Goal: Information Seeking & Learning: Find contact information

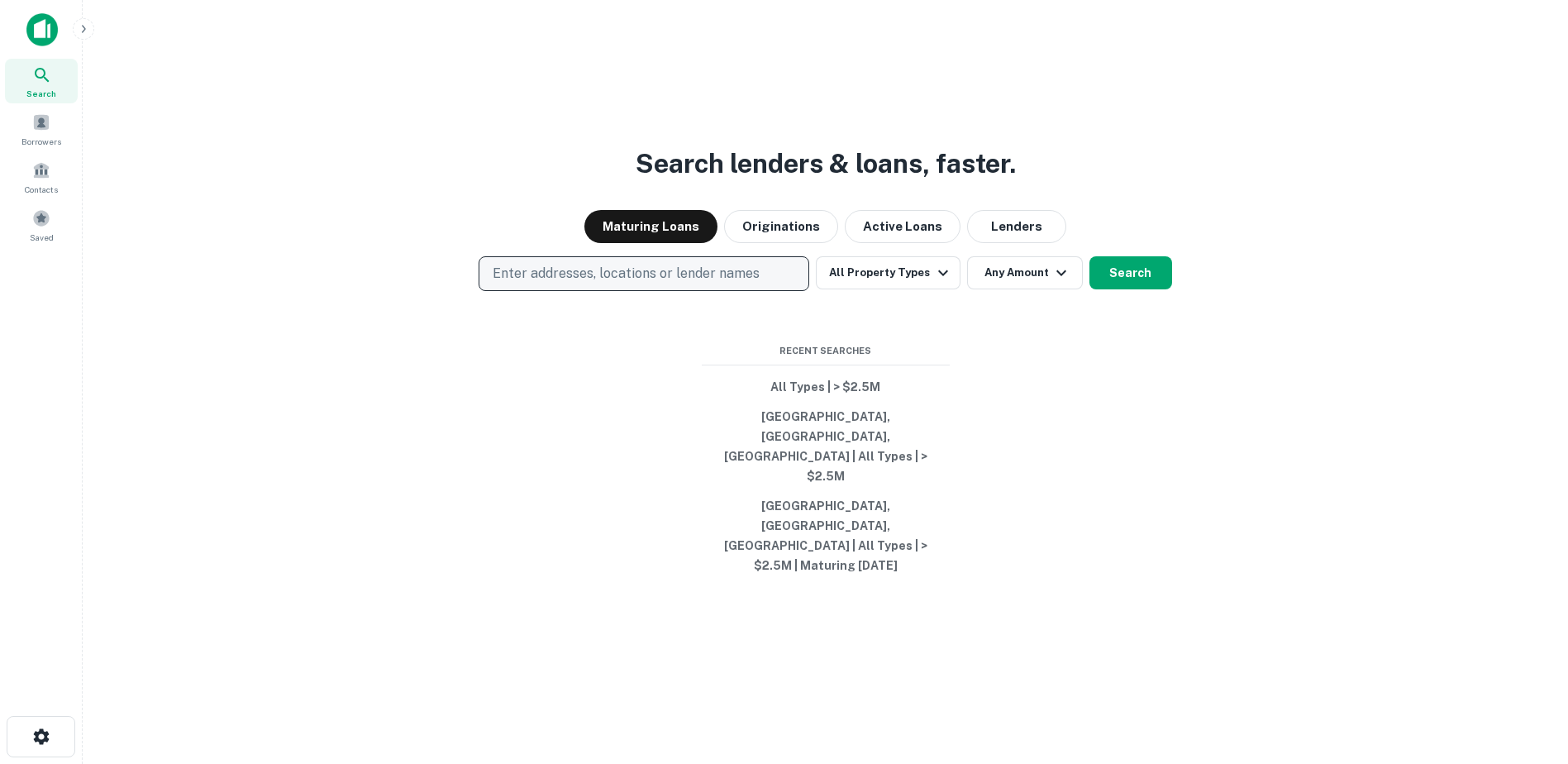
click at [581, 284] on p "Enter addresses, locations or lender names" at bounding box center [626, 274] width 267 height 20
type input "**********"
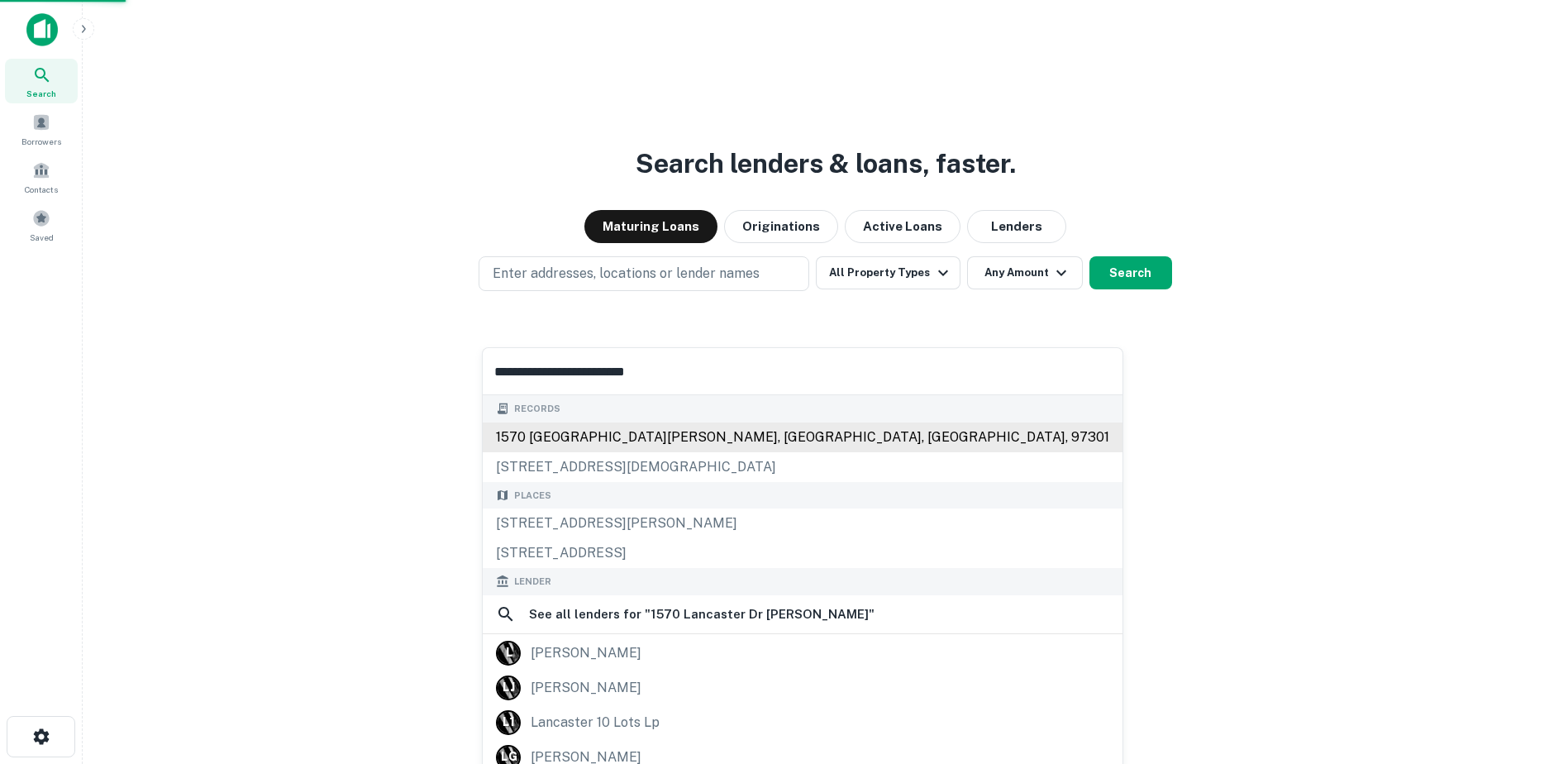
click at [622, 431] on div "1570 lancaster dr ne, salem, or, 97301" at bounding box center [803, 437] width 640 height 30
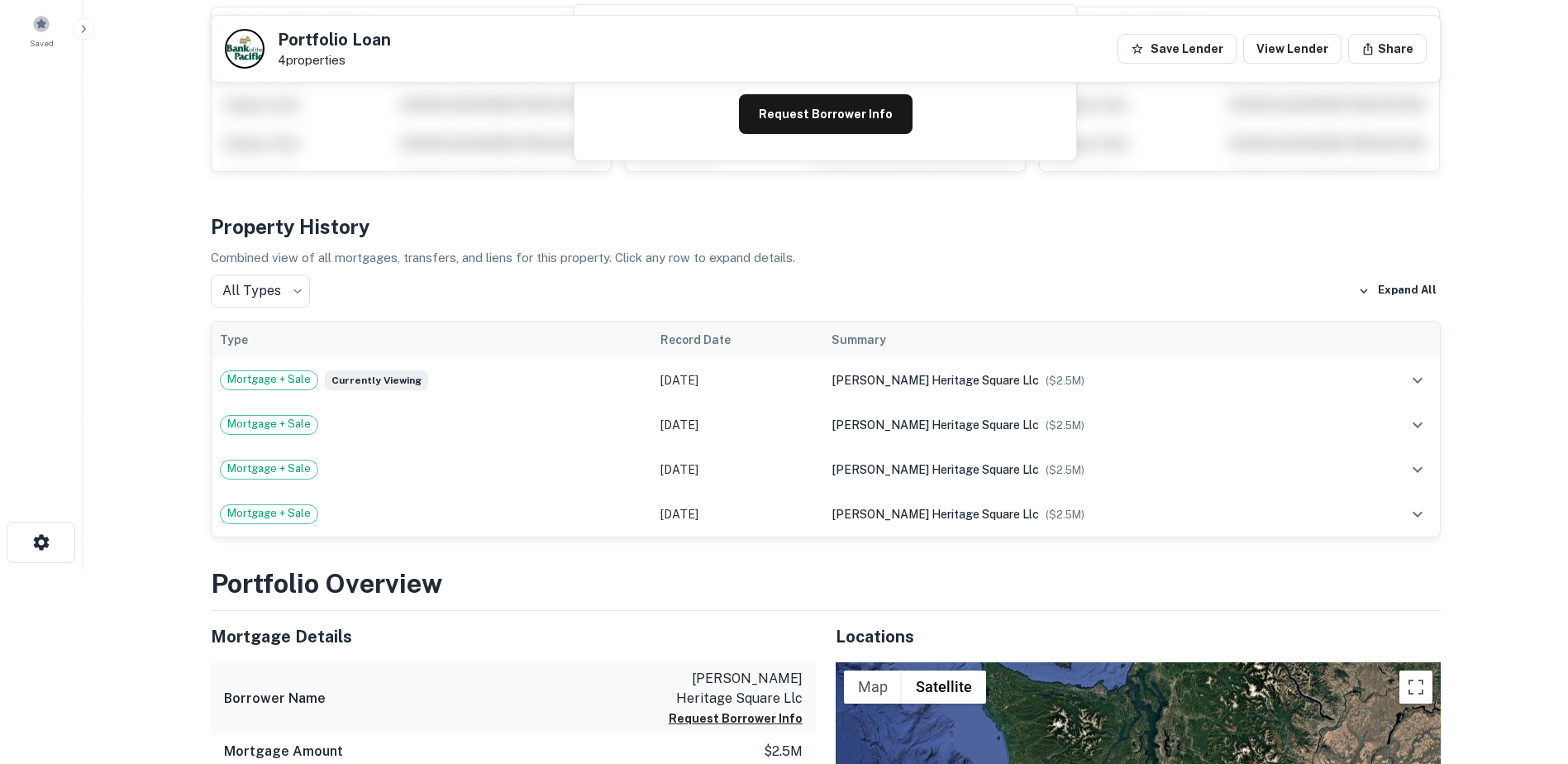
scroll to position [191, 0]
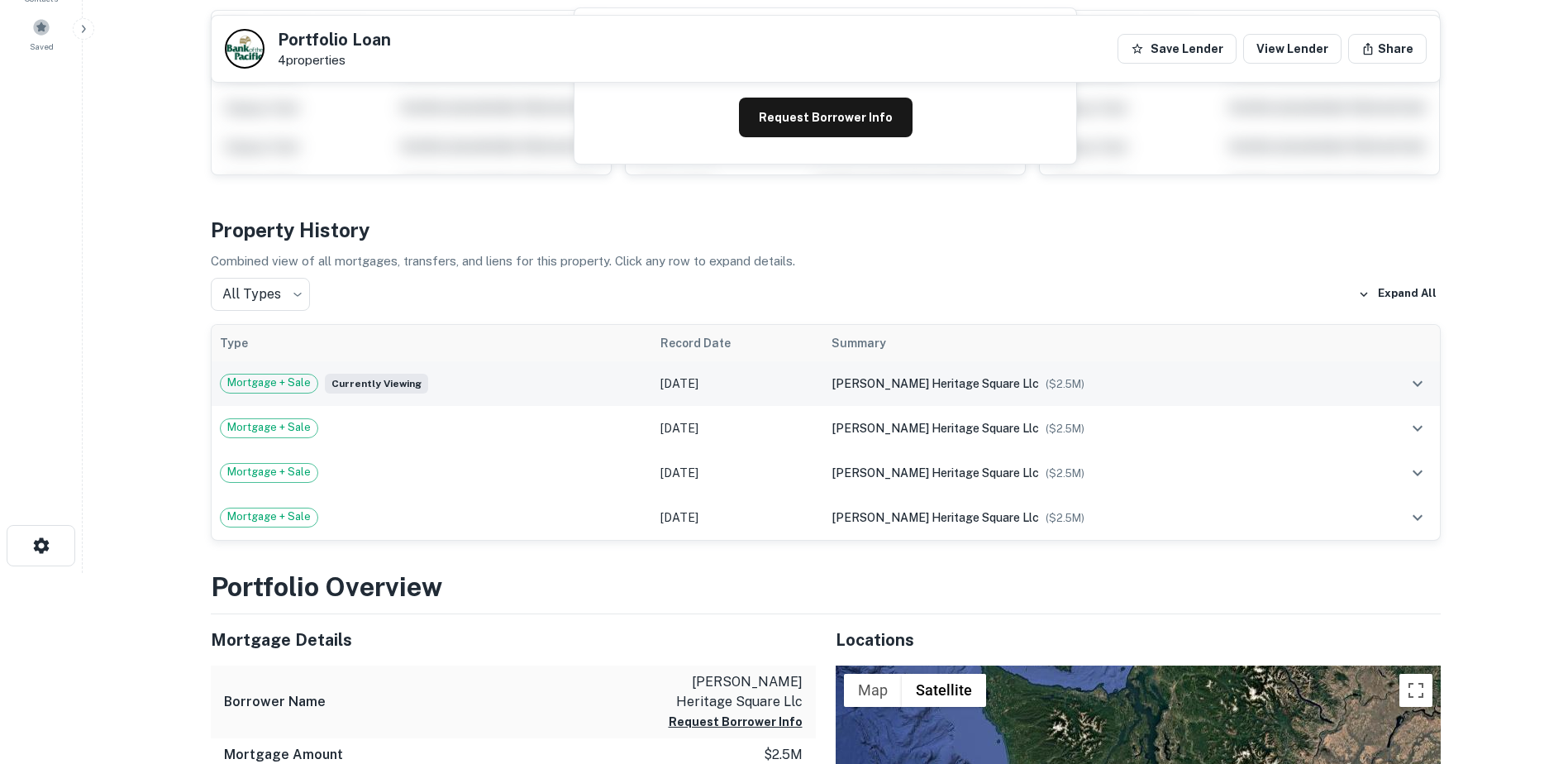
click at [280, 382] on span "Mortgage + Sale" at bounding box center [269, 383] width 97 height 16
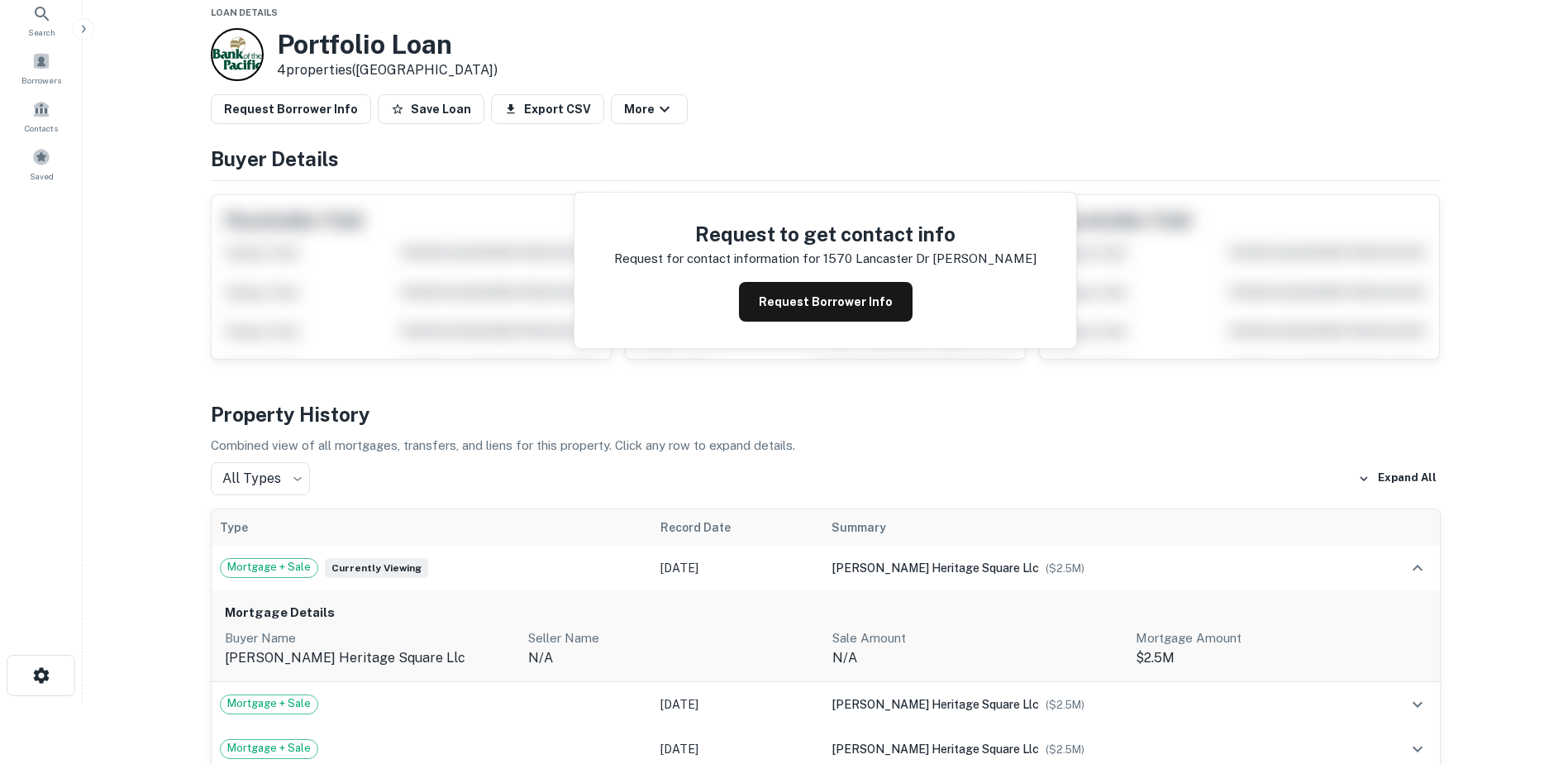
scroll to position [38, 0]
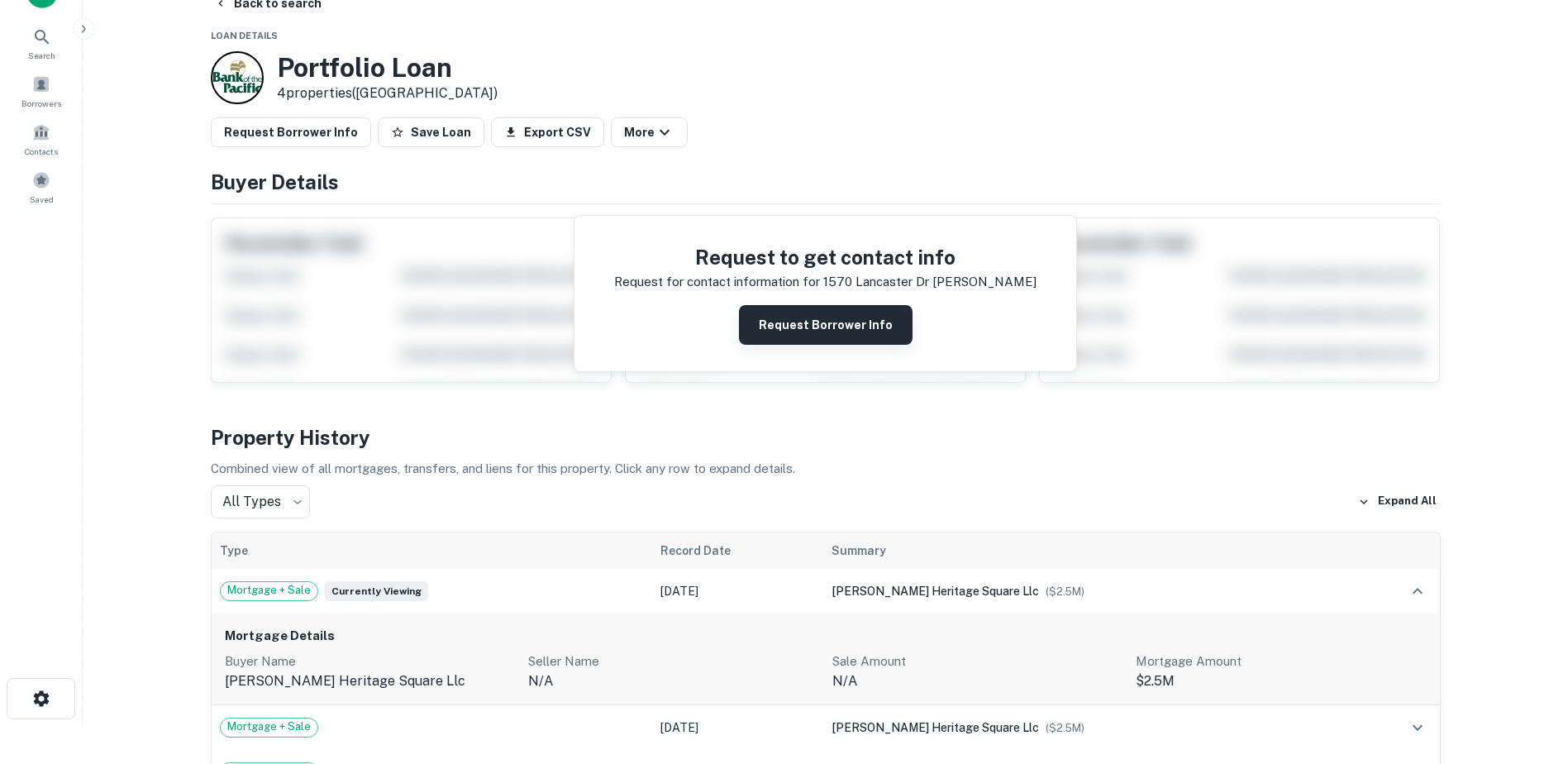
click at [864, 325] on button "Request Borrower Info" at bounding box center [826, 325] width 173 height 40
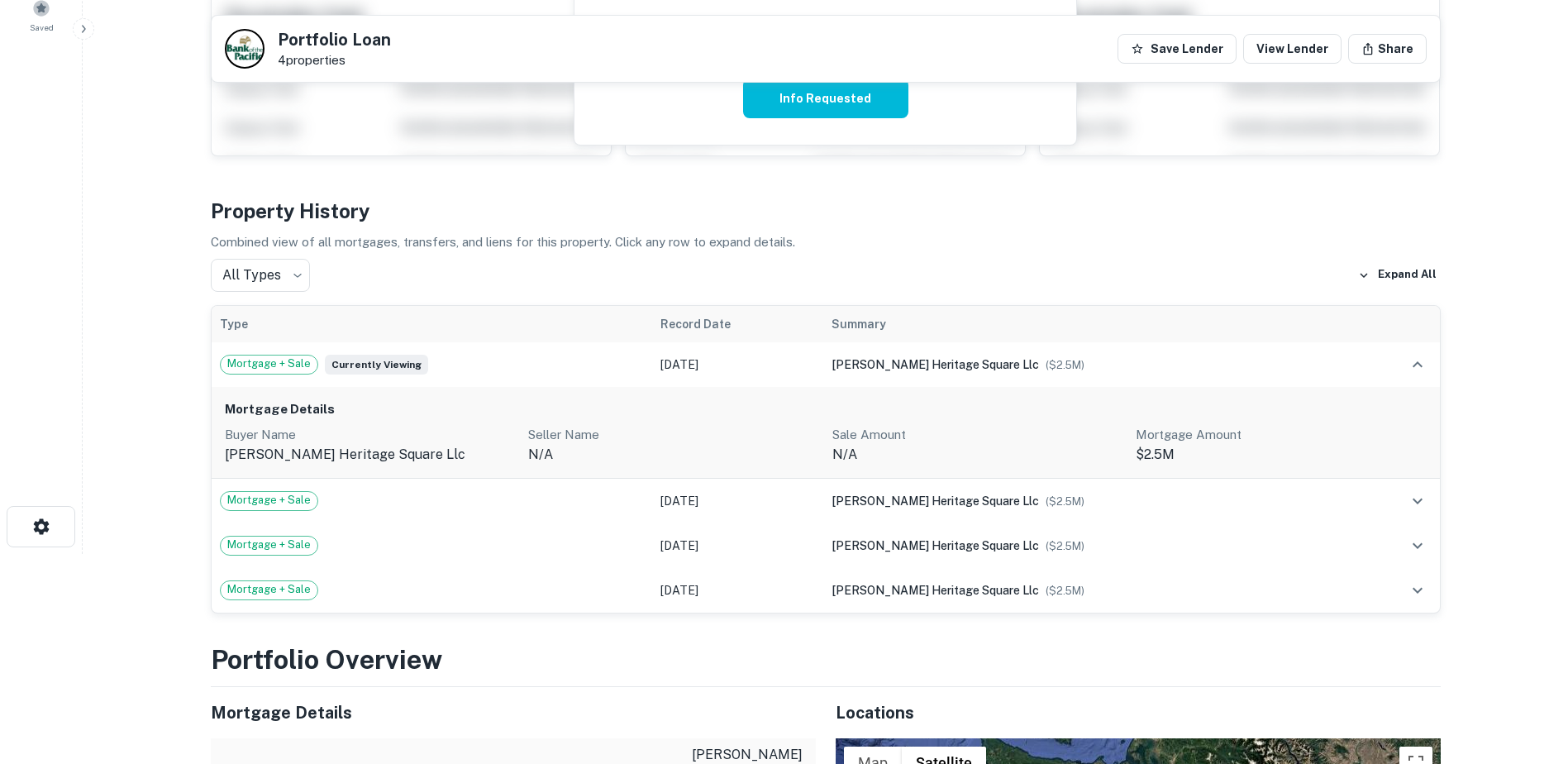
scroll to position [263, 0]
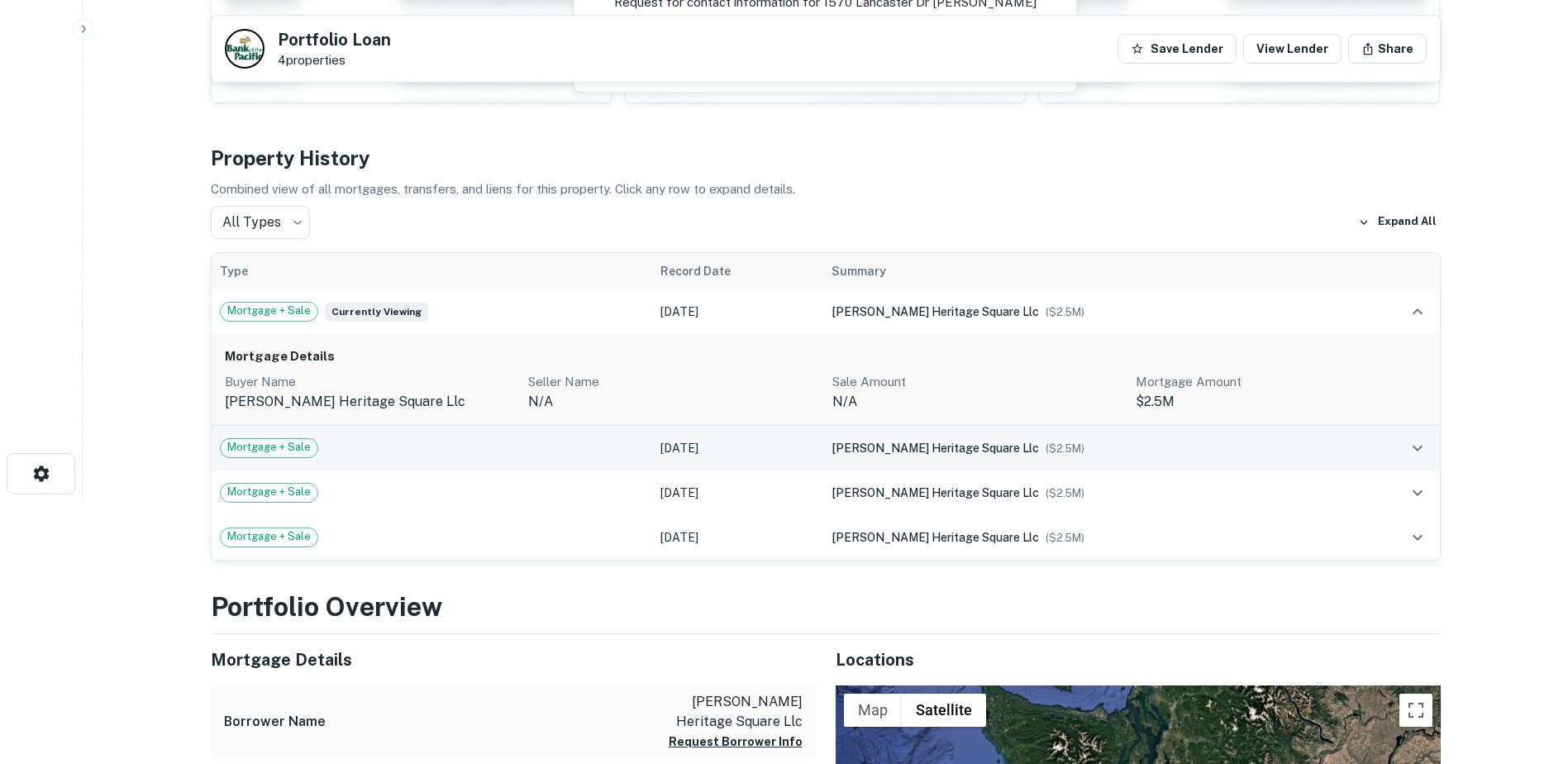
click at [449, 447] on div "Mortgage + Sale" at bounding box center [432, 448] width 425 height 20
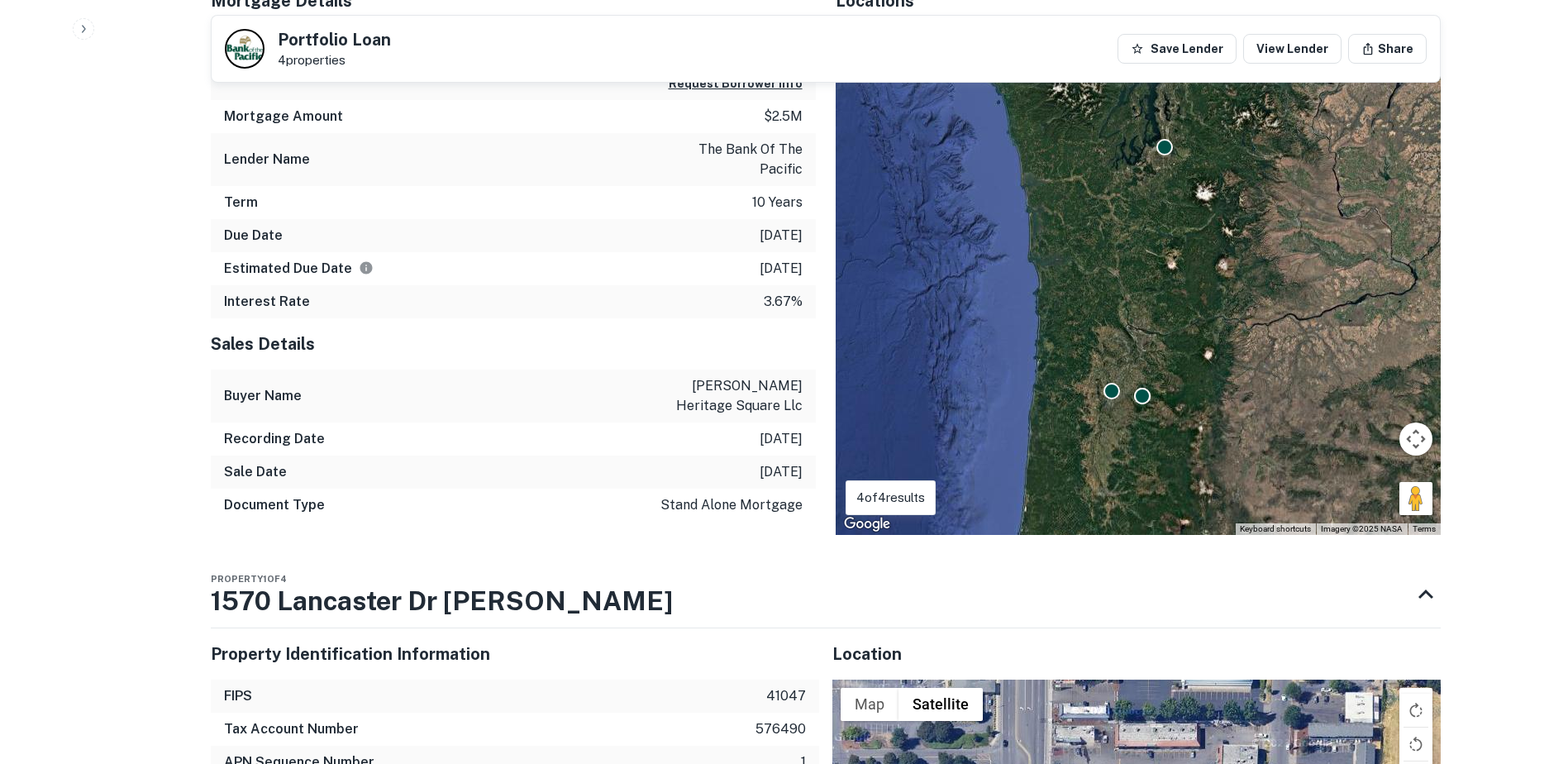
scroll to position [1090, 0]
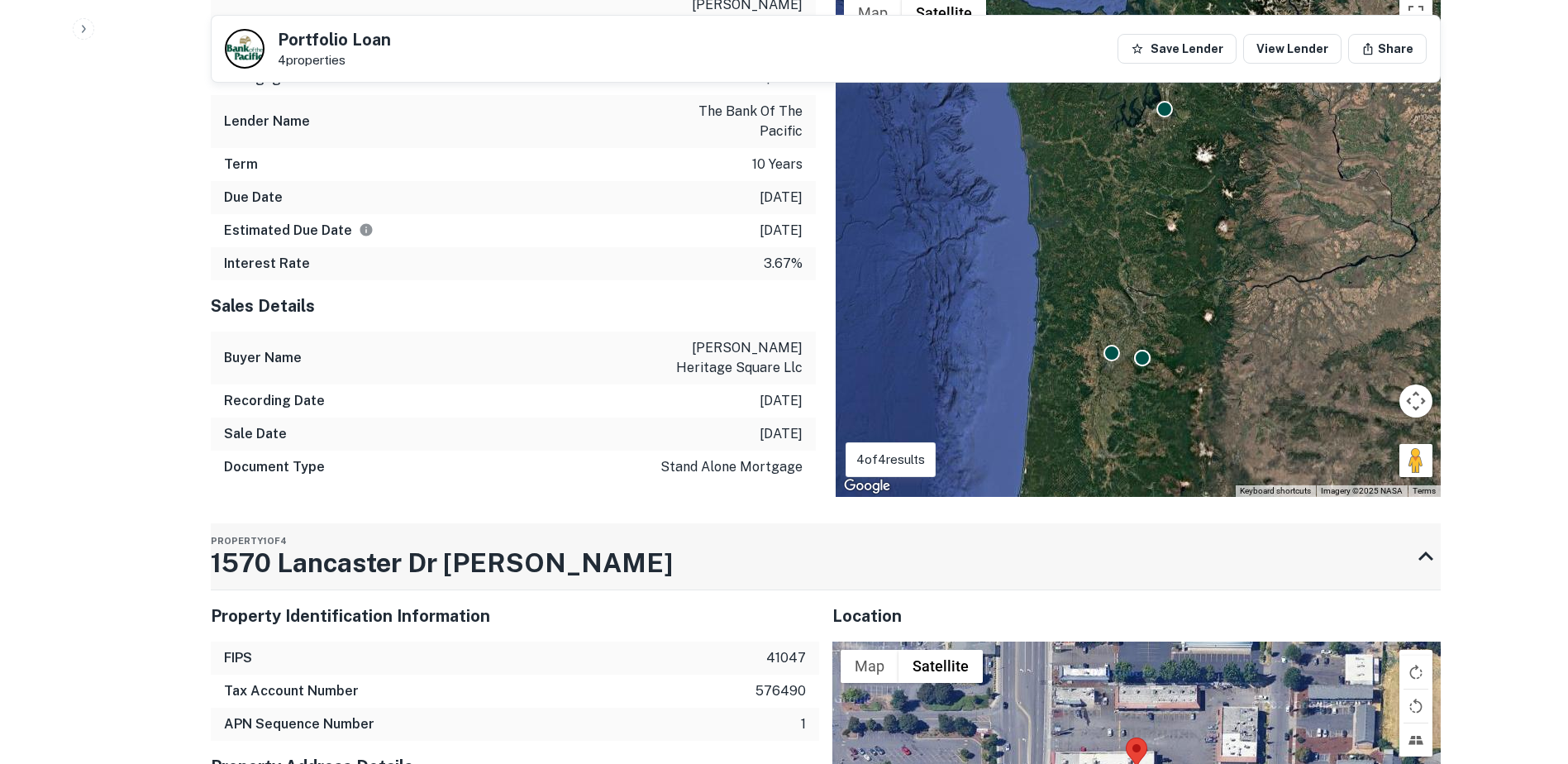
click at [446, 544] on h3 "1570 Lancaster Dr [PERSON_NAME]" at bounding box center [442, 564] width 462 height 40
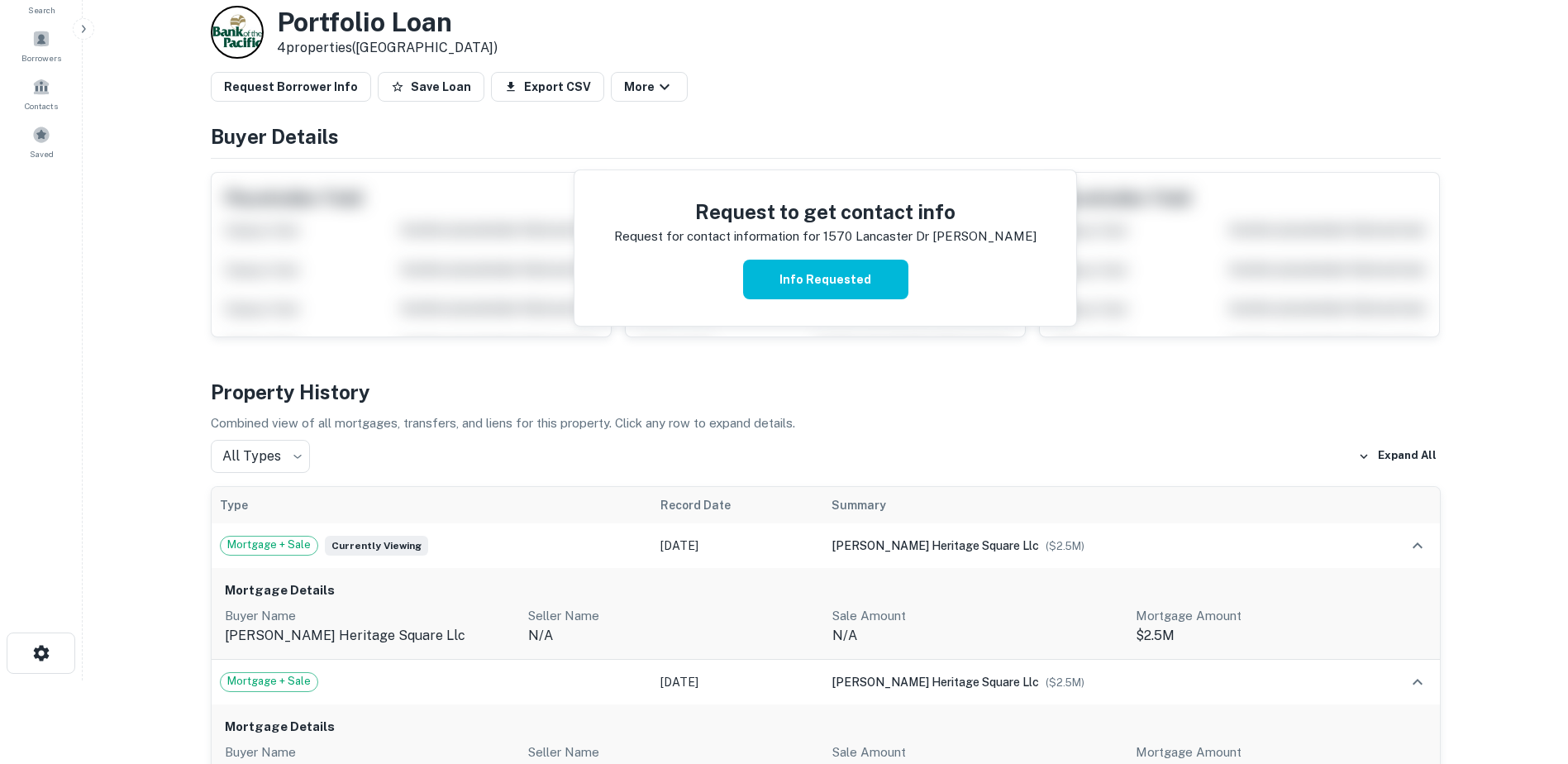
scroll to position [83, 0]
click at [341, 44] on p "4 properties (OR)" at bounding box center [387, 49] width 221 height 20
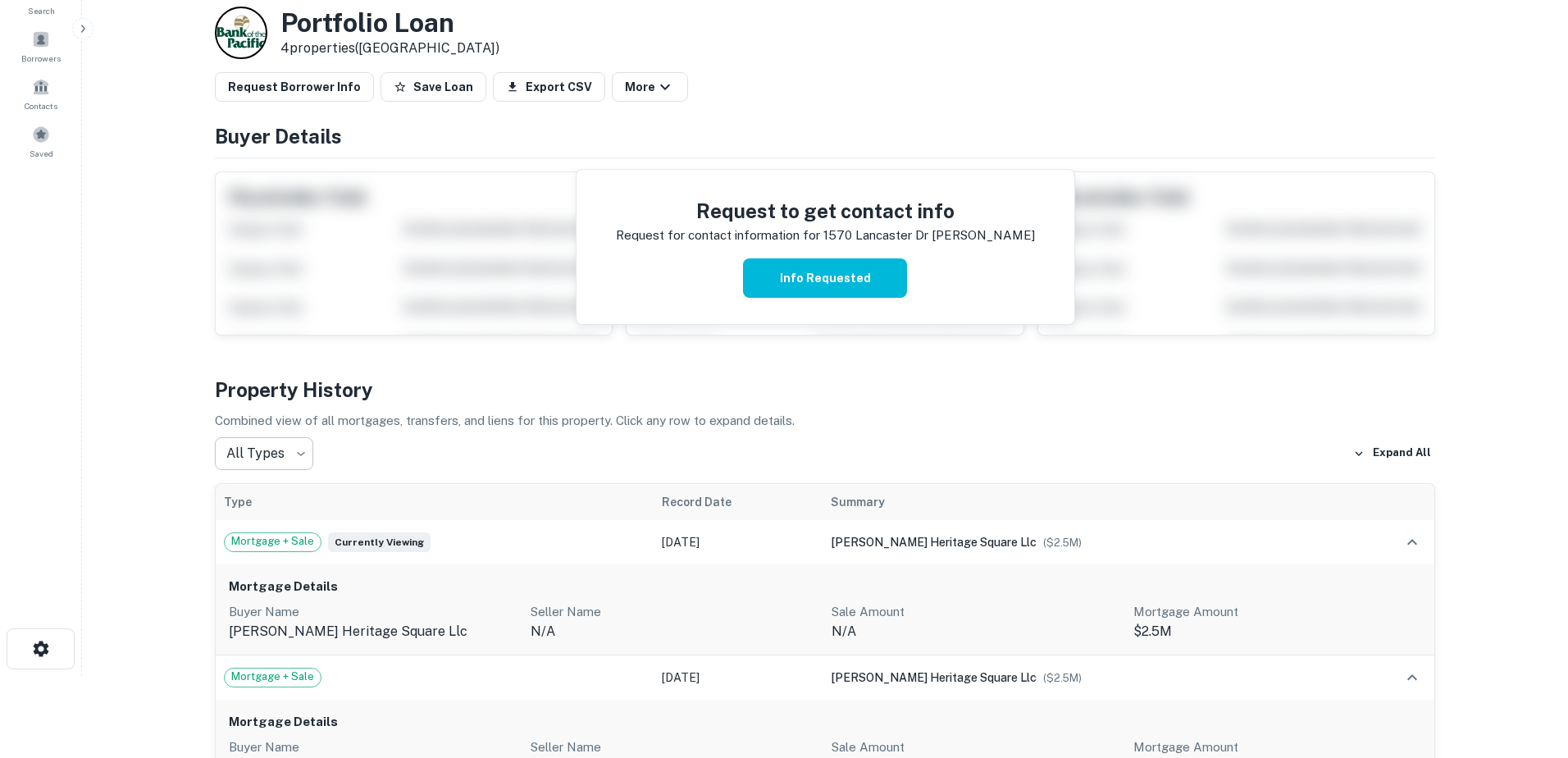
click at [291, 452] on body "Search Borrowers Contacts Saved Back to search Loan Details Portfolio Loan 4 pr…" at bounding box center [784, 297] width 1568 height 758
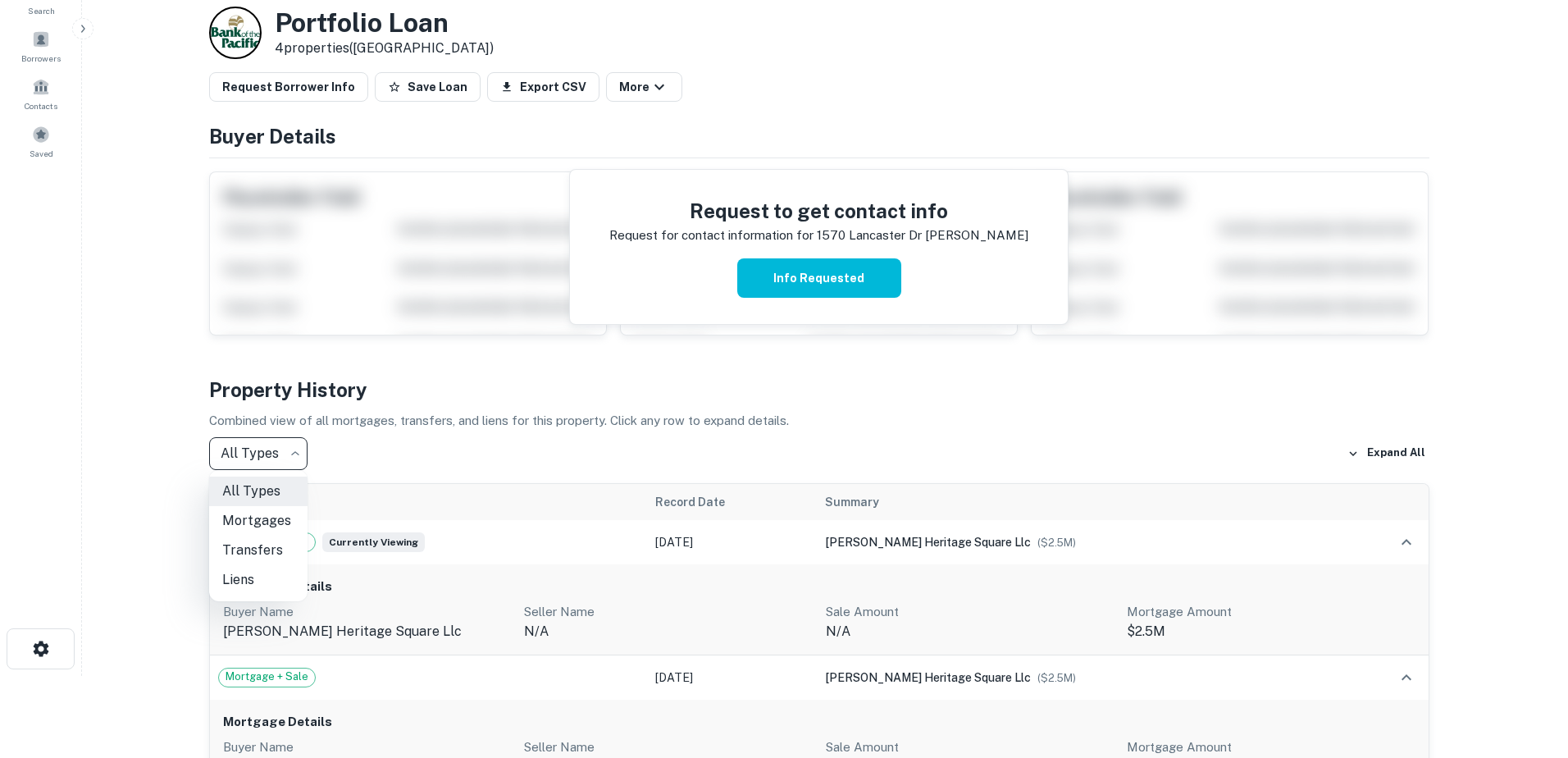
click at [266, 522] on li "Mortgages" at bounding box center [259, 521] width 99 height 30
type input "********"
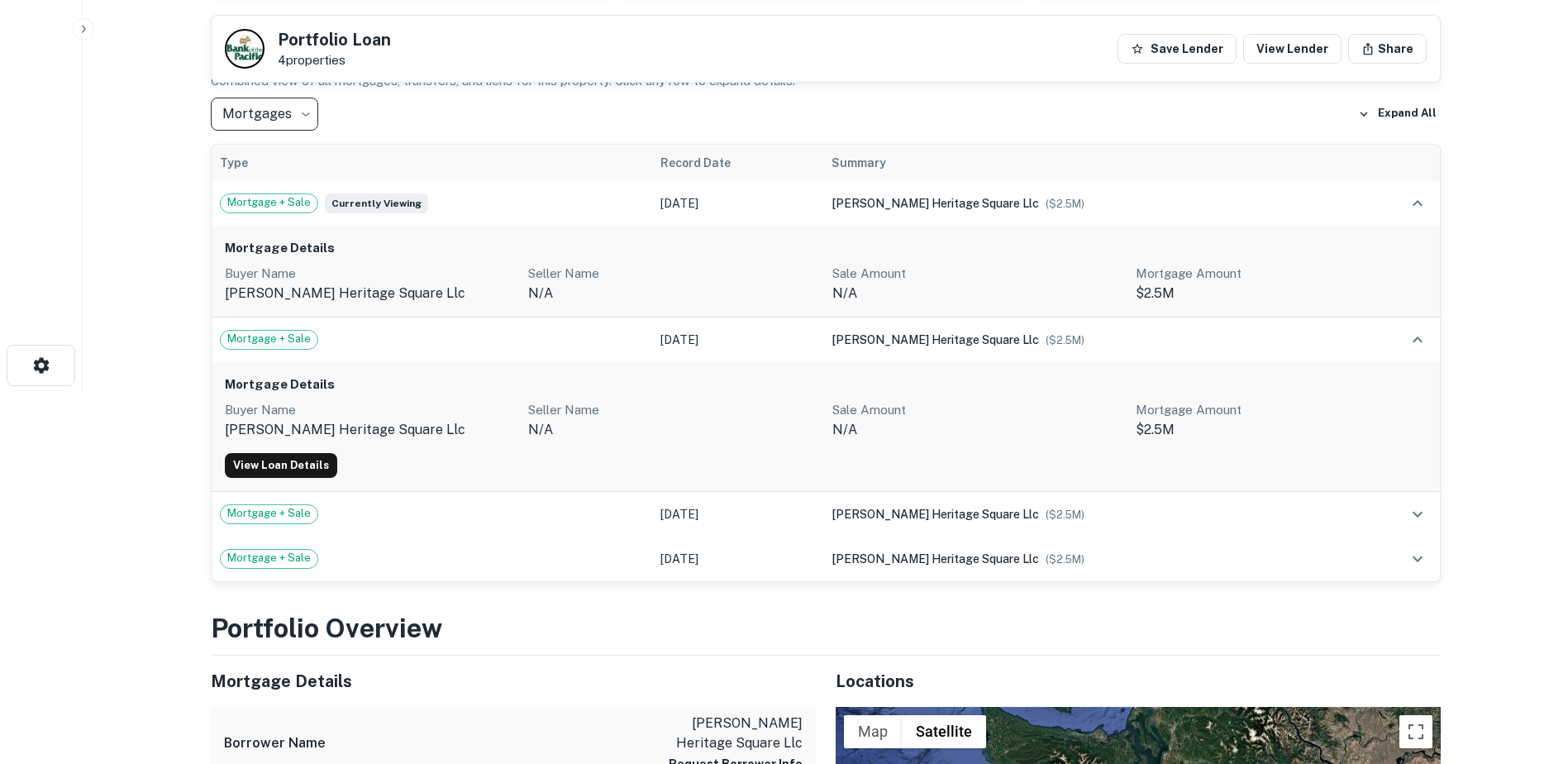
scroll to position [421, 0]
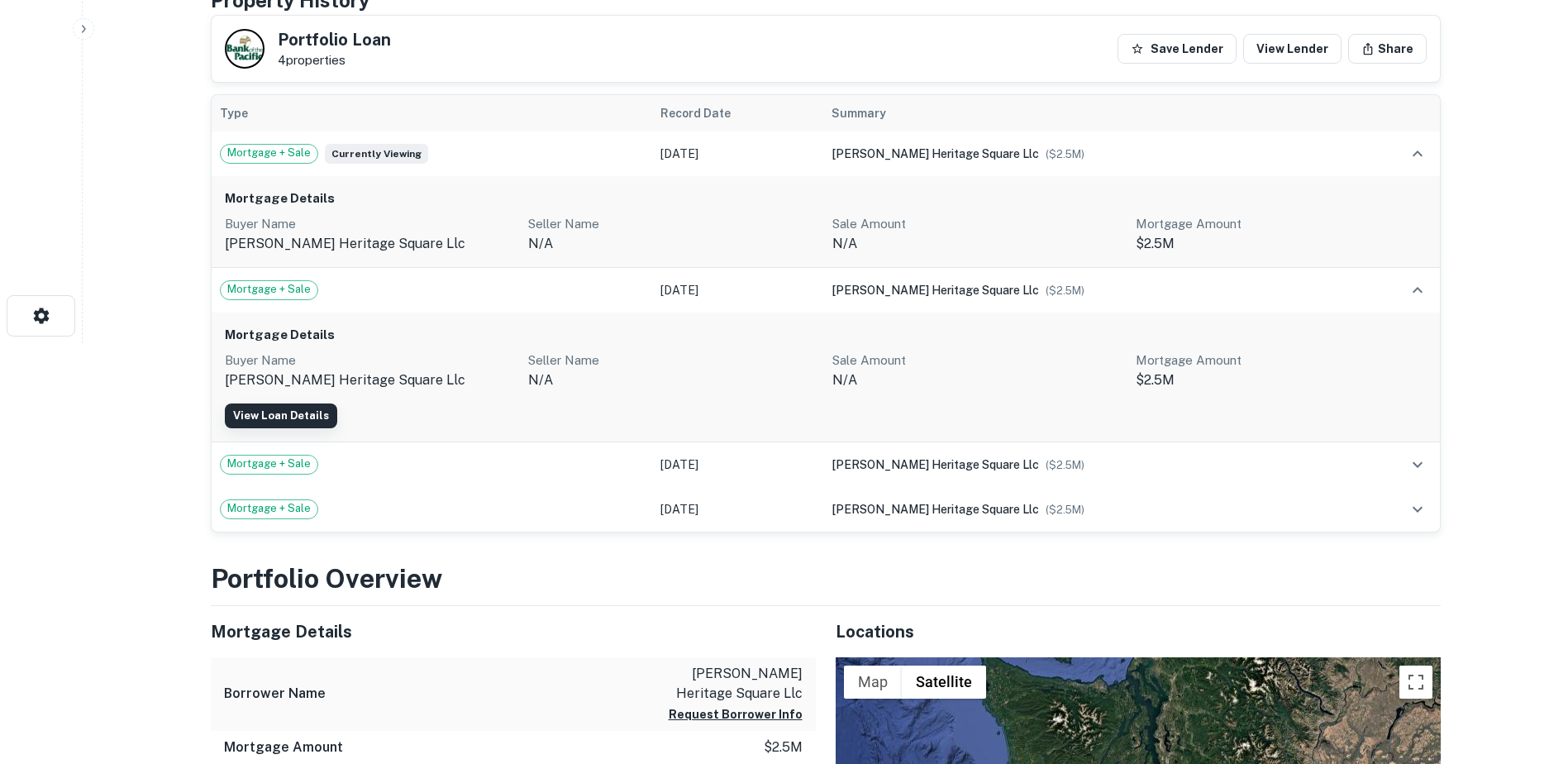
click at [255, 408] on link "View Loan Details" at bounding box center [281, 415] width 113 height 24
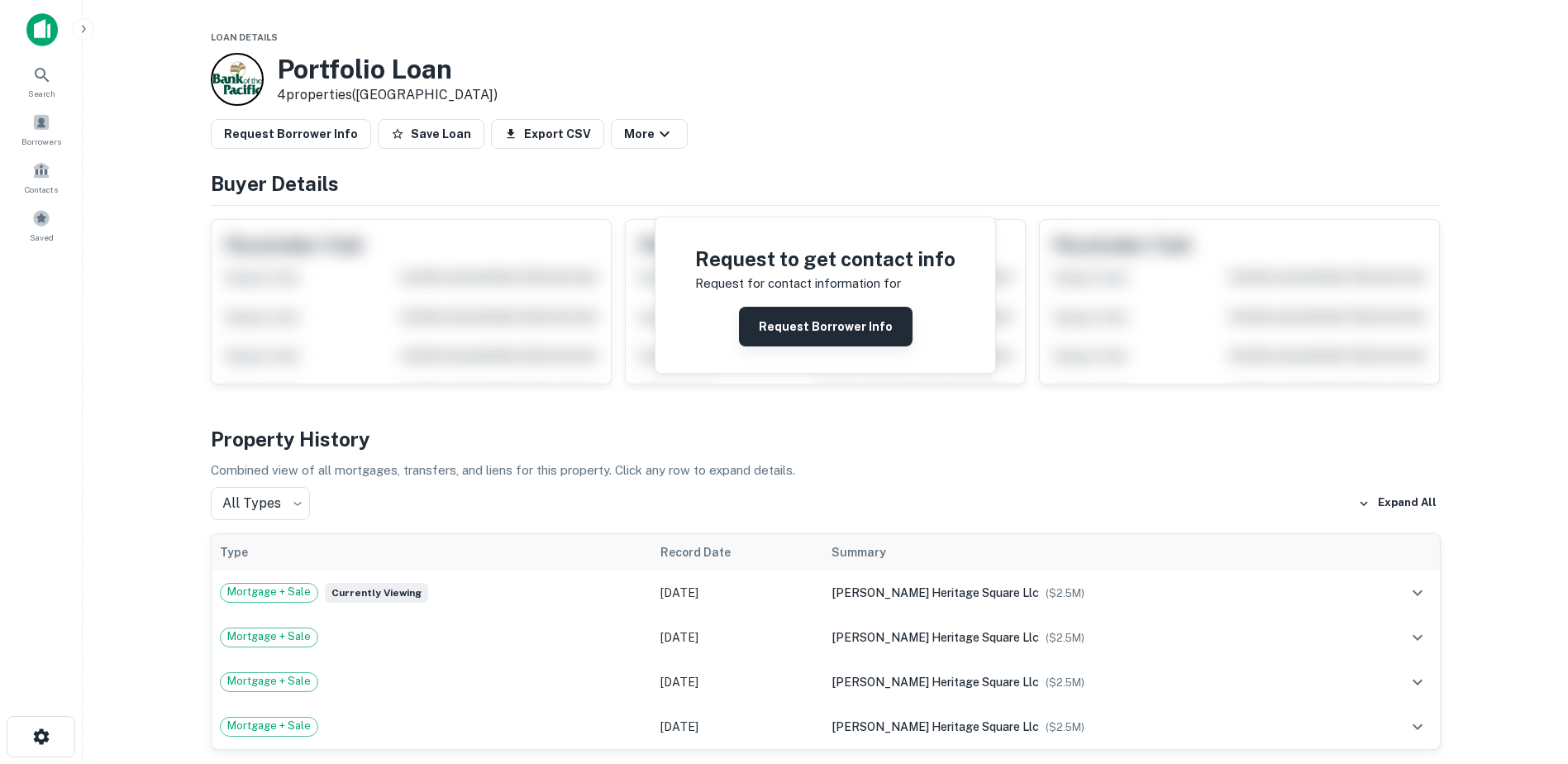
click at [777, 325] on button "Request Borrower Info" at bounding box center [826, 327] width 173 height 40
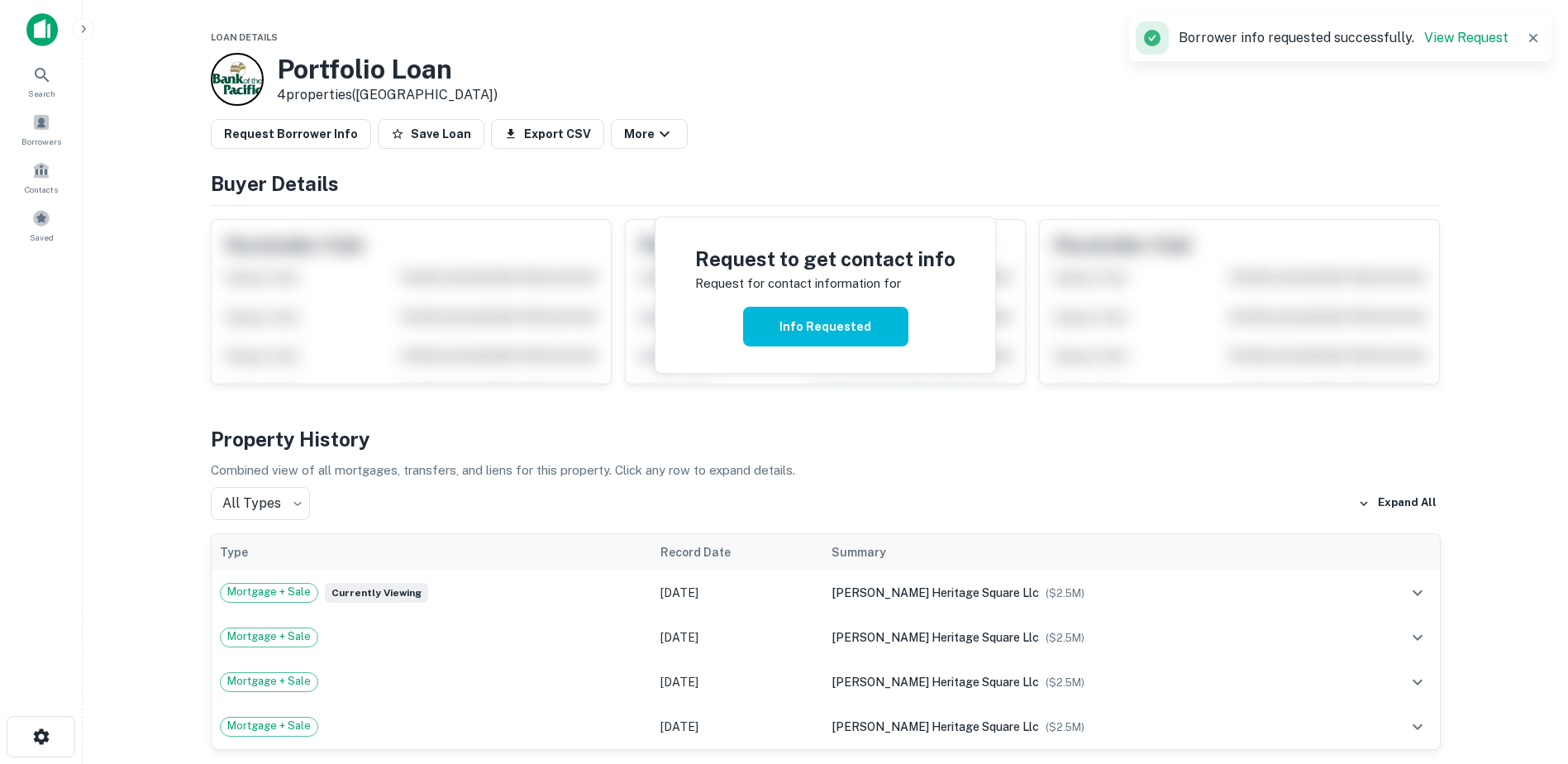
click at [854, 145] on div "Request Borrower Info Save Loan Export CSV More" at bounding box center [826, 134] width 1230 height 30
click at [44, 71] on icon at bounding box center [42, 75] width 14 height 14
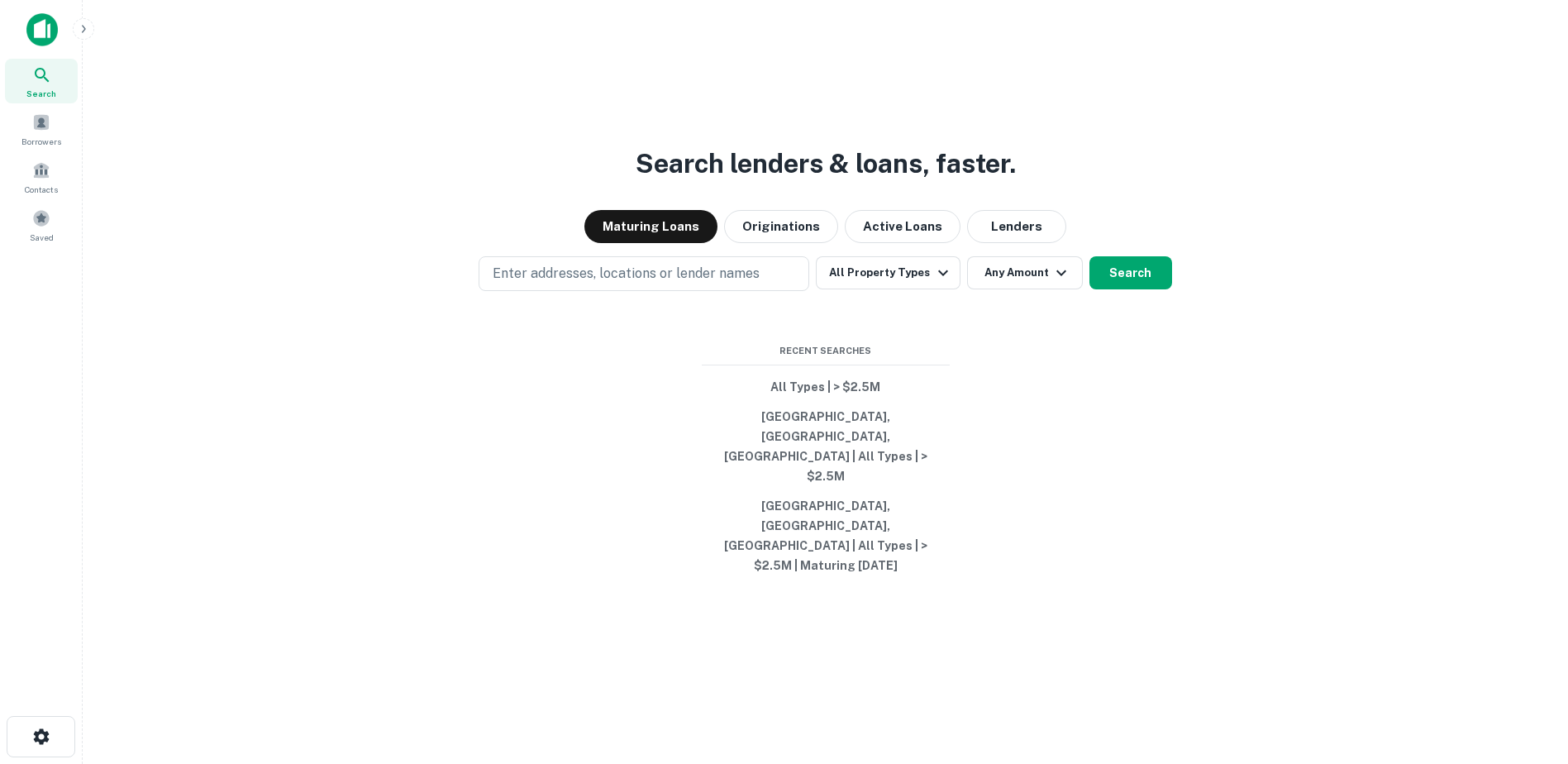
click at [611, 301] on div "Search lenders & loans, faster. Maturing Loans Originations Active Loans Lender…" at bounding box center [825, 422] width 1459 height 764
click at [600, 284] on p "Enter addresses, locations or lender names" at bounding box center [626, 274] width 267 height 20
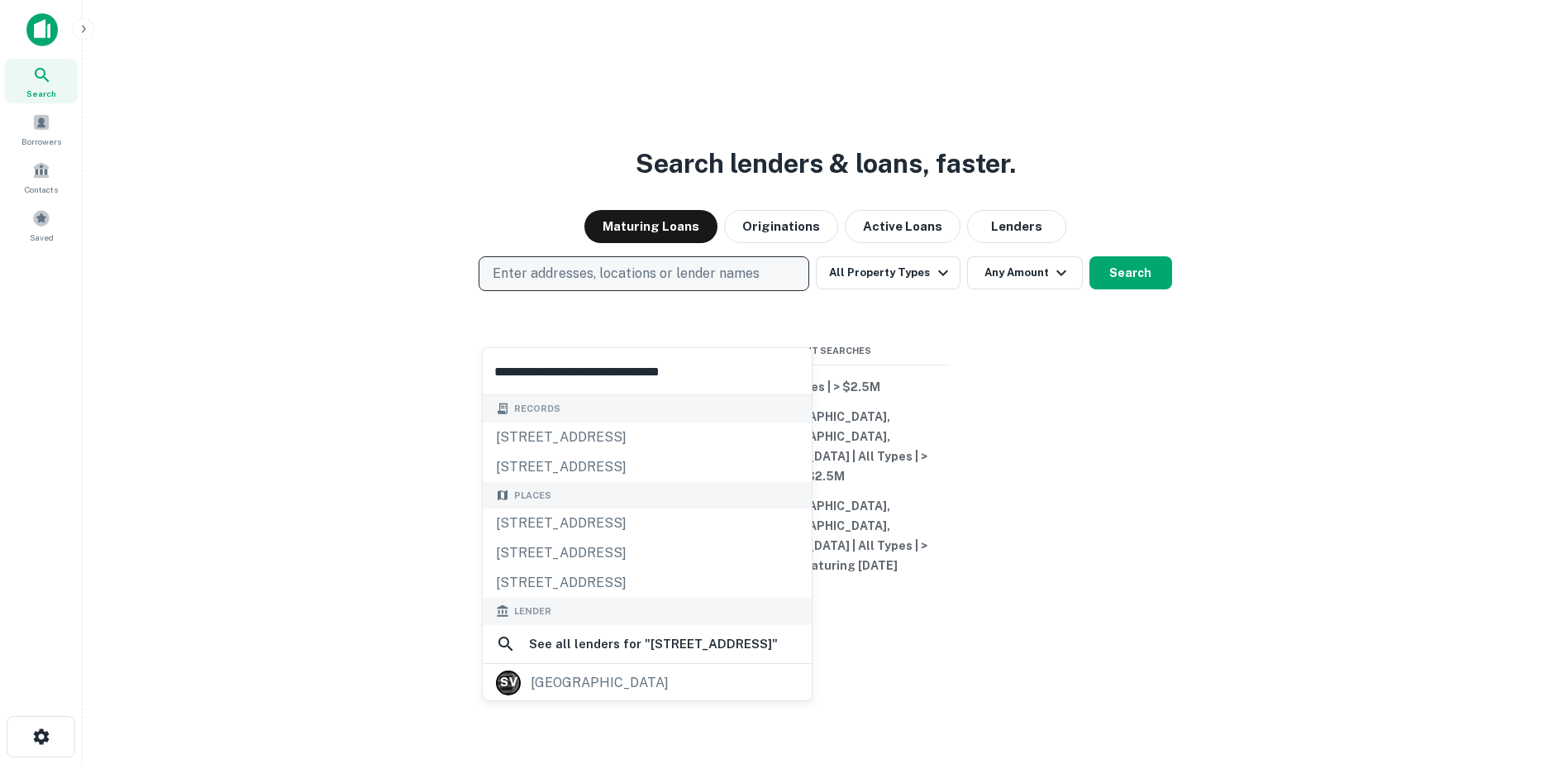
type input "**********"
click at [720, 284] on p "Enter addresses, locations or lender names" at bounding box center [626, 274] width 267 height 20
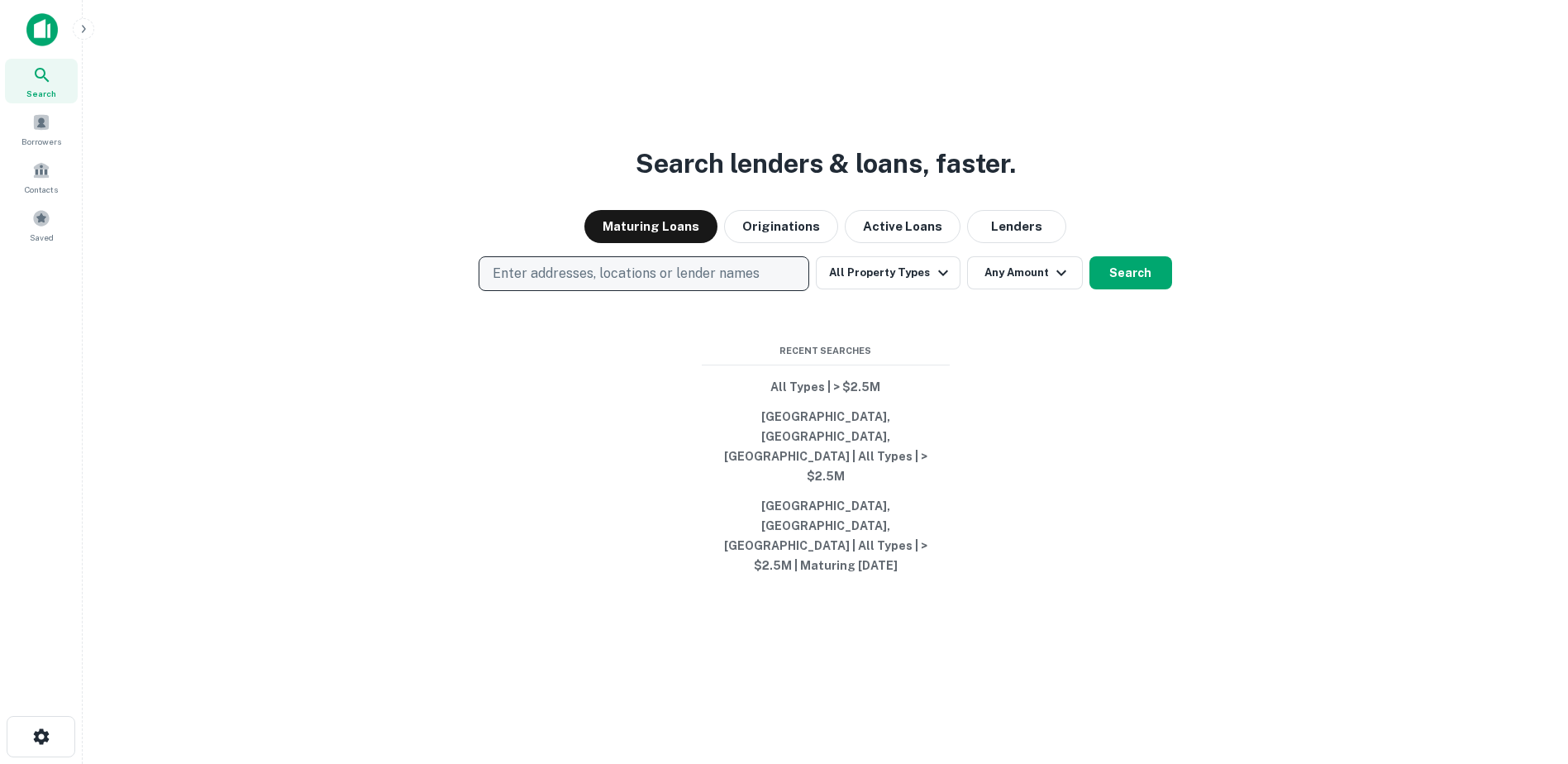
click at [533, 284] on p "Enter addresses, locations or lender names" at bounding box center [626, 274] width 267 height 20
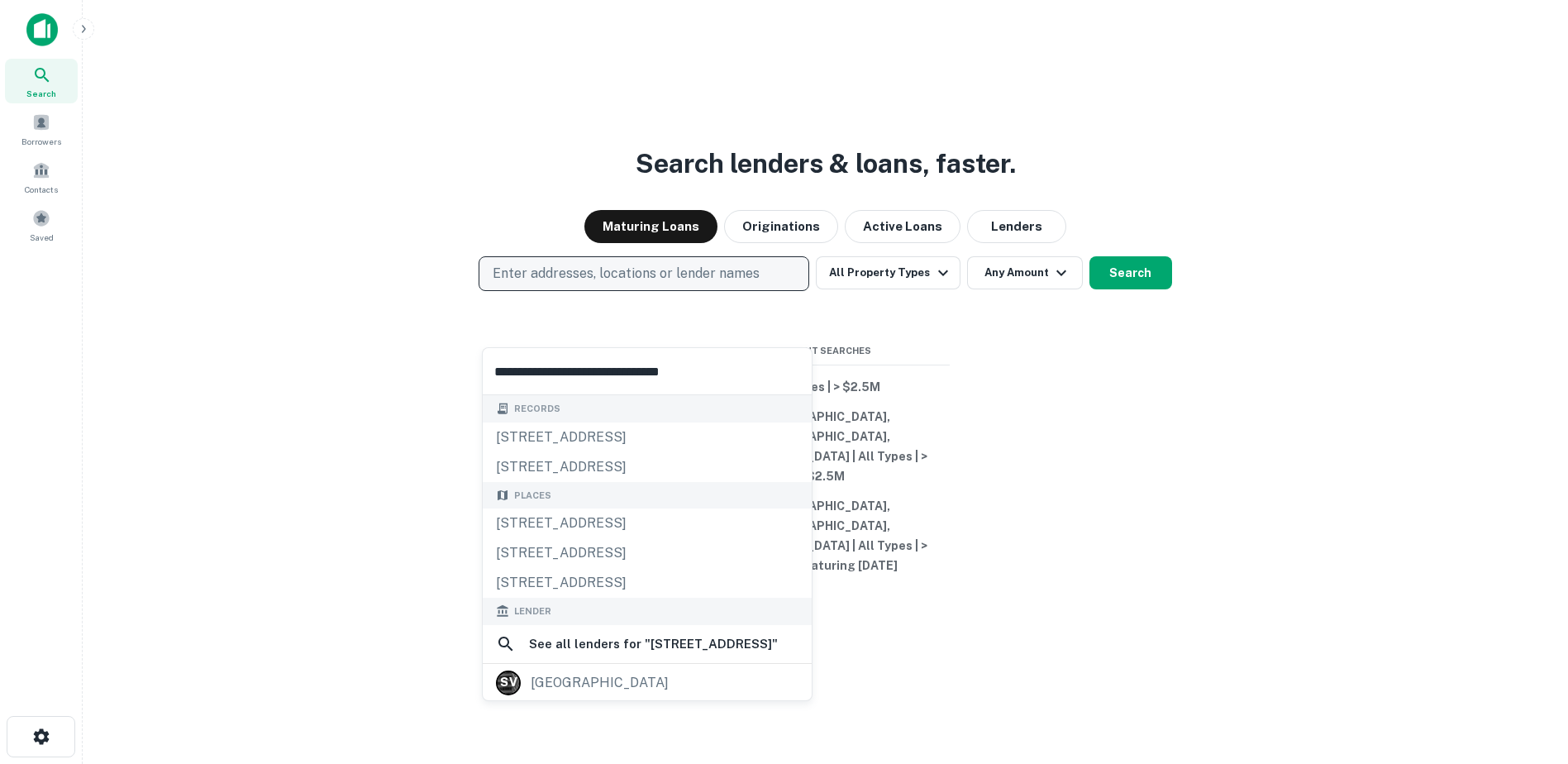
type input "**********"
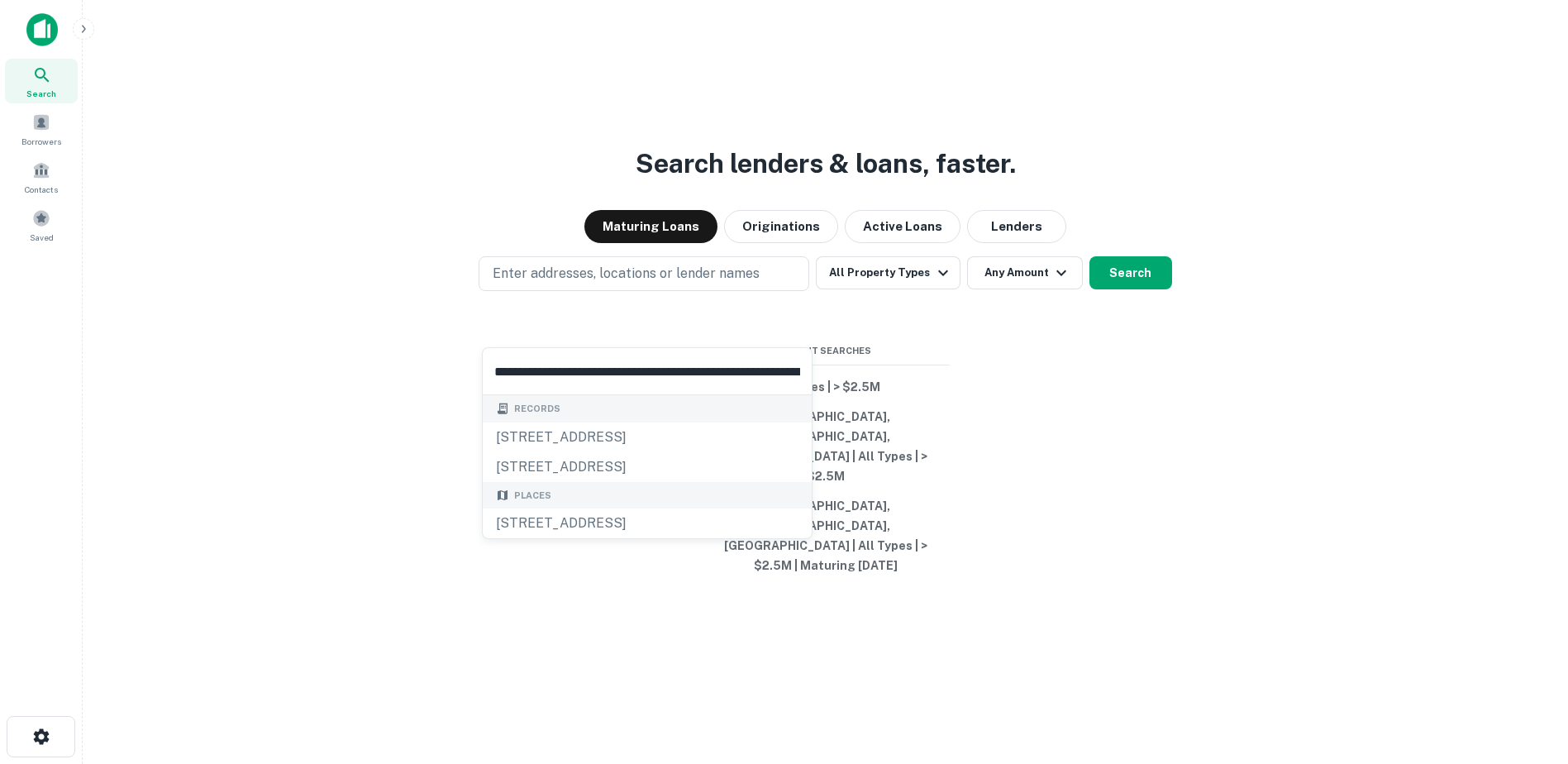
drag, startPoint x: 796, startPoint y: 370, endPoint x: 350, endPoint y: 351, distance: 446.4
click at [350, 351] on body "**********" at bounding box center [784, 382] width 1568 height 764
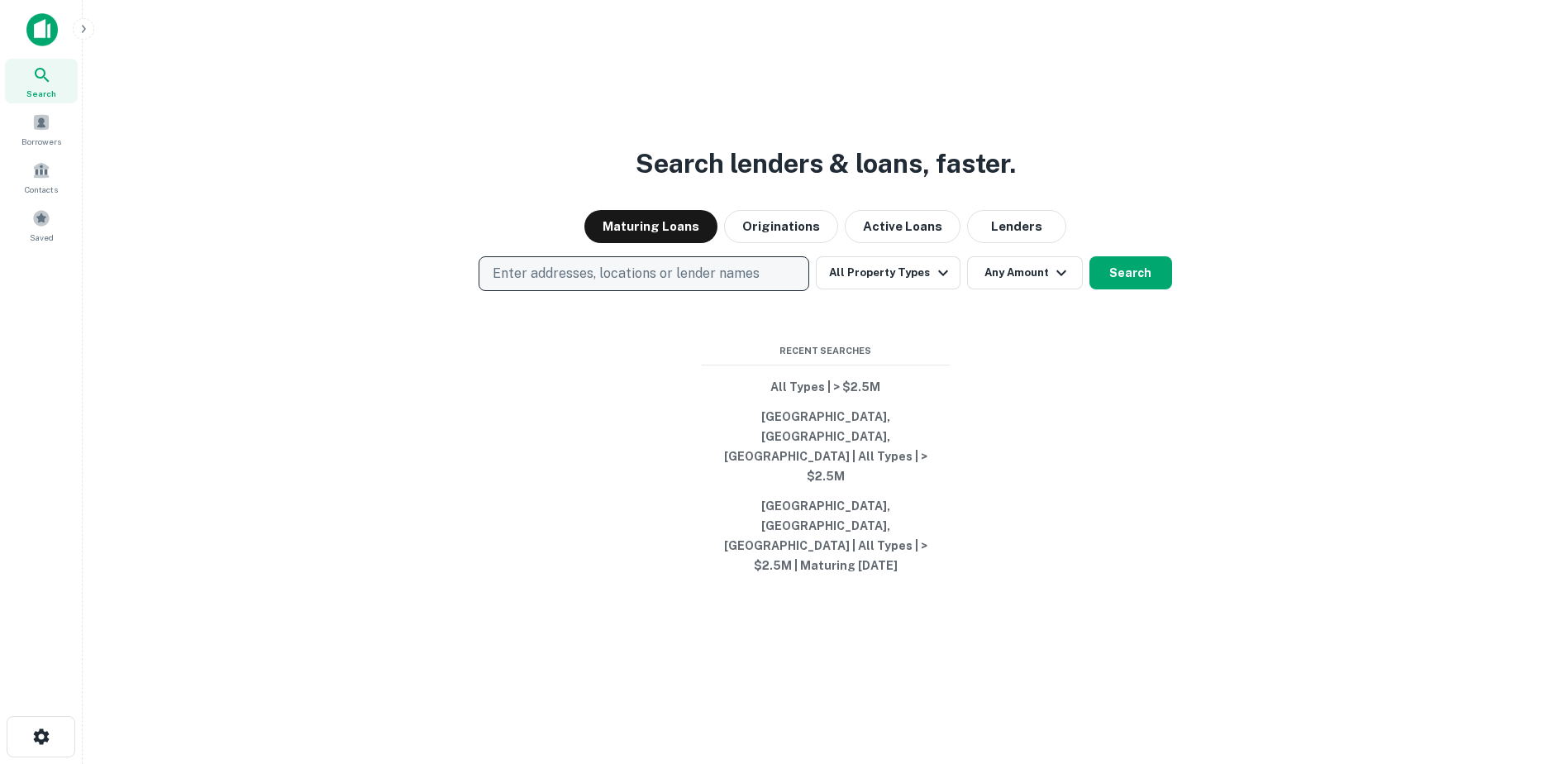
click at [600, 284] on p "Enter addresses, locations or lender names" at bounding box center [626, 274] width 267 height 20
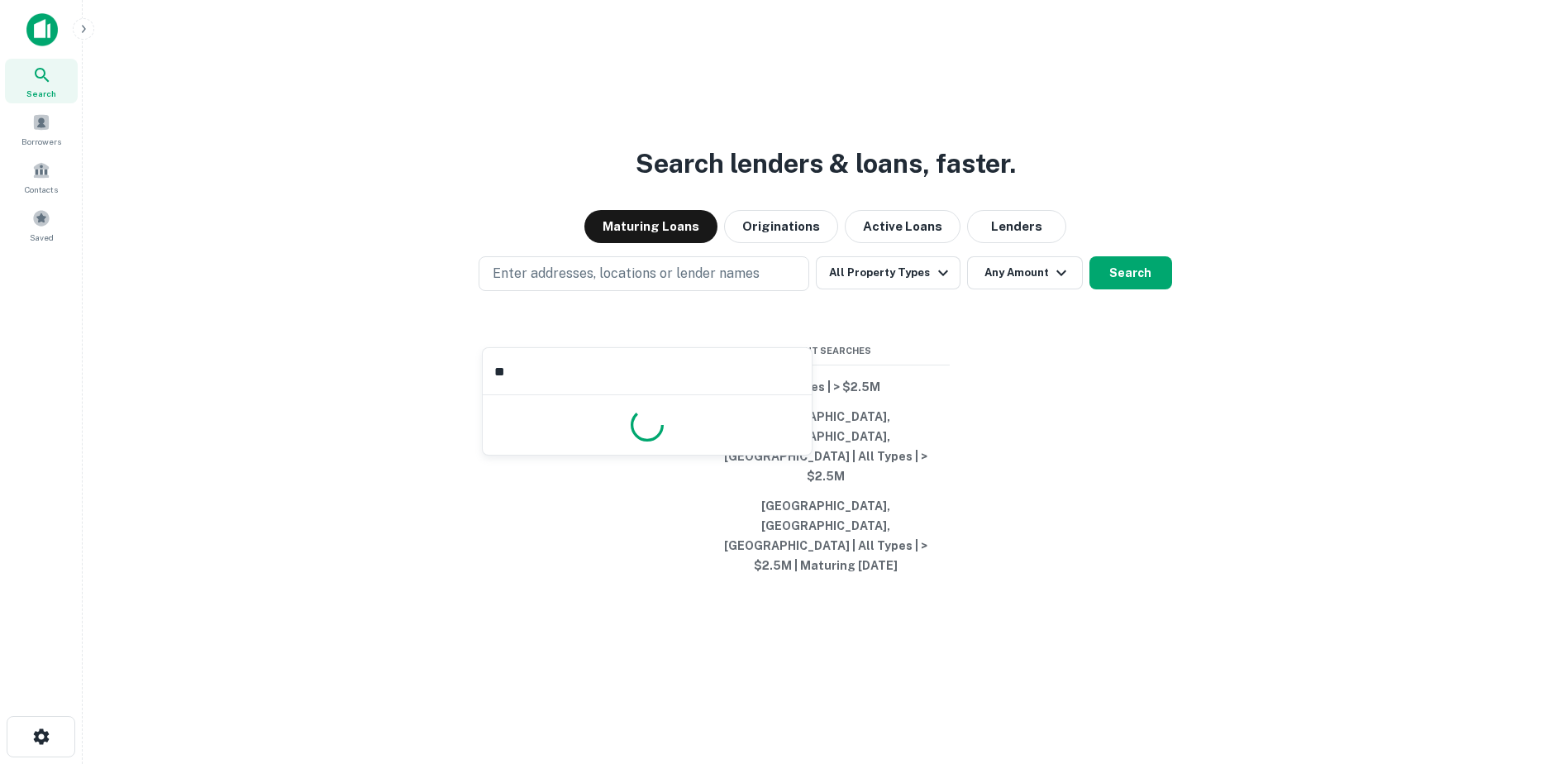
type input "*"
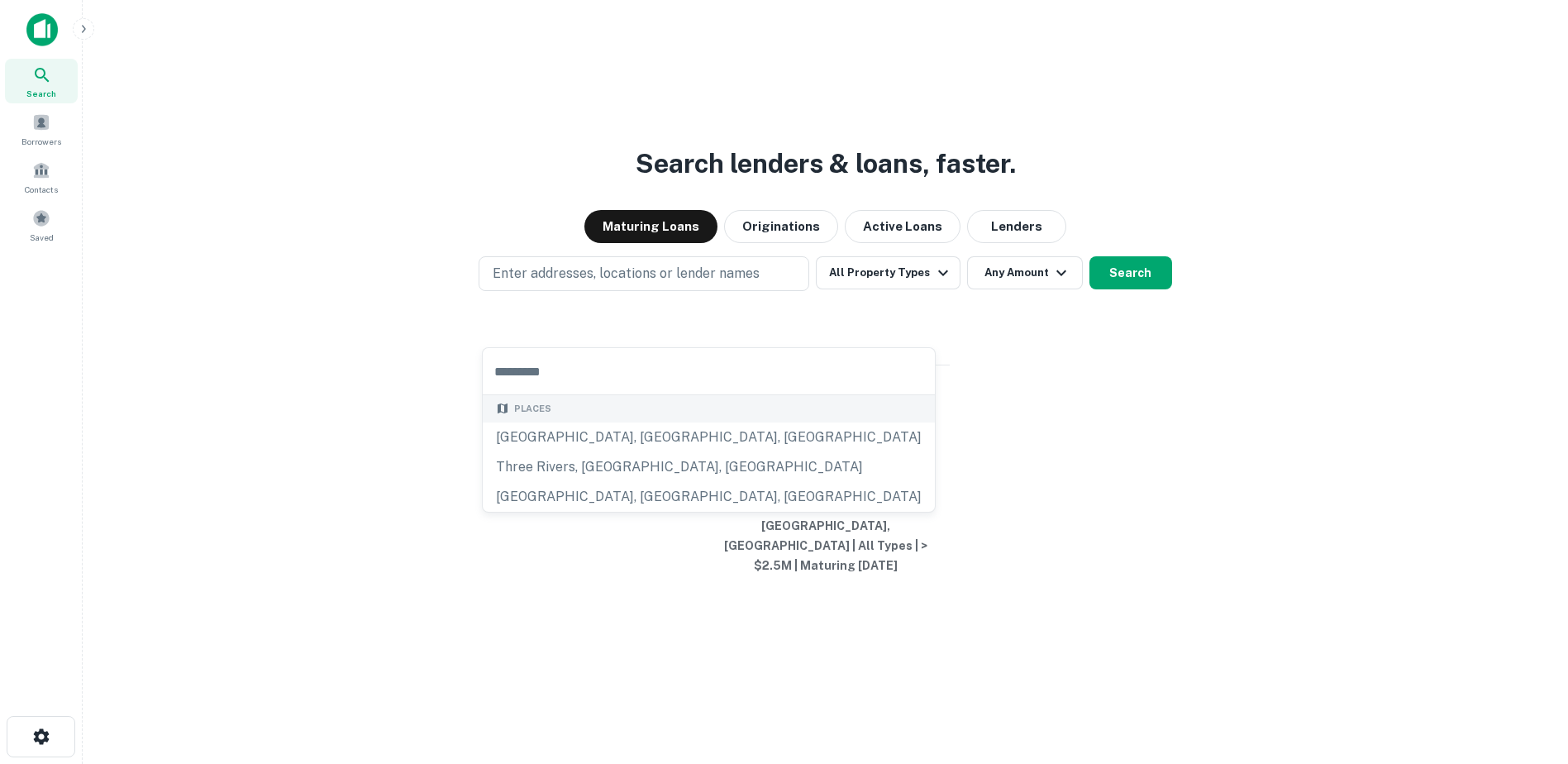
click at [400, 201] on div "Search lenders & loans, faster. Maturing Loans Originations Active Loans Lender…" at bounding box center [825, 422] width 1459 height 764
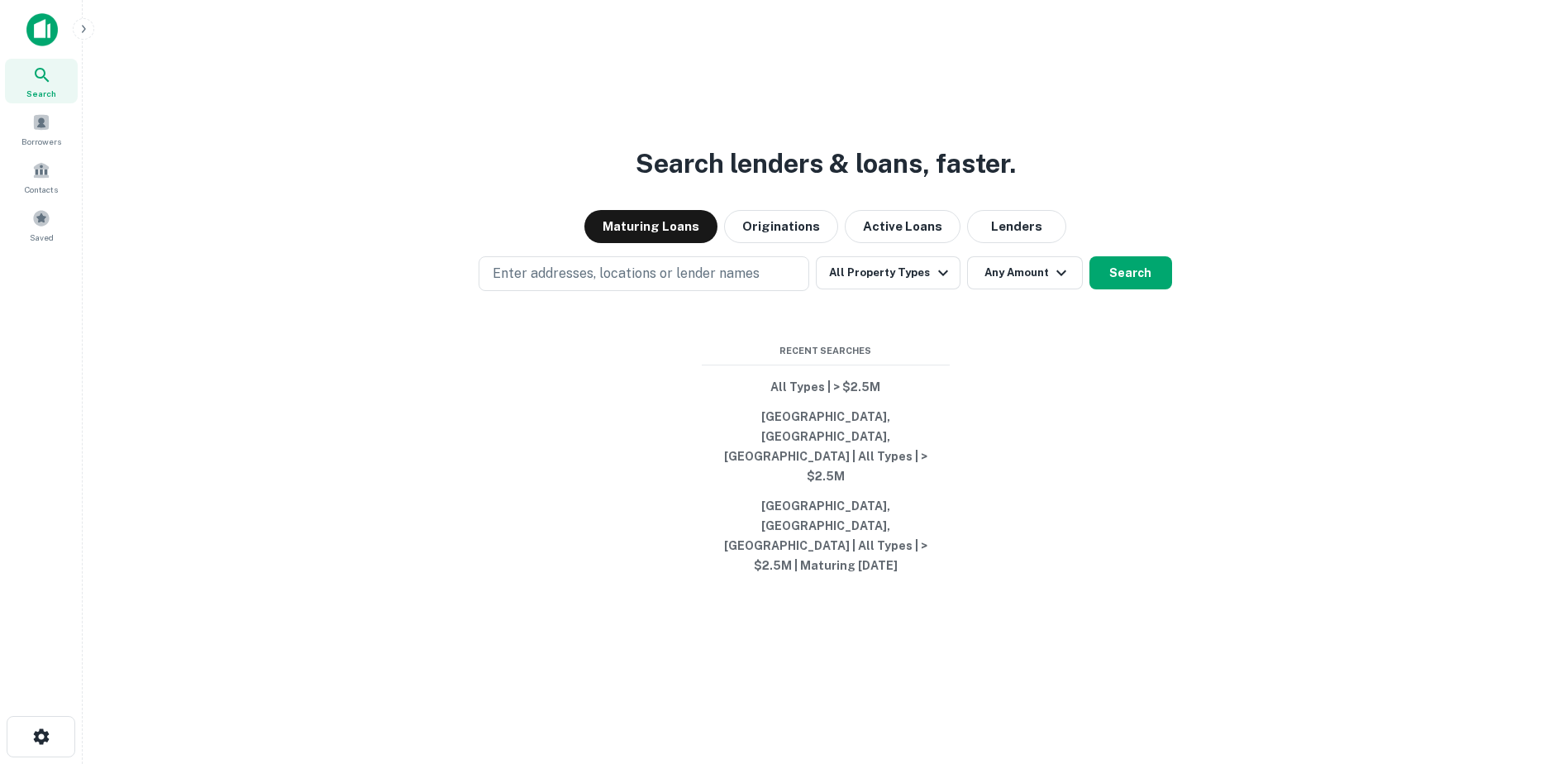
click at [574, 516] on div "Search lenders & loans, faster. Maturing Loans Originations Active Loans Lender…" at bounding box center [825, 422] width 1459 height 764
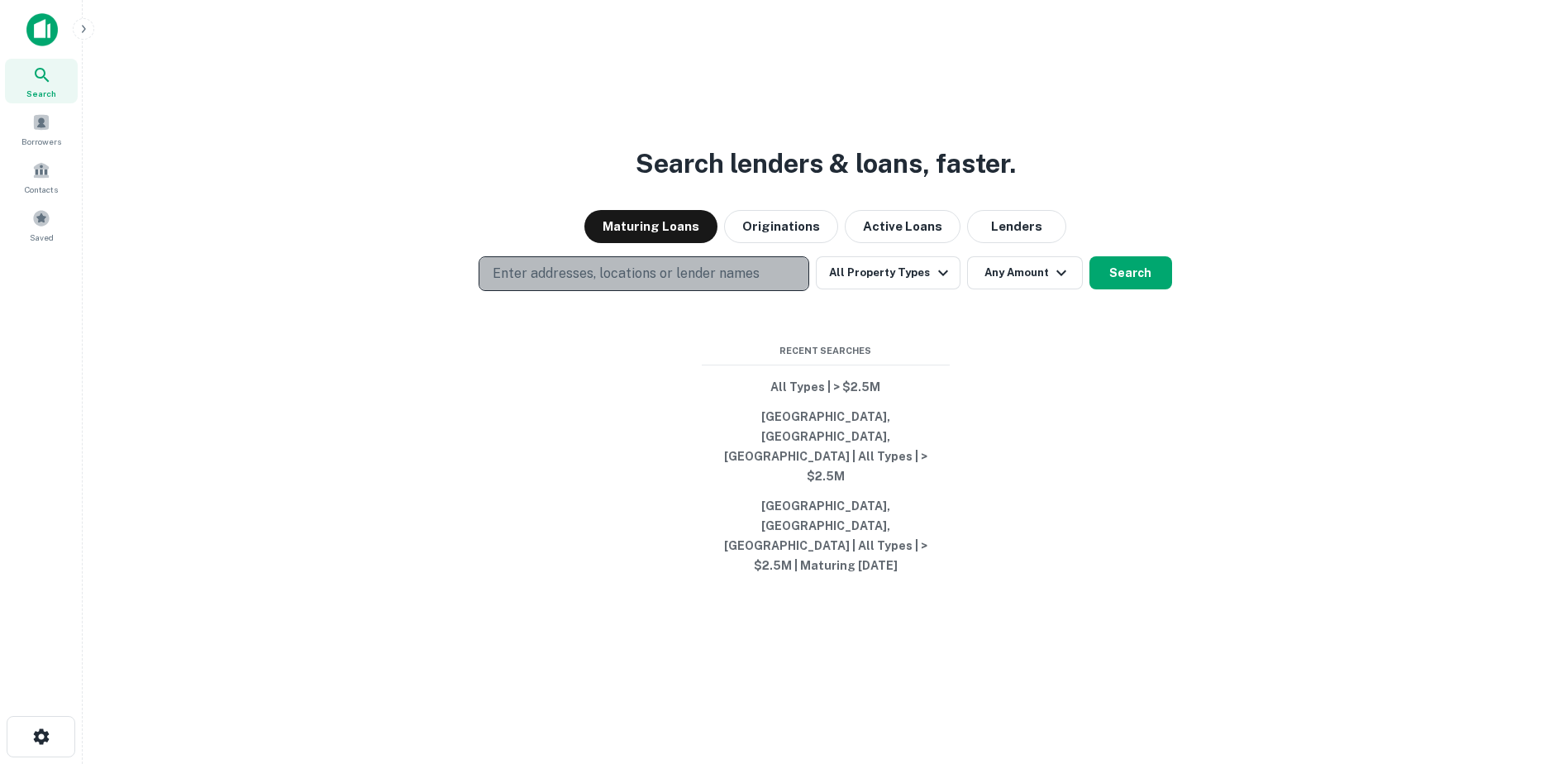
click at [518, 284] on p "Enter addresses, locations or lender names" at bounding box center [626, 274] width 267 height 20
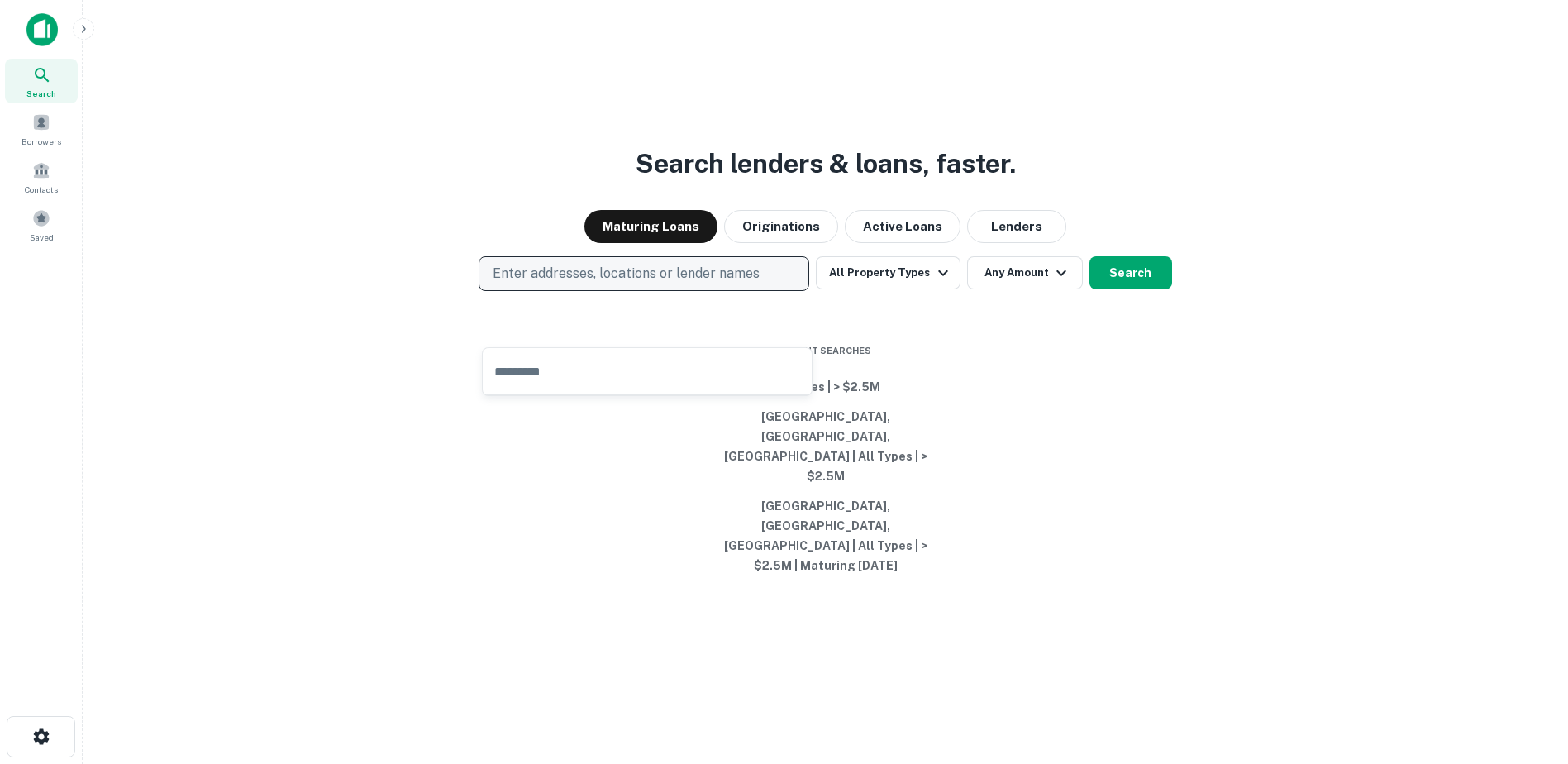
type input "**********"
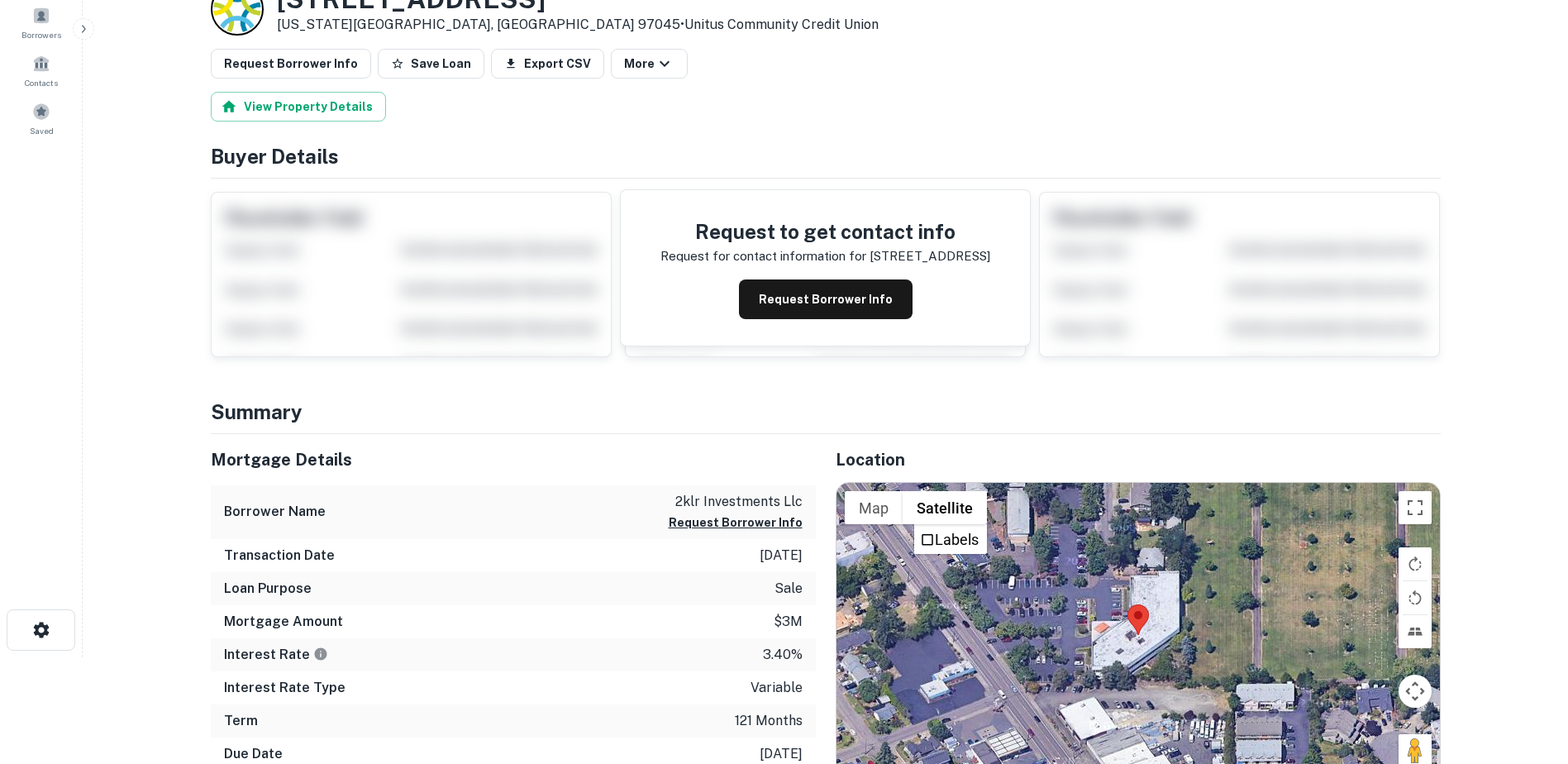
scroll to position [165, 0]
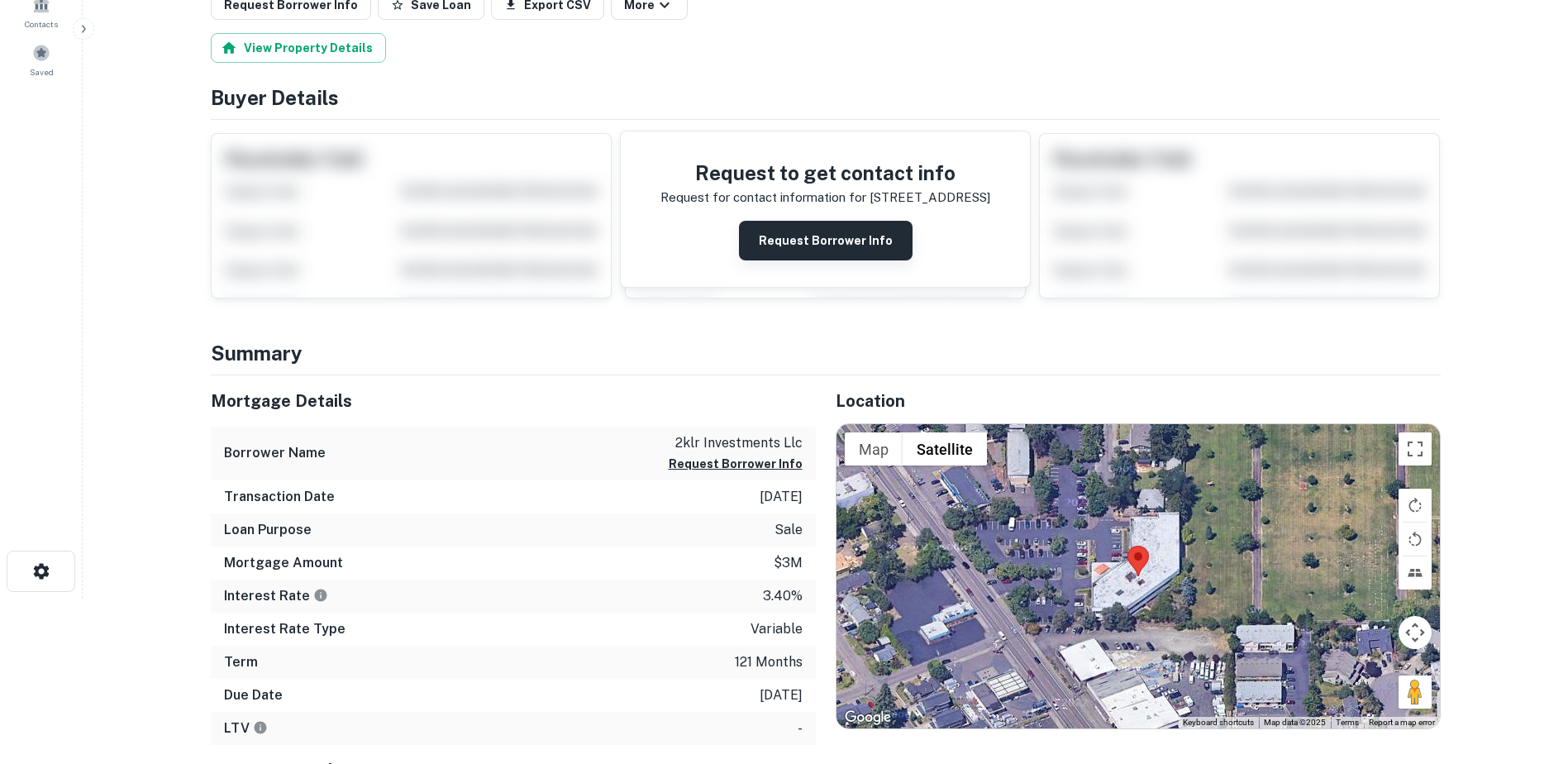
click at [849, 240] on button "Request Borrower Info" at bounding box center [826, 241] width 173 height 40
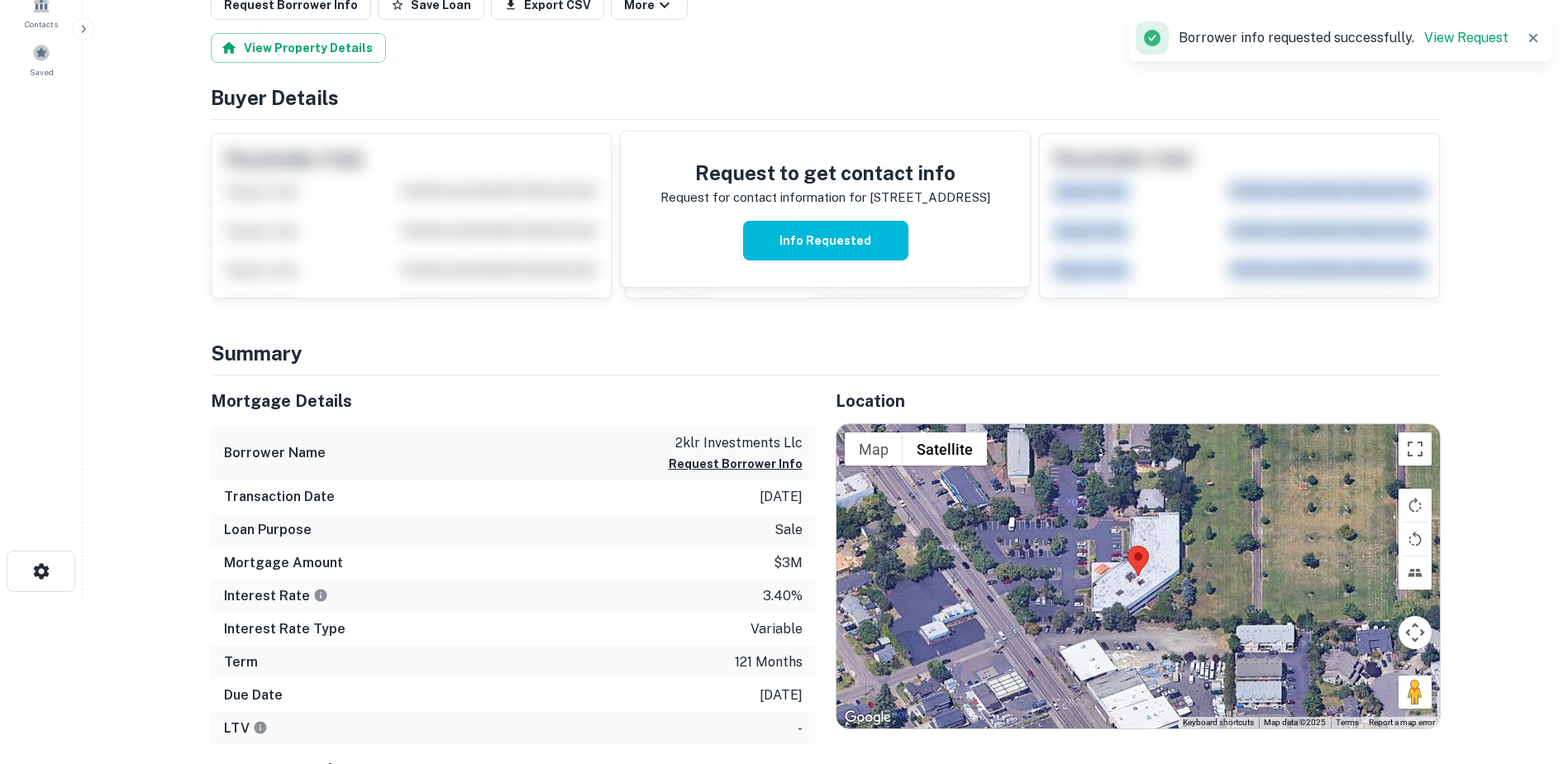
drag, startPoint x: 1566, startPoint y: 165, endPoint x: 1581, endPoint y: 258, distance: 94.2
click at [1567, 258] on html "Search Borrowers Contacts Saved Back to search Loan Details 1001 Molalla Ave Or…" at bounding box center [784, 217] width 1568 height 764
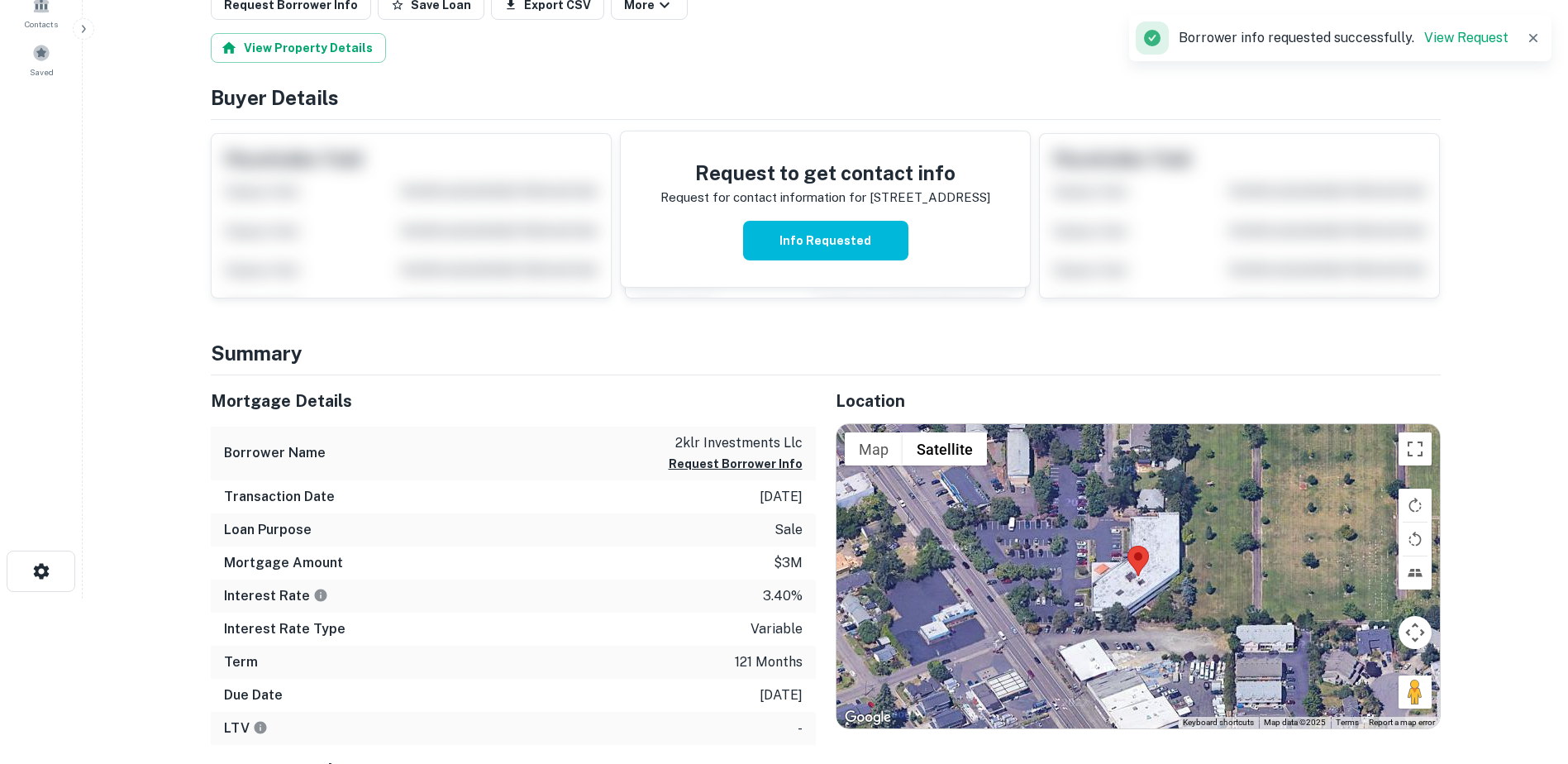
drag, startPoint x: 1581, startPoint y: 258, endPoint x: 1522, endPoint y: 387, distance: 141.9
click at [1522, 387] on main "Back to search Loan Details 1001 Molalla Ave Oregon City, OR 97045 • Unitus Com…" at bounding box center [826, 217] width 1486 height 764
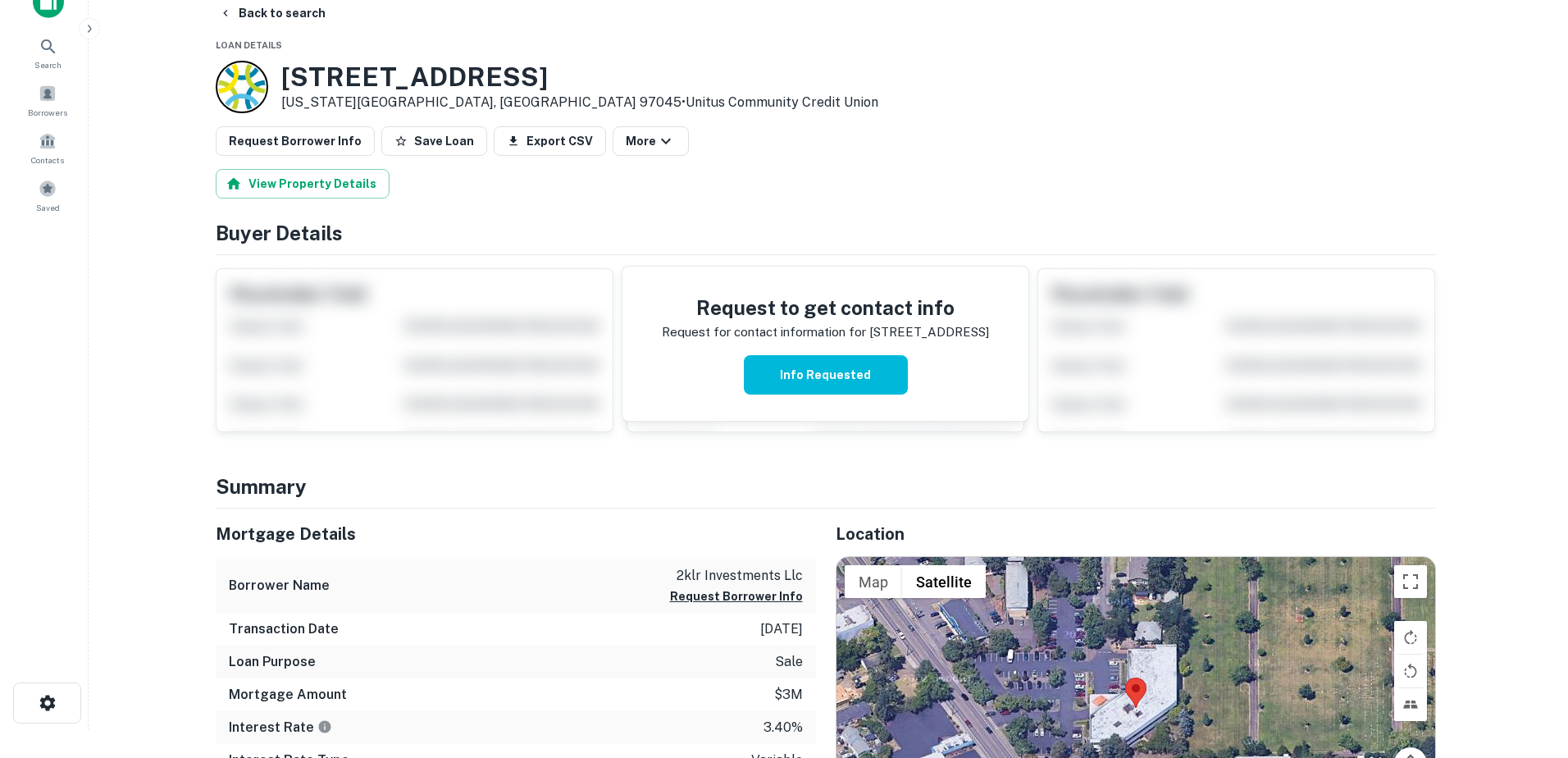
scroll to position [0, 0]
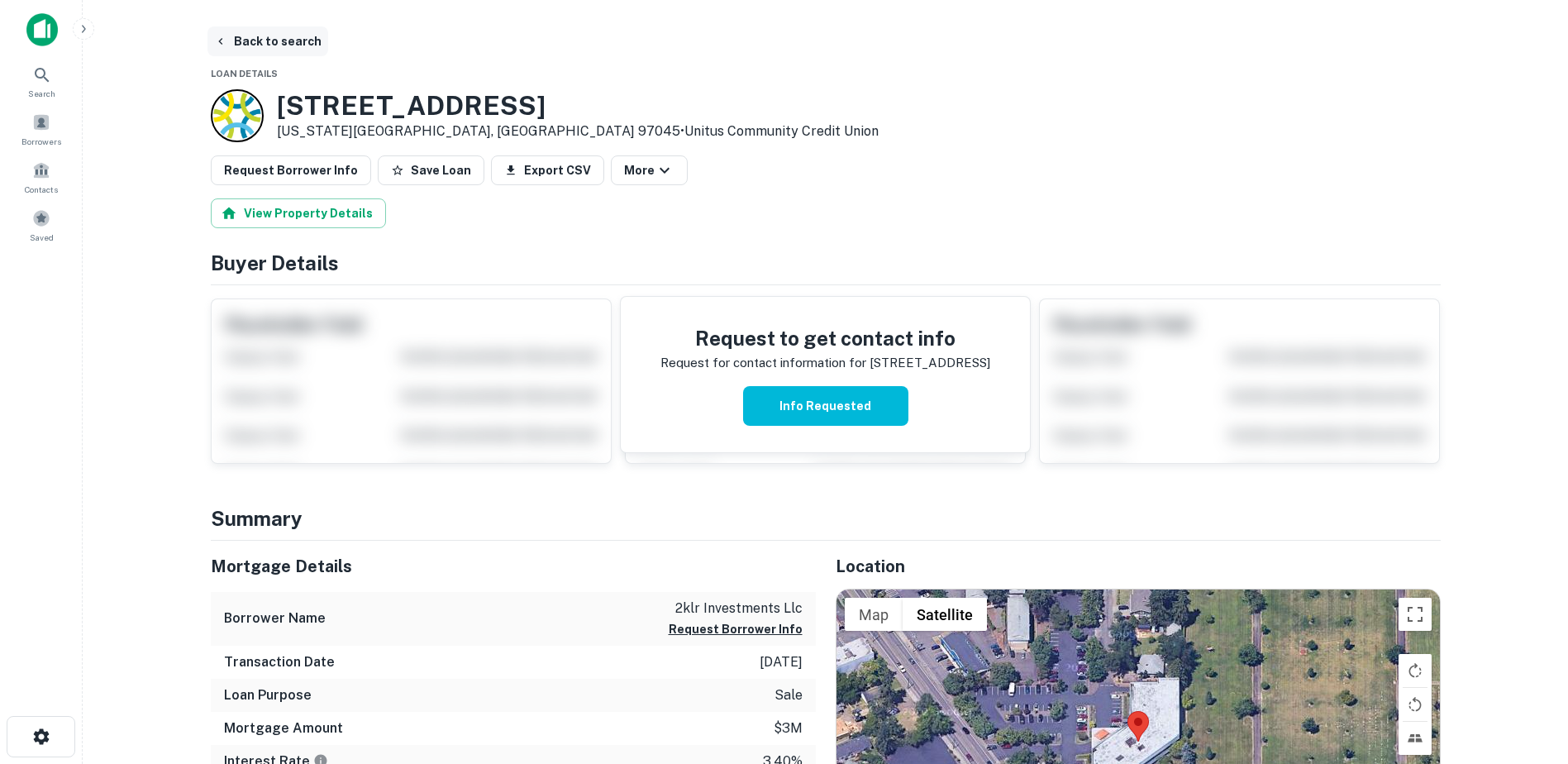
click at [266, 42] on button "Back to search" at bounding box center [268, 41] width 121 height 30
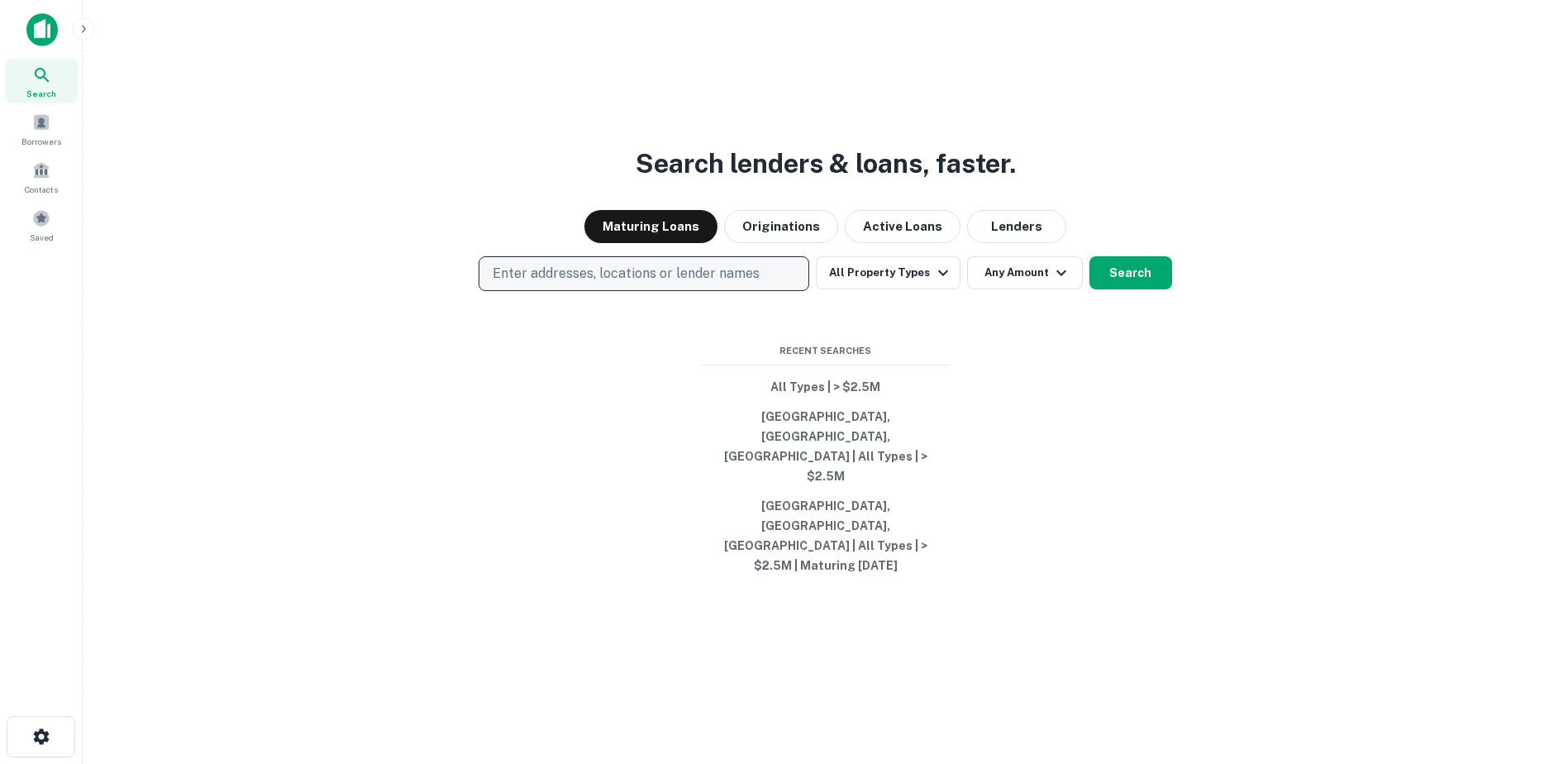
click at [517, 284] on p "Enter addresses, locations or lender names" at bounding box center [626, 274] width 267 height 20
type input "**********"
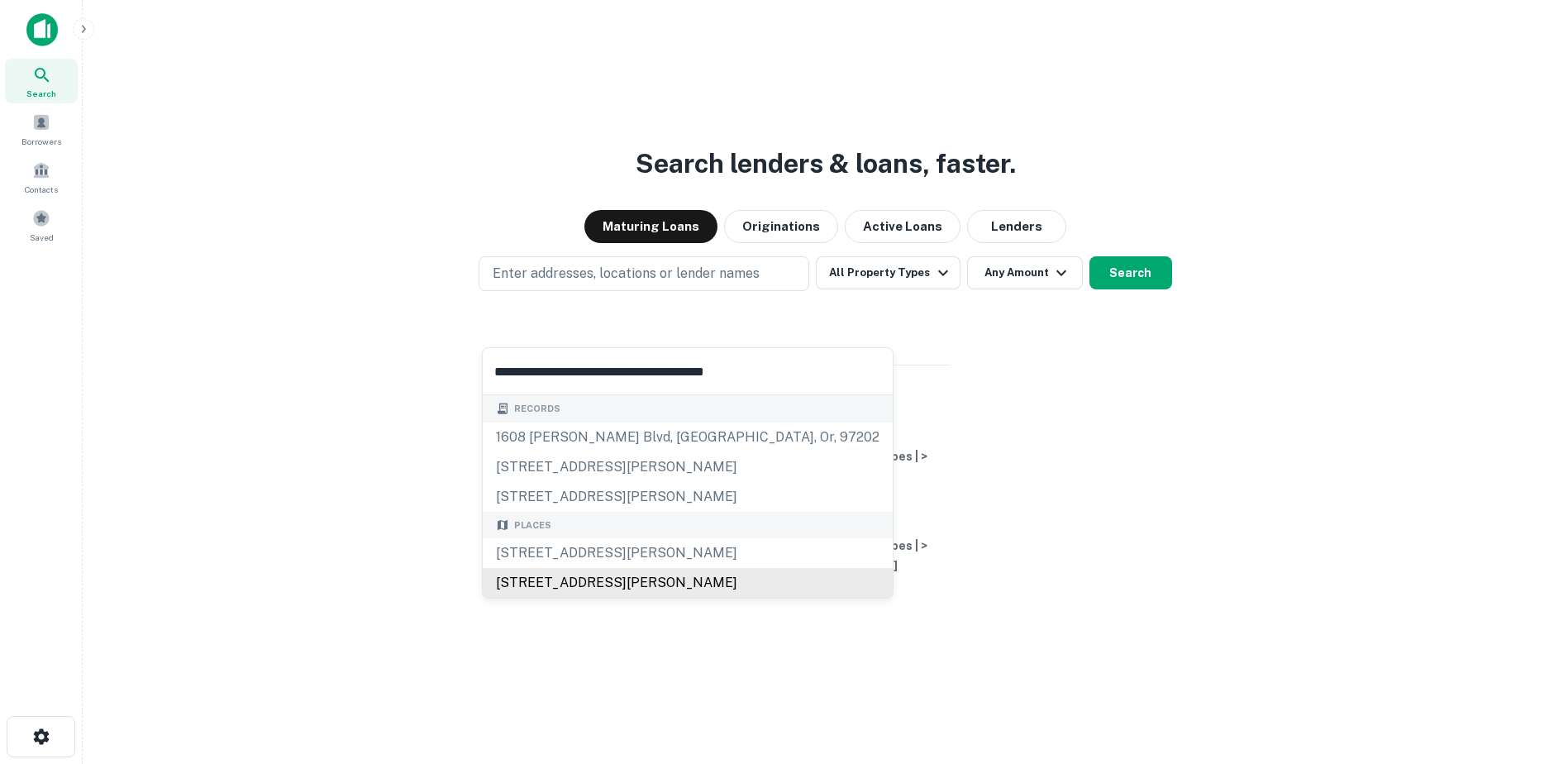
click at [530, 577] on div "1520 SE Bybee Blvd, Portland, OR, USA" at bounding box center [688, 582] width 410 height 30
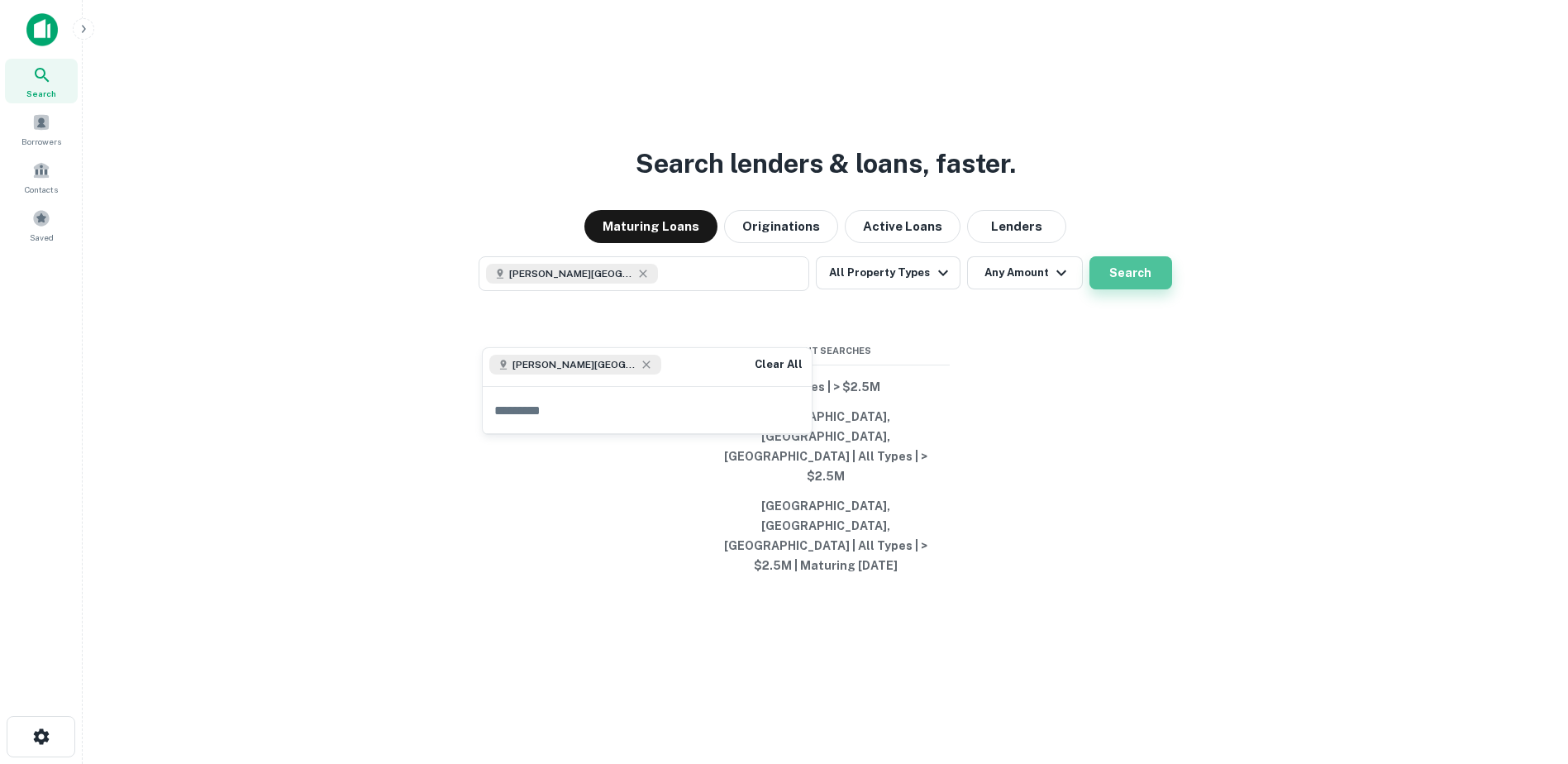
click at [1124, 290] on button "Search" at bounding box center [1131, 273] width 83 height 33
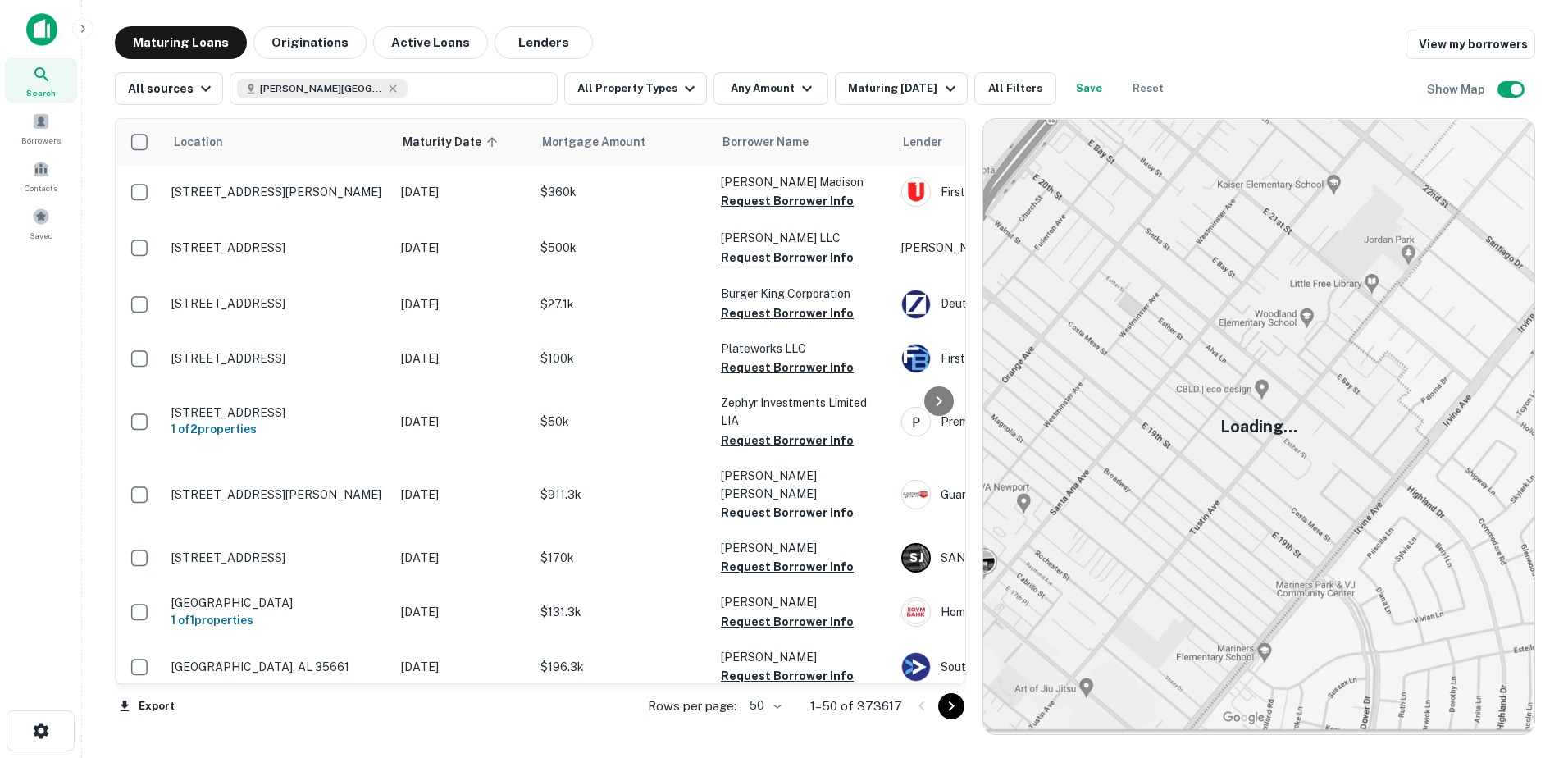
scroll to position [572, 0]
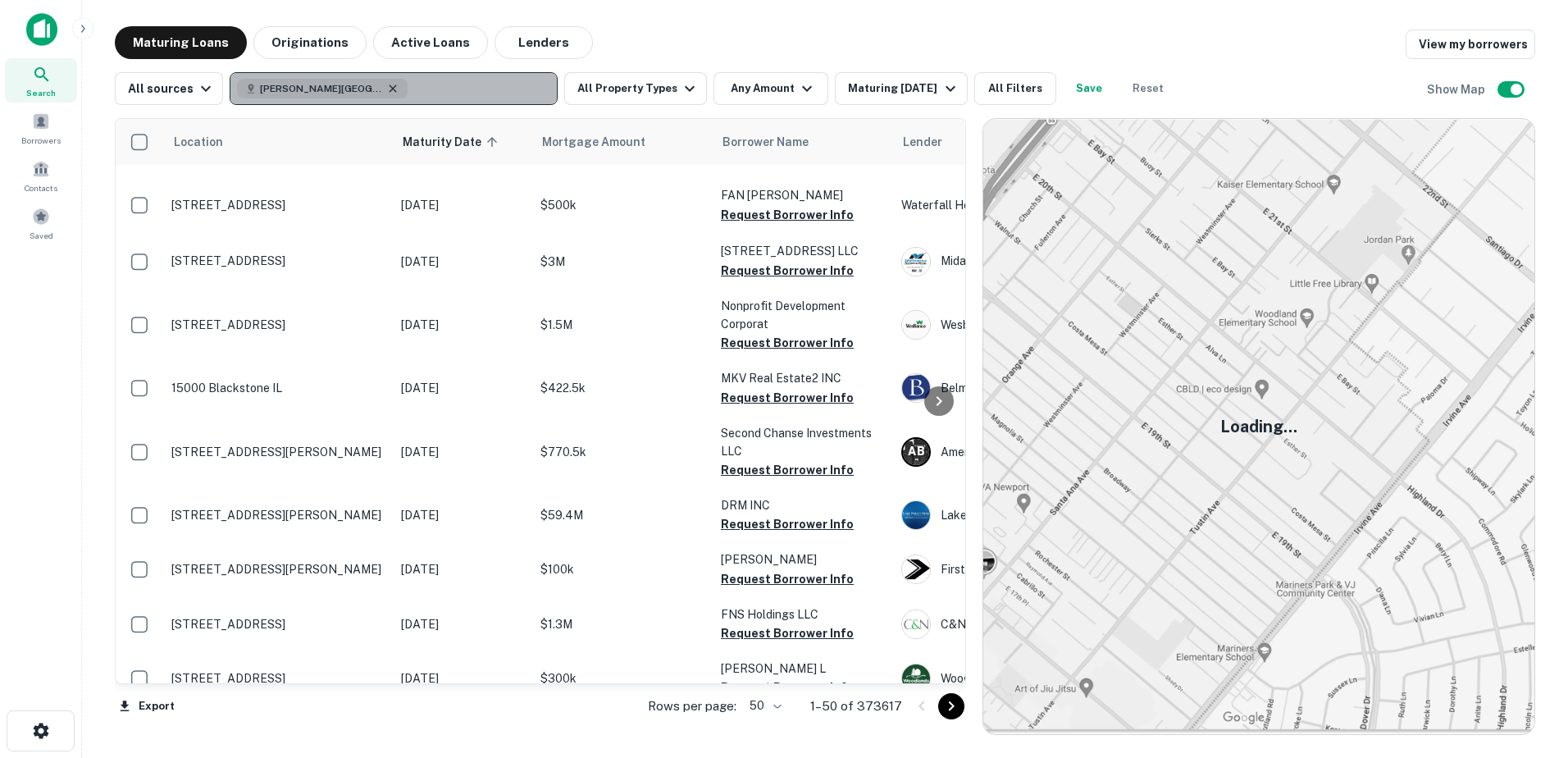
click at [386, 85] on icon "button" at bounding box center [392, 89] width 13 height 13
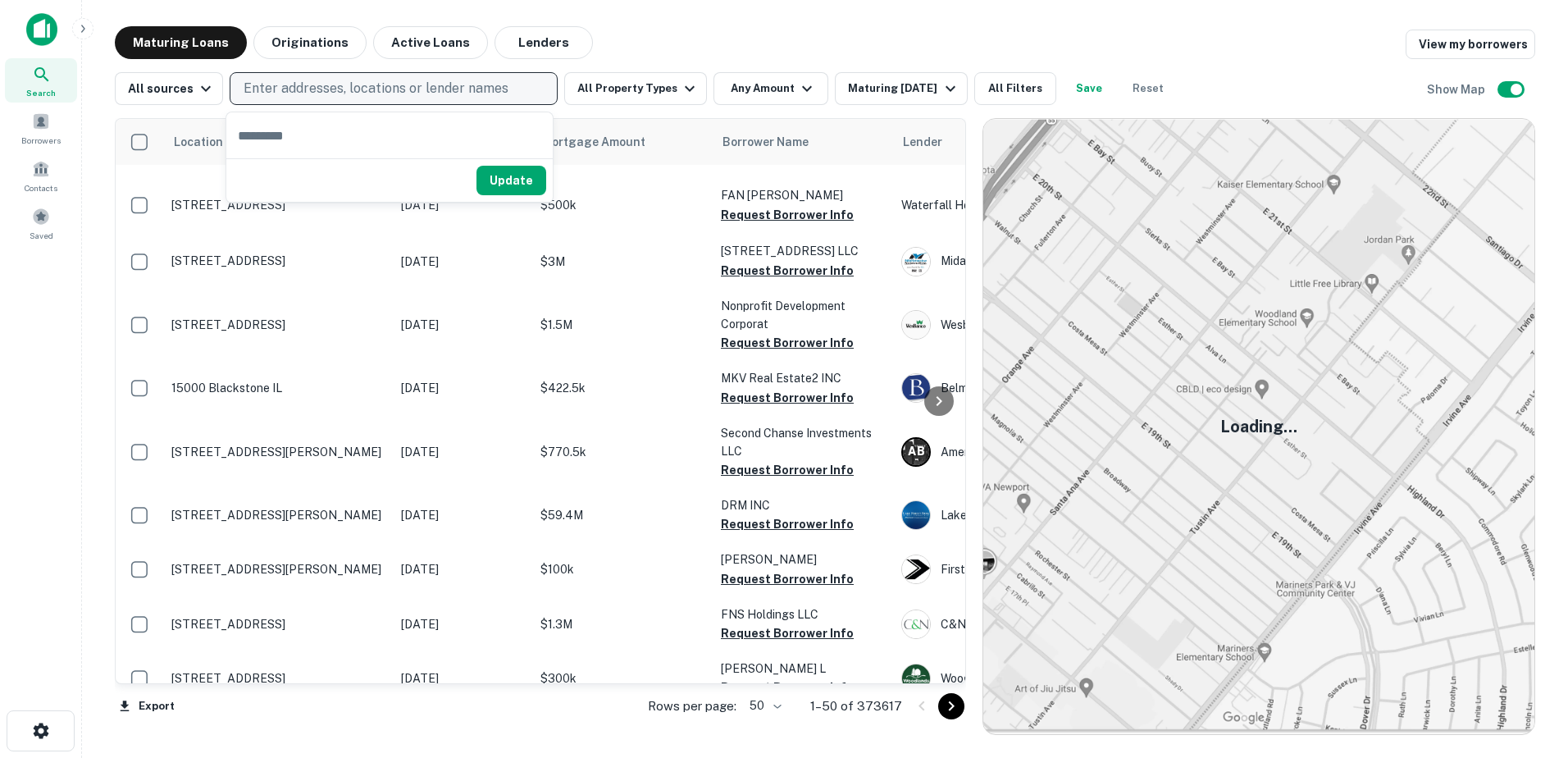
type input "**********"
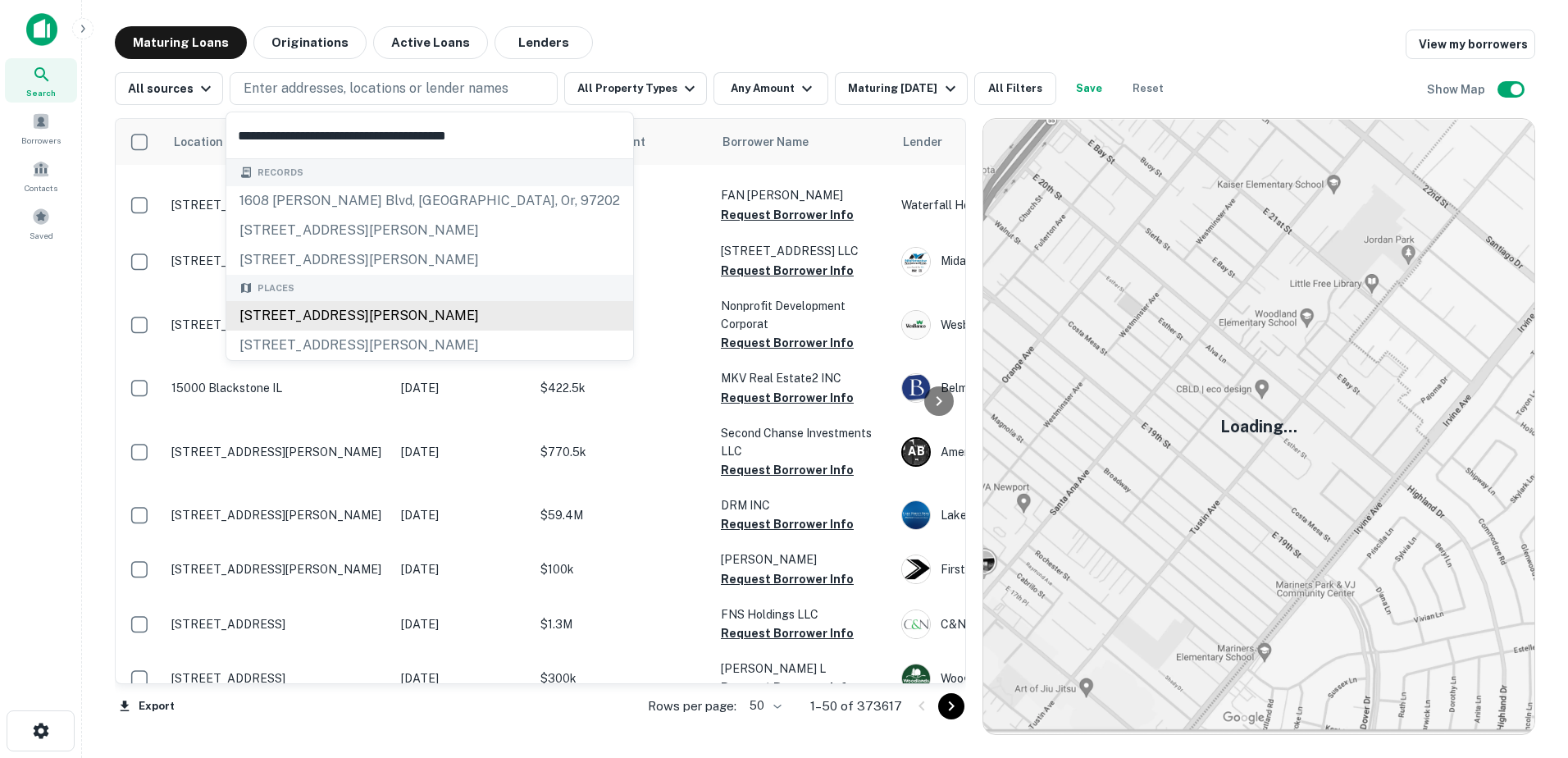
click at [301, 314] on div "Places 1520 SE Bybee Blvd #1540, Portland, OR 97202, USA 1520 SE Bybee Blvd, Po…" at bounding box center [430, 318] width 407 height 86
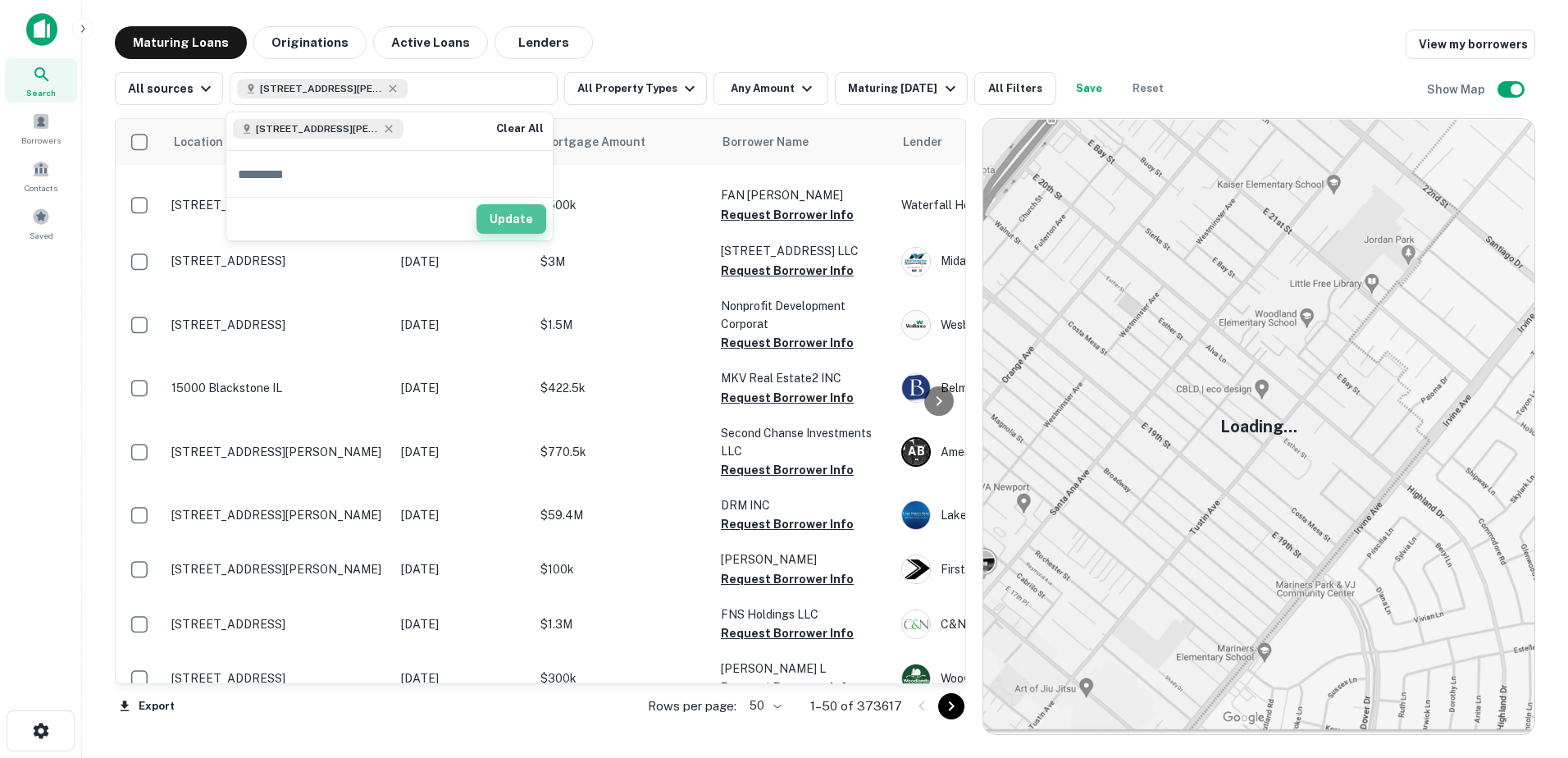
click at [501, 214] on button "Update" at bounding box center [511, 219] width 70 height 30
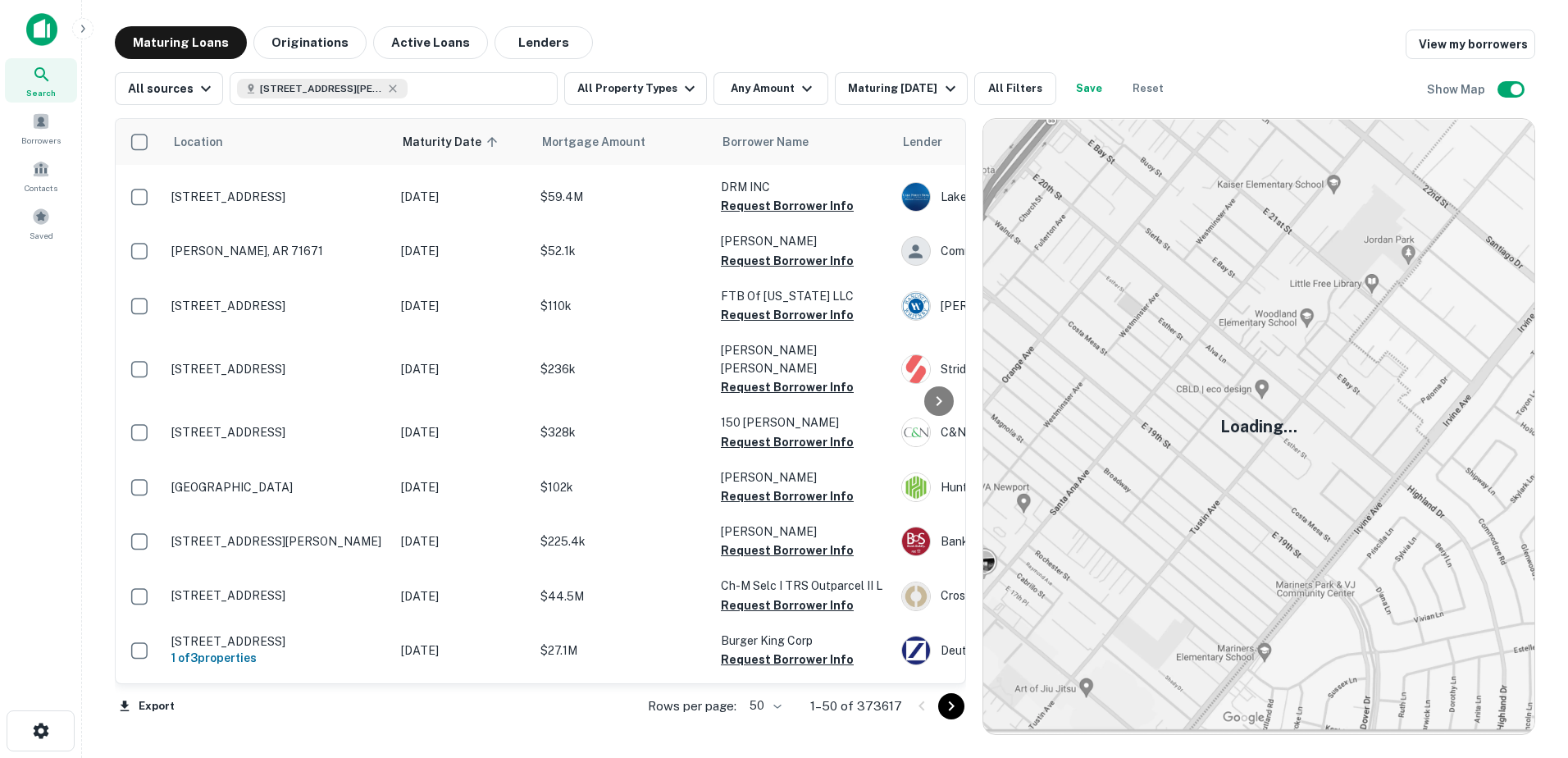
scroll to position [2321, 0]
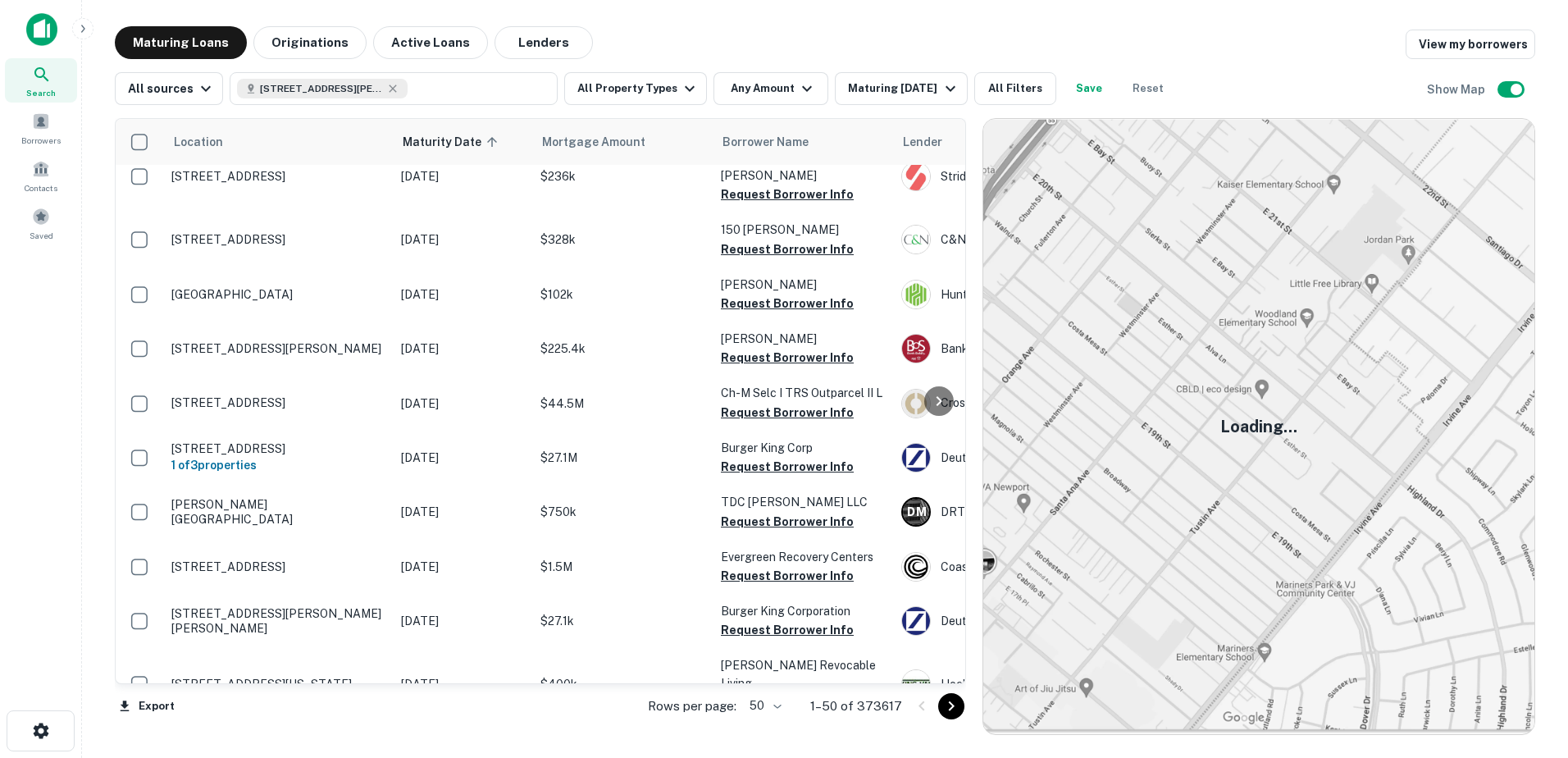
click at [45, 82] on icon at bounding box center [42, 74] width 20 height 20
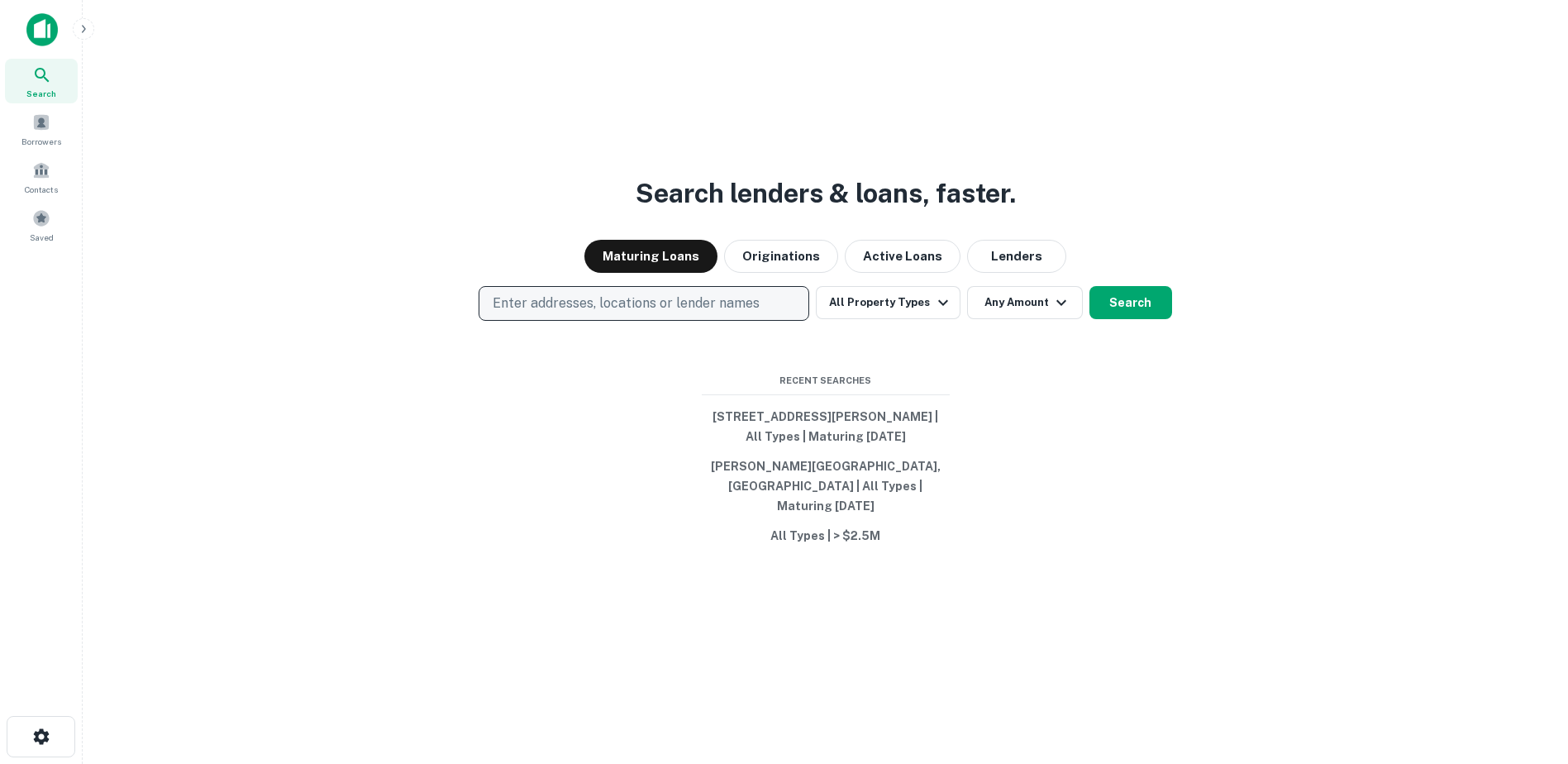
click at [556, 313] on p "Enter addresses, locations or lender names" at bounding box center [626, 303] width 267 height 20
type input "**********"
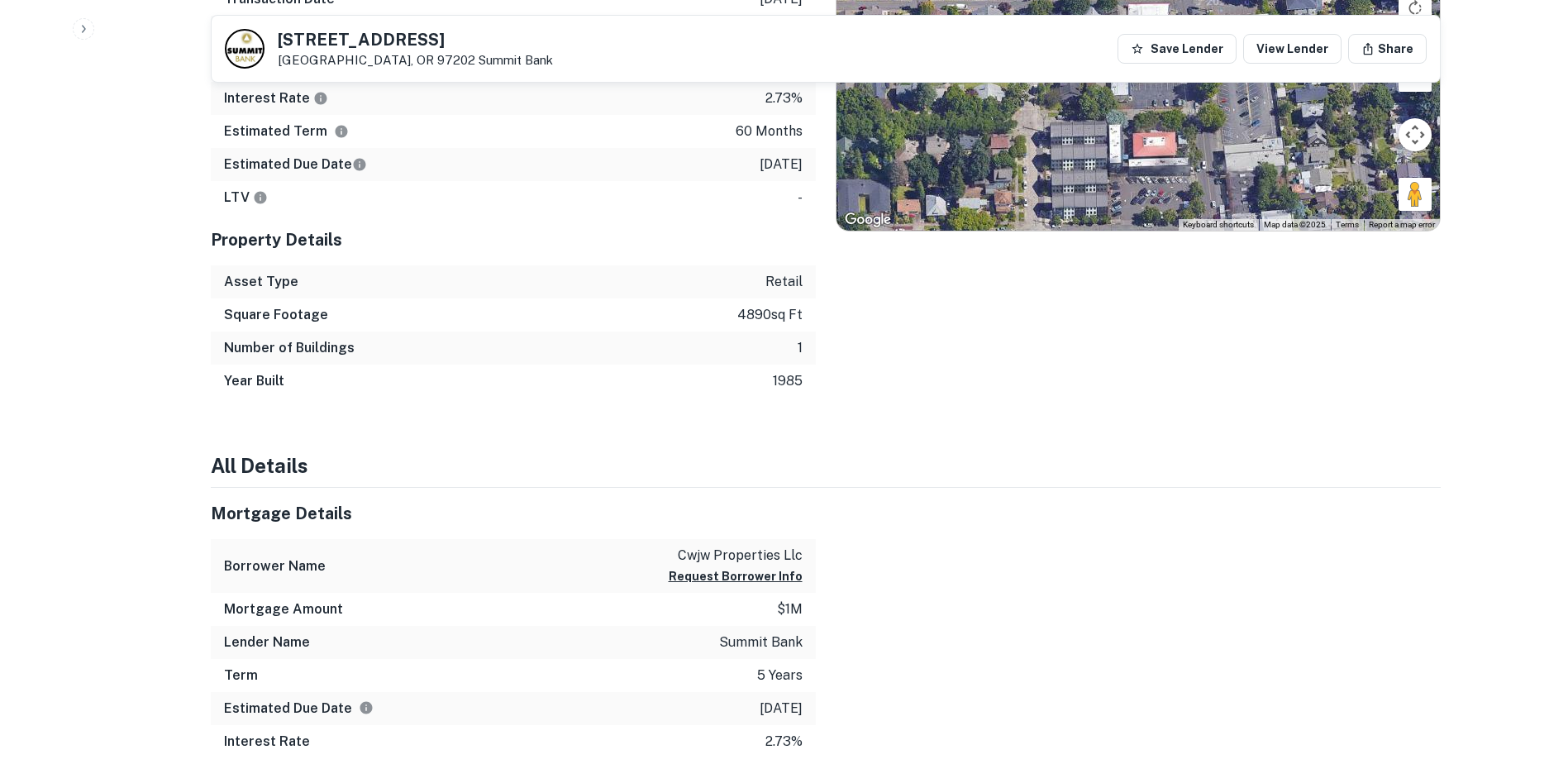
scroll to position [751, 0]
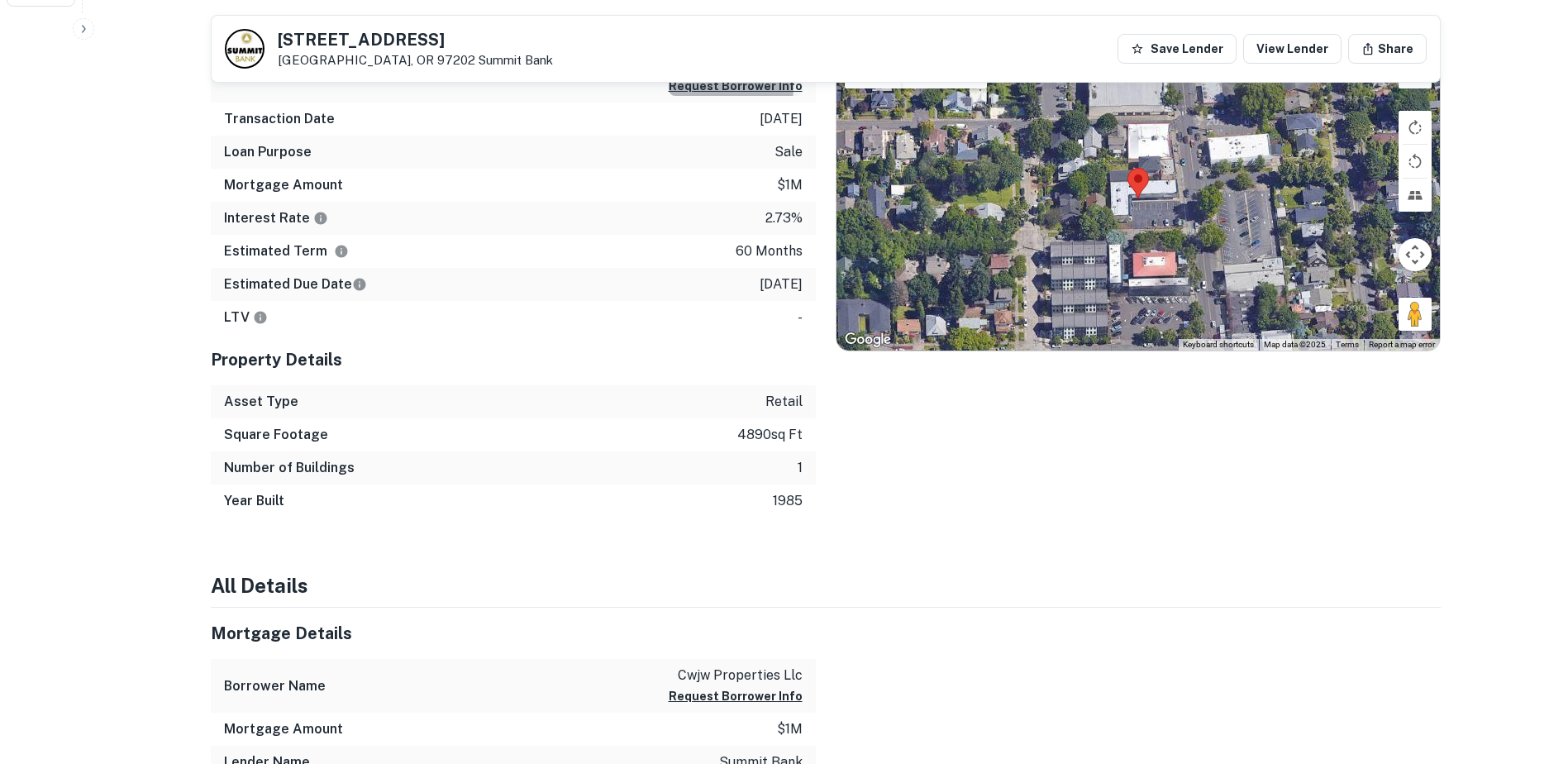
click at [721, 87] on button "Request Borrower Info" at bounding box center [736, 86] width 134 height 20
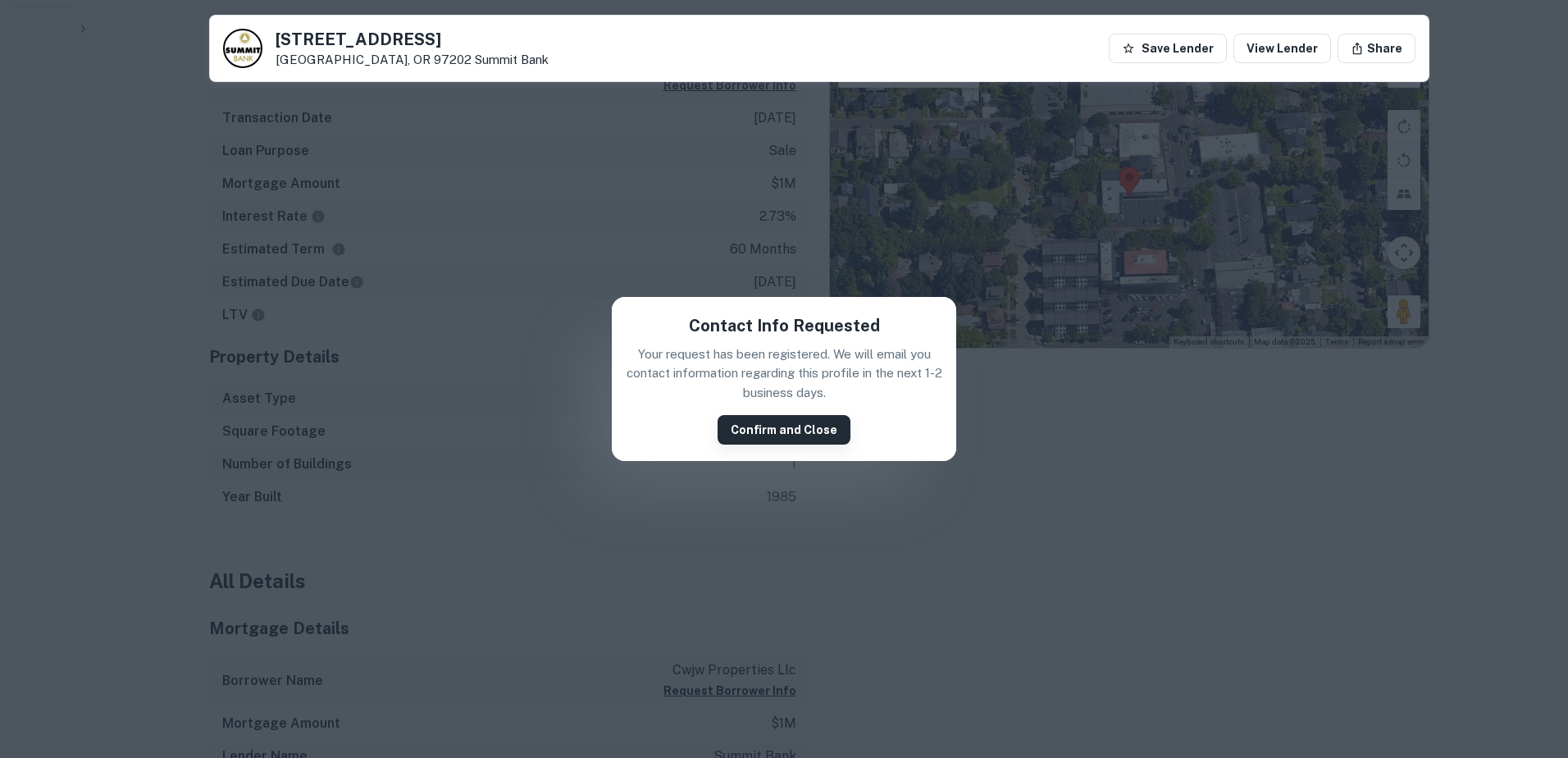
click at [793, 434] on button "Confirm and Close" at bounding box center [784, 429] width 133 height 30
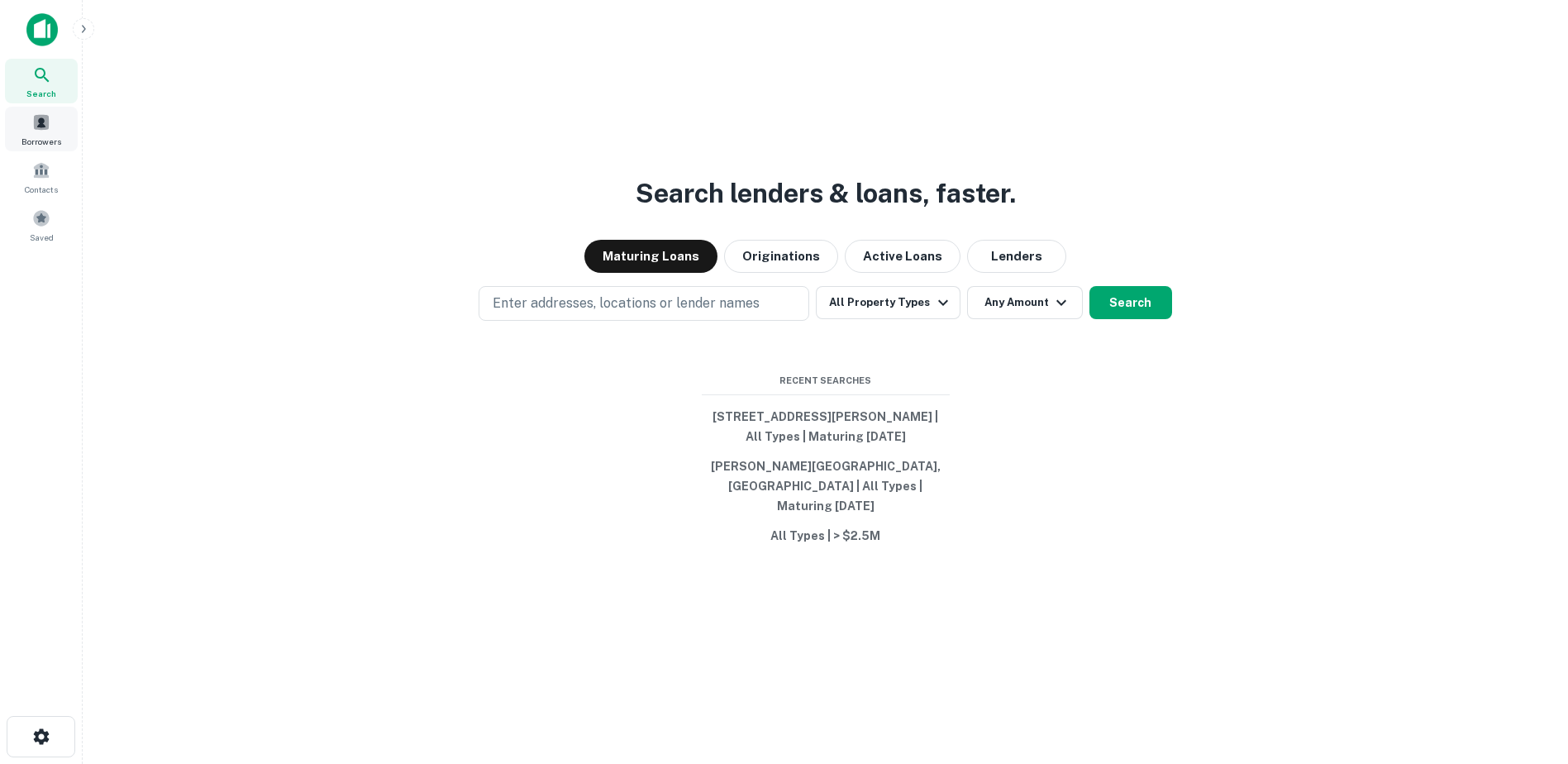
click at [50, 129] on span at bounding box center [42, 122] width 18 height 18
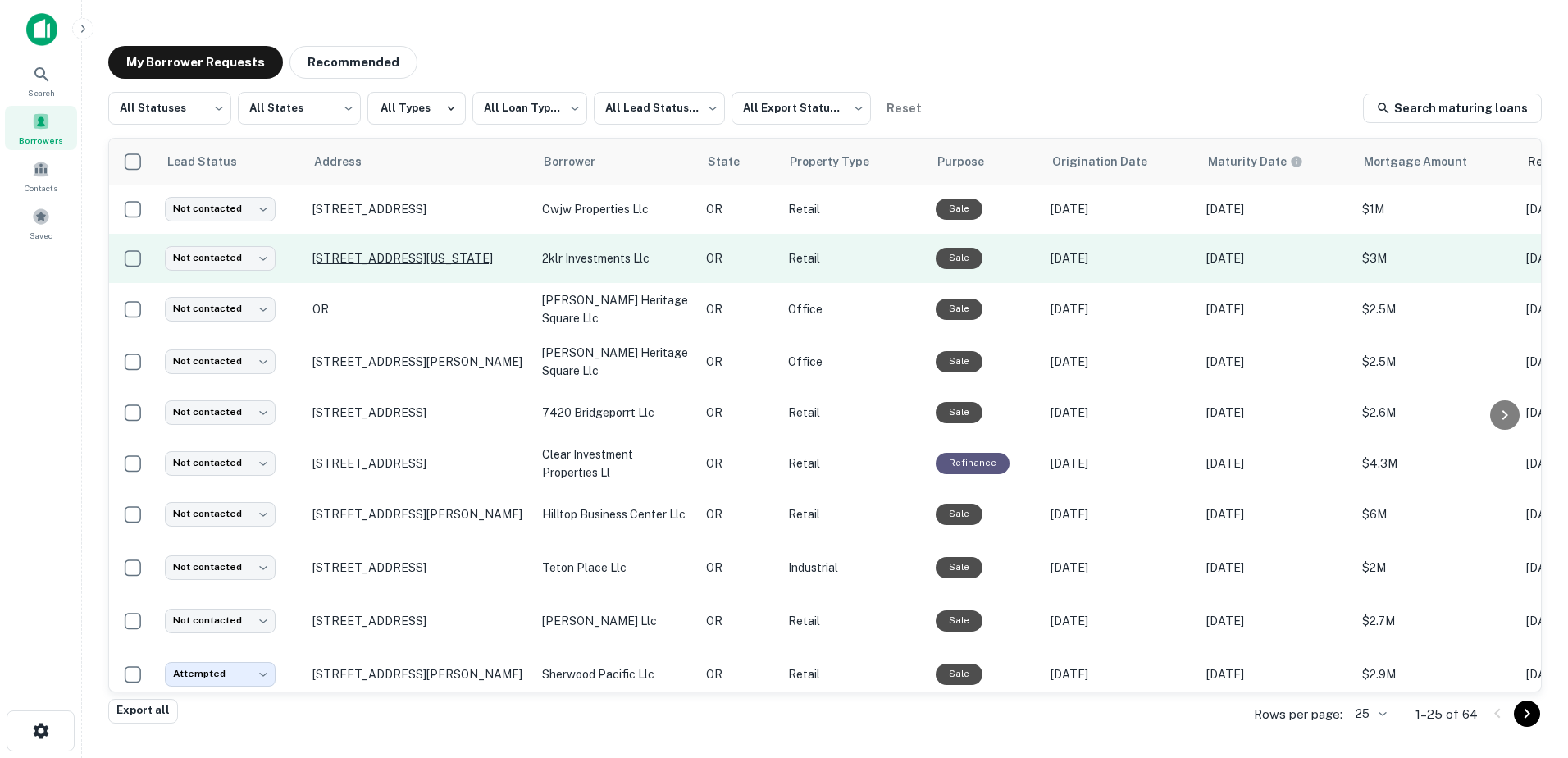
click at [461, 260] on p "[STREET_ADDRESS][US_STATE]" at bounding box center [419, 258] width 213 height 14
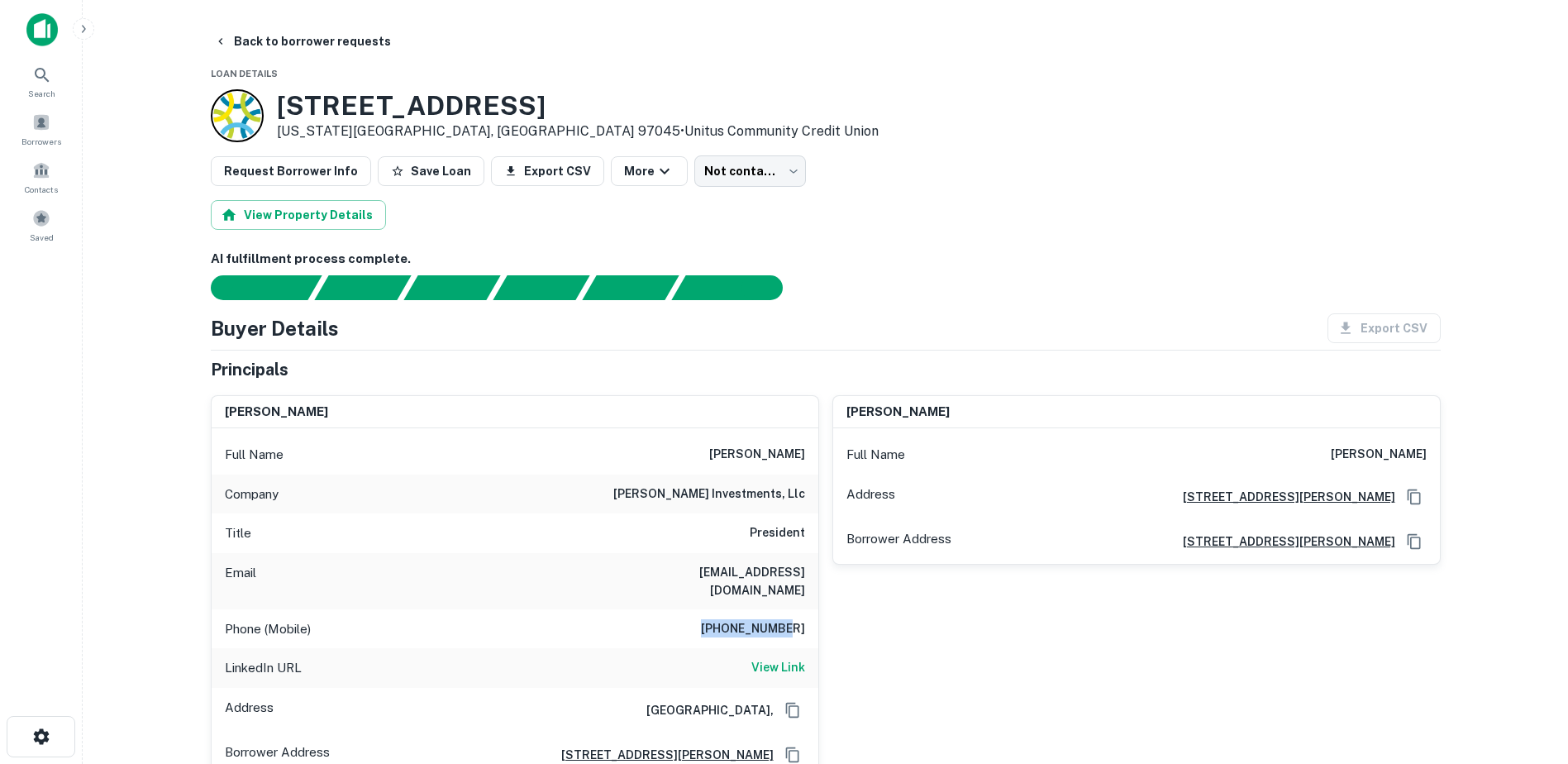
drag, startPoint x: 811, startPoint y: 610, endPoint x: 712, endPoint y: 606, distance: 99.1
click at [712, 610] on div "Phone (Mobile) [PHONE_NUMBER]" at bounding box center [515, 629] width 607 height 40
copy h6 "[PHONE_NUMBER]"
click at [229, 40] on button "Back to borrower requests" at bounding box center [302, 41] width 190 height 30
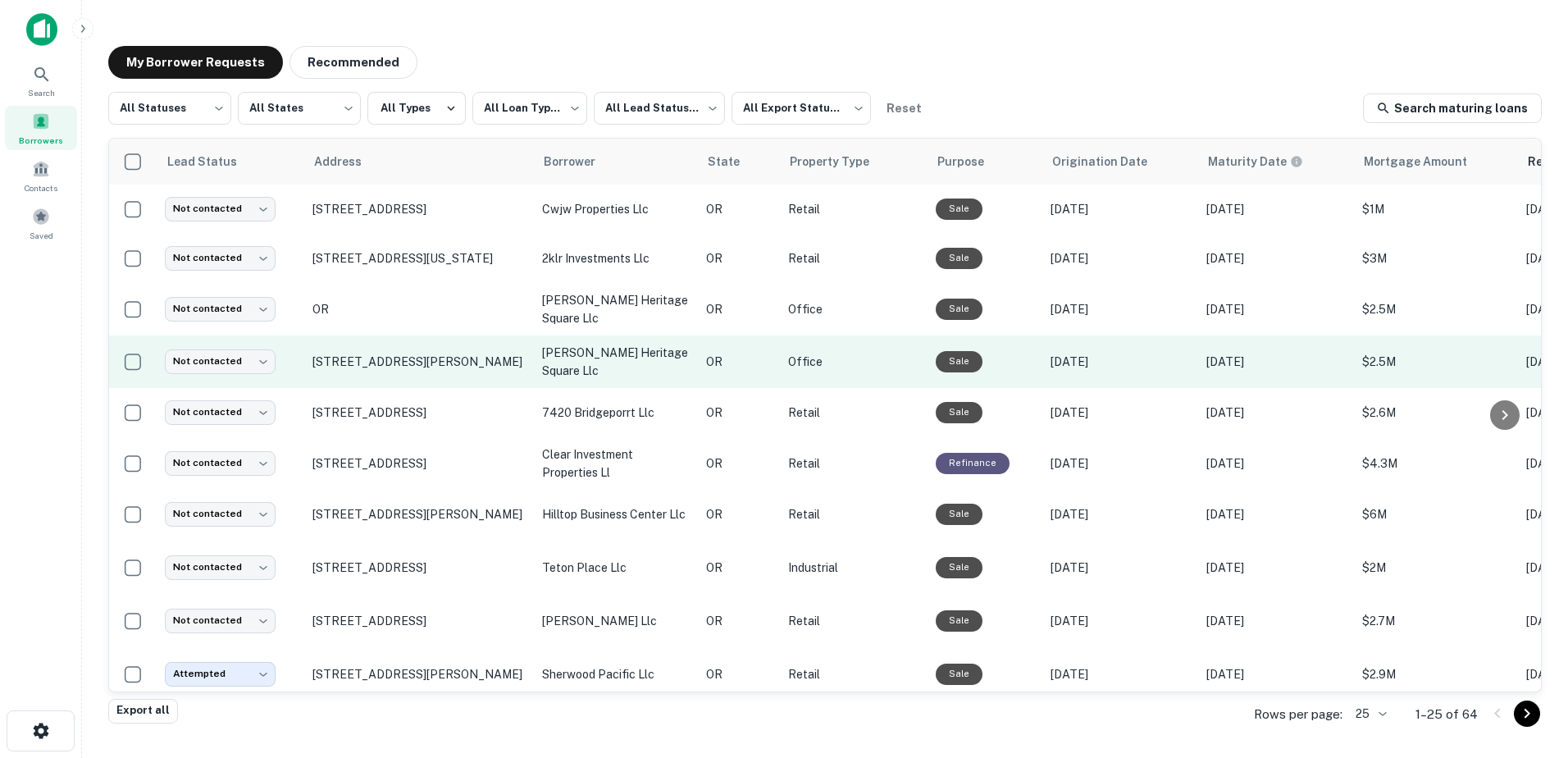
click at [355, 368] on td "[STREET_ADDRESS][PERSON_NAME]" at bounding box center [419, 362] width 229 height 53
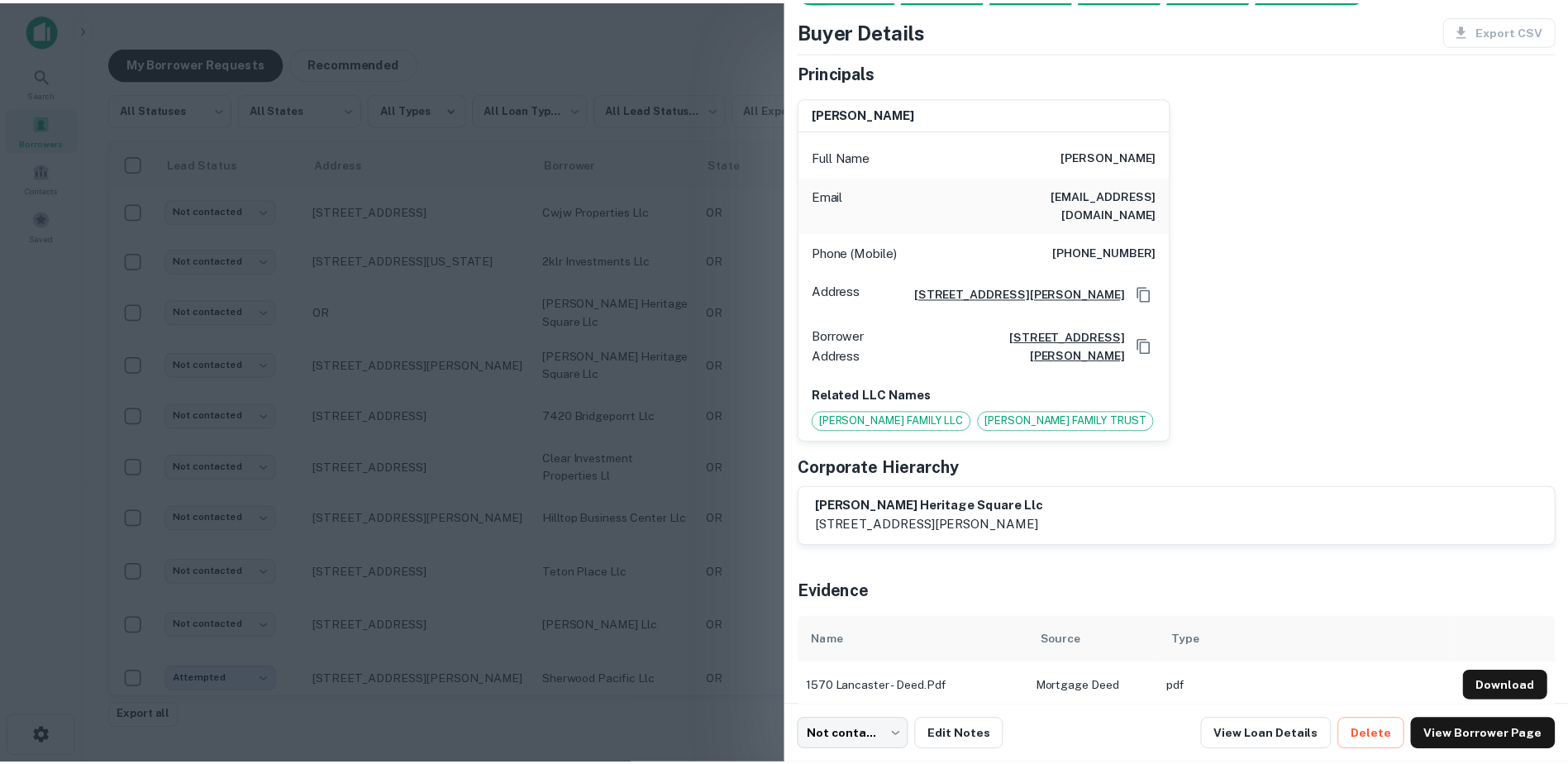
scroll to position [74, 0]
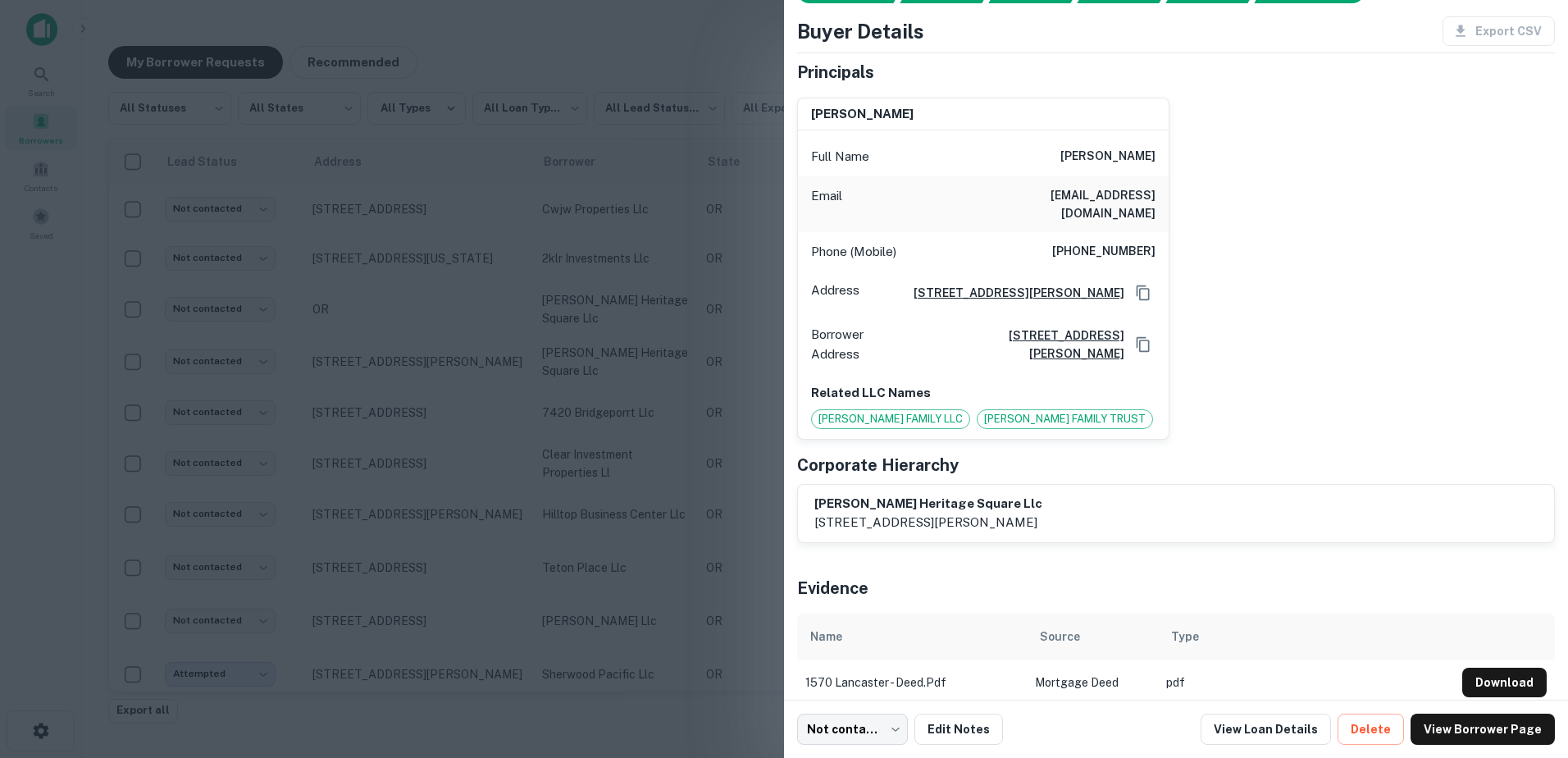
click at [360, 348] on div at bounding box center [784, 379] width 1568 height 758
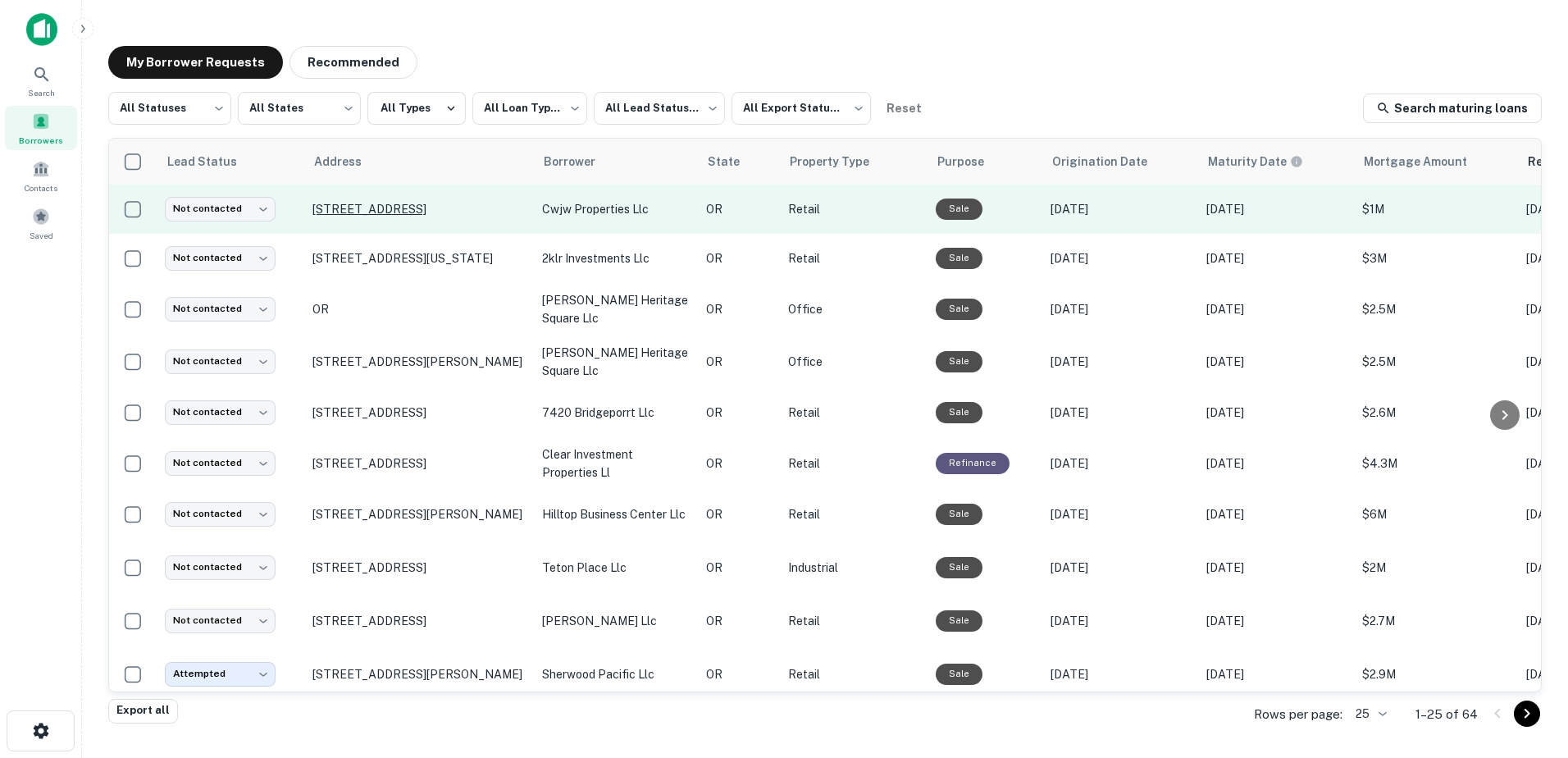
click at [372, 205] on p "[STREET_ADDRESS]" at bounding box center [419, 209] width 213 height 14
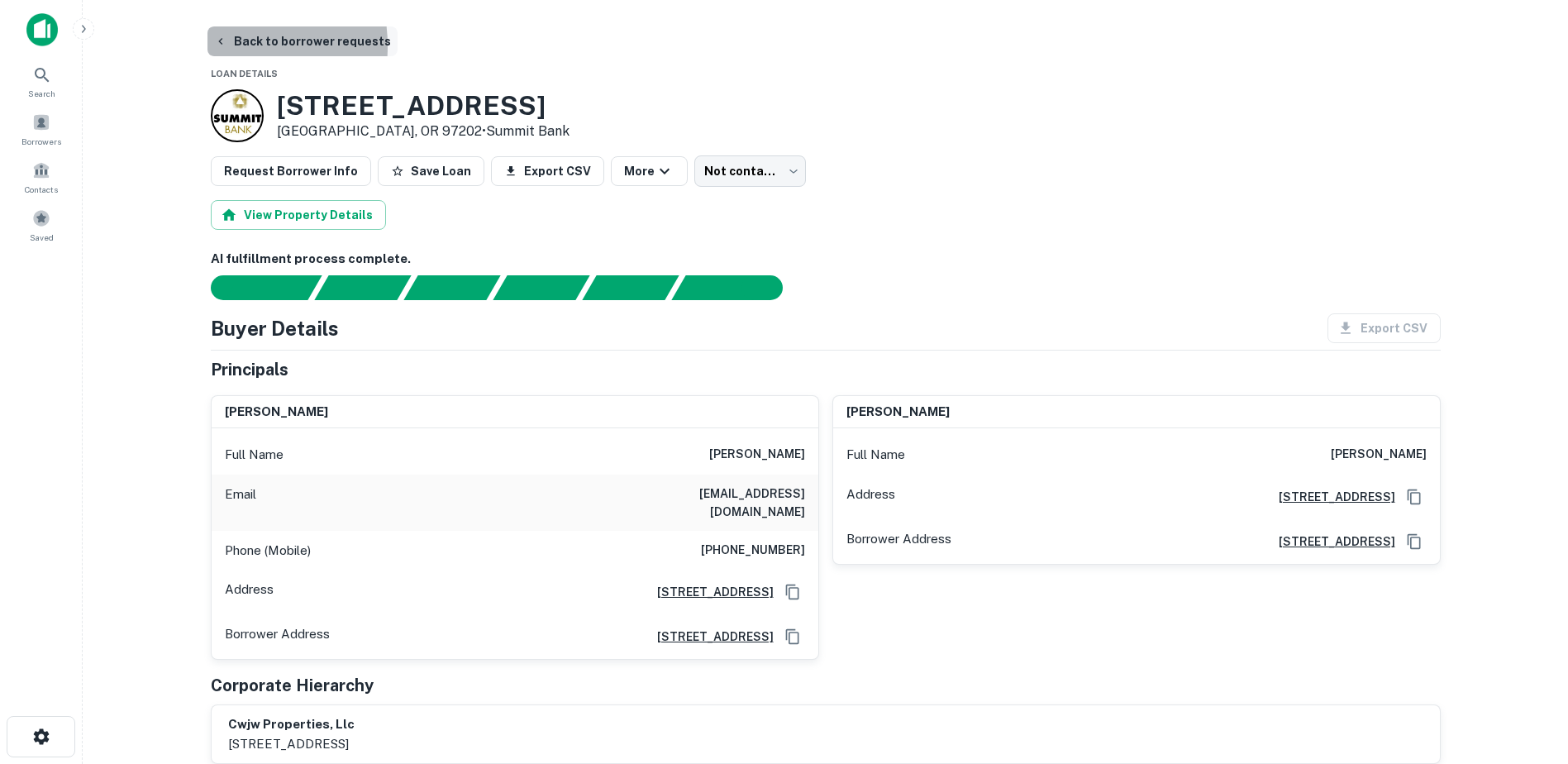
click at [218, 46] on icon "button" at bounding box center [220, 41] width 14 height 14
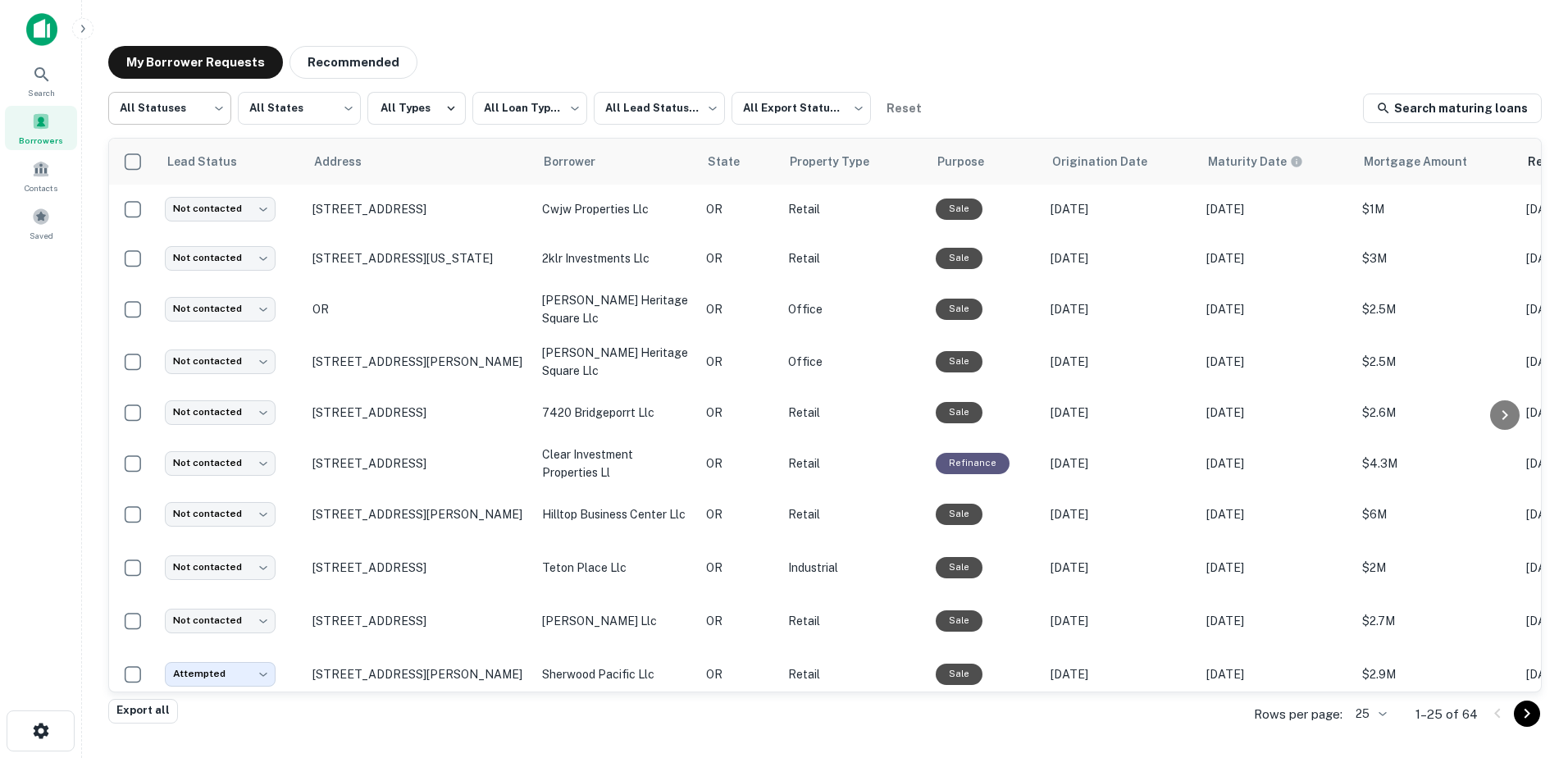
click at [217, 105] on body "**********" at bounding box center [784, 379] width 1568 height 758
click at [294, 115] on div at bounding box center [784, 379] width 1568 height 758
click at [678, 136] on div "**********" at bounding box center [825, 396] width 1434 height 607
click at [665, 112] on body "**********" at bounding box center [784, 379] width 1568 height 758
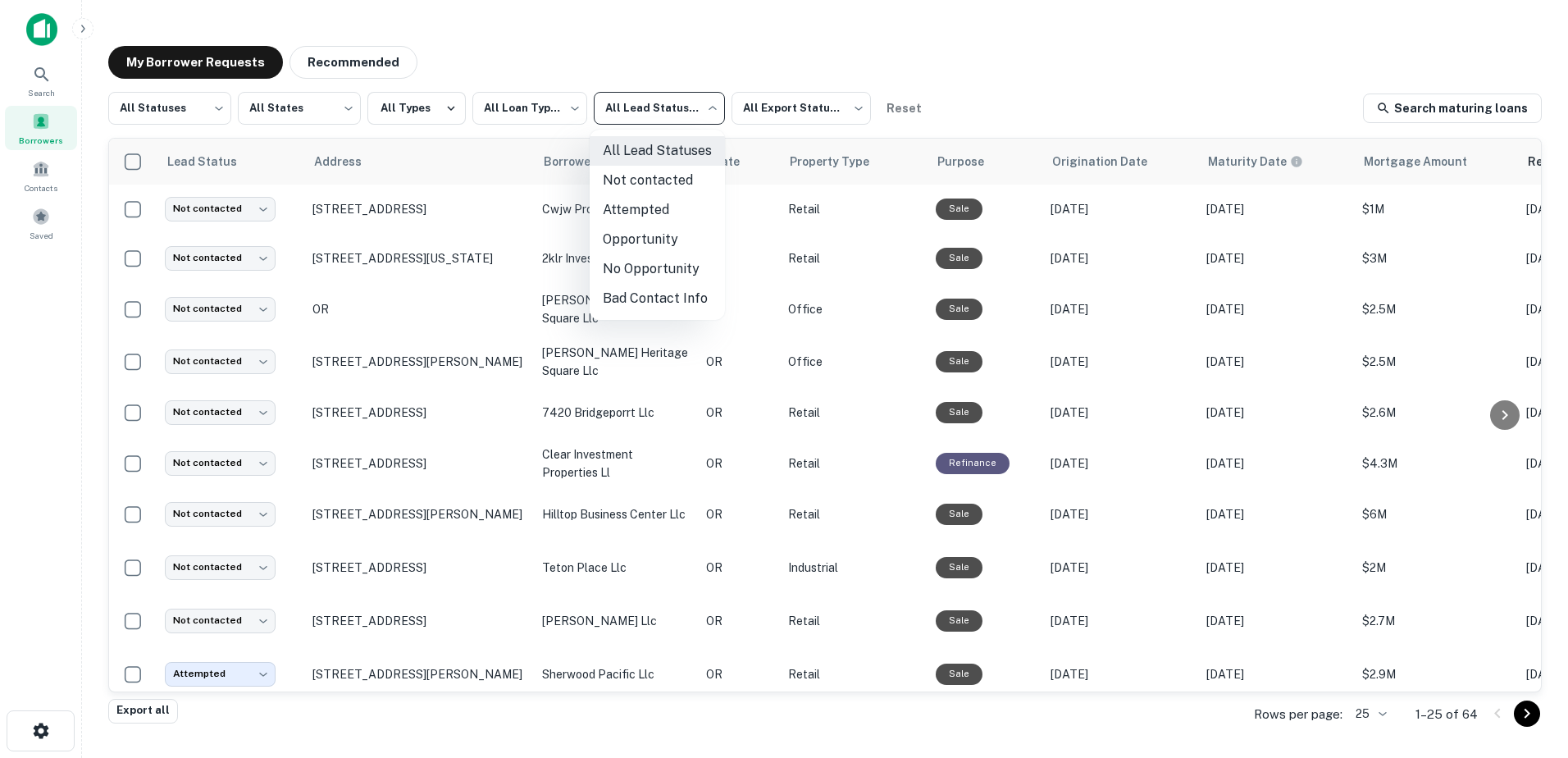
click at [636, 256] on li "No Opportunity" at bounding box center [656, 269] width 135 height 30
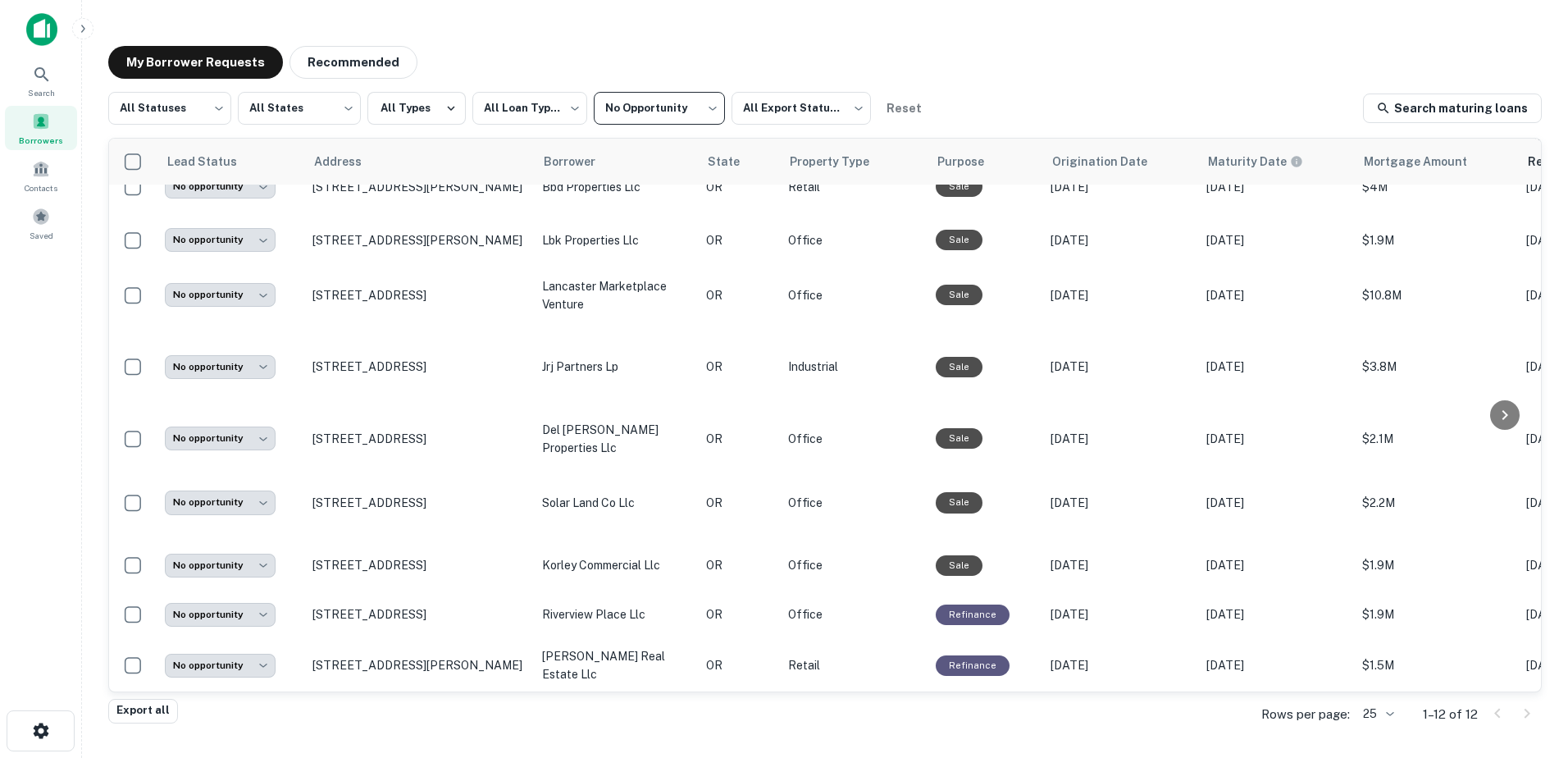
scroll to position [202, 0]
click at [657, 116] on body "**********" at bounding box center [784, 379] width 1568 height 758
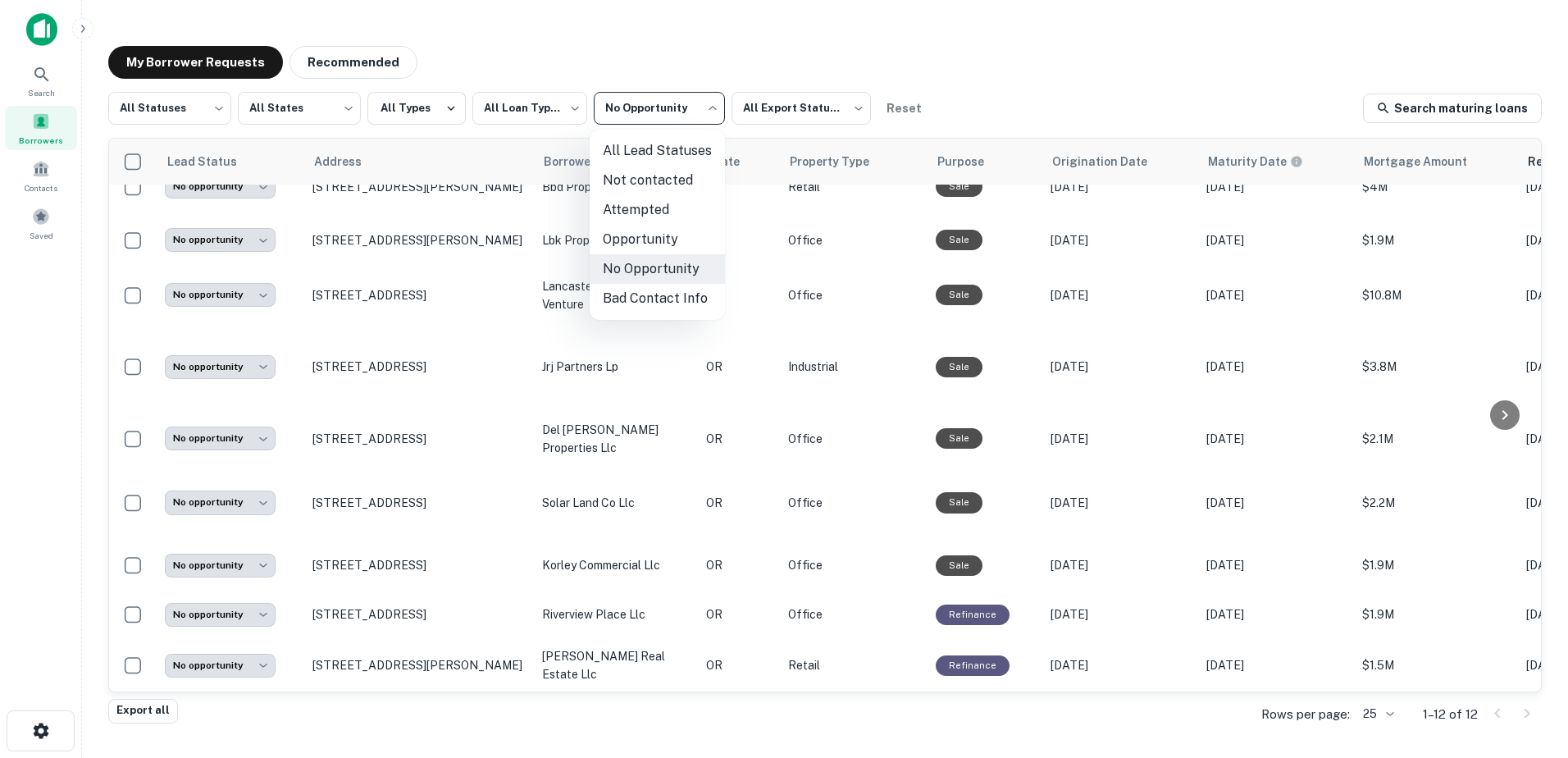
click at [640, 292] on li "Bad Contact Info" at bounding box center [656, 298] width 135 height 30
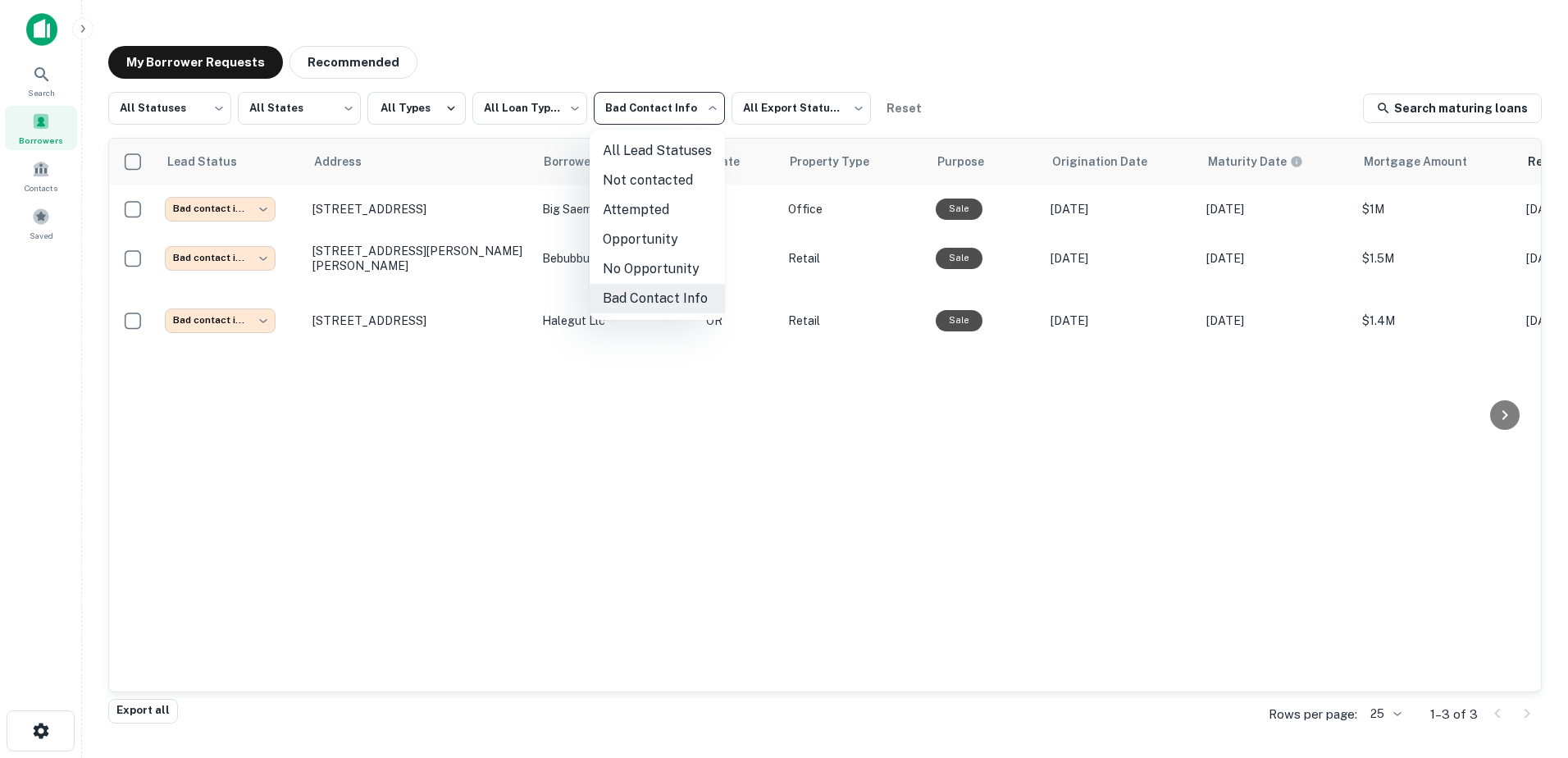
click at [651, 119] on body "**********" at bounding box center [784, 379] width 1568 height 758
click at [648, 211] on li "Attempted" at bounding box center [656, 210] width 135 height 30
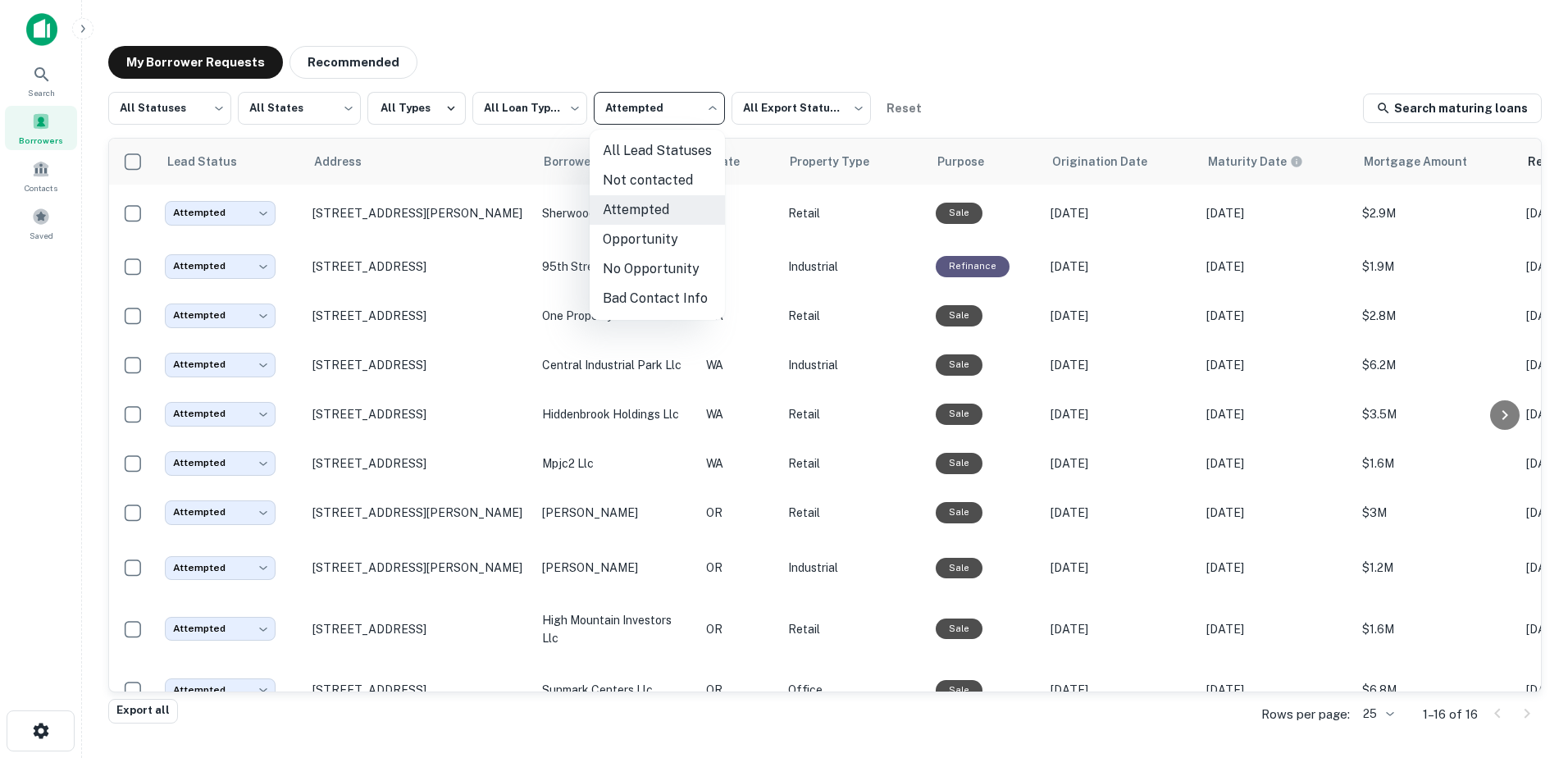
click at [670, 95] on body "**********" at bounding box center [784, 379] width 1568 height 758
click at [635, 175] on li "Not contacted" at bounding box center [656, 180] width 135 height 30
type input "****"
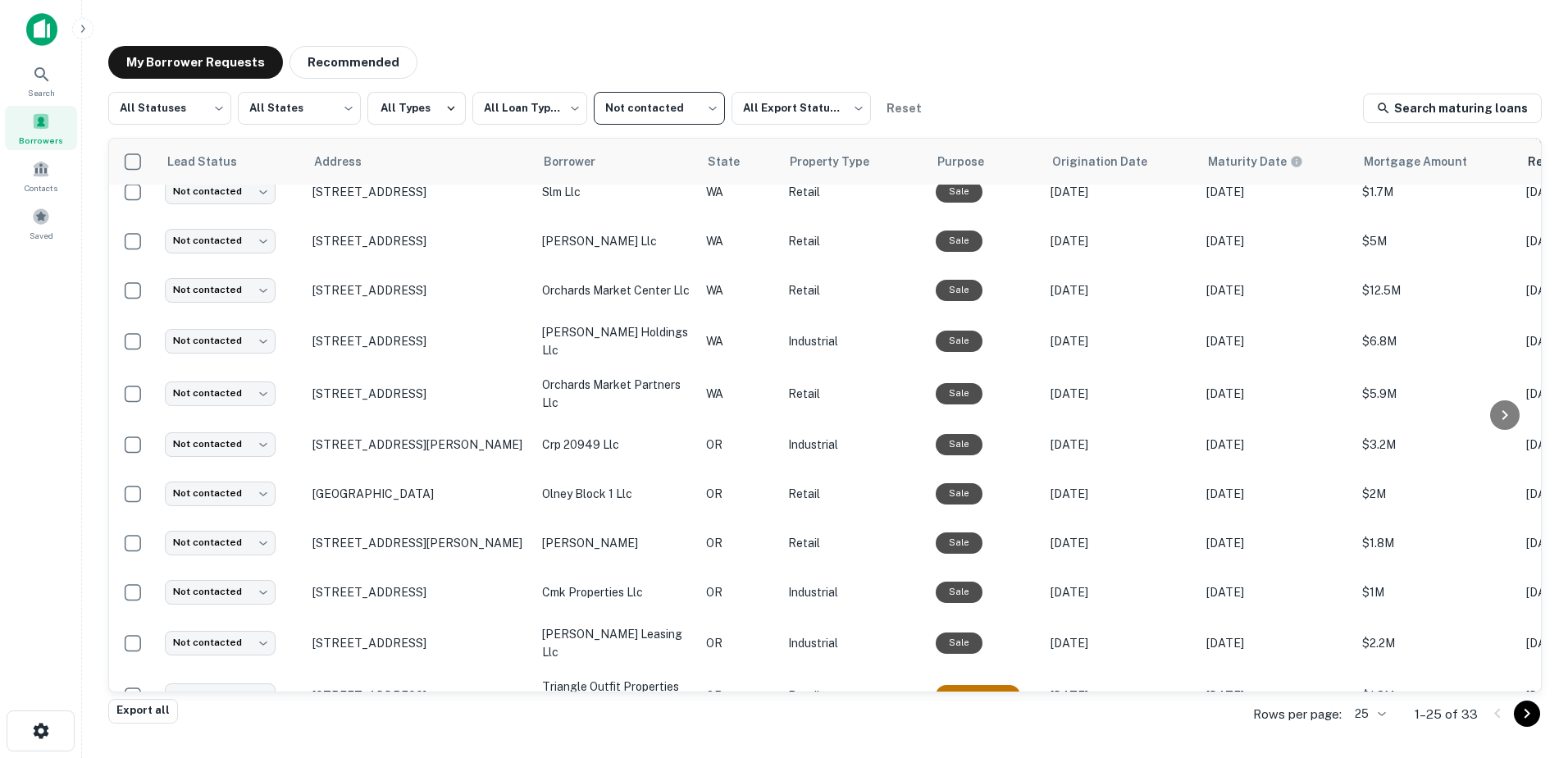
scroll to position [757, 0]
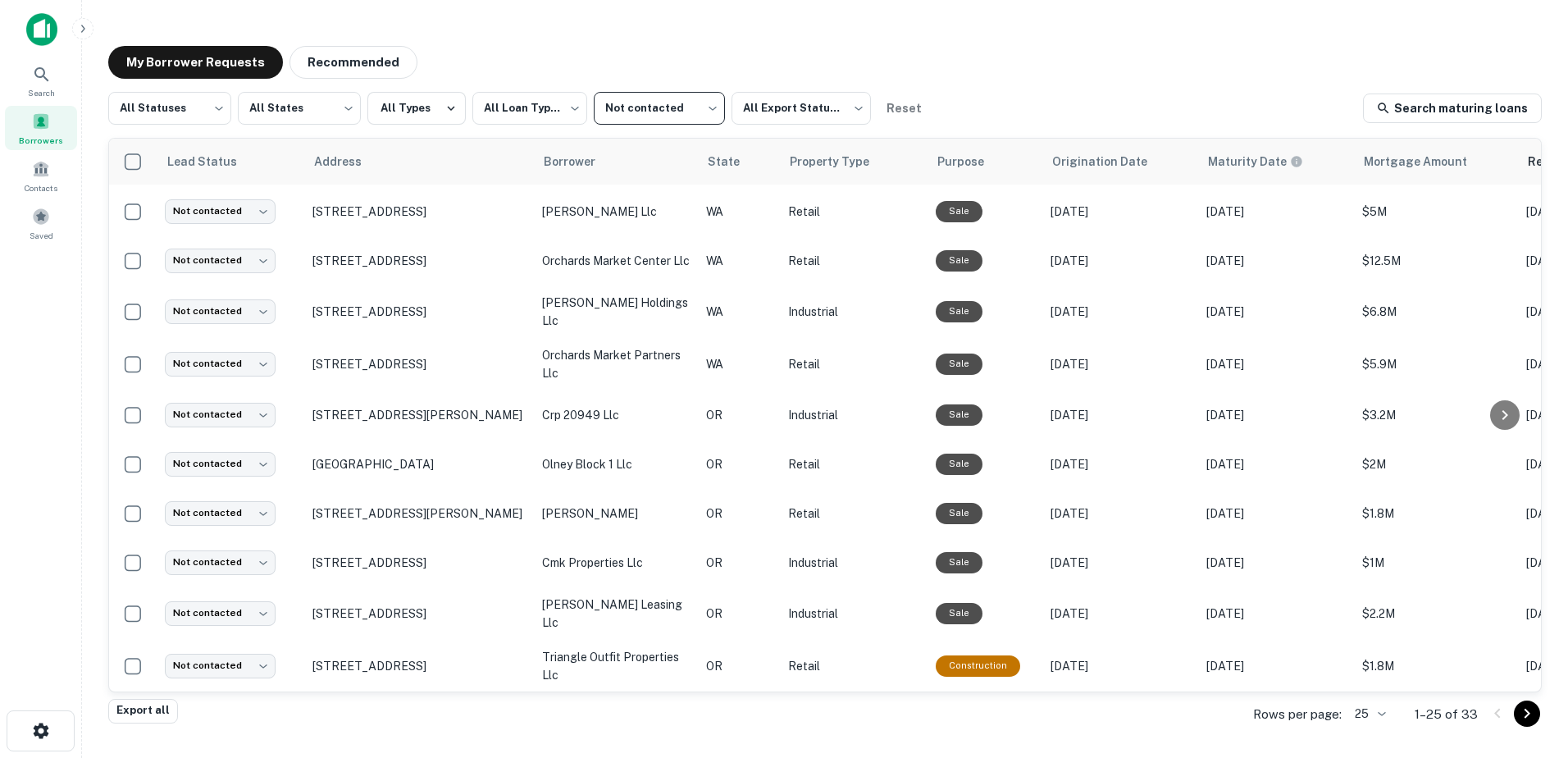
click at [1528, 716] on icon "Go to next page" at bounding box center [1527, 713] width 5 height 10
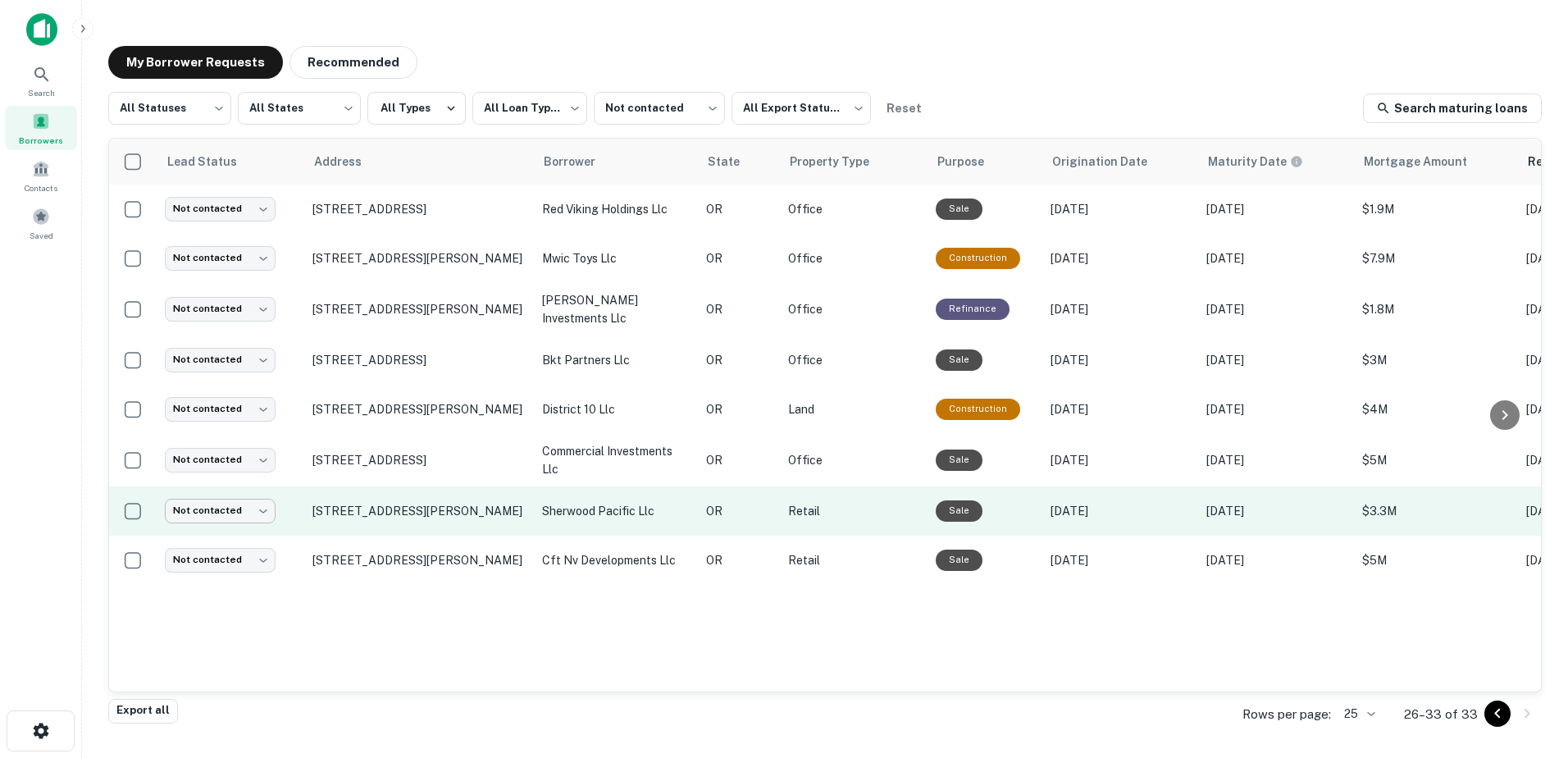
click at [230, 504] on body "**********" at bounding box center [784, 379] width 1568 height 758
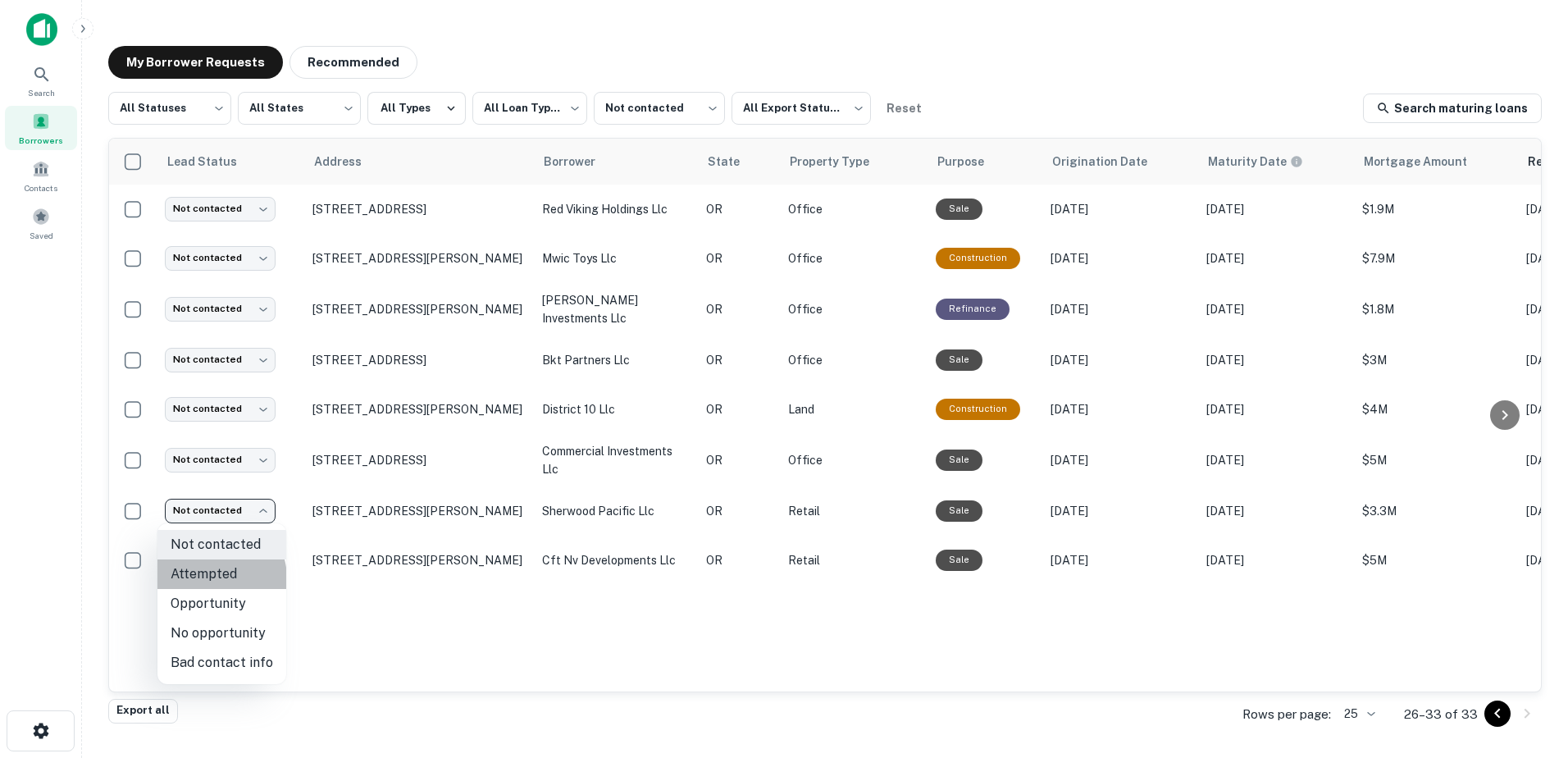
click at [218, 579] on li "Attempted" at bounding box center [222, 574] width 129 height 30
type input "*********"
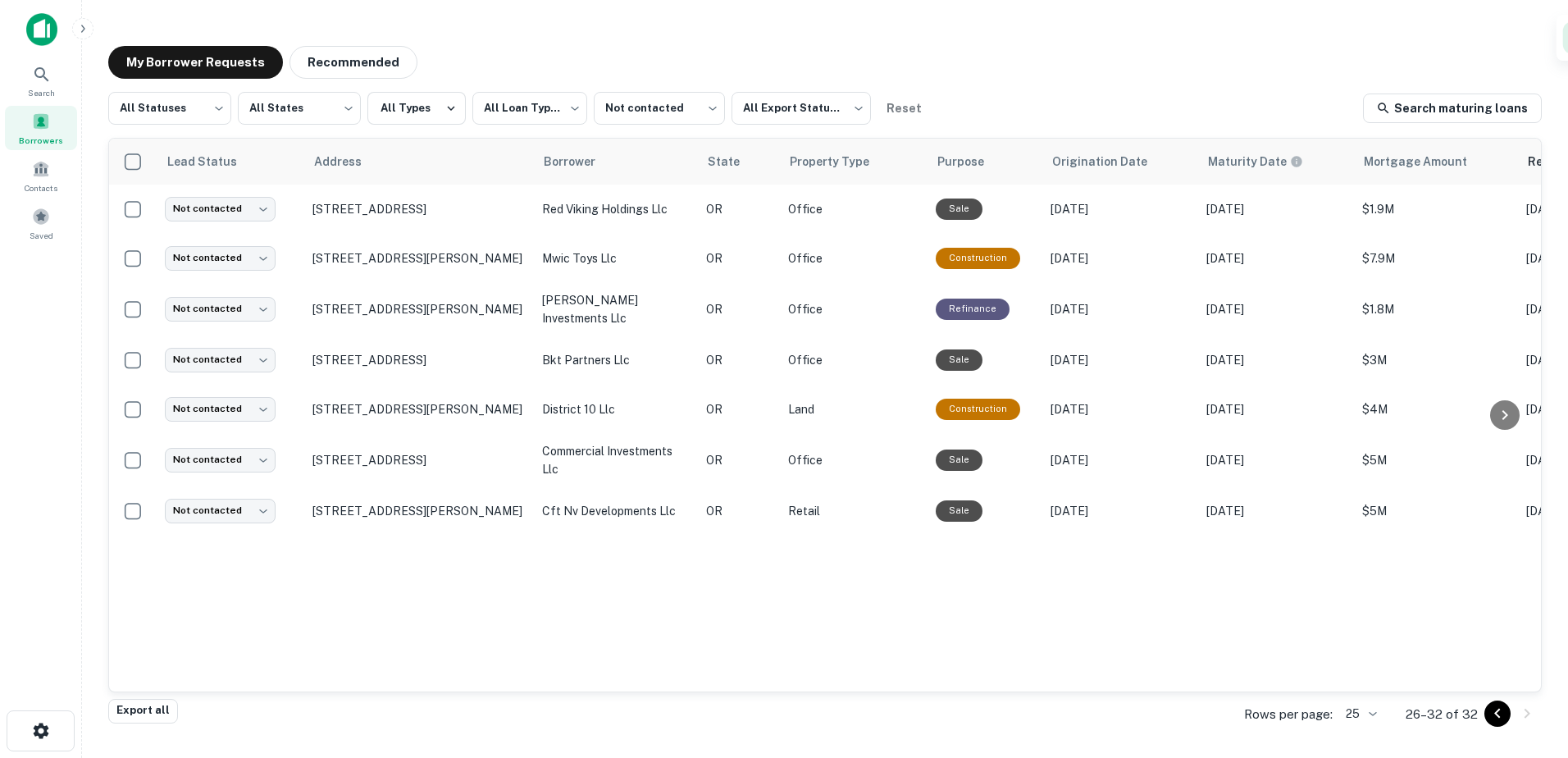
click at [1492, 719] on icon "Go to previous page" at bounding box center [1497, 714] width 20 height 20
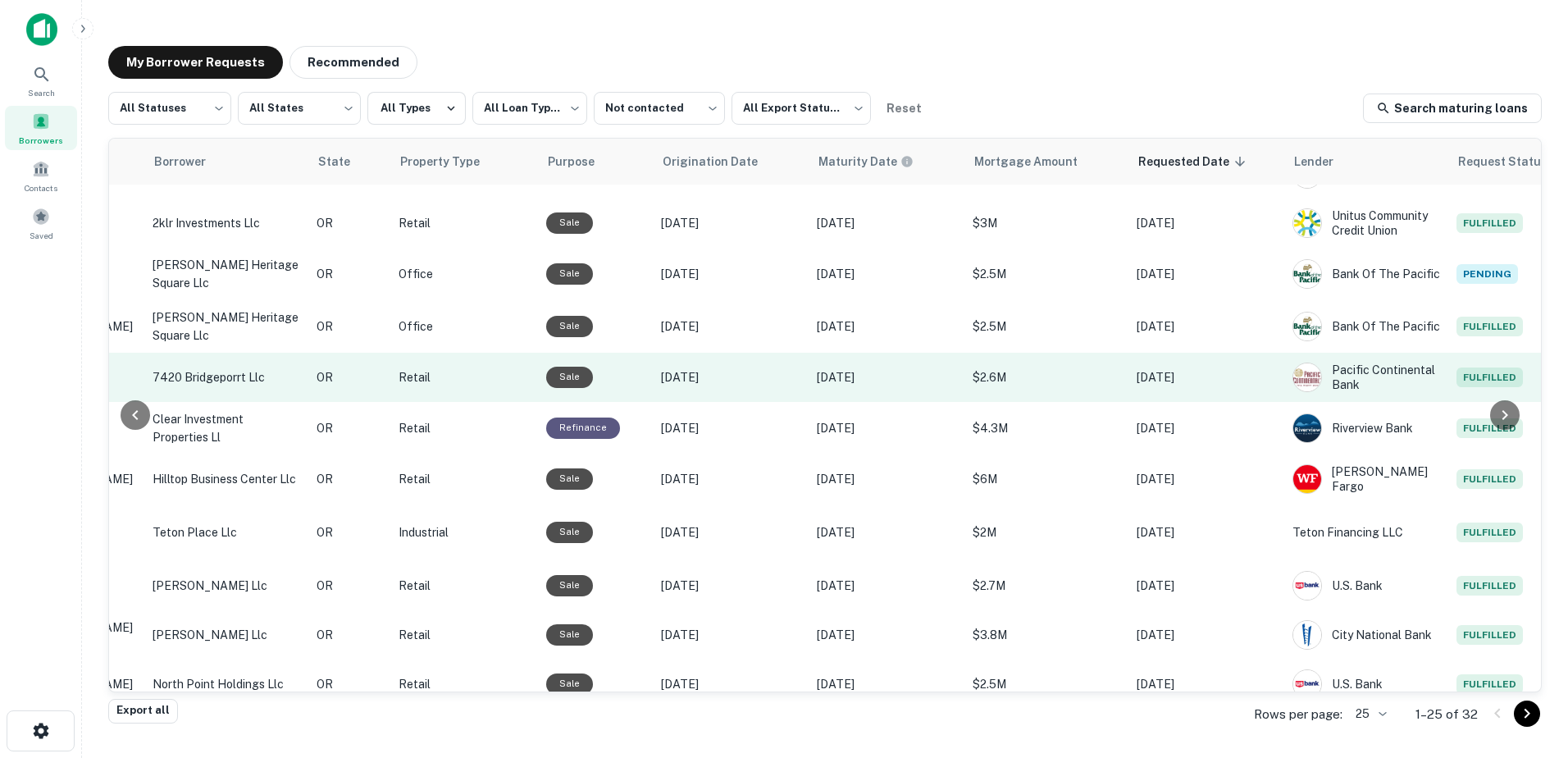
scroll to position [0, 390]
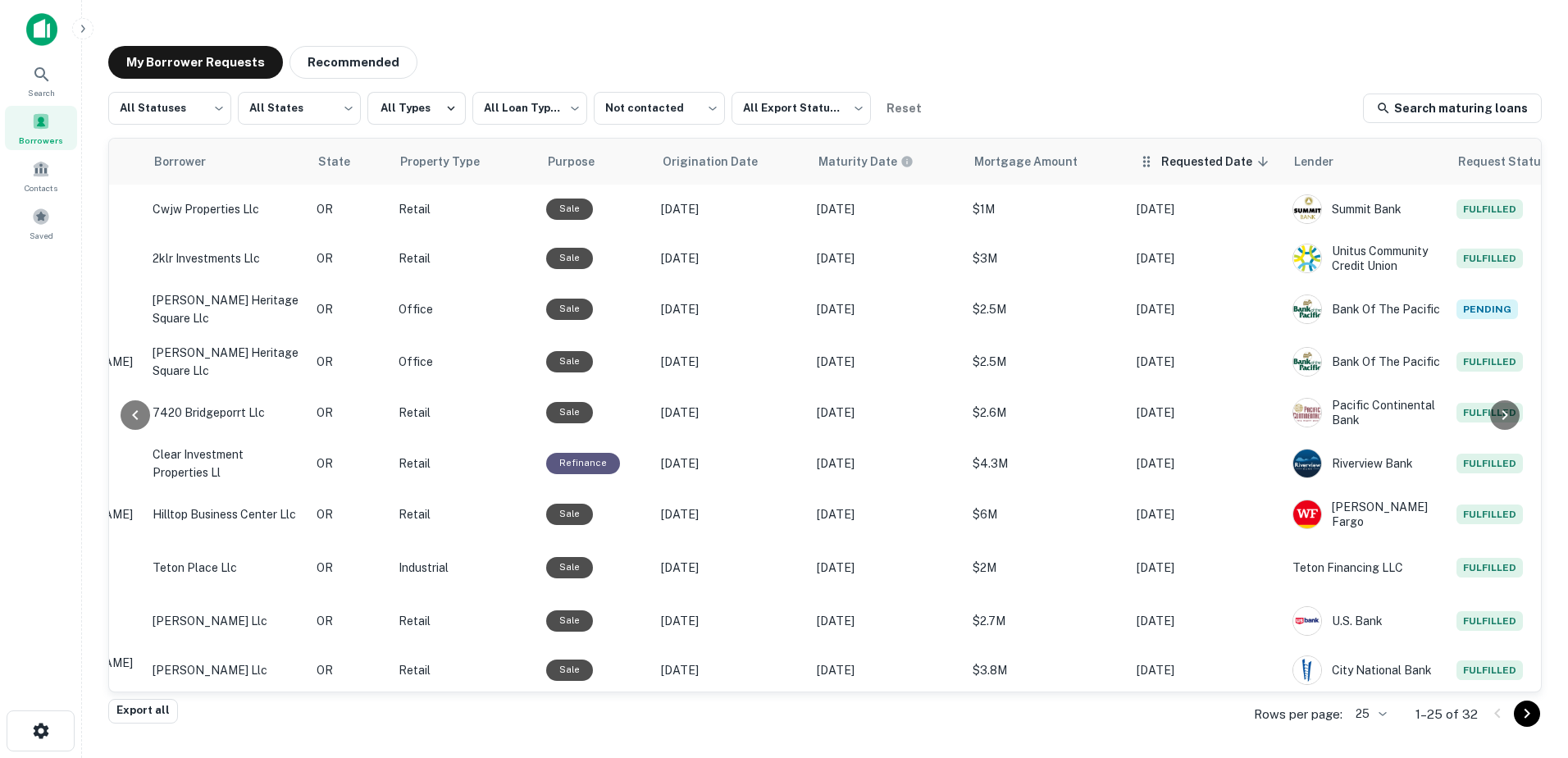
click at [1206, 166] on span "Requested Date sorted descending" at bounding box center [1217, 161] width 112 height 20
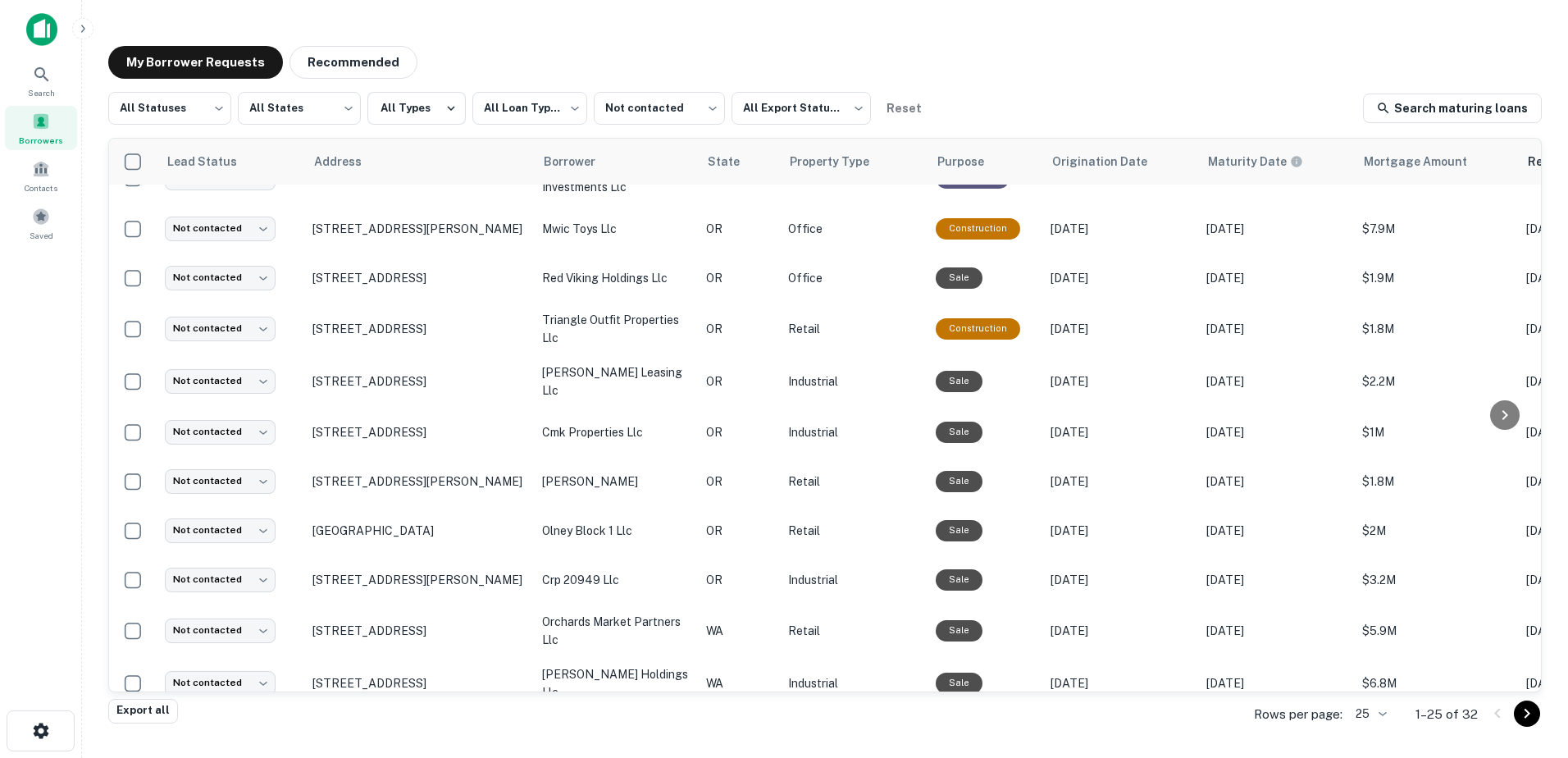
scroll to position [274, 0]
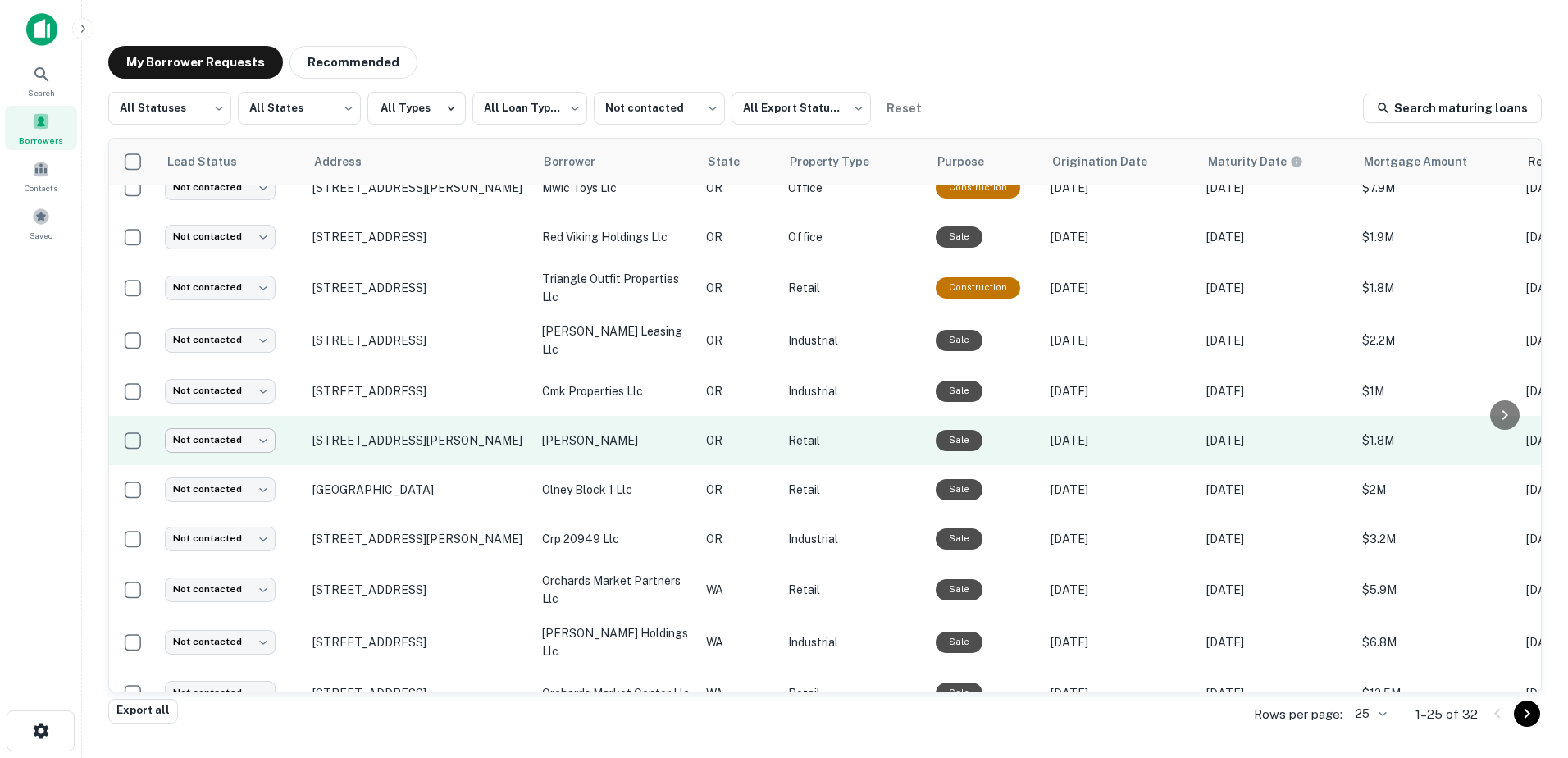
click at [255, 435] on body "**********" at bounding box center [784, 379] width 1568 height 758
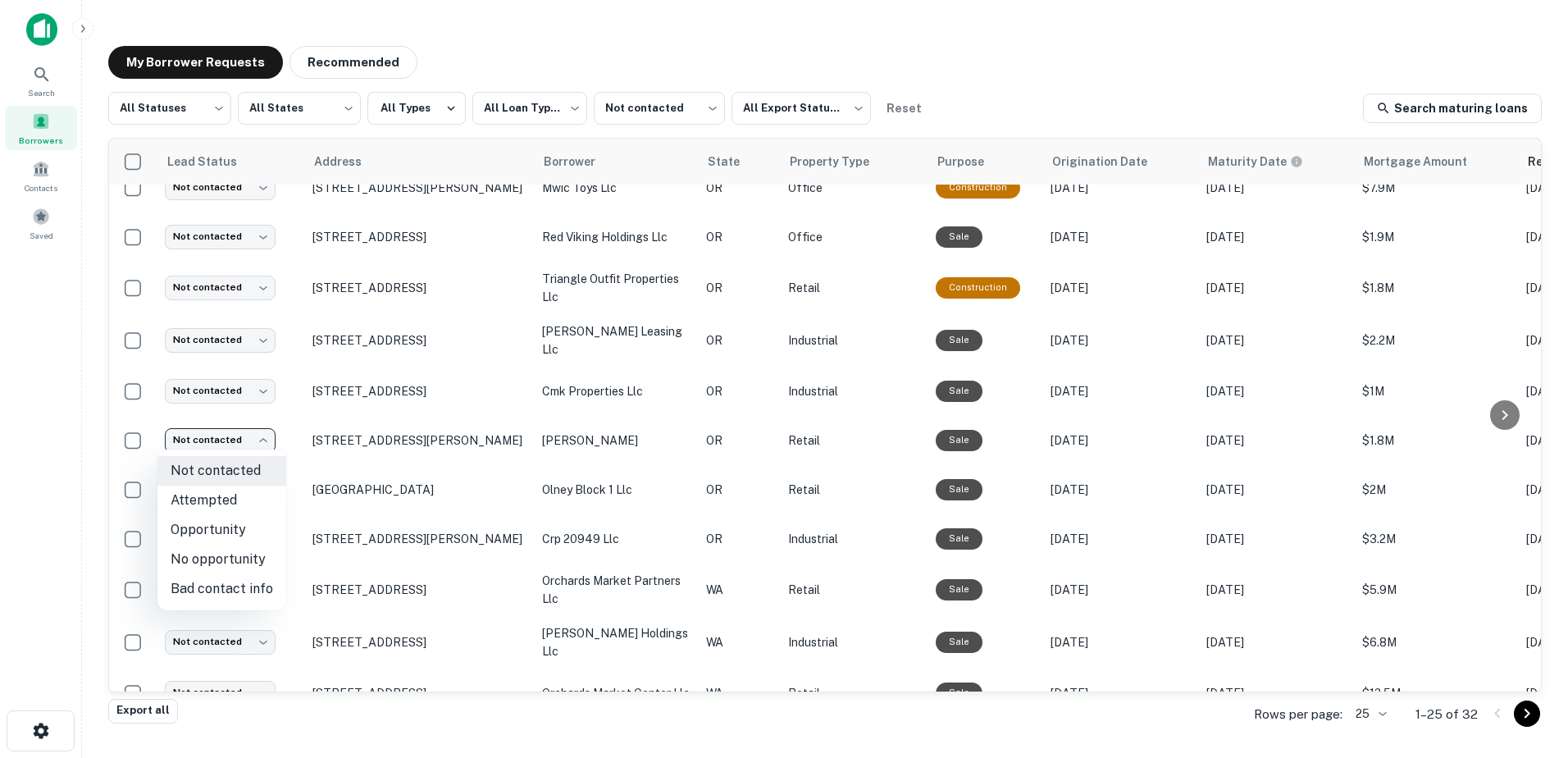
click at [237, 502] on li "Attempted" at bounding box center [222, 500] width 129 height 30
type input "*********"
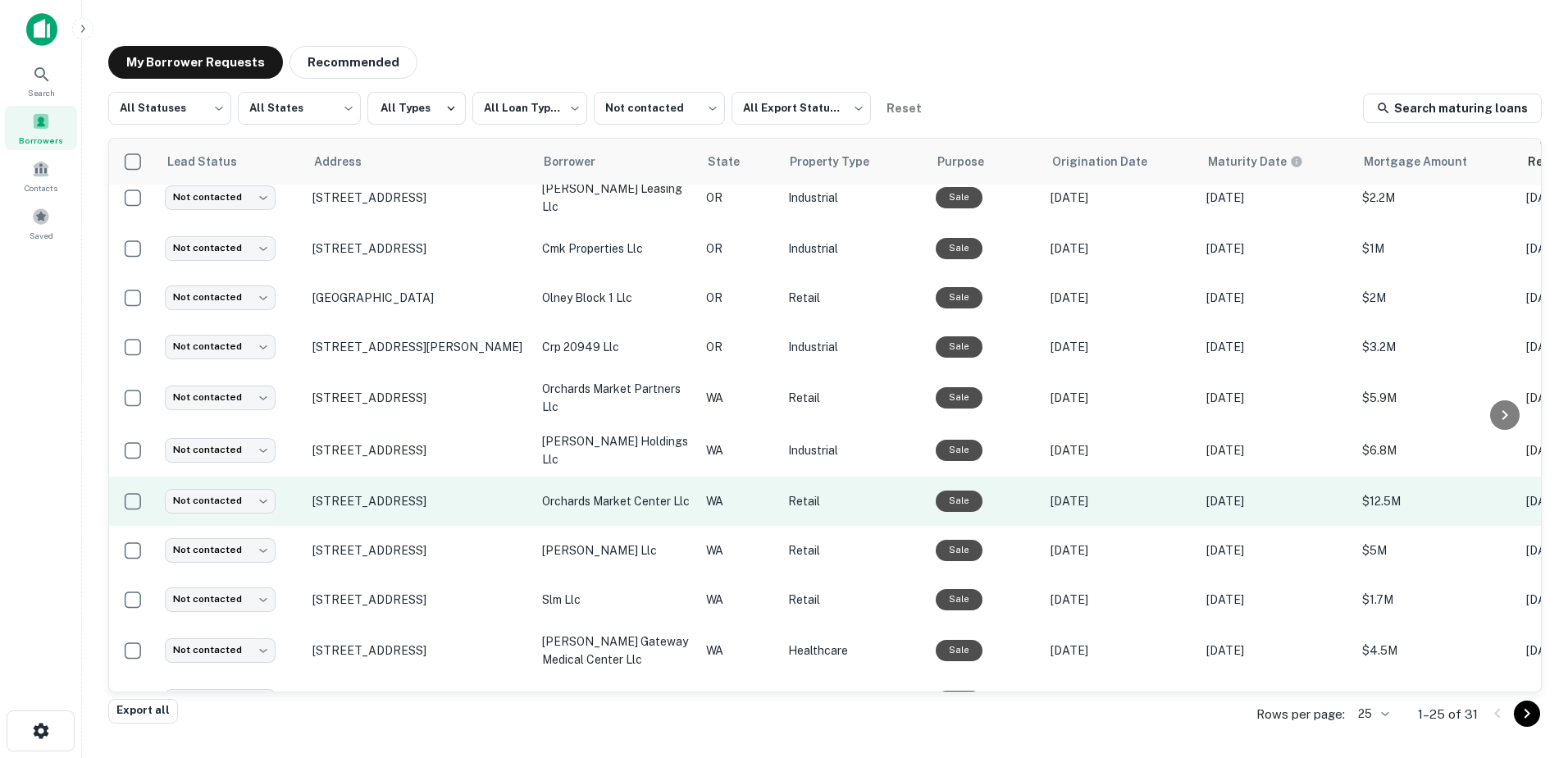
scroll to position [447, 0]
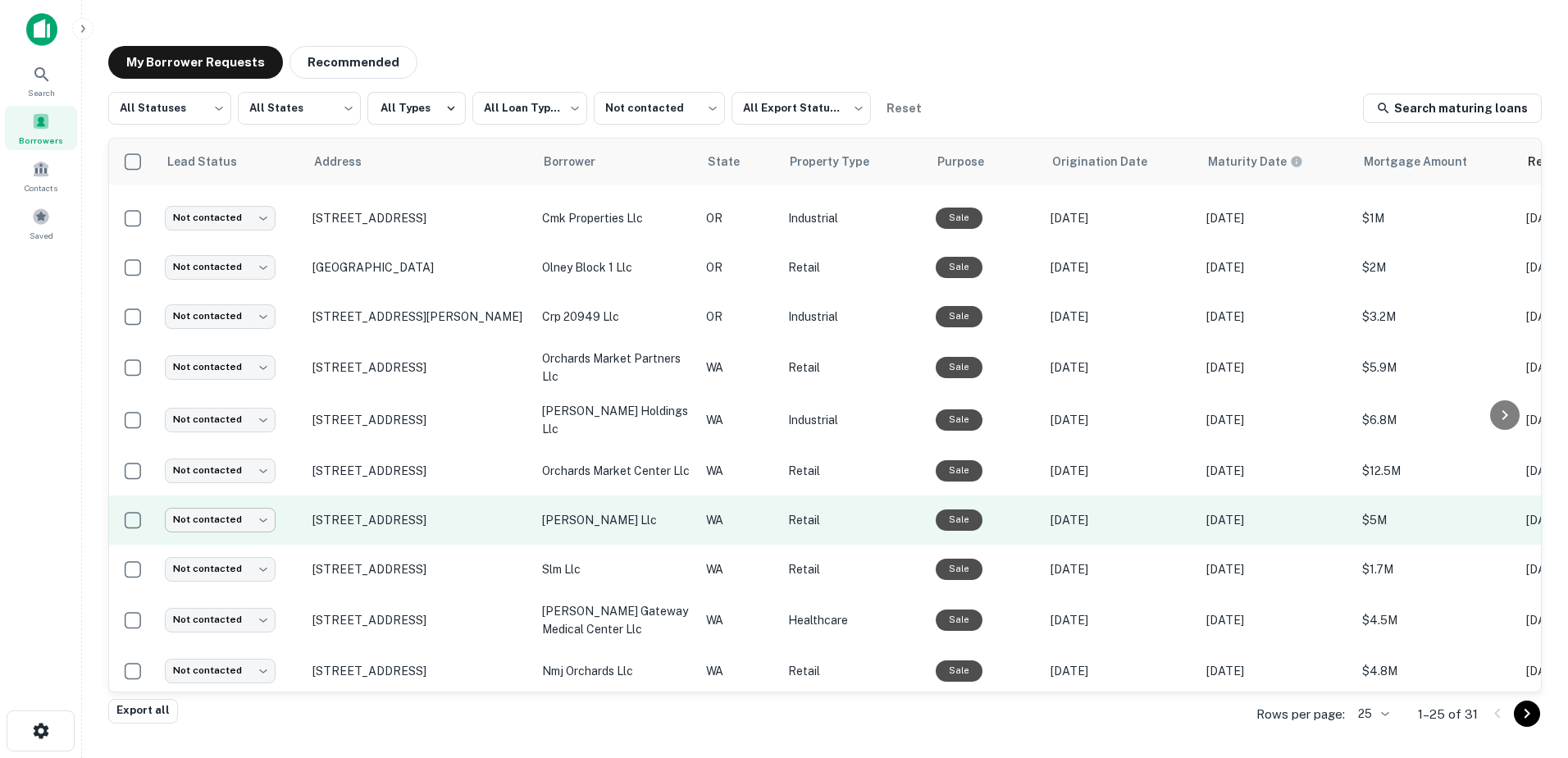
click at [260, 510] on body "**********" at bounding box center [784, 379] width 1568 height 758
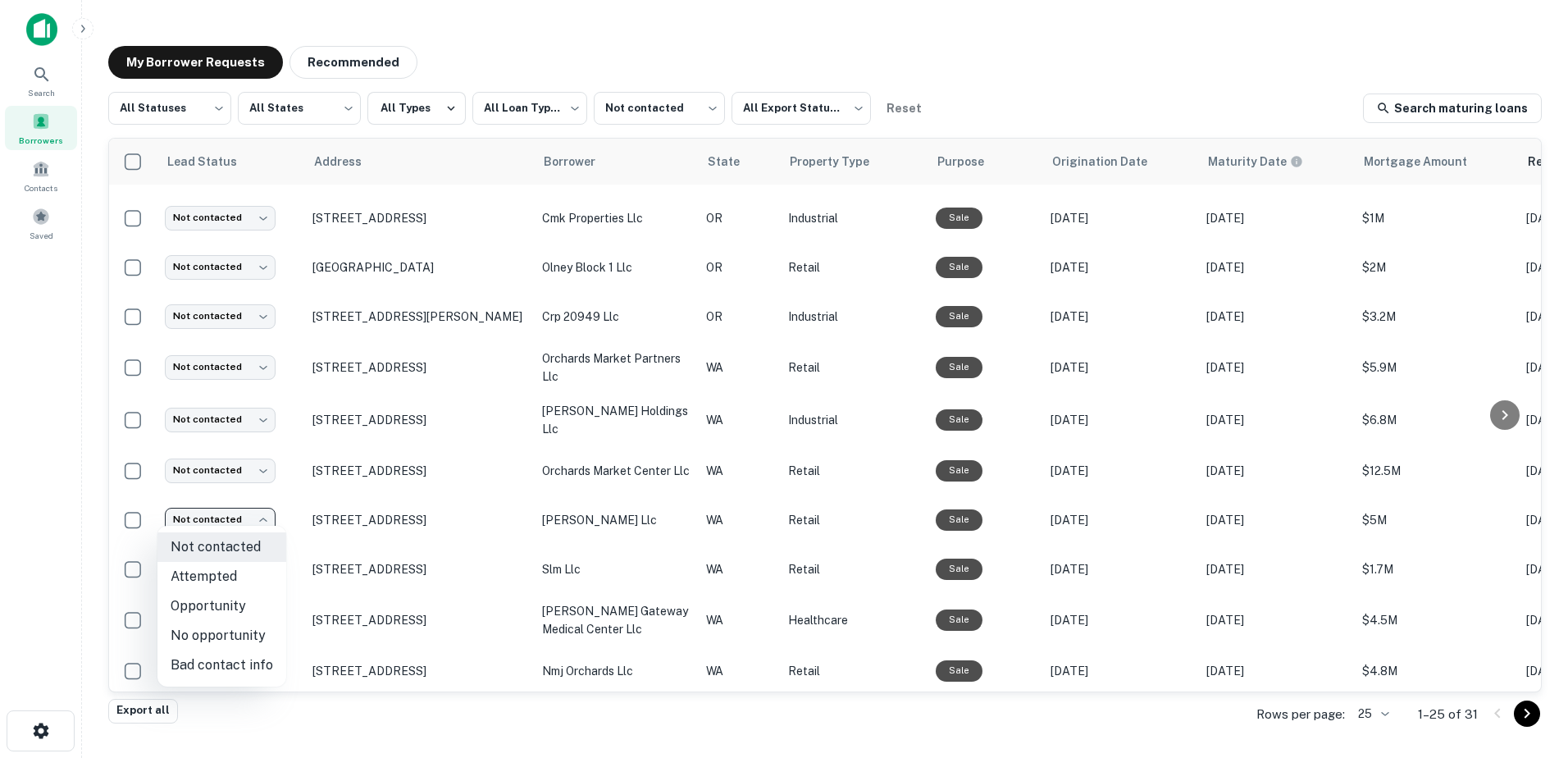
click at [237, 575] on li "Attempted" at bounding box center [222, 576] width 129 height 30
type input "*********"
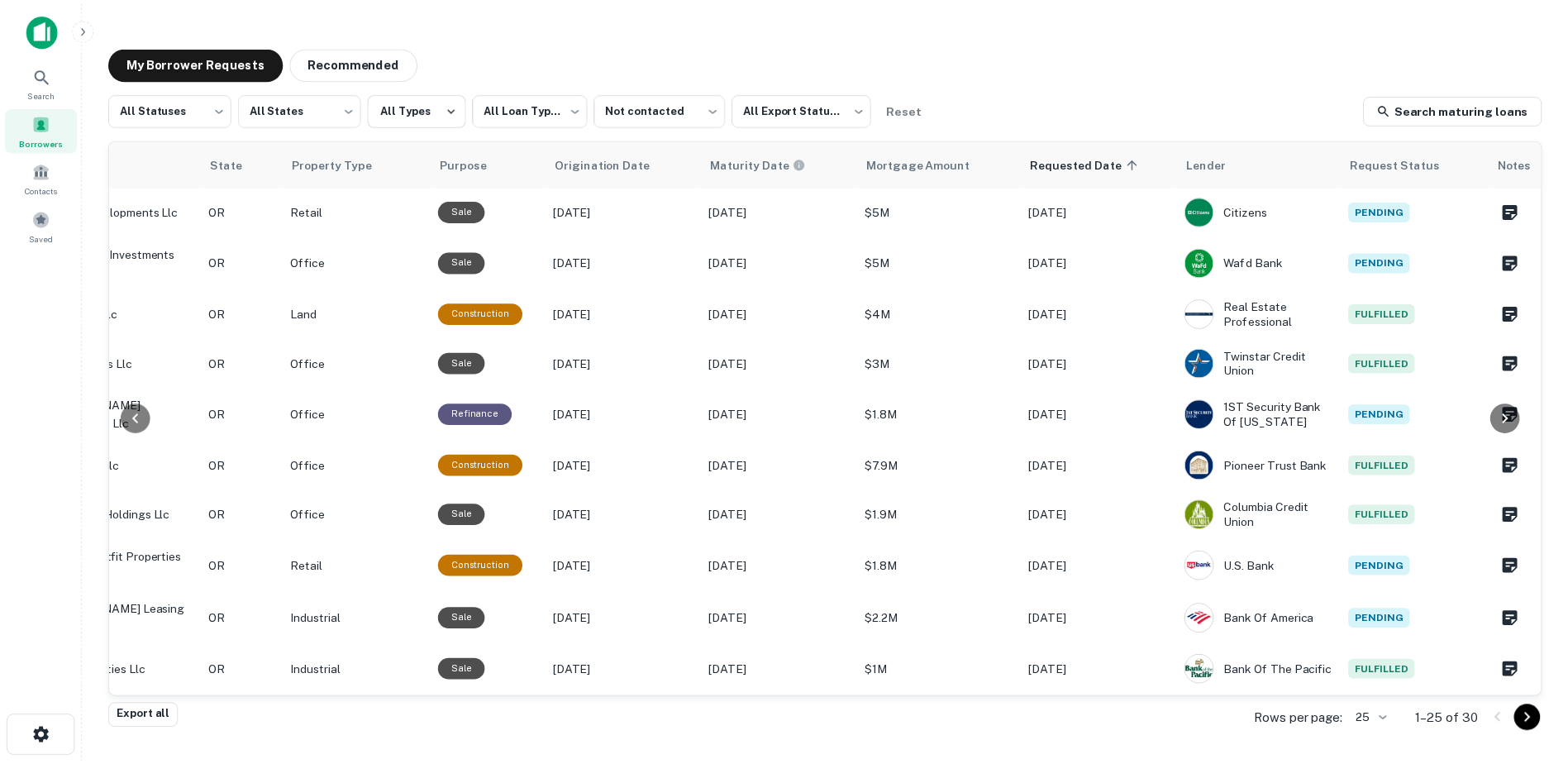
scroll to position [0, 0]
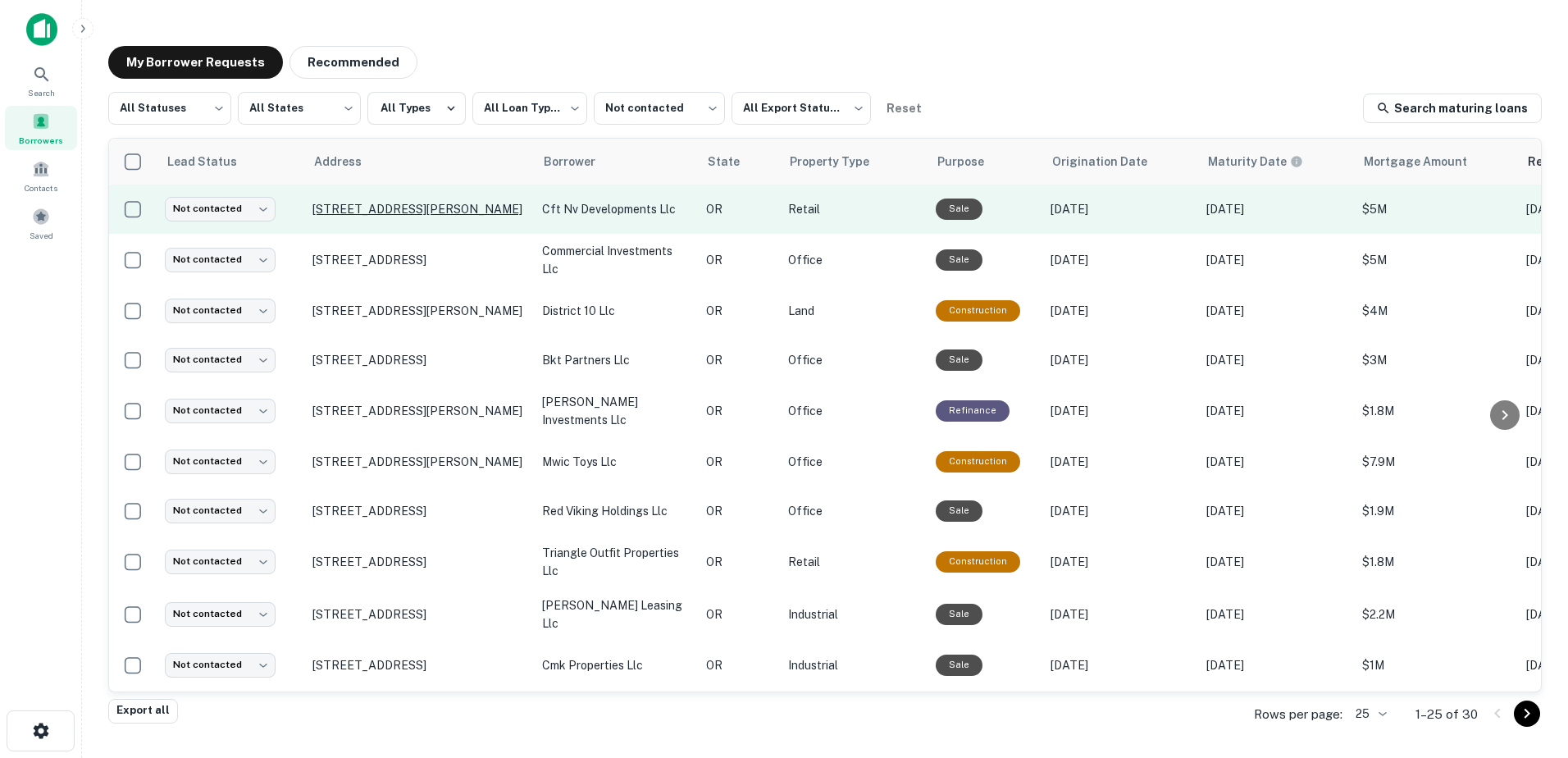
click at [397, 206] on p "[STREET_ADDRESS][PERSON_NAME]" at bounding box center [419, 209] width 213 height 14
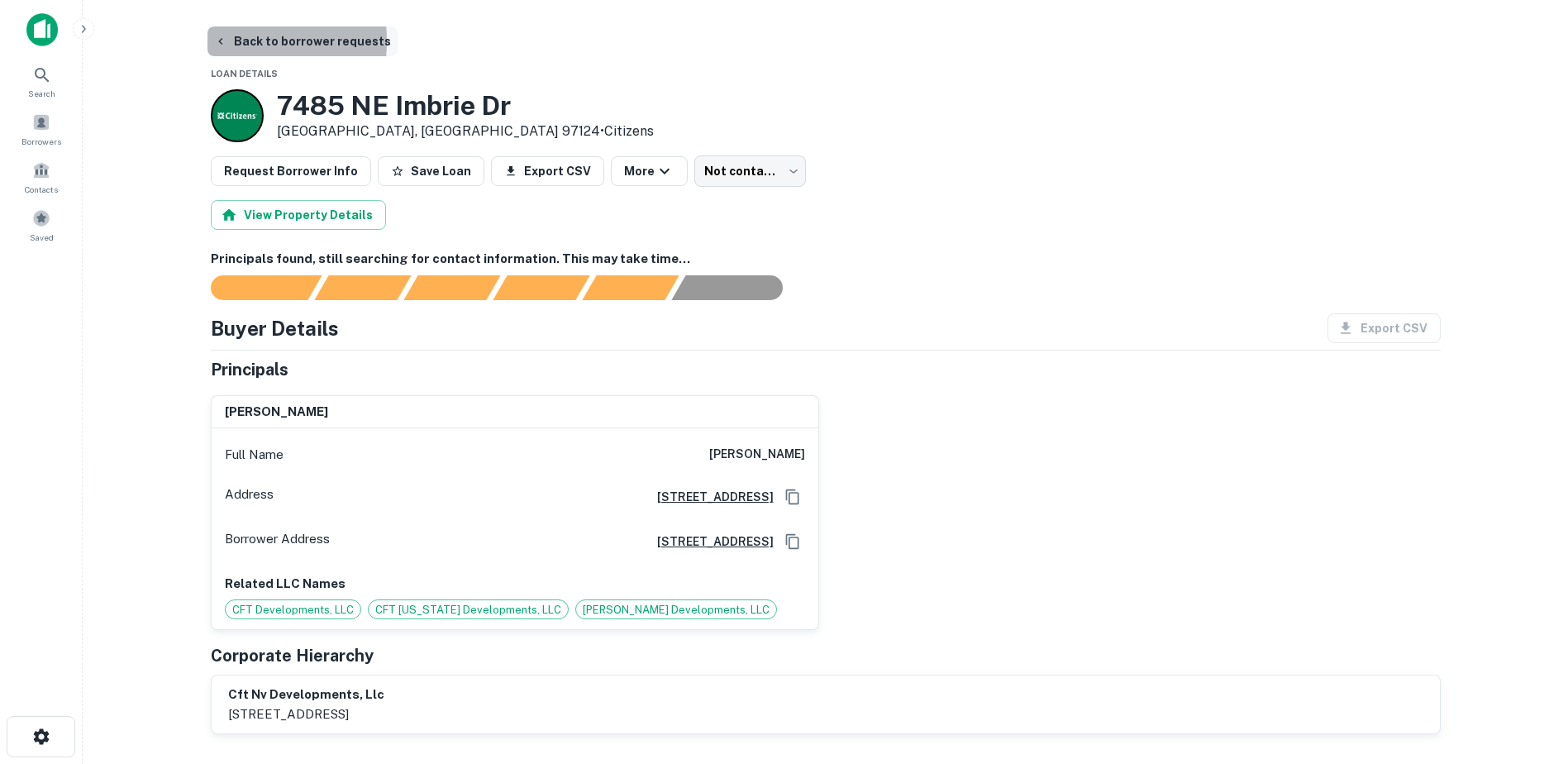
click at [227, 42] on icon "button" at bounding box center [220, 41] width 14 height 14
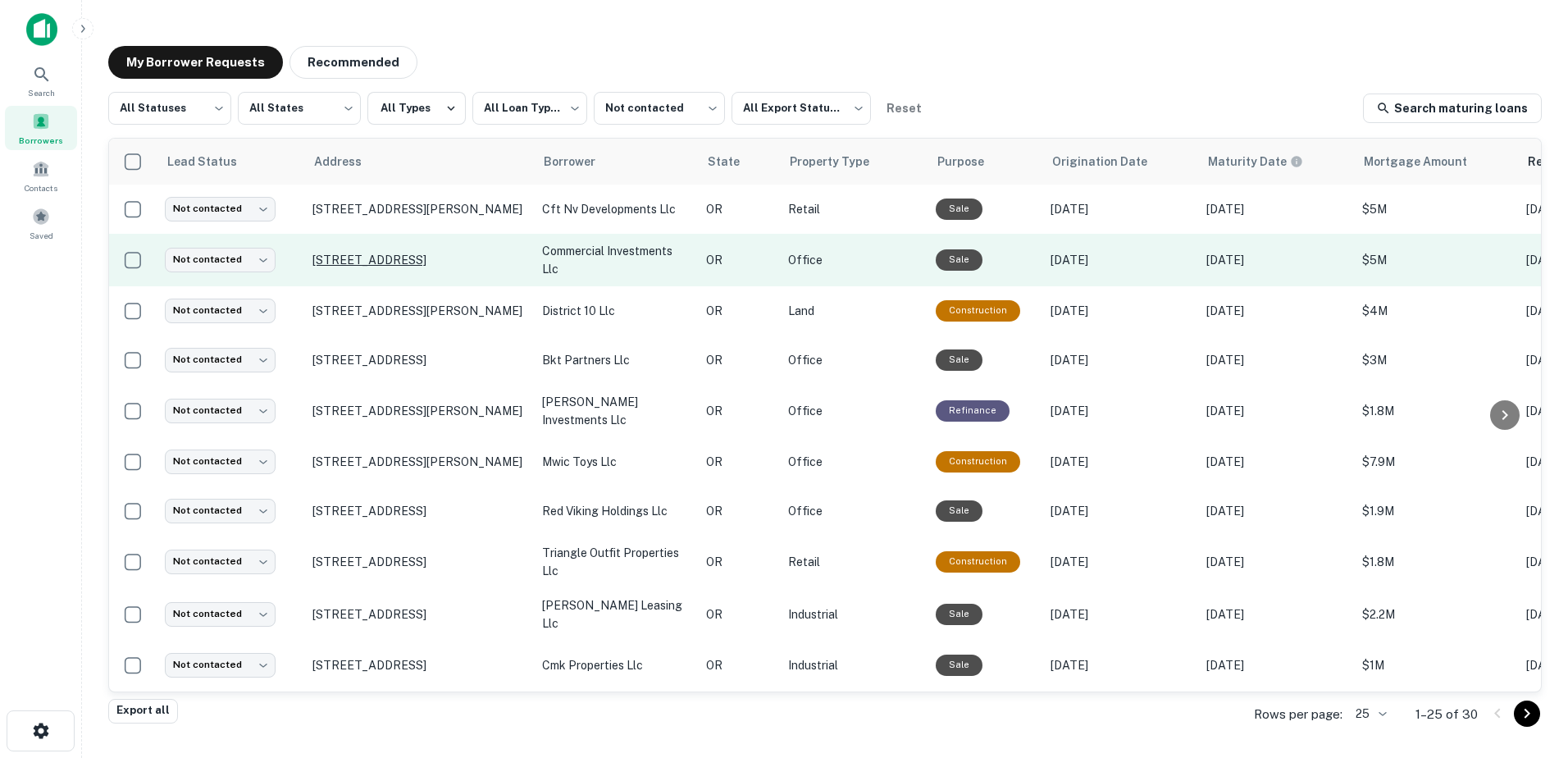
click at [437, 262] on p "[STREET_ADDRESS]" at bounding box center [419, 260] width 213 height 14
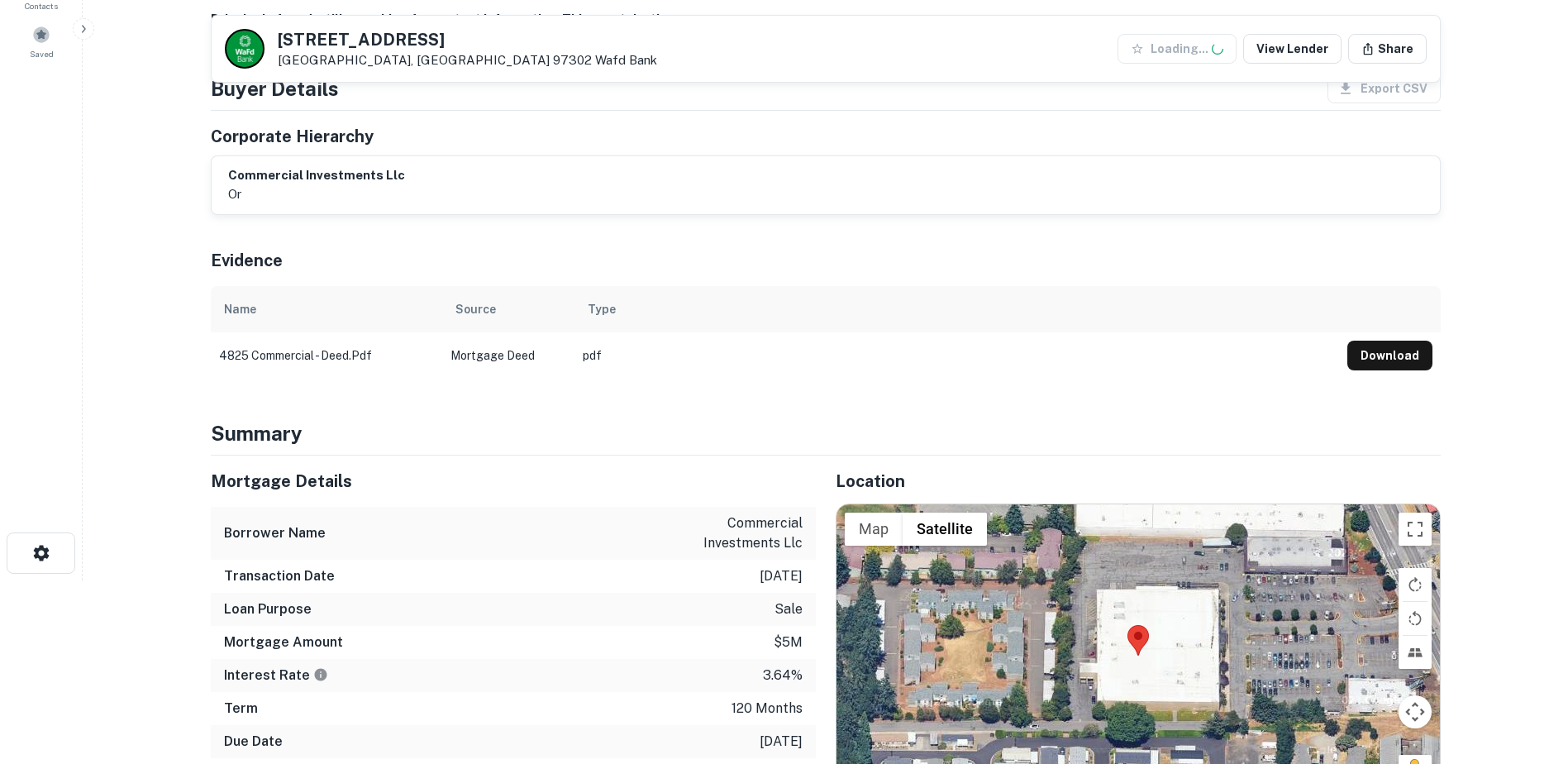
scroll to position [443, 0]
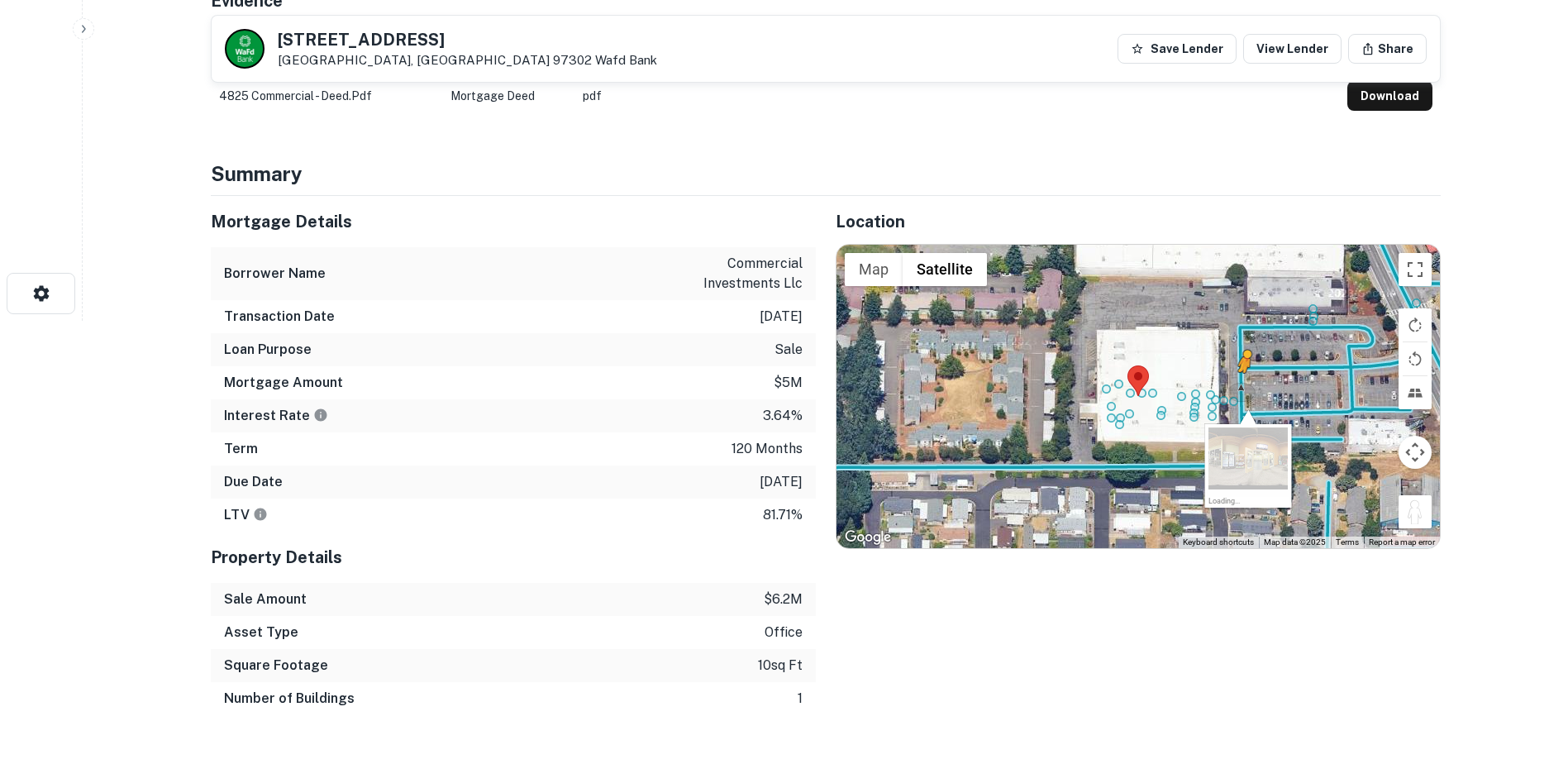
drag, startPoint x: 1423, startPoint y: 513, endPoint x: 1289, endPoint y: 349, distance: 211.8
click at [1266, 380] on div "To activate drag with keyboard, press Alt + Enter. Once in keyboard drag state,…" at bounding box center [1138, 396] width 604 height 304
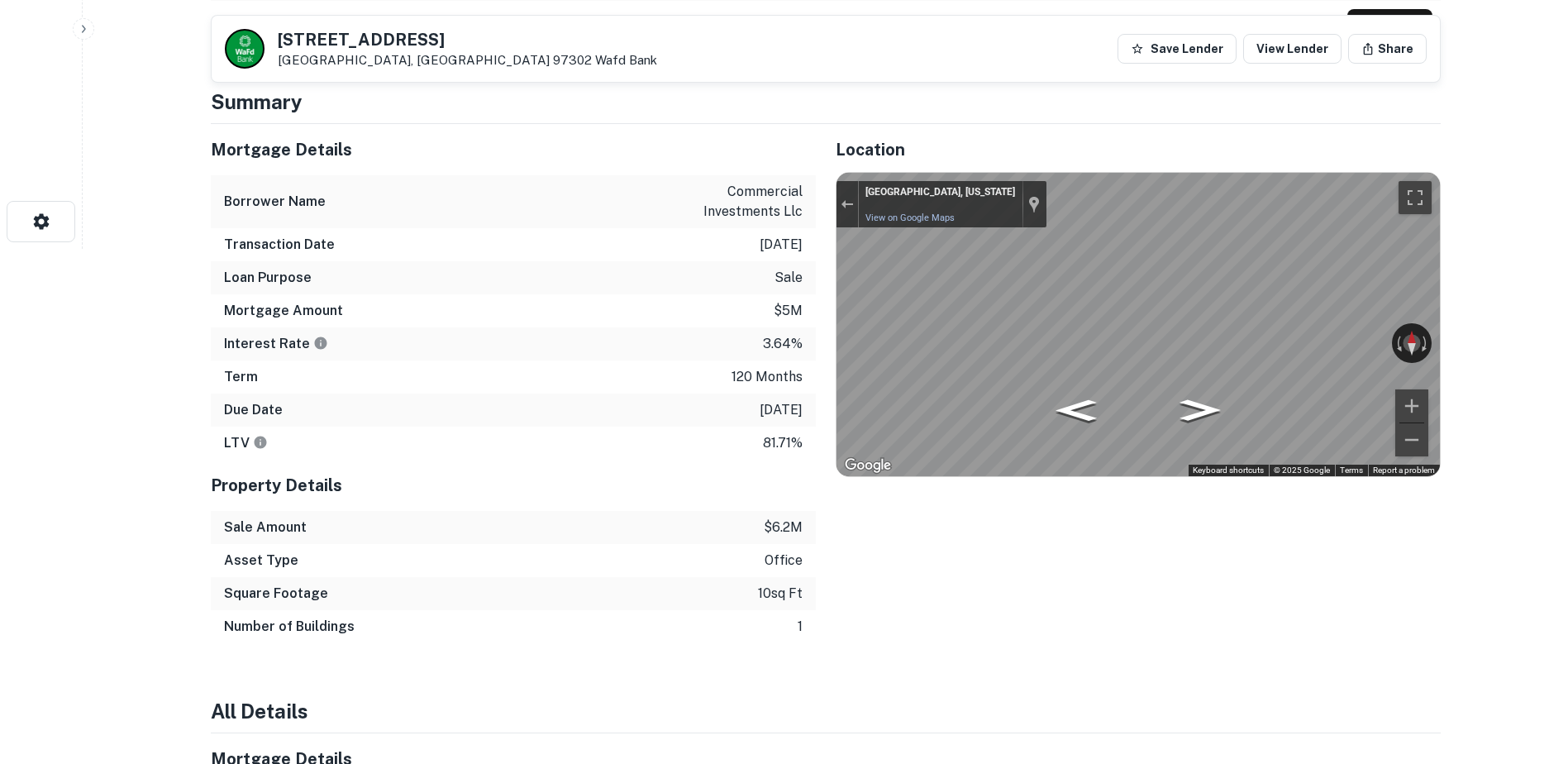
scroll to position [331, 0]
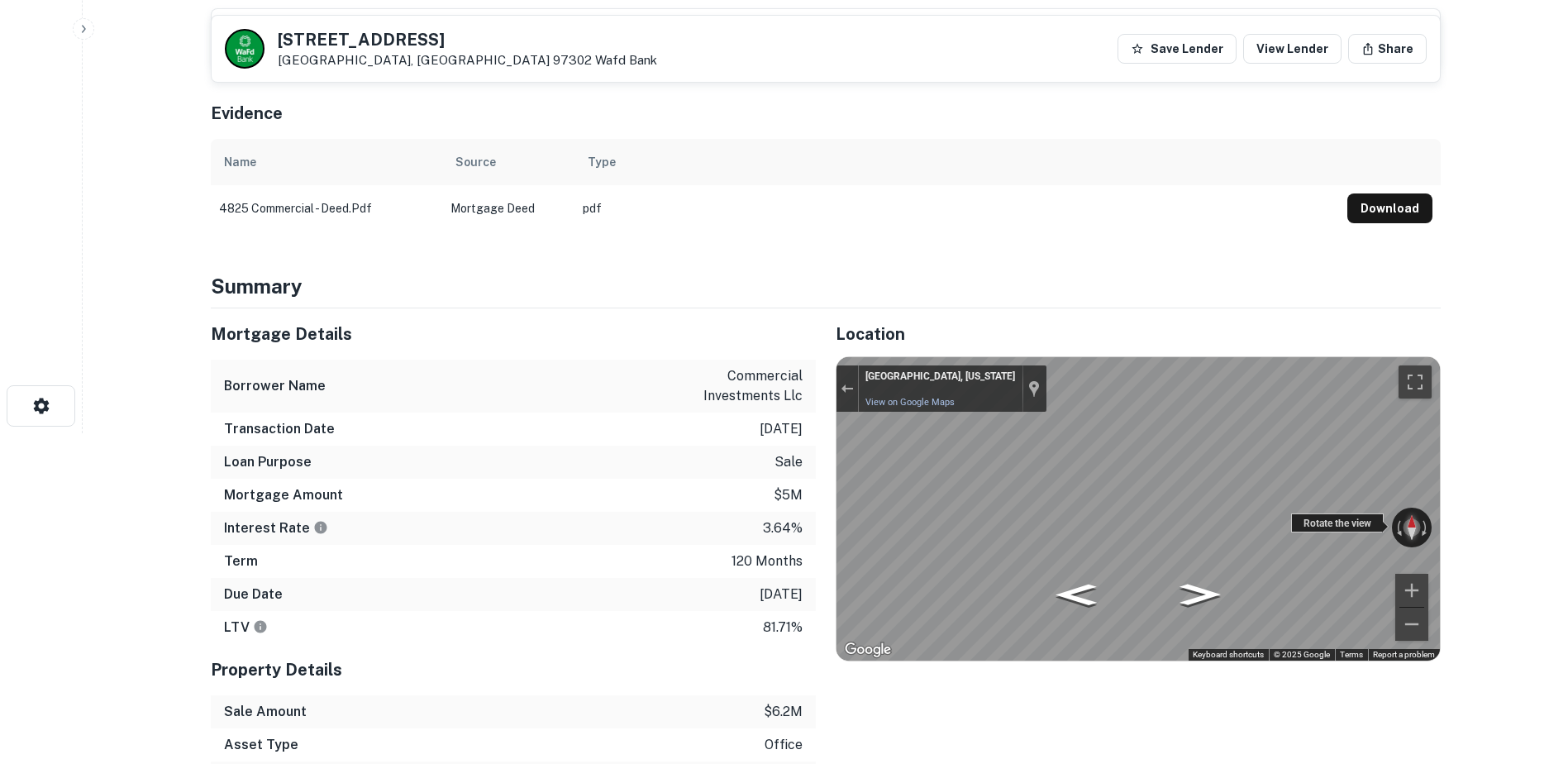
click at [1413, 531] on div "← Move left → Move right ↑ Move up ↓ Move down + Zoom in - Zoom out [GEOGRAPHIC…" at bounding box center [1138, 509] width 604 height 304
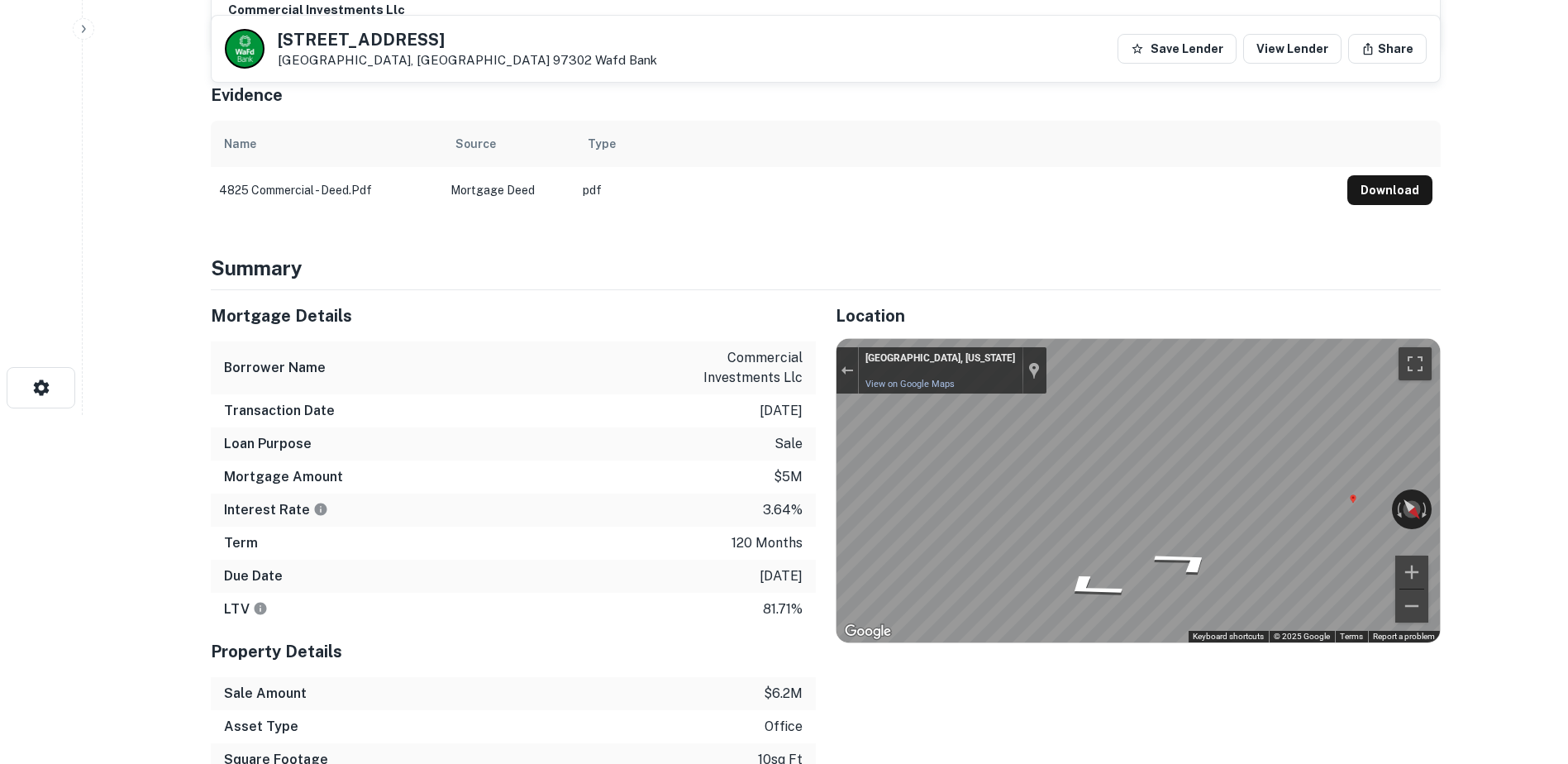
scroll to position [165, 0]
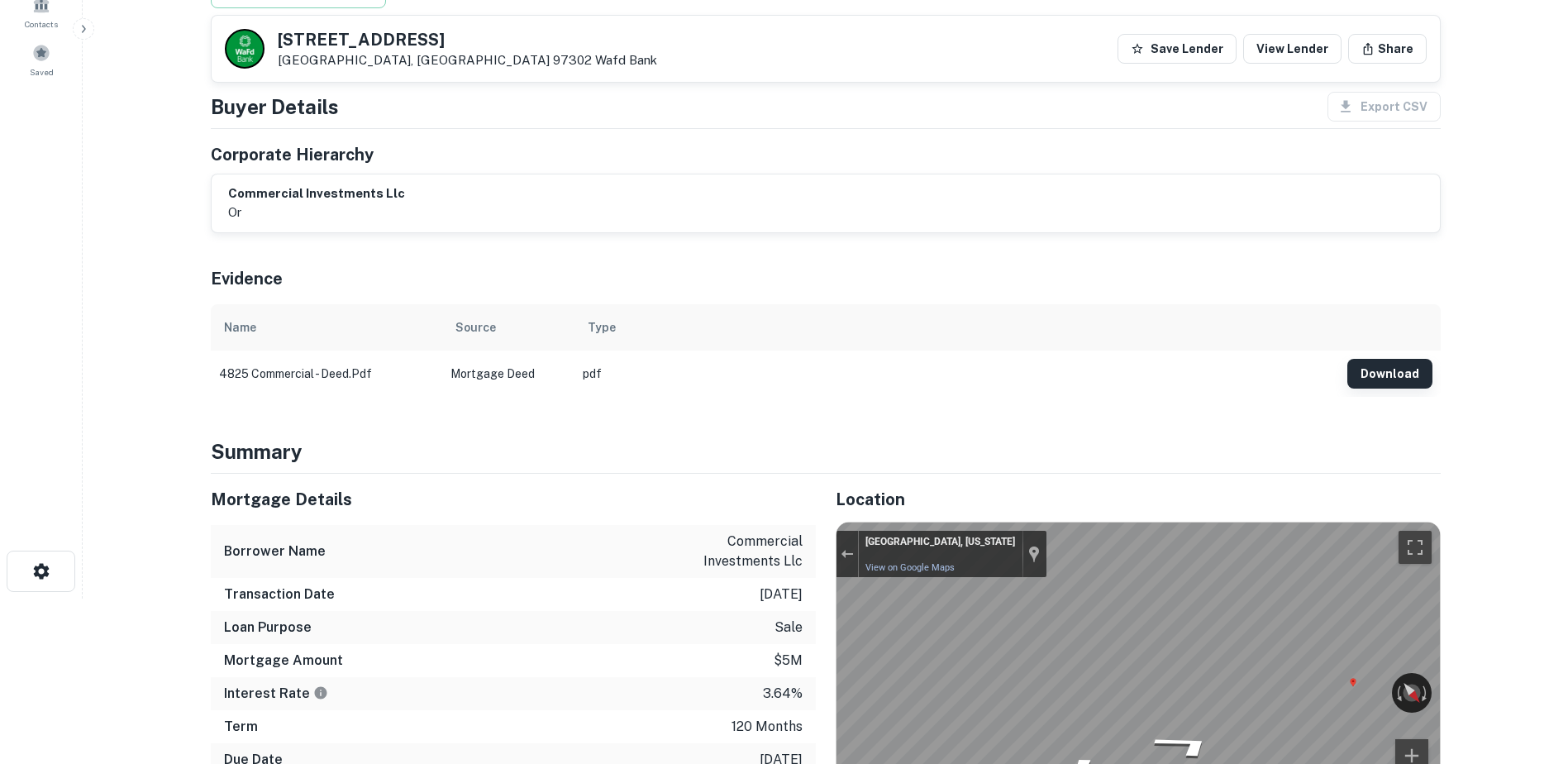
click at [1380, 368] on button "Download" at bounding box center [1390, 373] width 85 height 30
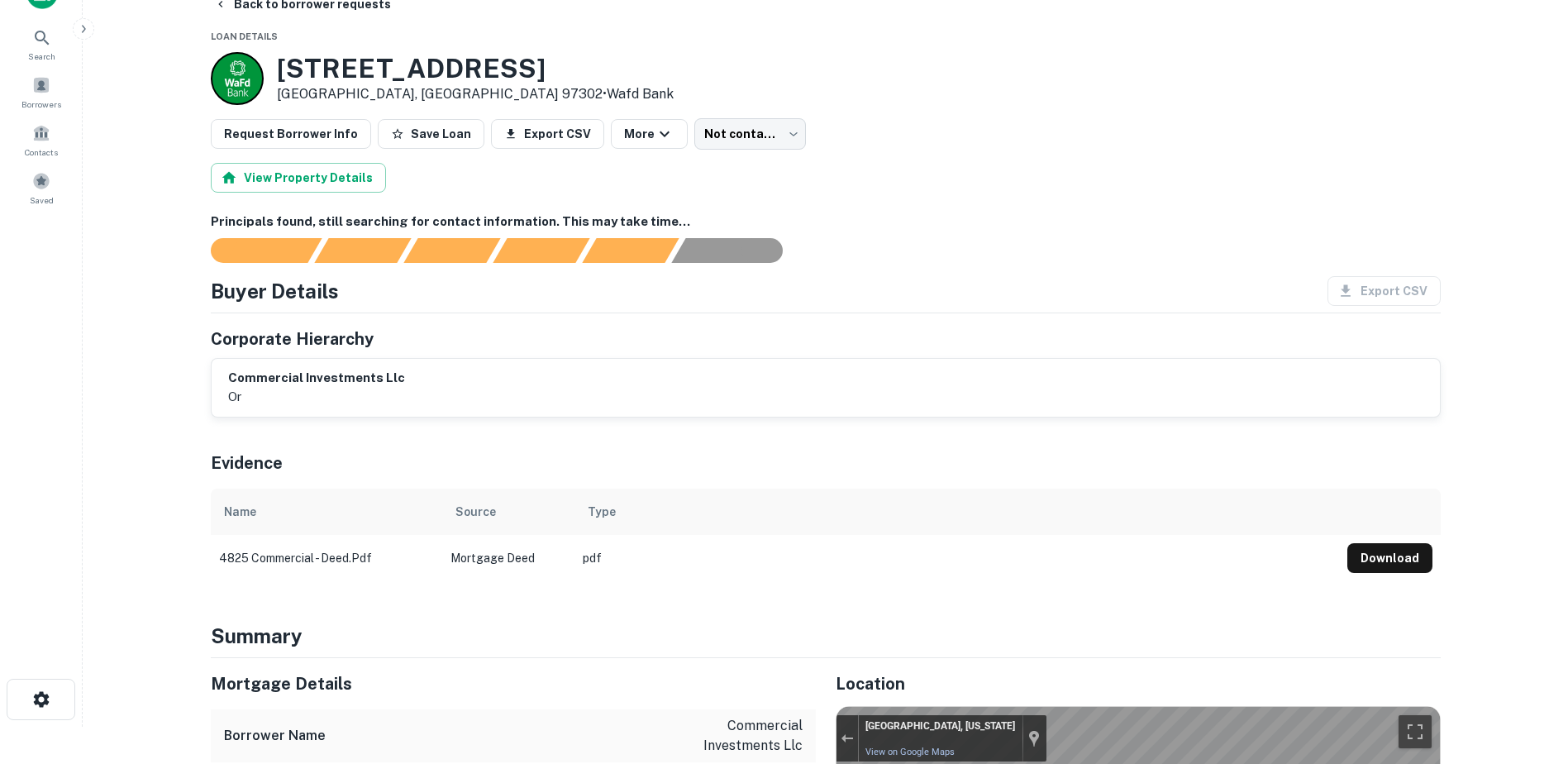
scroll to position [0, 0]
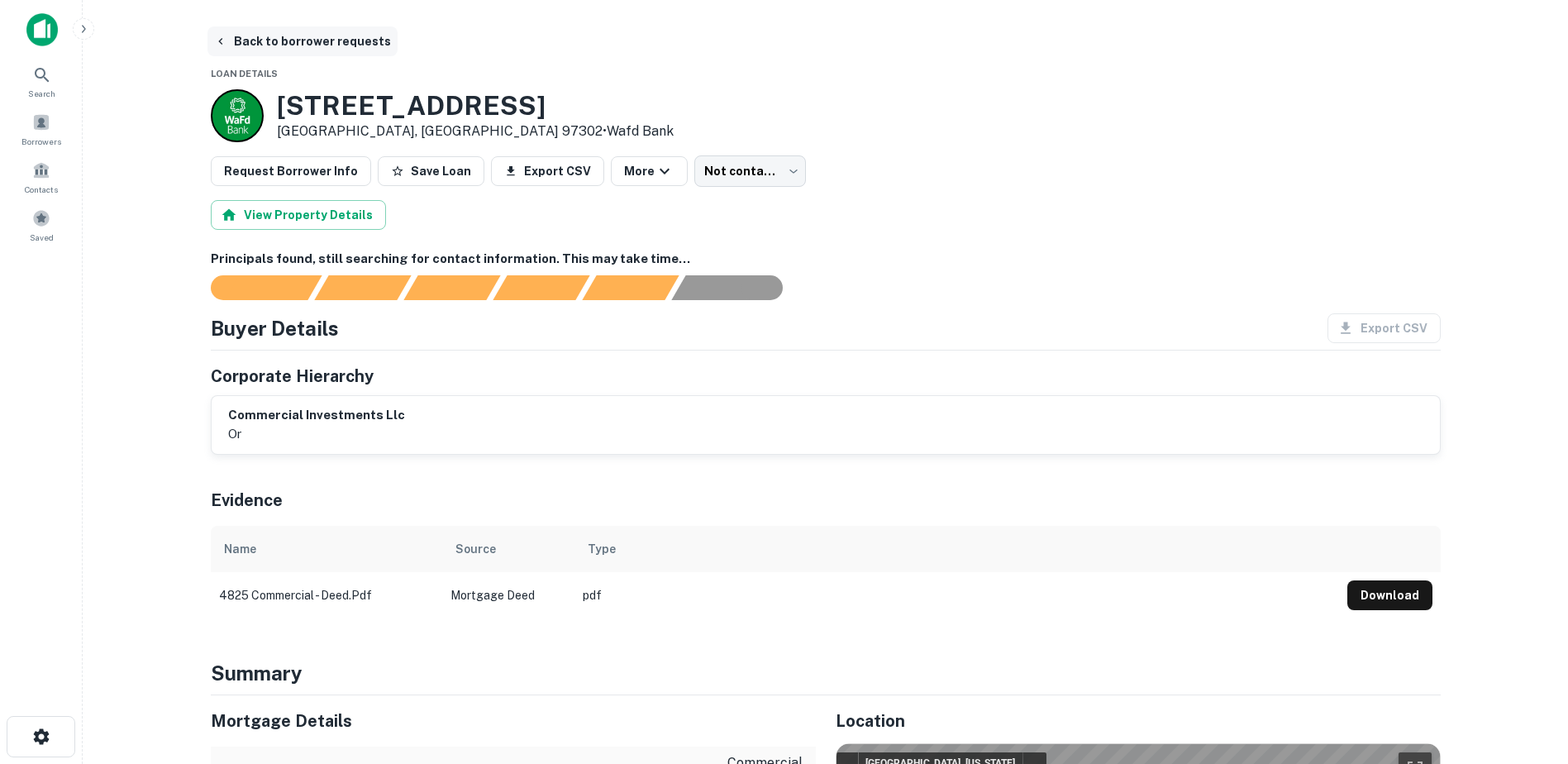
click at [224, 44] on icon "button" at bounding box center [220, 41] width 14 height 14
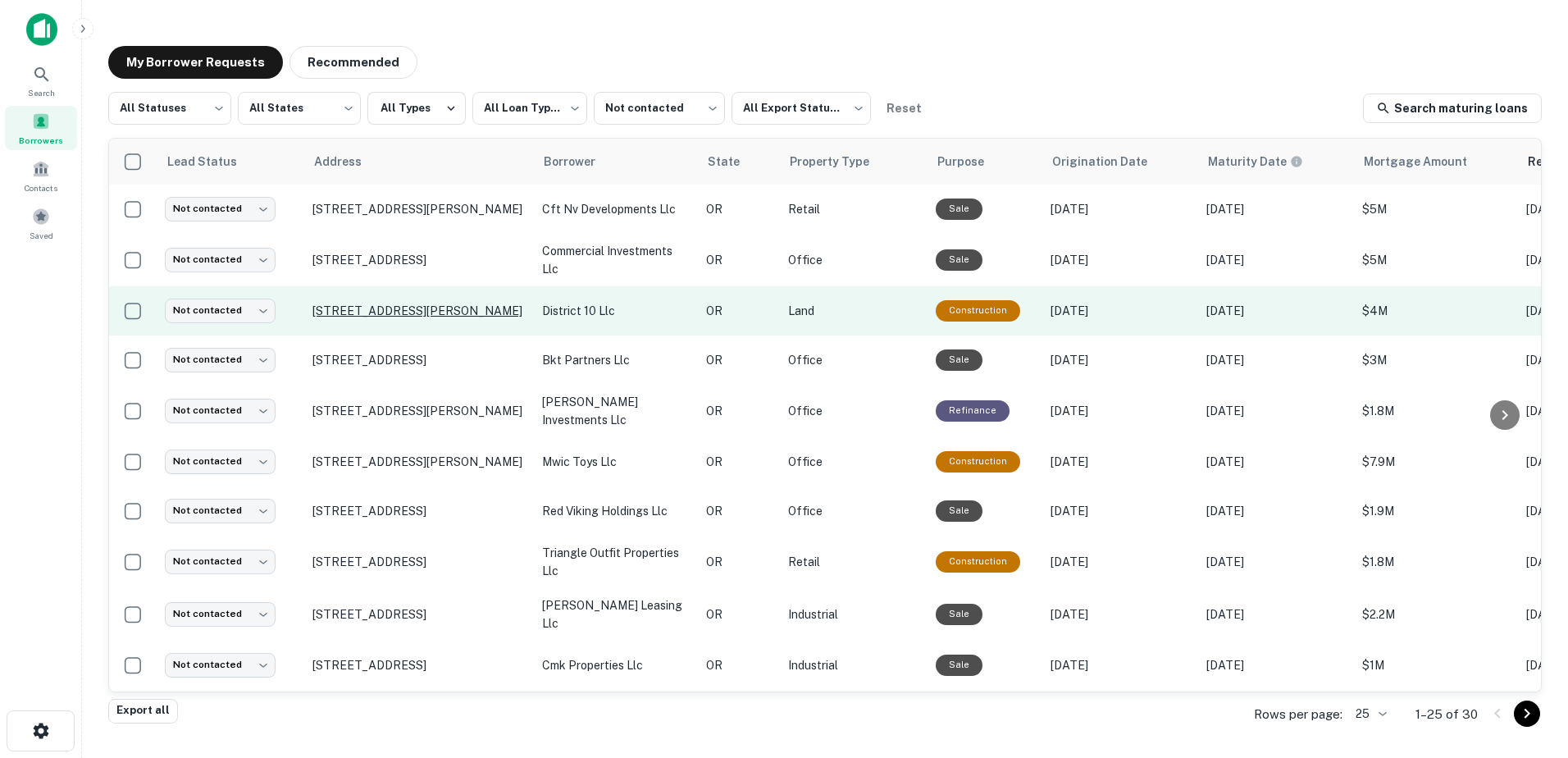
click at [413, 313] on p "[STREET_ADDRESS][PERSON_NAME]" at bounding box center [419, 311] width 213 height 14
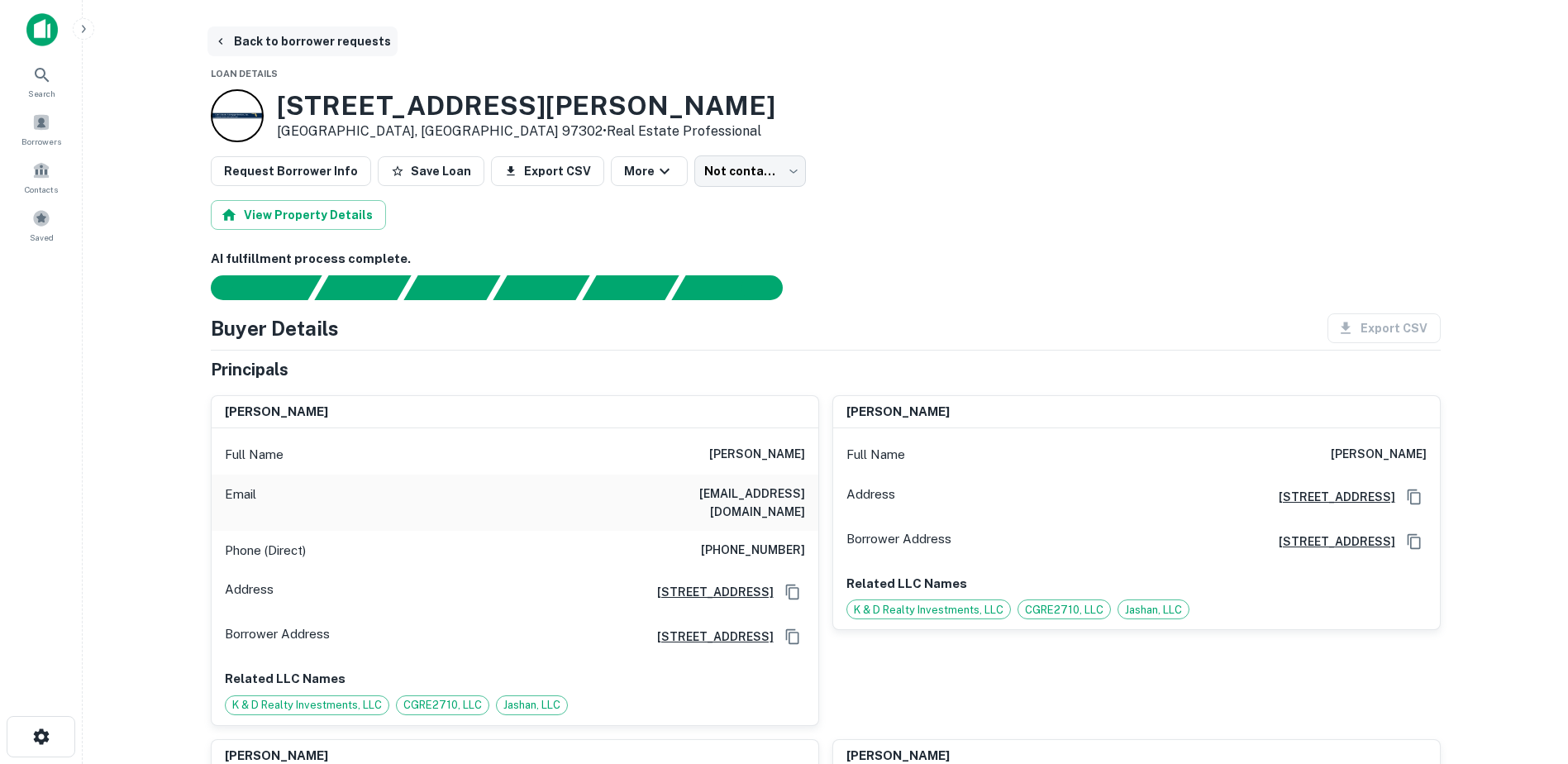
click at [243, 34] on button "Back to borrower requests" at bounding box center [302, 41] width 190 height 30
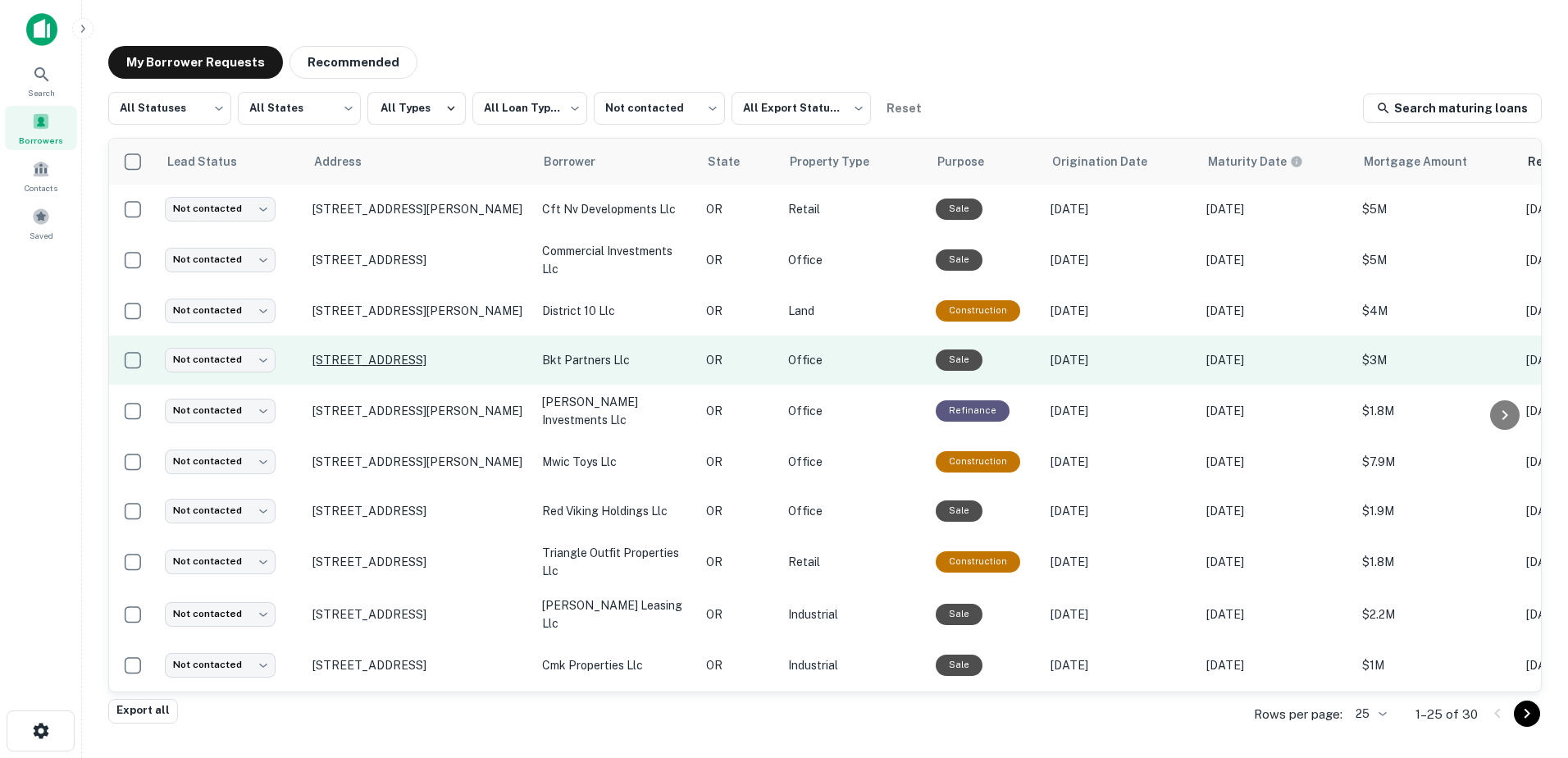
click at [409, 359] on p "[STREET_ADDRESS]" at bounding box center [419, 360] width 213 height 14
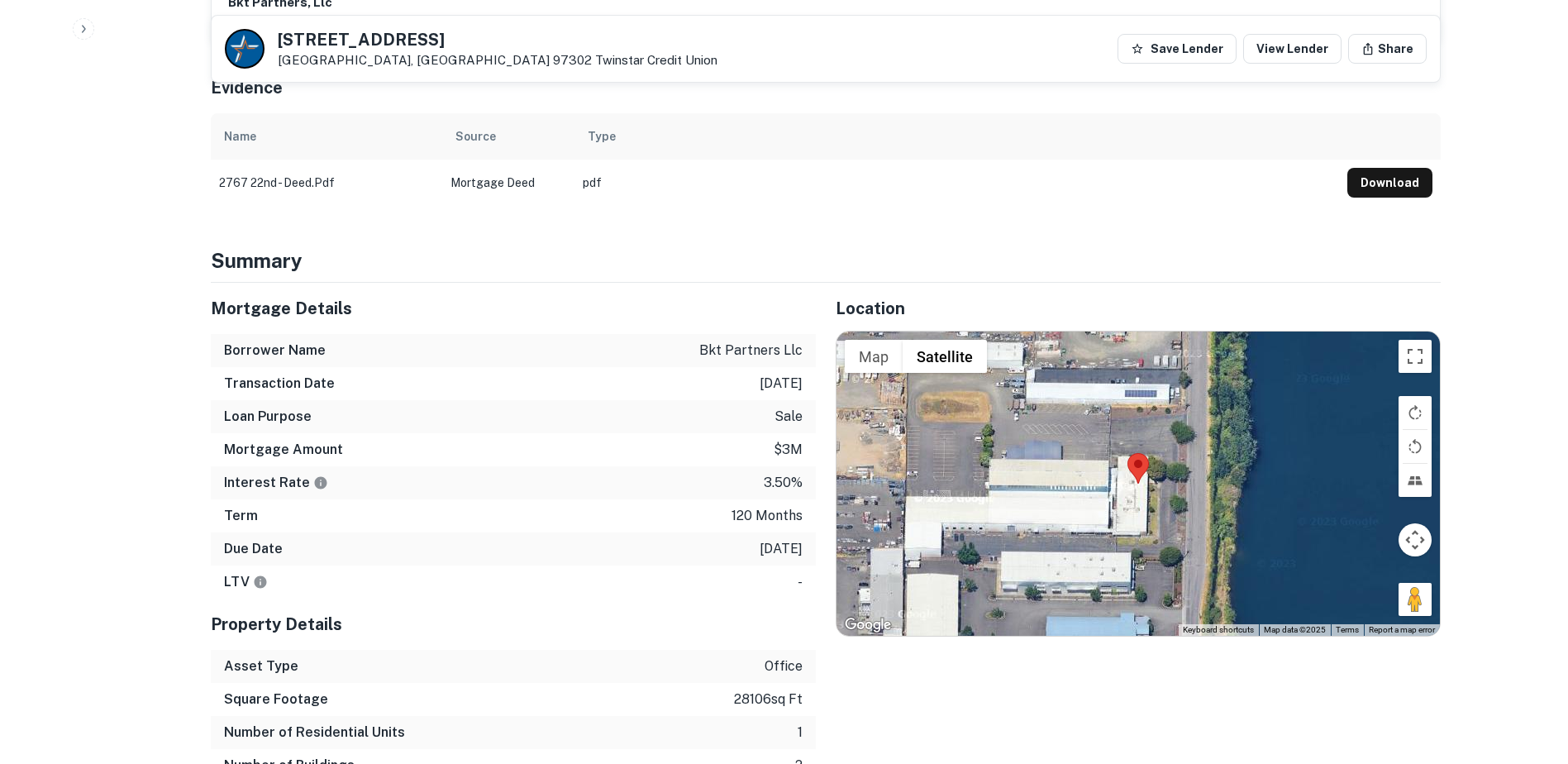
scroll to position [804, 0]
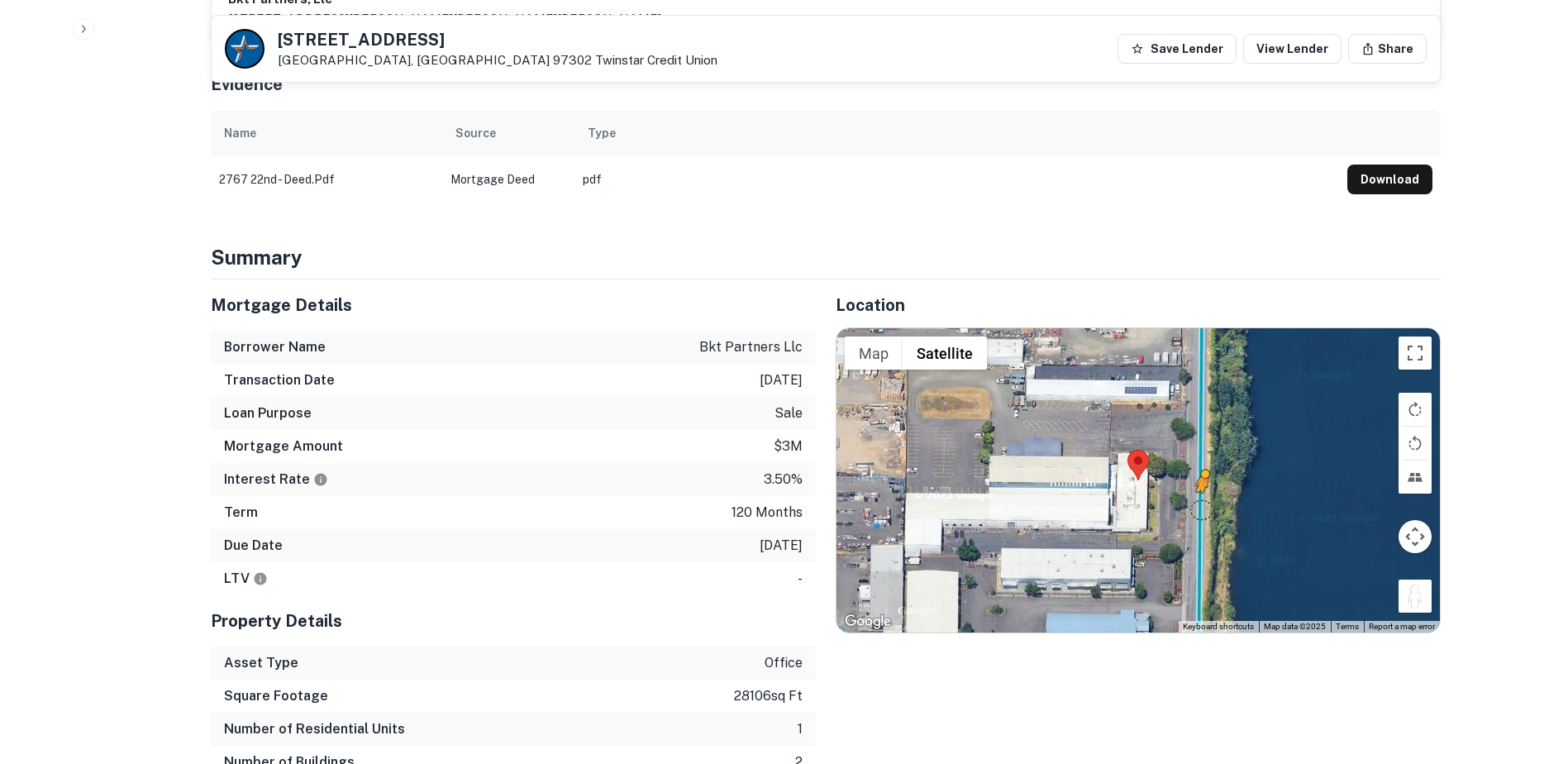
drag, startPoint x: 1419, startPoint y: 553, endPoint x: 1202, endPoint y: 461, distance: 235.7
click at [1202, 461] on div "To activate drag with keyboard, press Alt + Enter. Once in keyboard drag state,…" at bounding box center [1138, 480] width 604 height 304
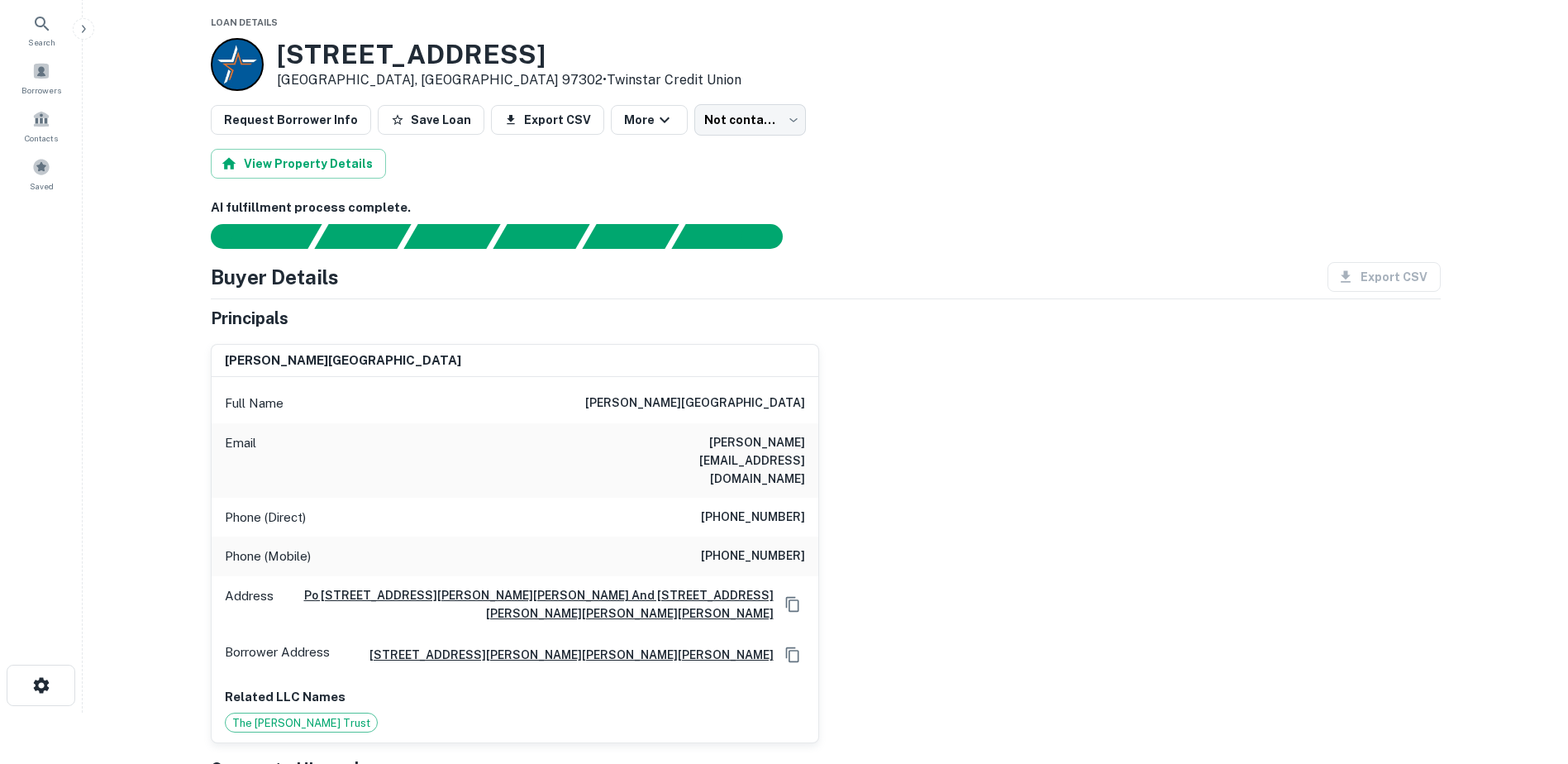
scroll to position [0, 0]
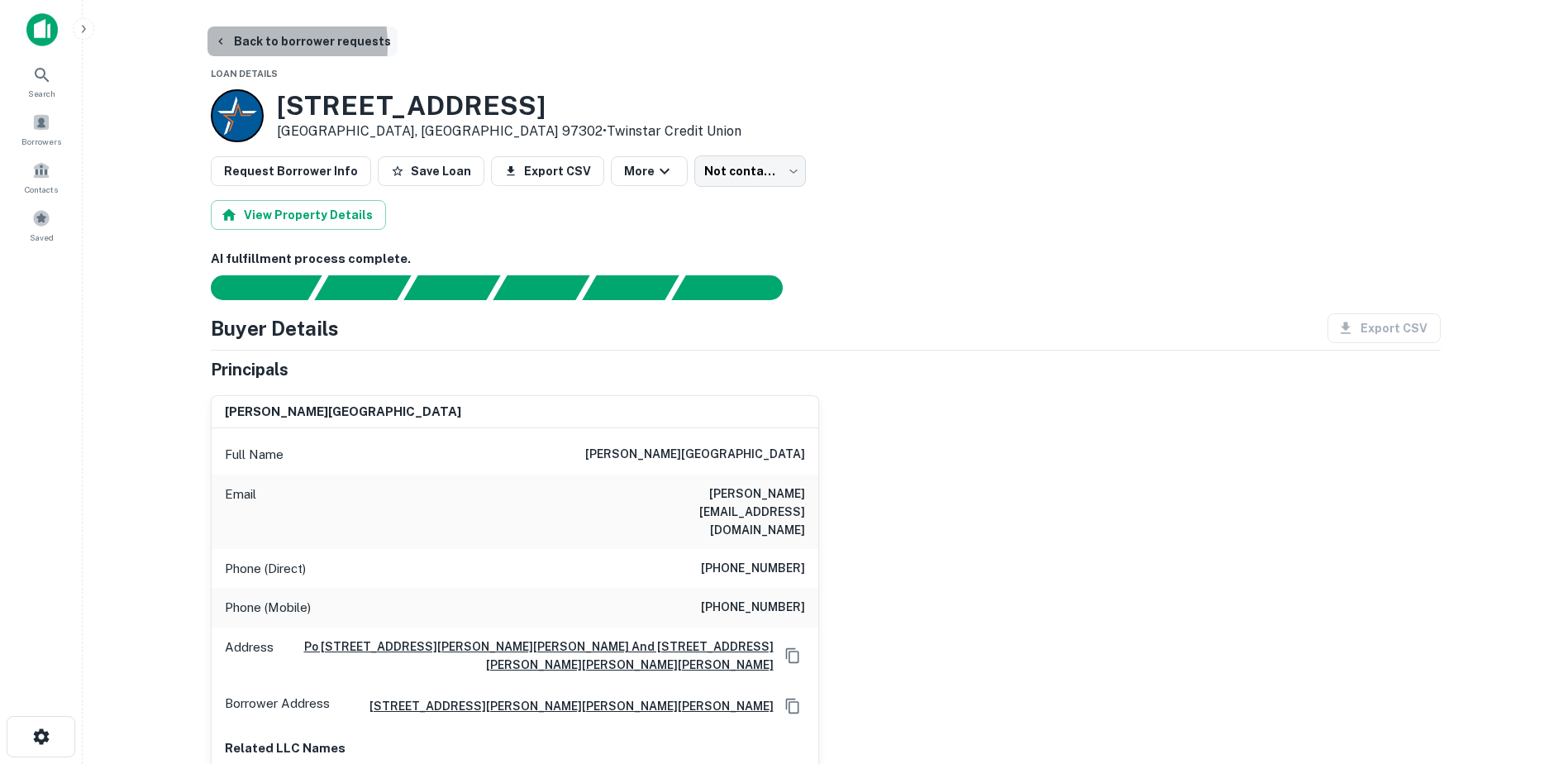
click at [227, 45] on button "Back to borrower requests" at bounding box center [302, 41] width 190 height 30
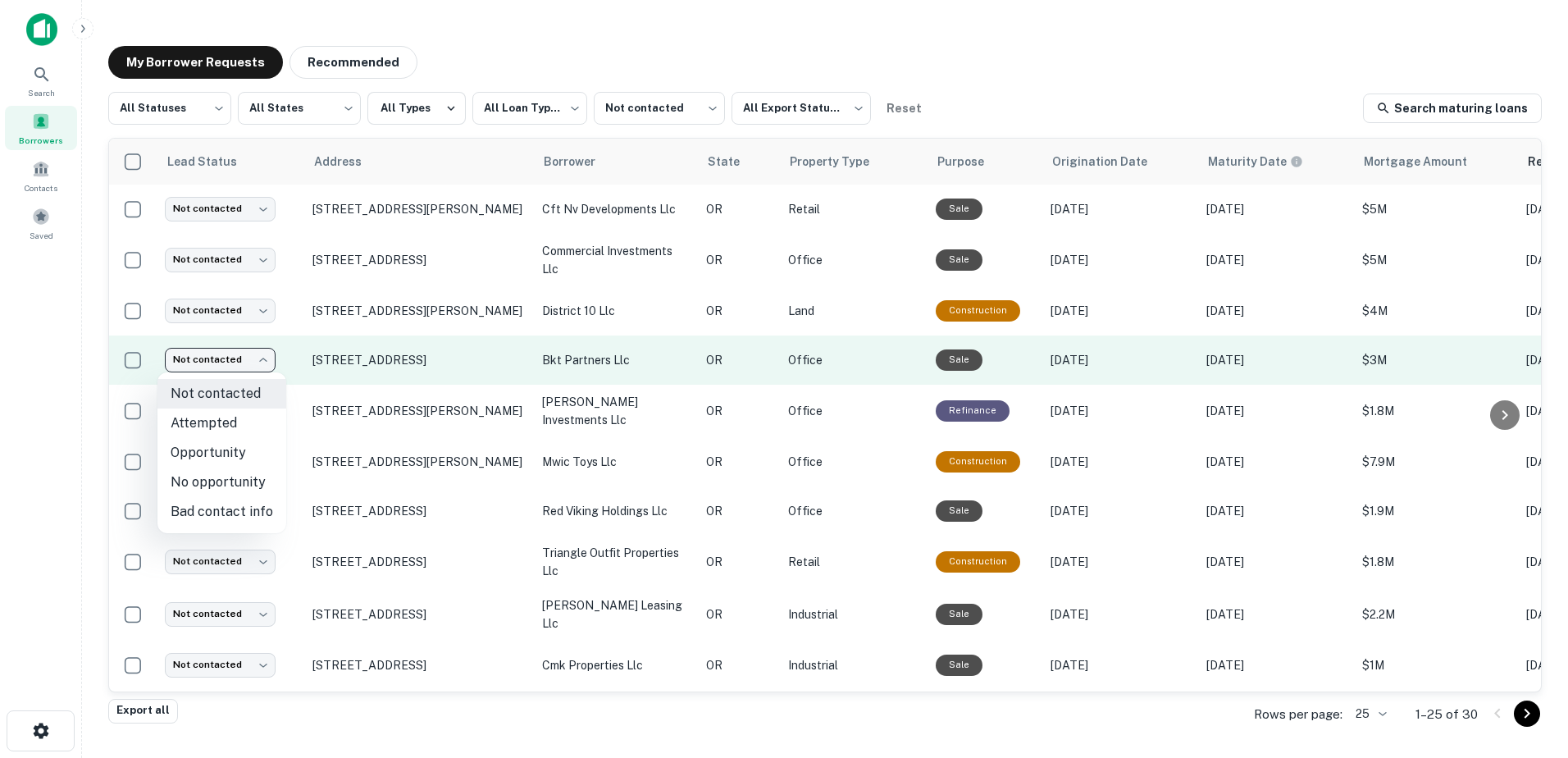
click at [263, 366] on body "**********" at bounding box center [784, 379] width 1568 height 758
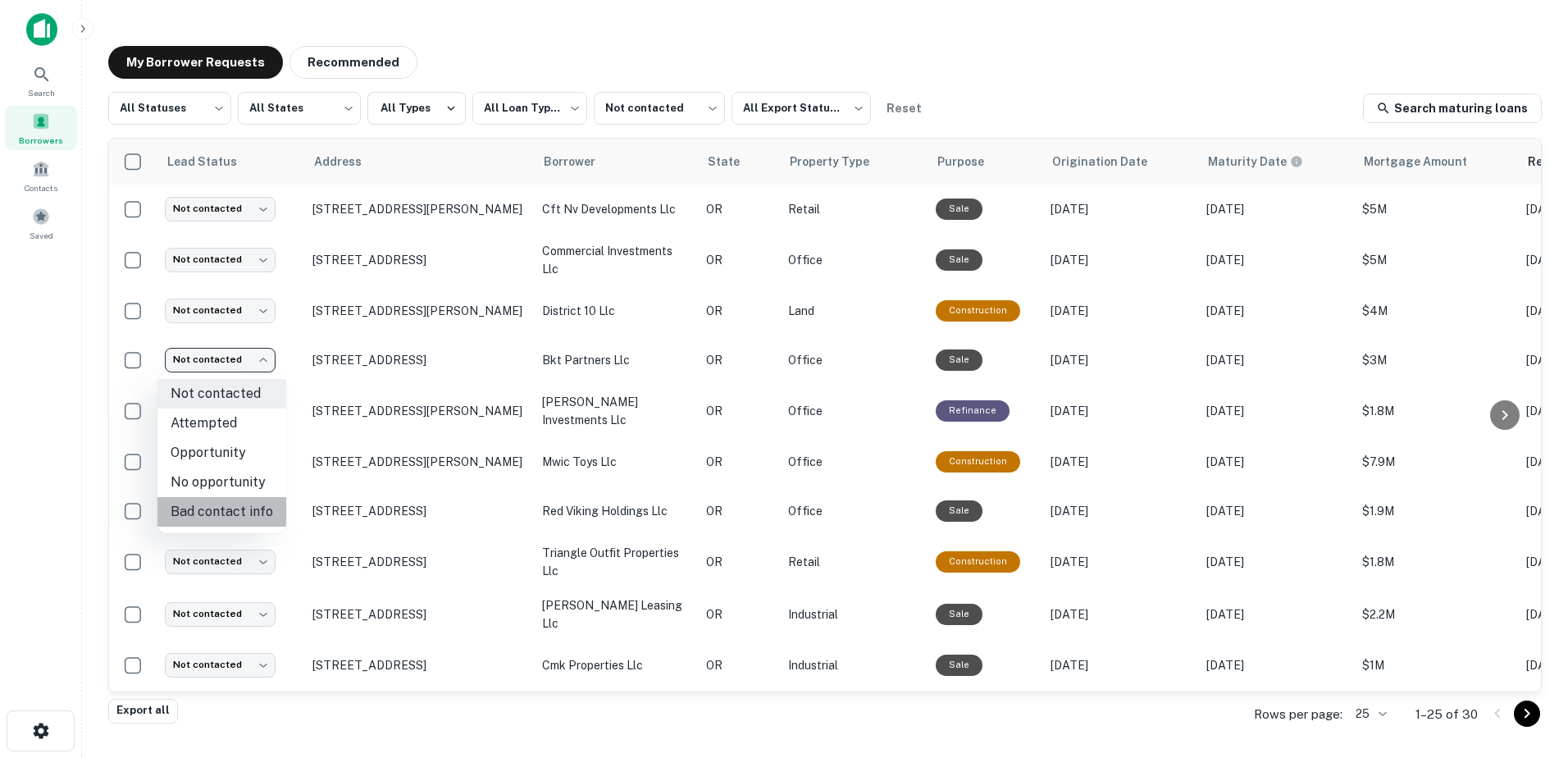
click at [233, 514] on li "Bad contact info" at bounding box center [222, 512] width 129 height 30
type input "**********"
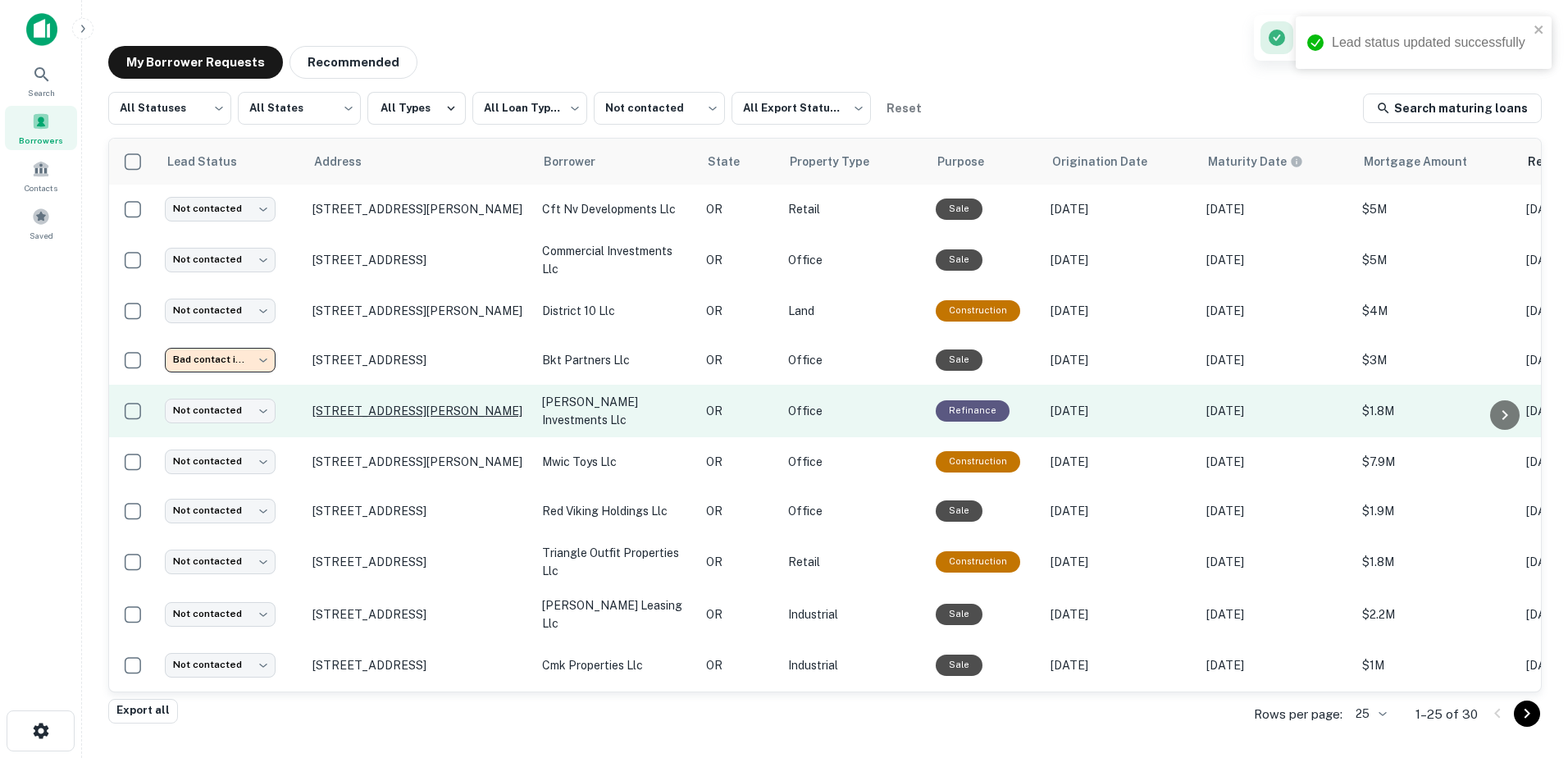
click at [441, 418] on p "[STREET_ADDRESS][PERSON_NAME]" at bounding box center [419, 411] width 213 height 14
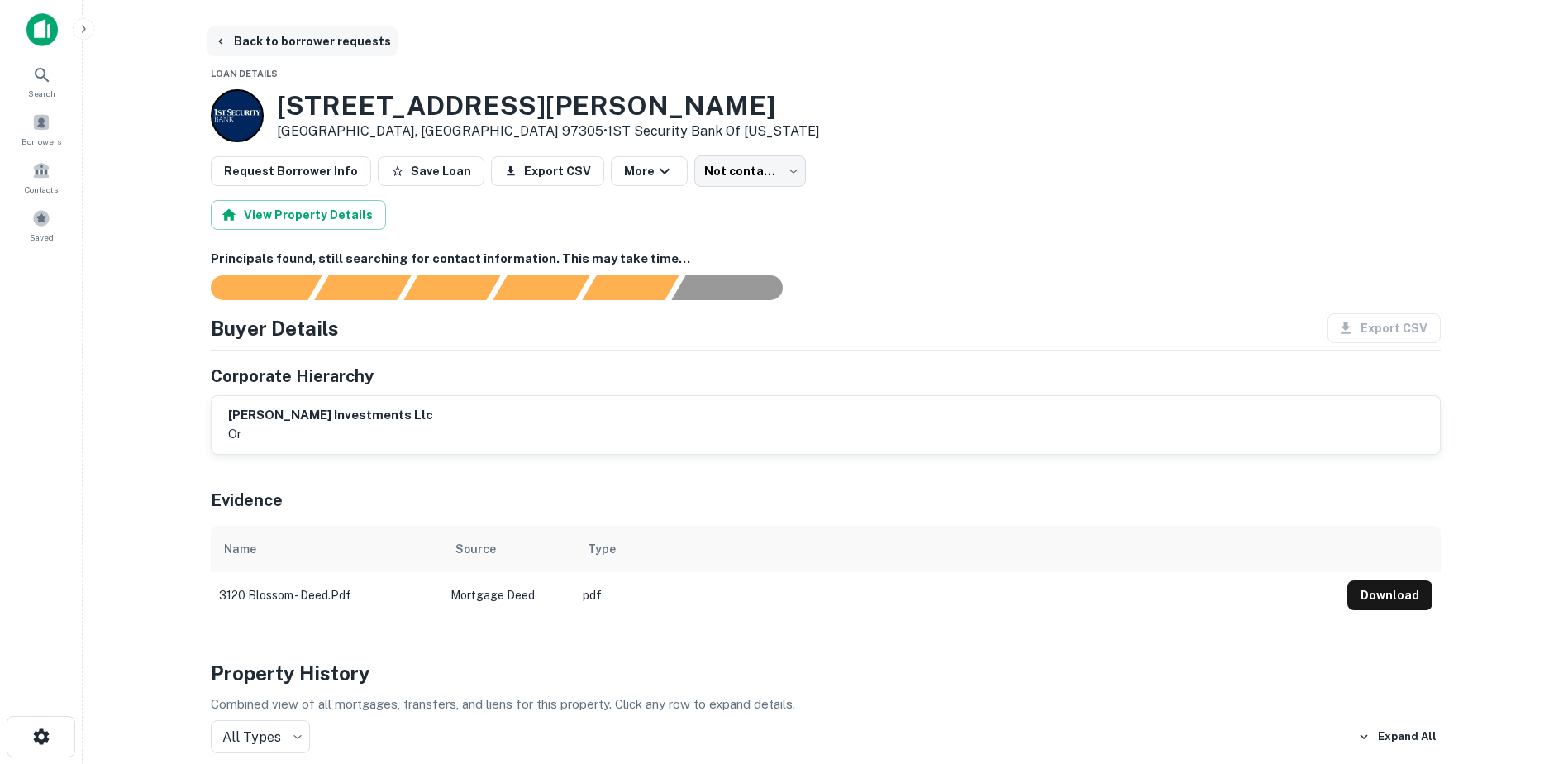
click at [226, 34] on button "Back to borrower requests" at bounding box center [302, 41] width 190 height 30
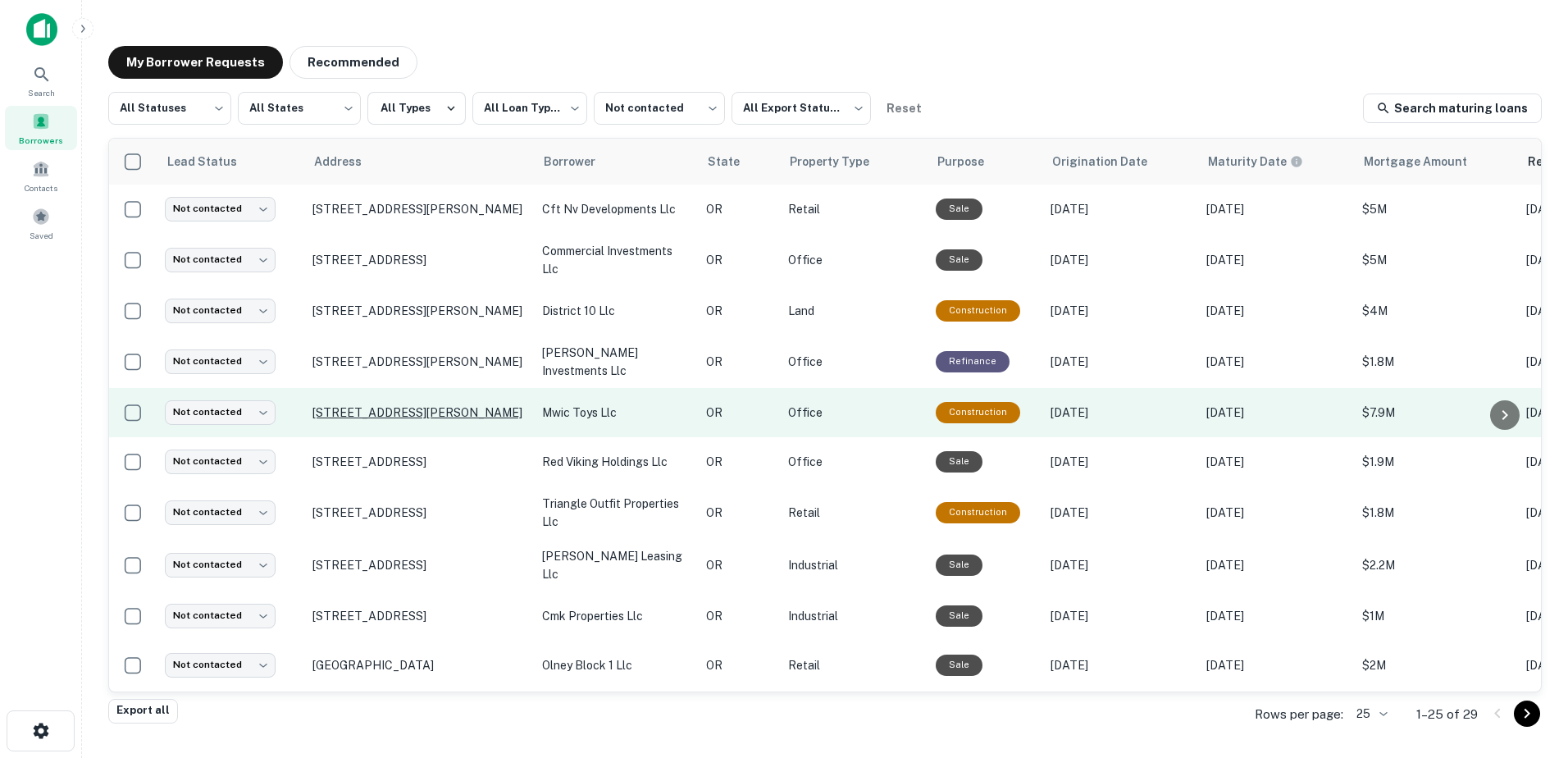
click at [437, 417] on p "[STREET_ADDRESS][PERSON_NAME]" at bounding box center [419, 412] width 213 height 14
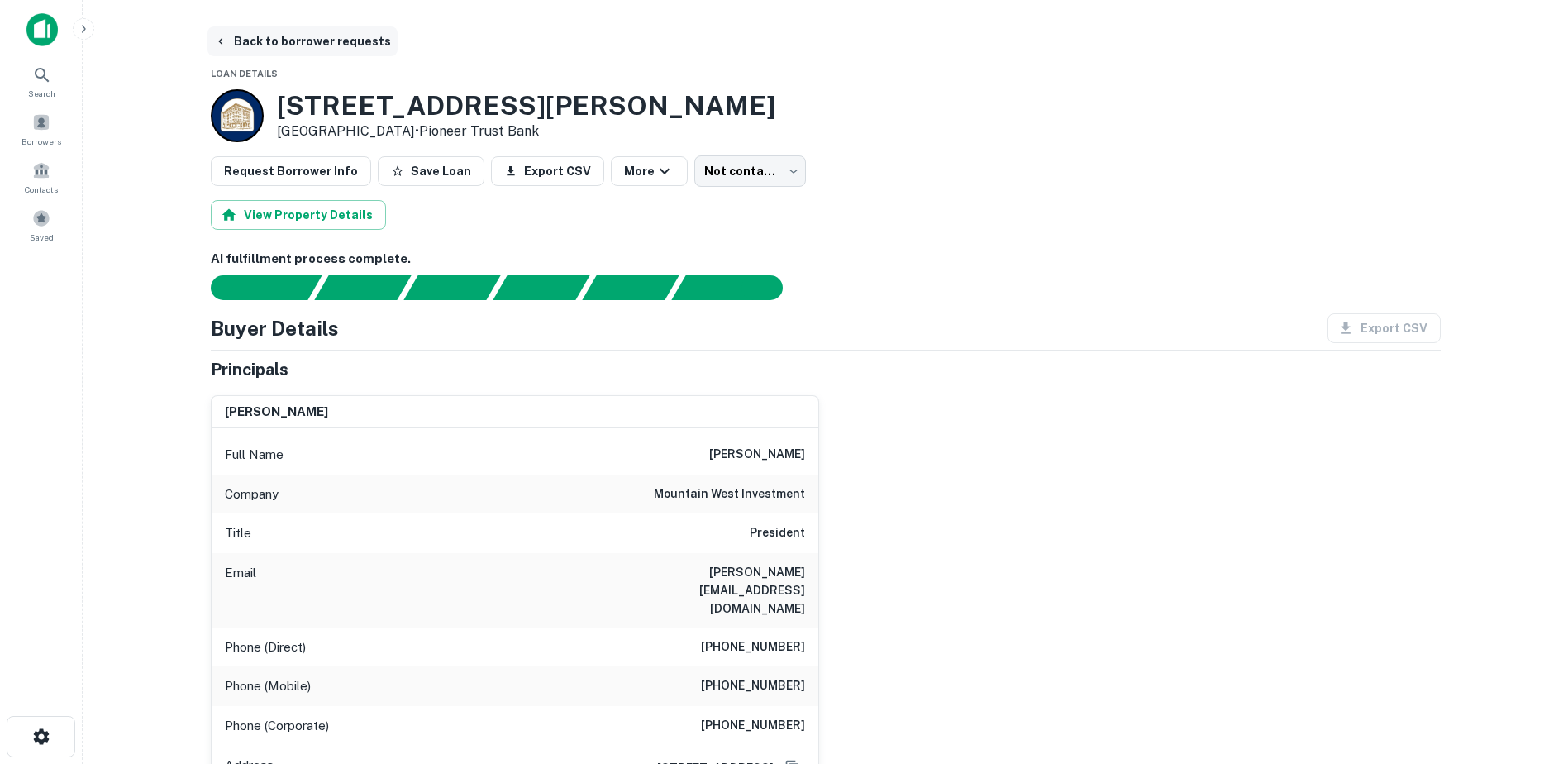
click at [233, 44] on button "Back to borrower requests" at bounding box center [302, 41] width 190 height 30
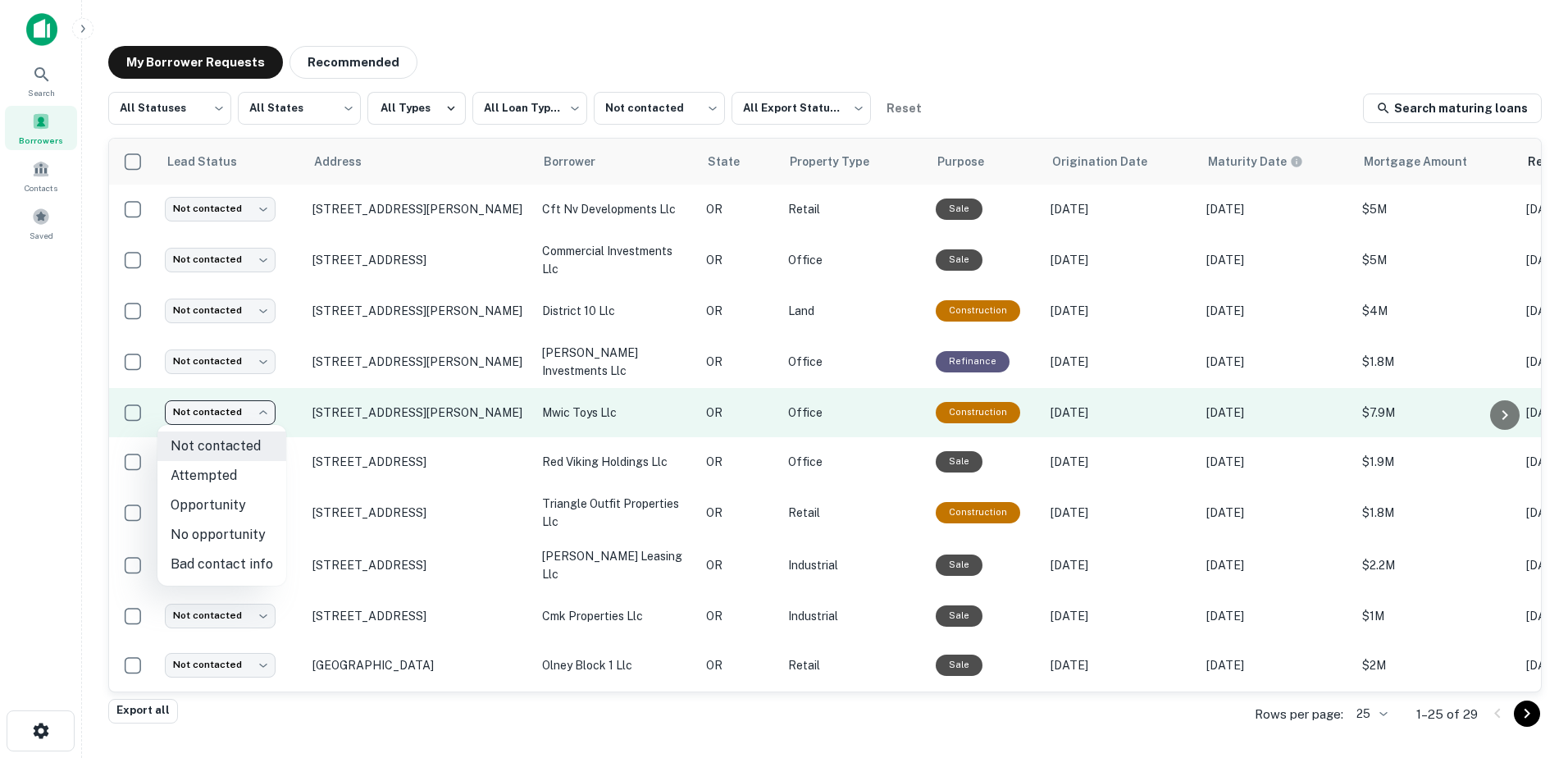
click at [258, 406] on body "**********" at bounding box center [784, 379] width 1568 height 758
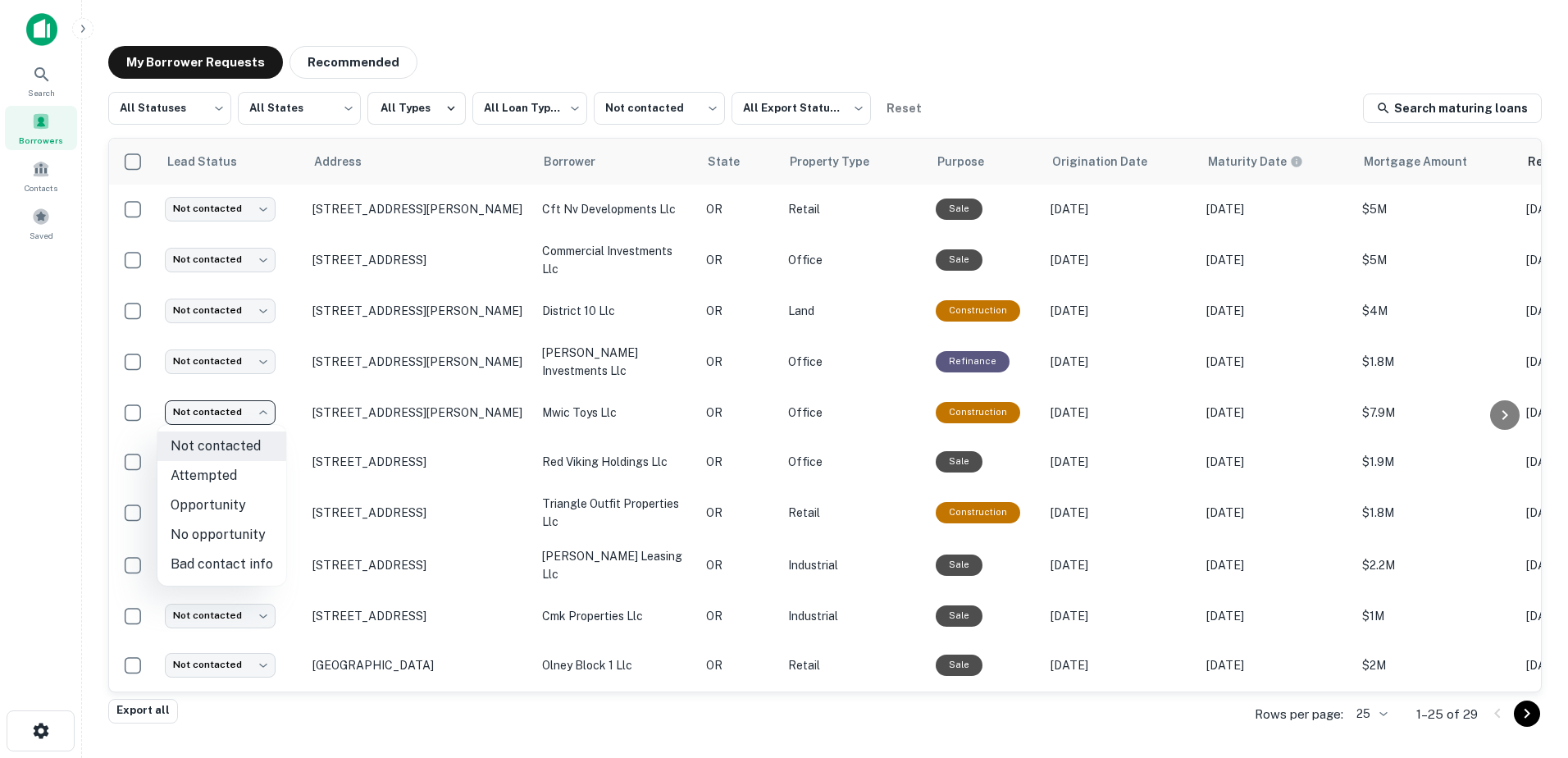
click at [210, 541] on li "No opportunity" at bounding box center [222, 535] width 129 height 30
type input "**********"
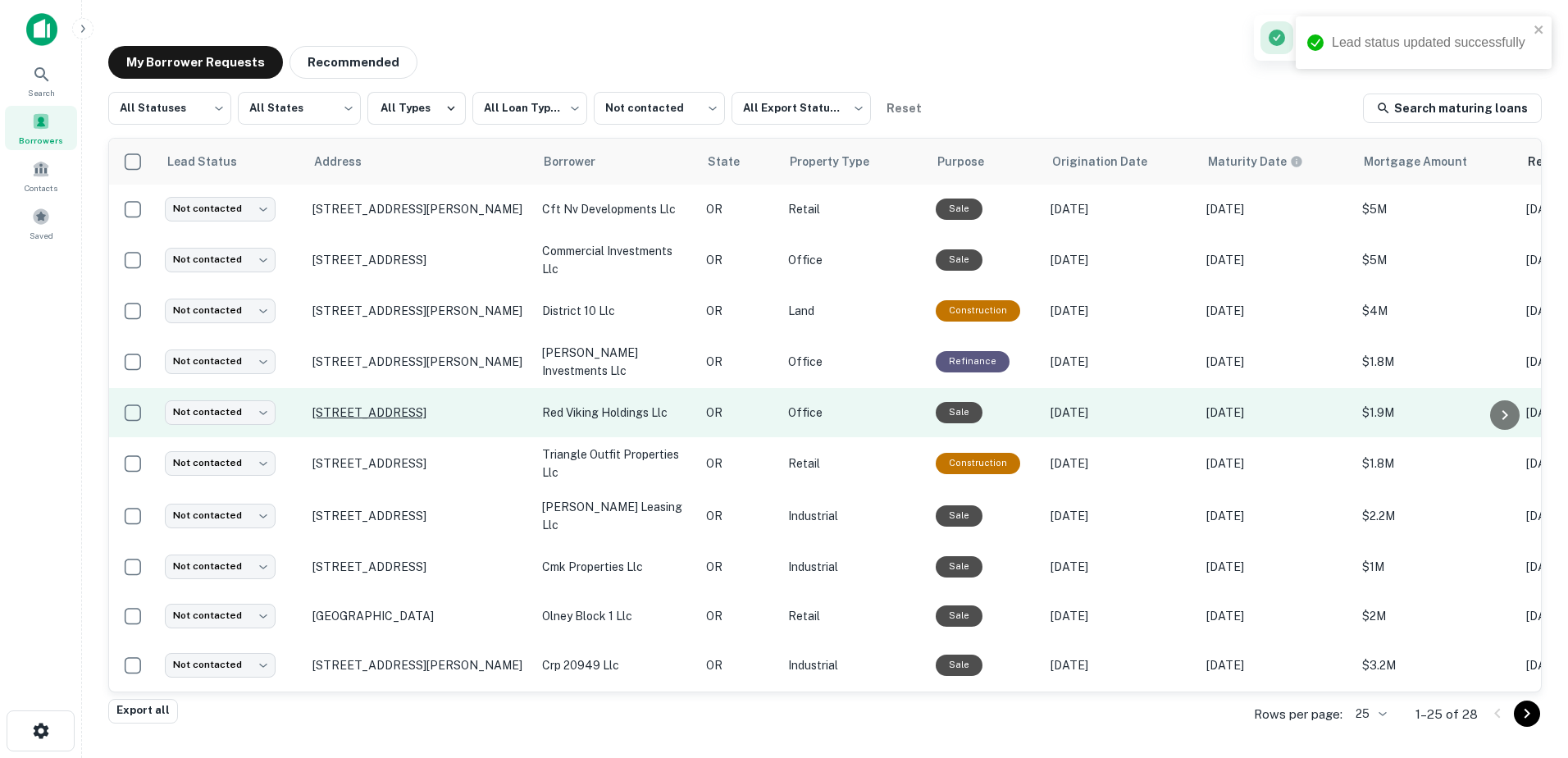
click at [457, 410] on p "[STREET_ADDRESS]" at bounding box center [419, 412] width 213 height 14
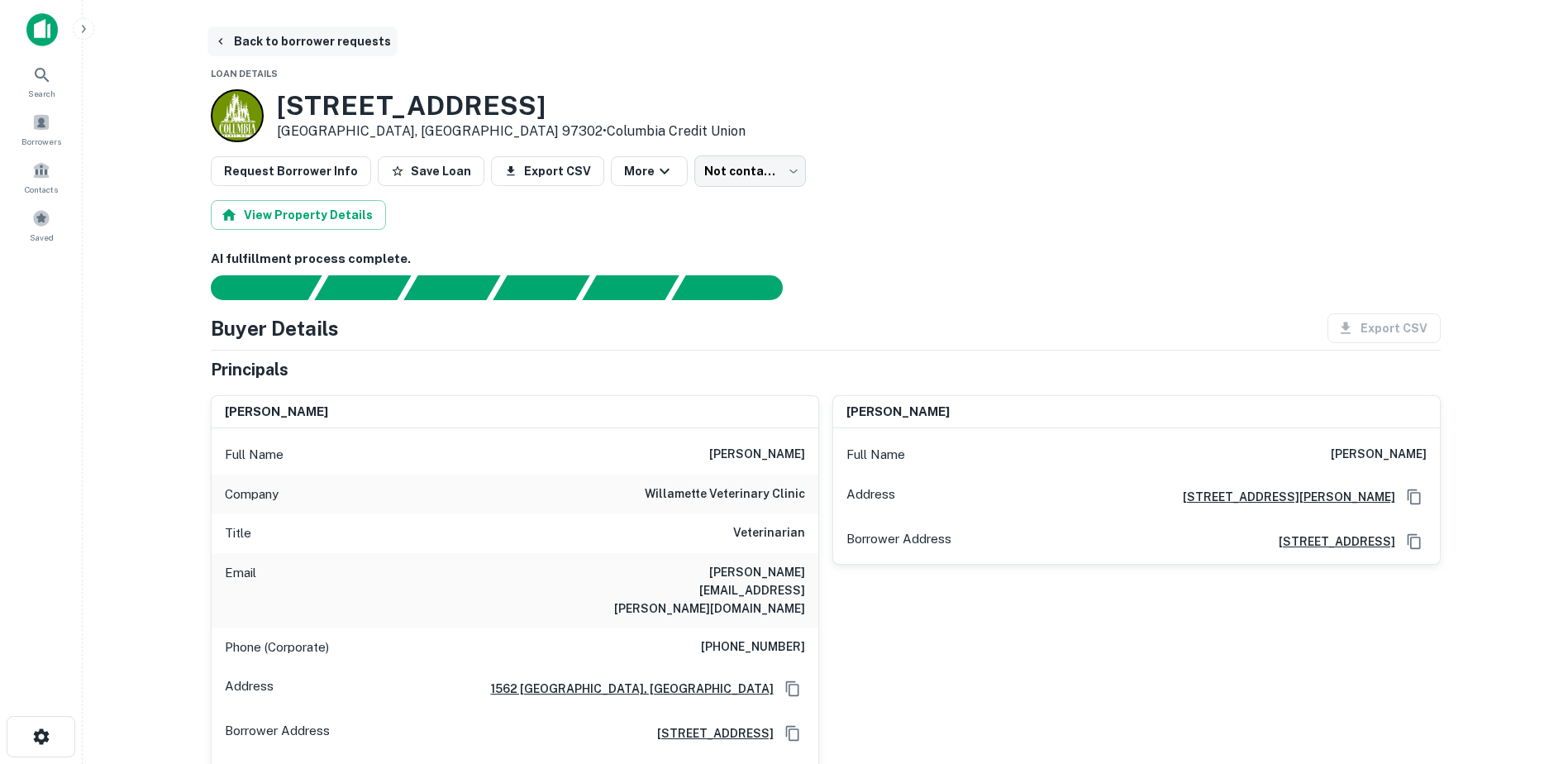
click at [289, 37] on button "Back to borrower requests" at bounding box center [302, 41] width 190 height 30
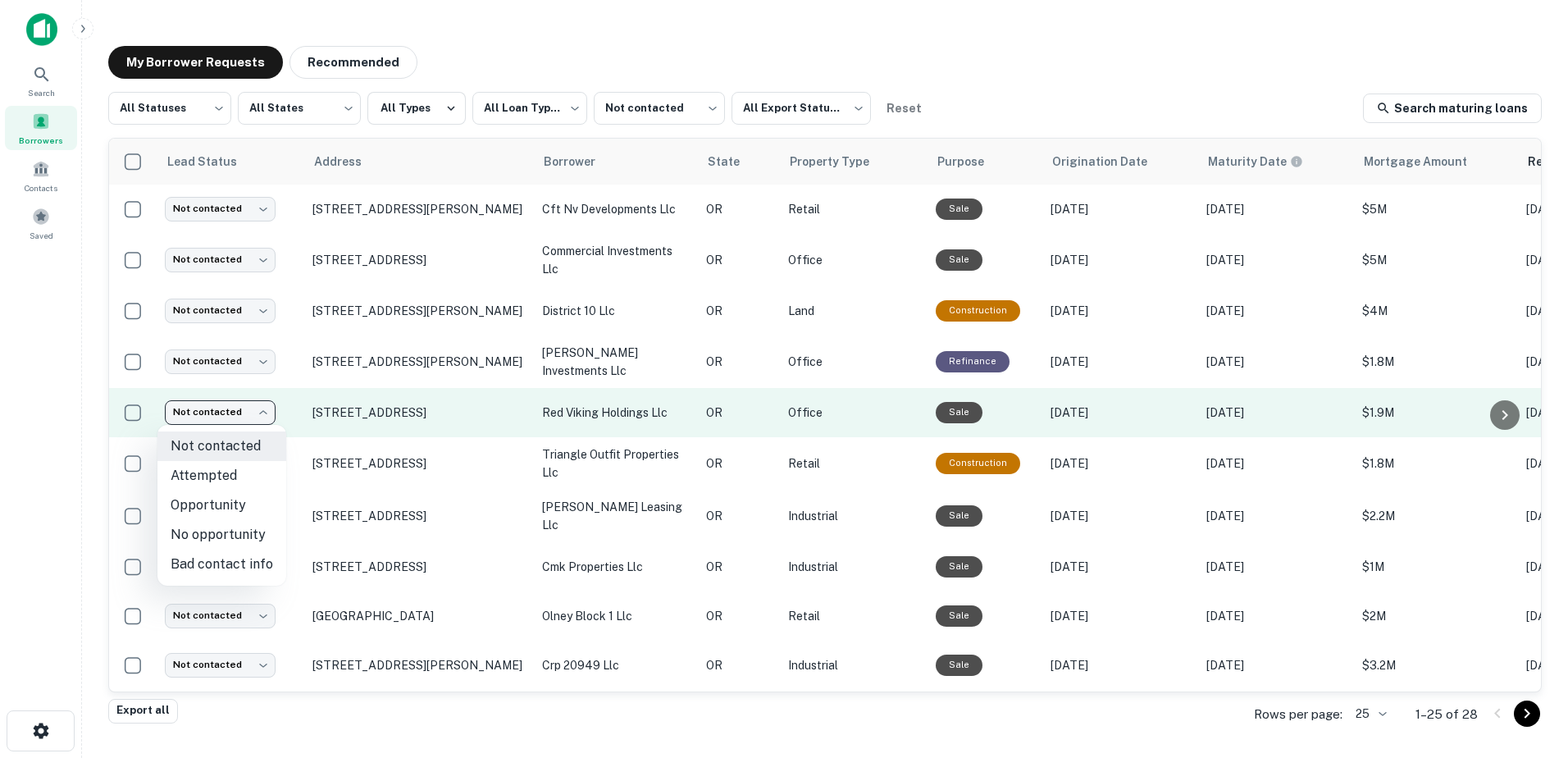
click at [263, 408] on body "**********" at bounding box center [784, 379] width 1568 height 758
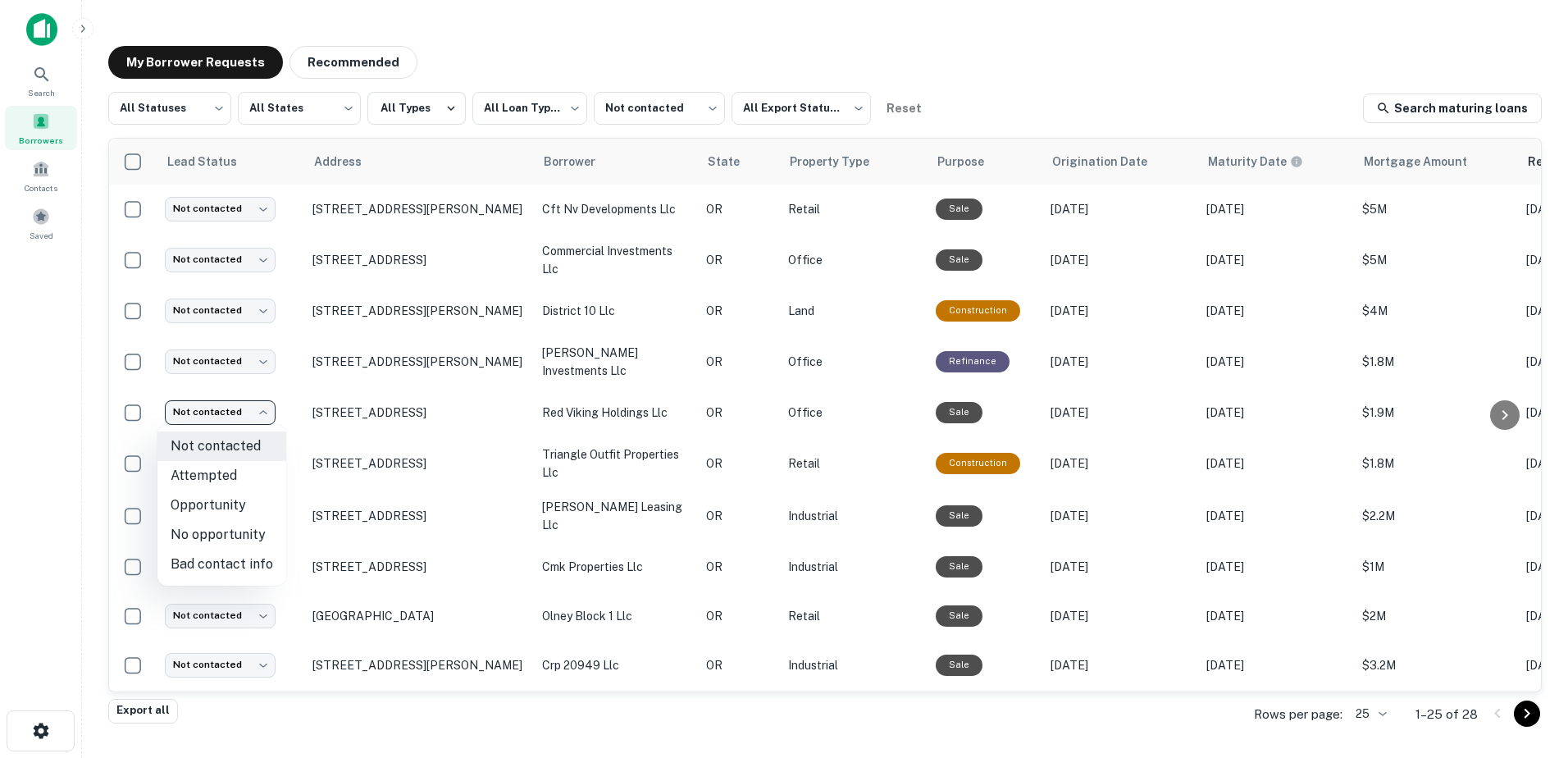
click at [224, 540] on li "No opportunity" at bounding box center [222, 535] width 129 height 30
type input "**********"
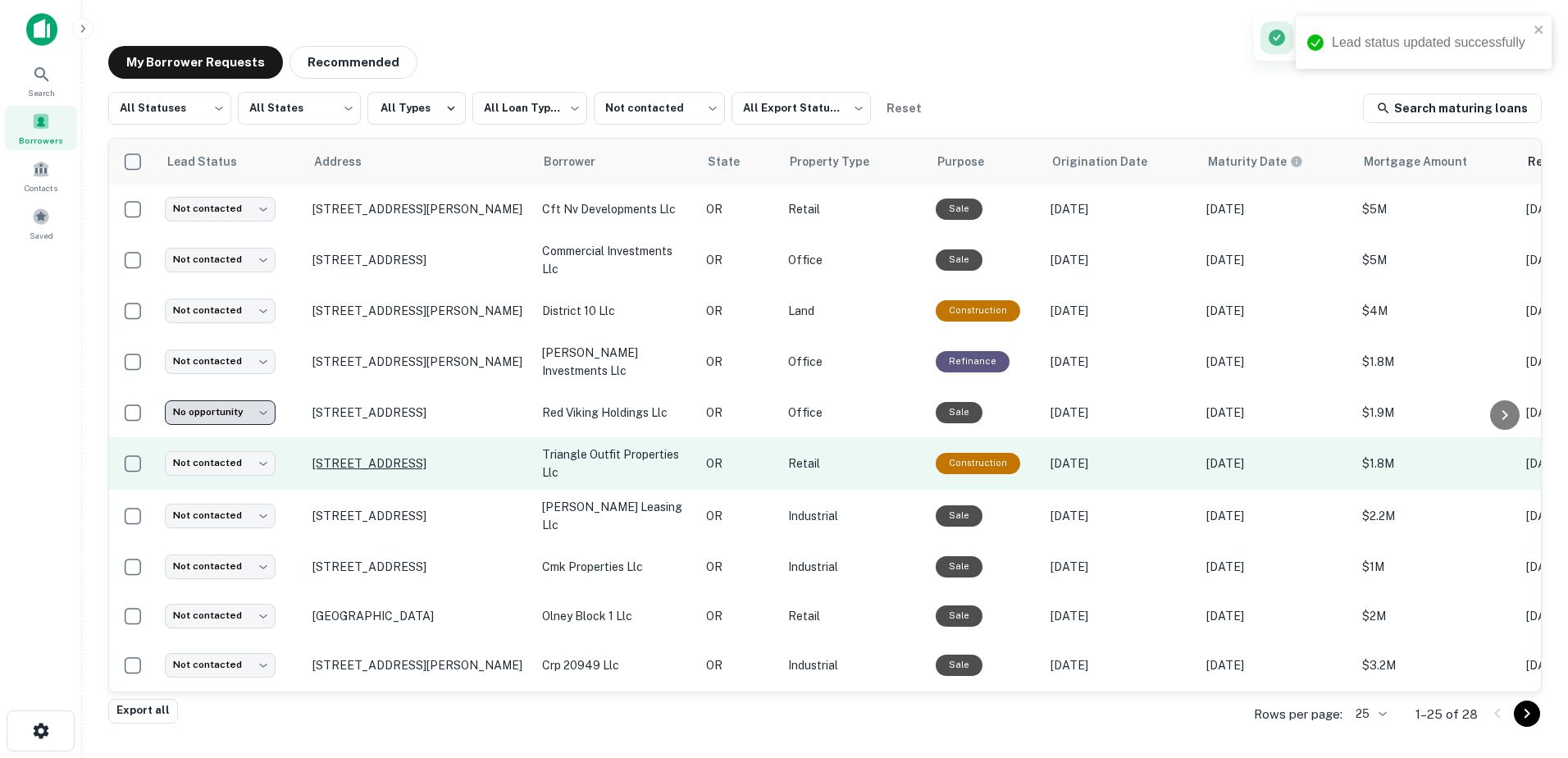
click at [403, 461] on p "[STREET_ADDRESS]" at bounding box center [419, 463] width 213 height 14
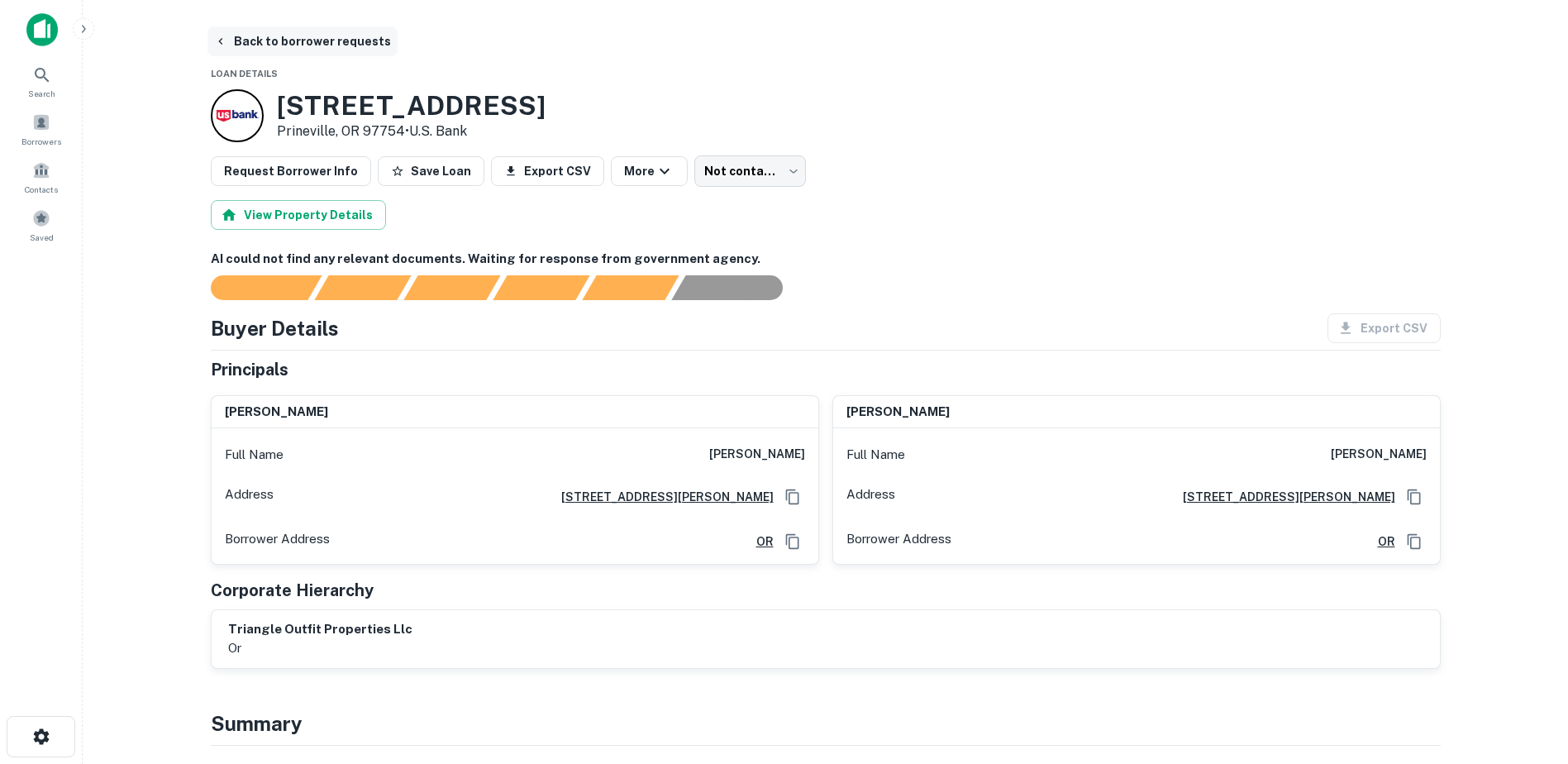
click at [240, 41] on button "Back to borrower requests" at bounding box center [302, 41] width 190 height 30
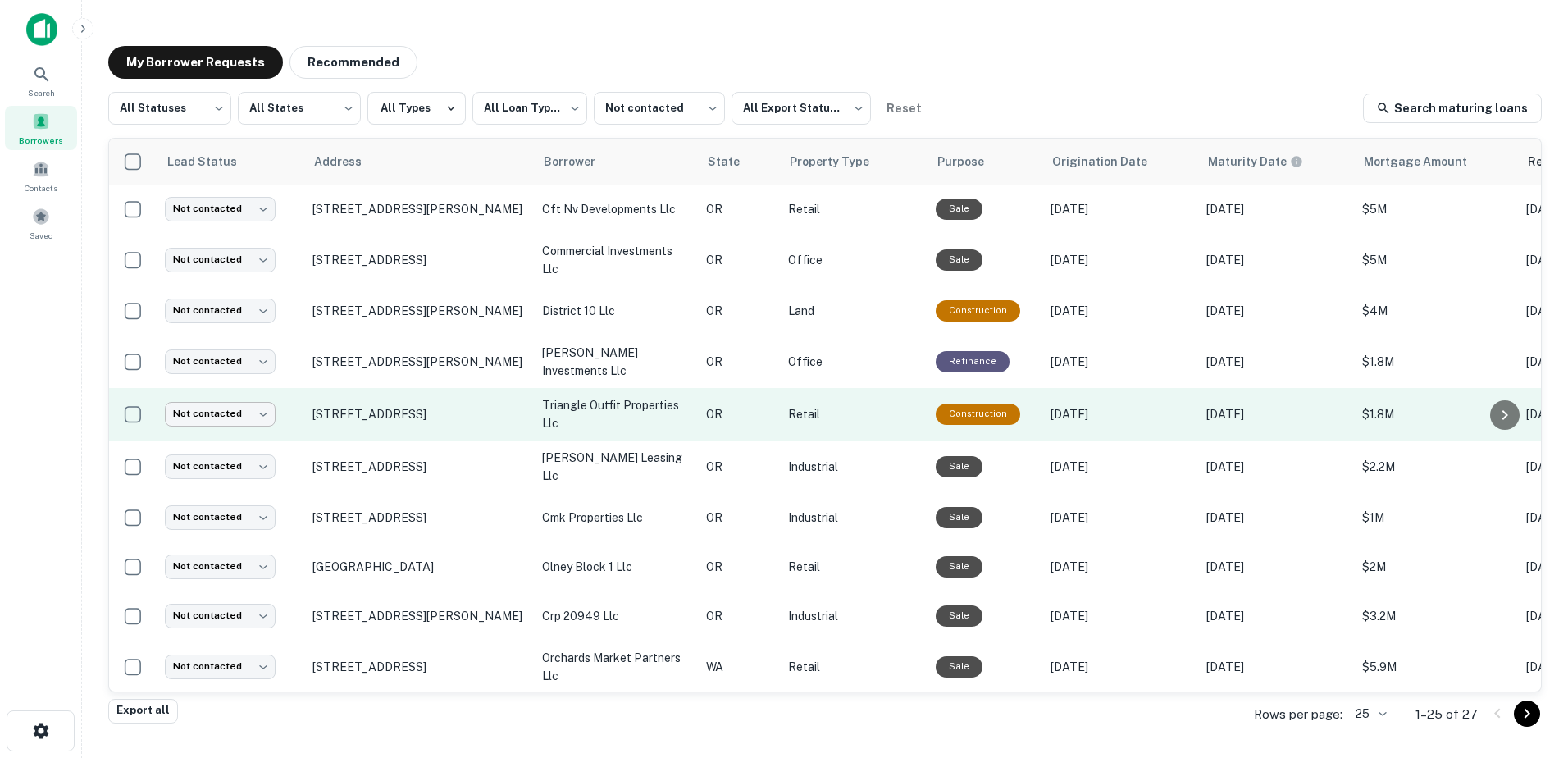
click at [260, 405] on body "**********" at bounding box center [784, 379] width 1568 height 758
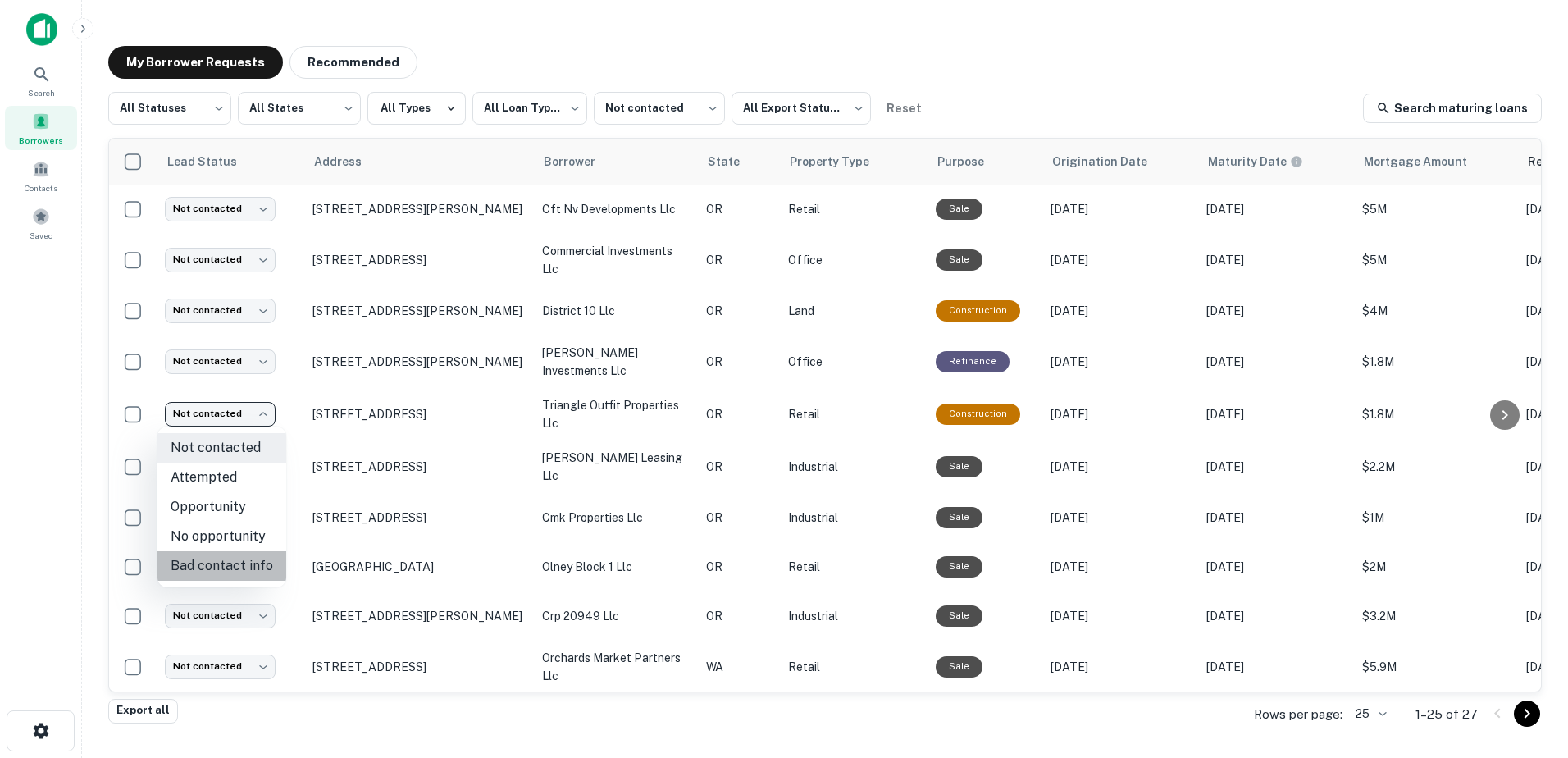
click at [238, 564] on li "Bad contact info" at bounding box center [222, 565] width 129 height 30
type input "**********"
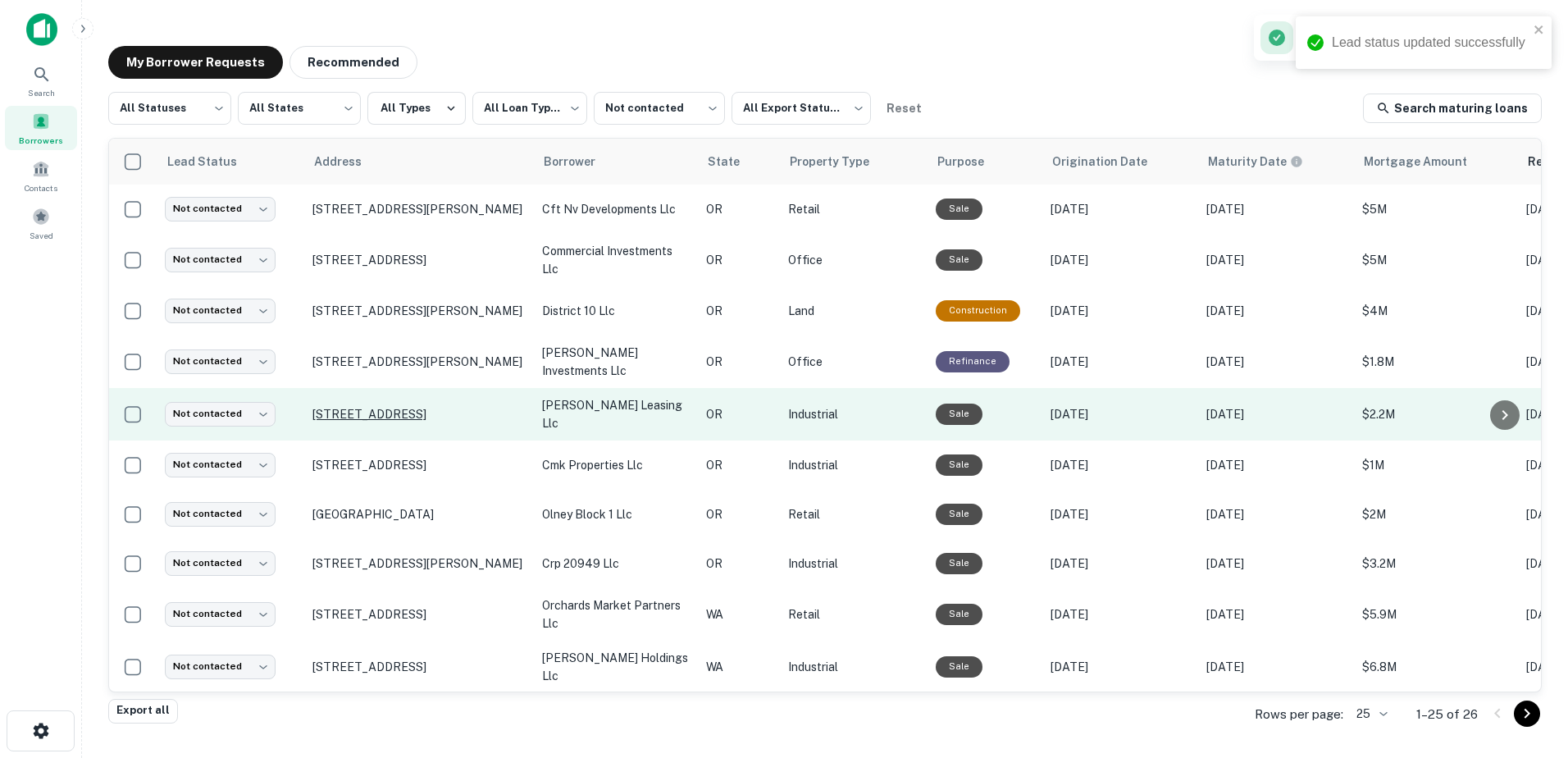
click at [395, 417] on p "[STREET_ADDRESS]" at bounding box center [419, 414] width 213 height 14
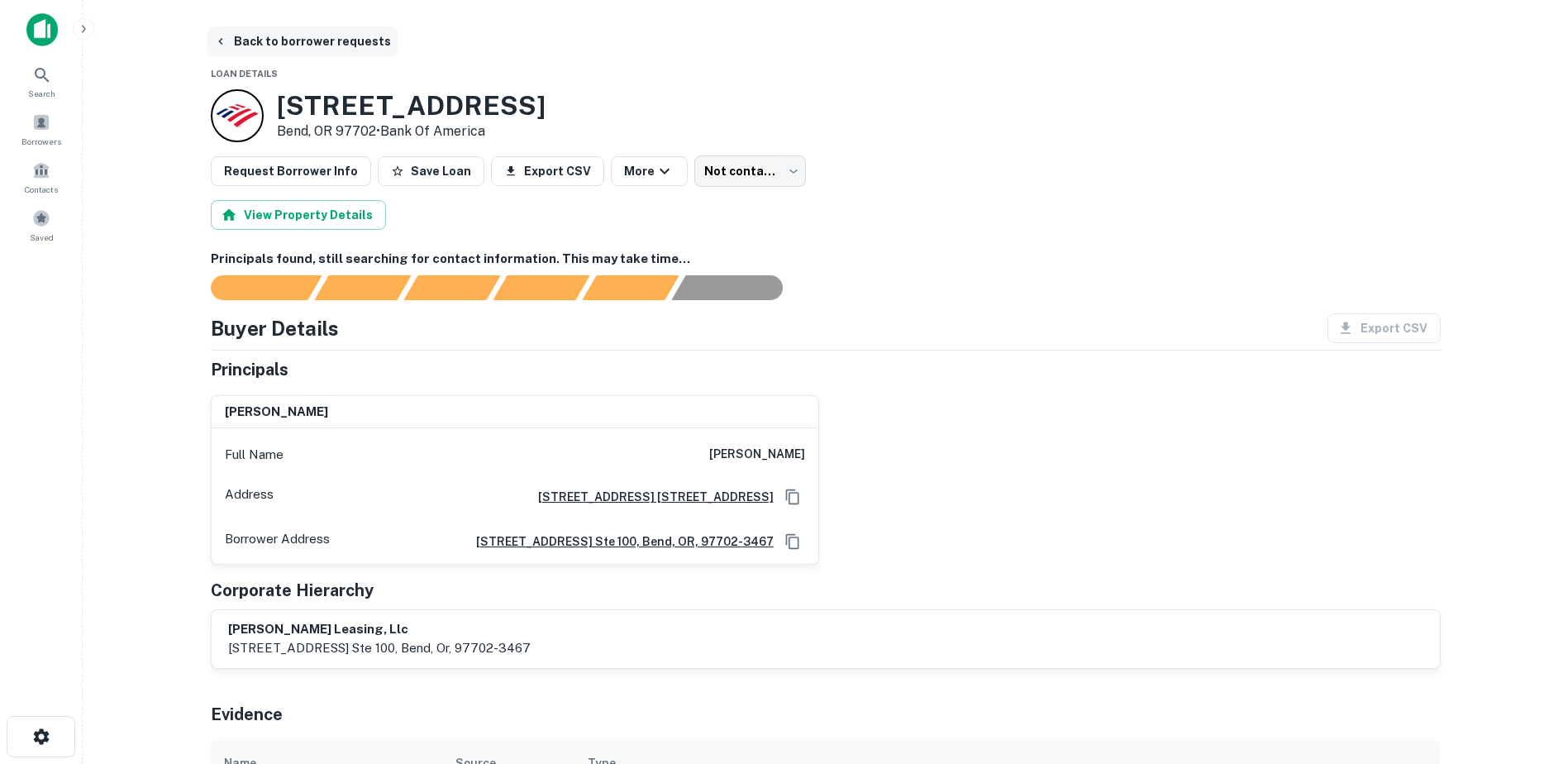
click at [288, 42] on button "Back to borrower requests" at bounding box center [302, 41] width 190 height 30
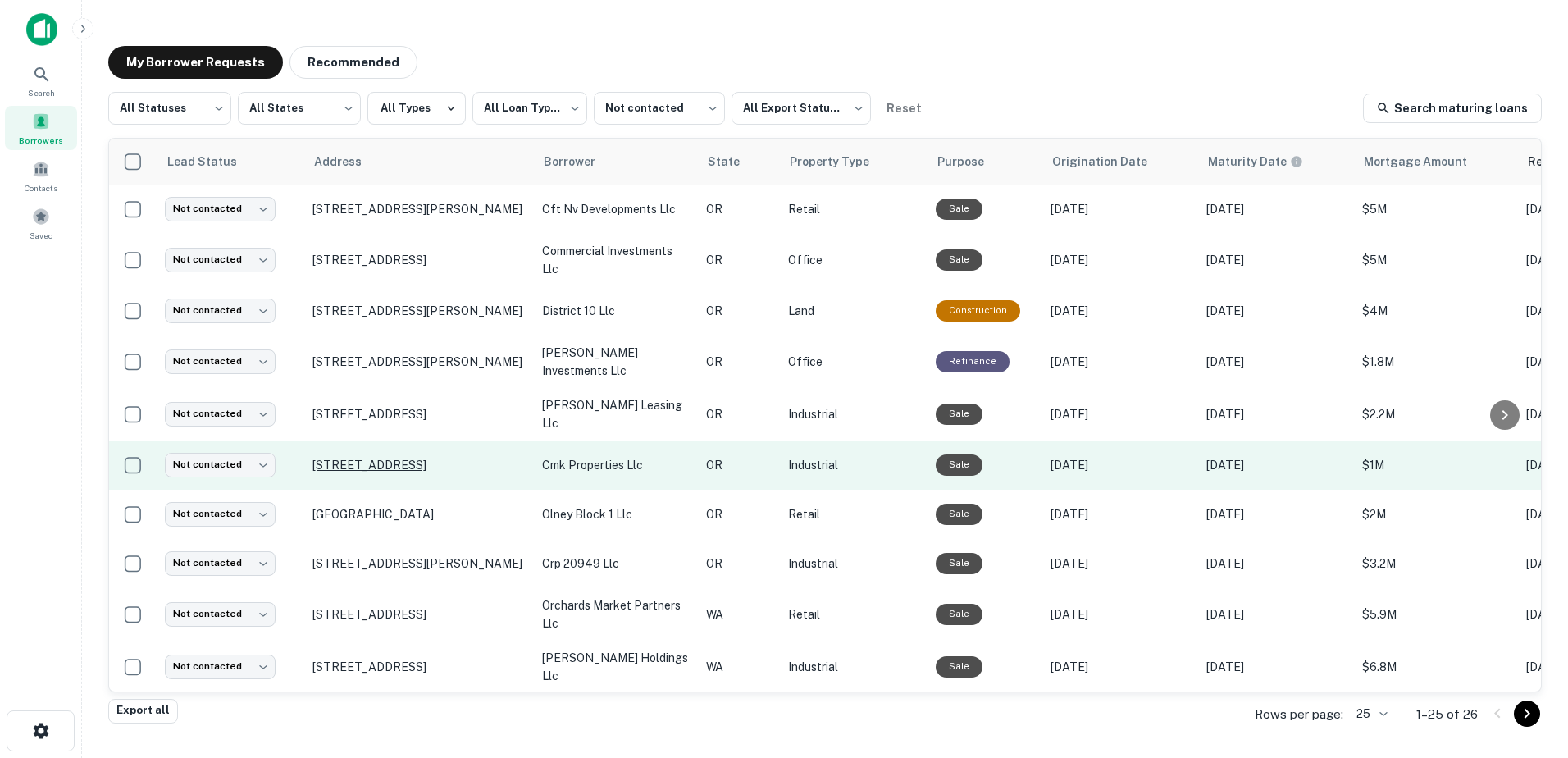
click at [456, 458] on p "[STREET_ADDRESS]" at bounding box center [419, 465] width 213 height 14
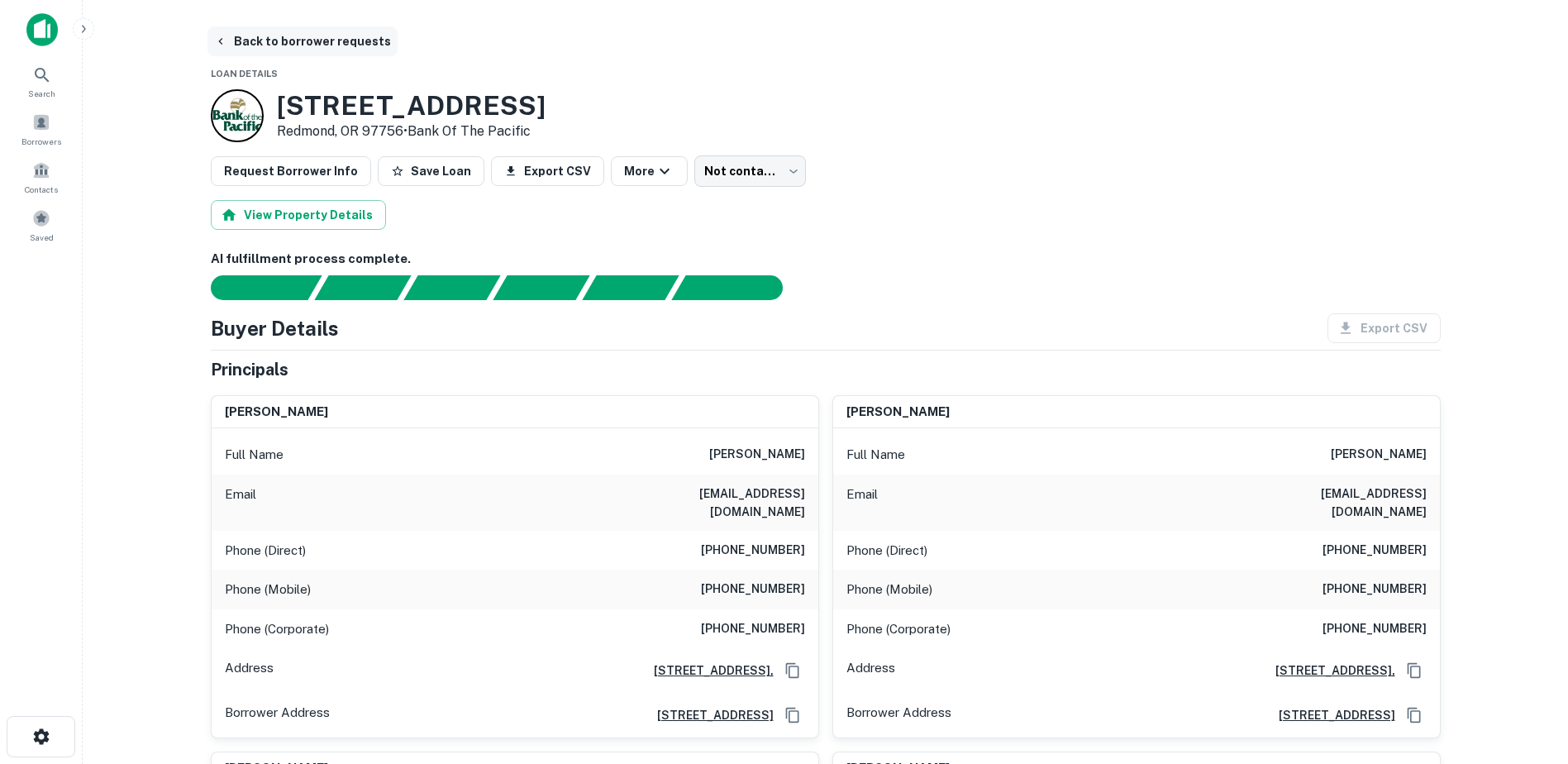
click at [251, 41] on button "Back to borrower requests" at bounding box center [302, 41] width 190 height 30
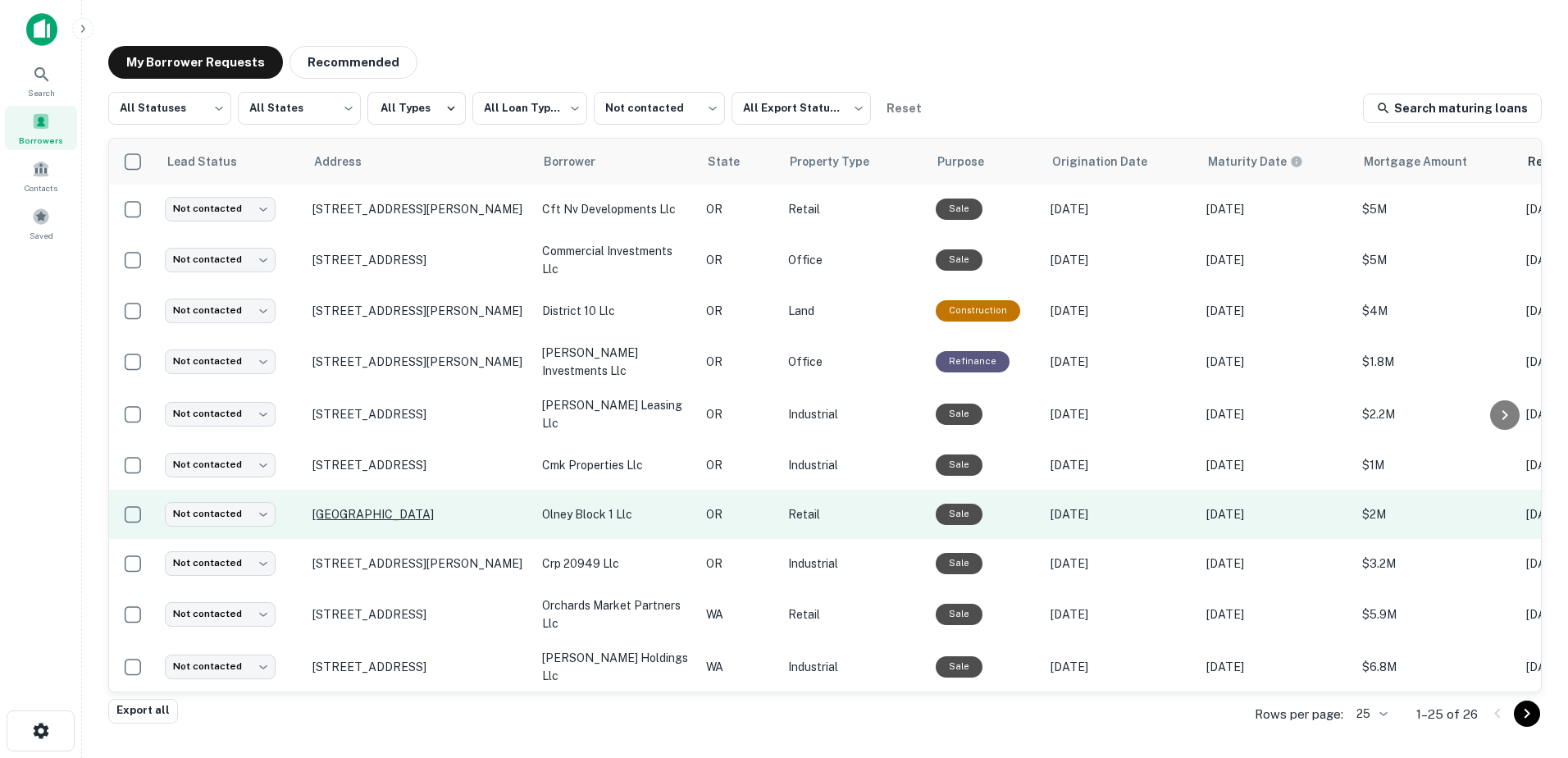
click at [428, 514] on p "[GEOGRAPHIC_DATA]" at bounding box center [419, 514] width 213 height 14
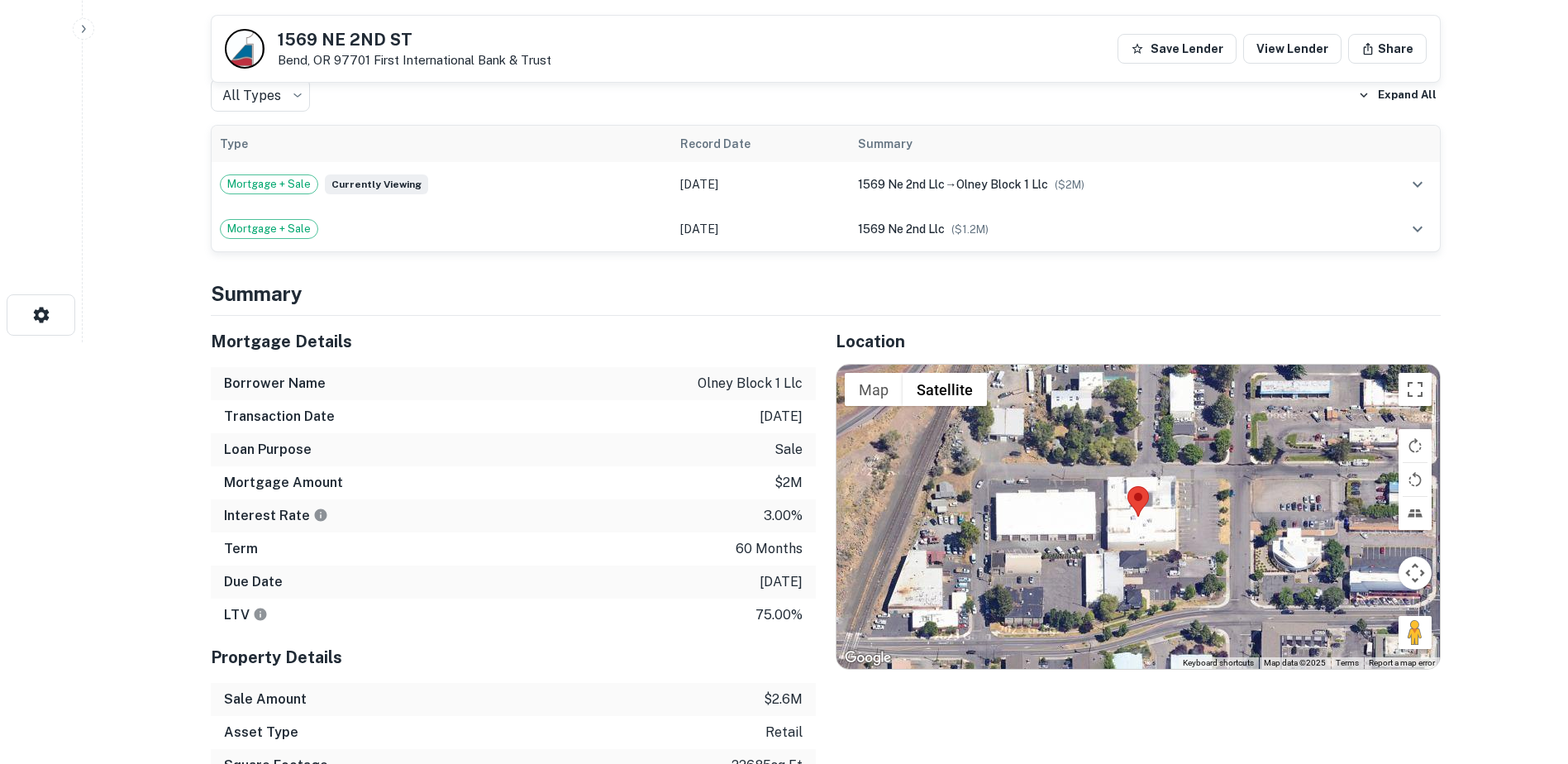
scroll to position [496, 0]
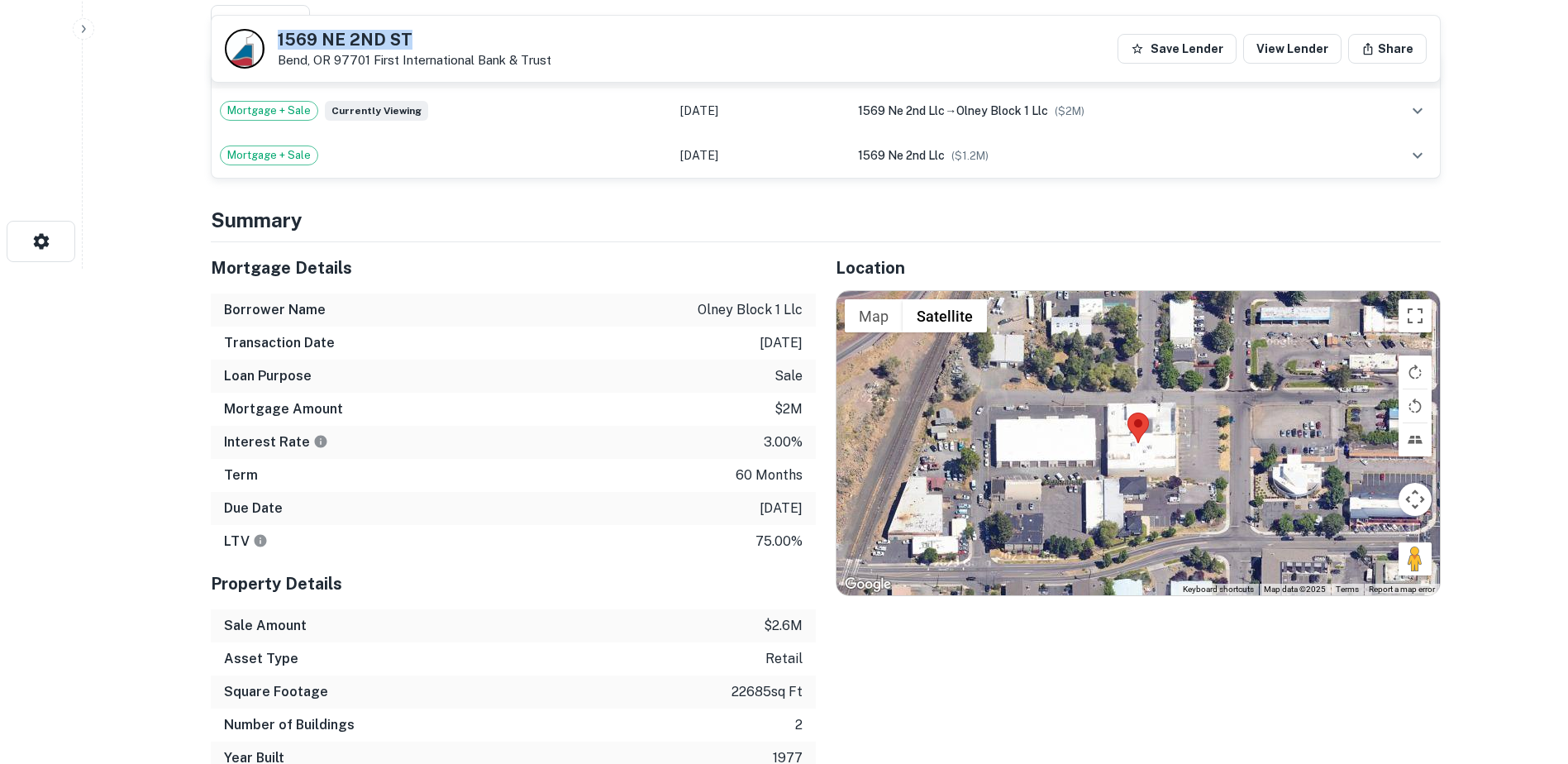
drag, startPoint x: 432, startPoint y: 35, endPoint x: 255, endPoint y: 36, distance: 177.0
click at [255, 36] on div "1569 [STREET_ADDRESS] First International Bank & Trust" at bounding box center [388, 49] width 327 height 40
copy div "1569 NE 2ND ST"
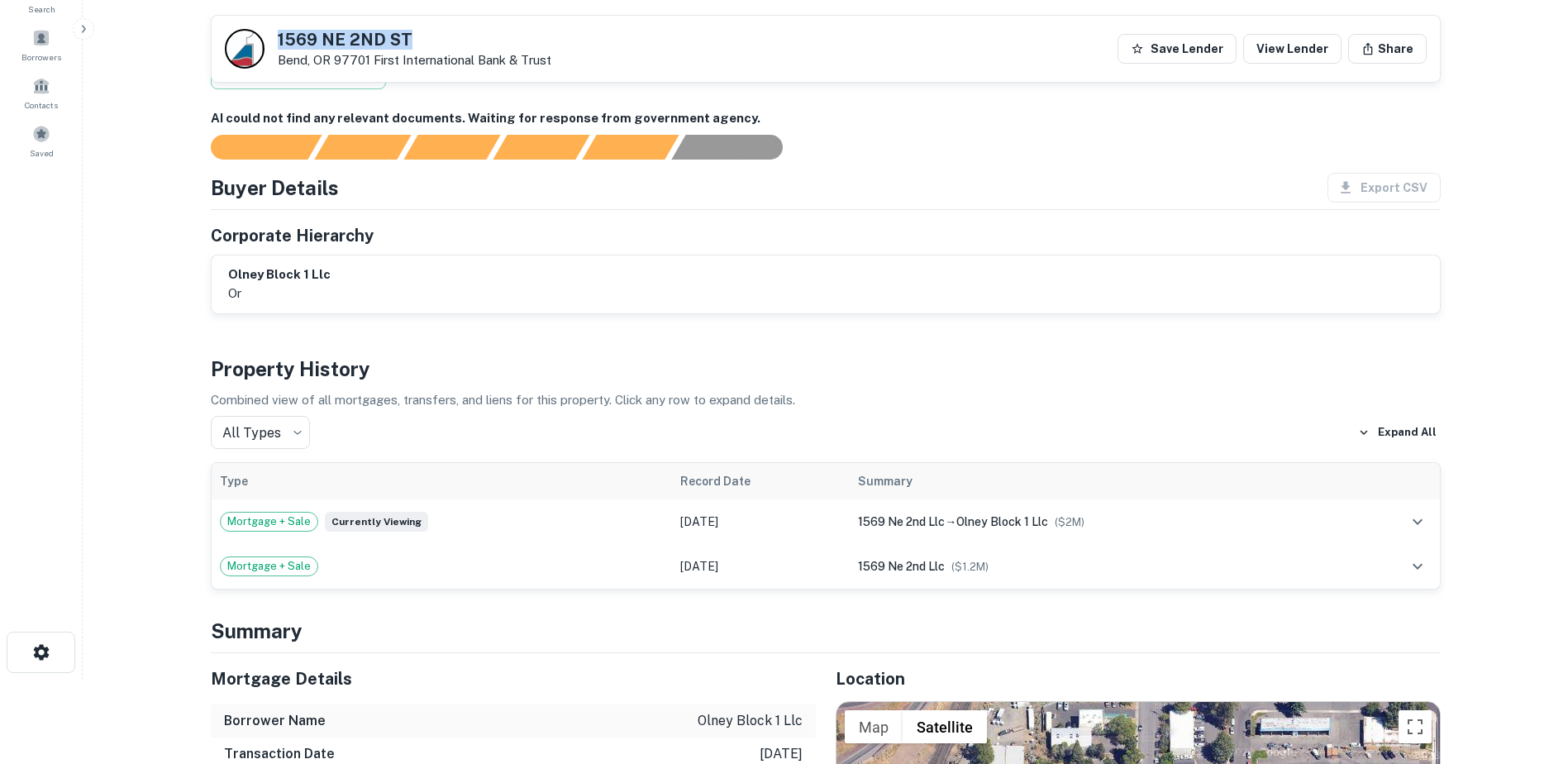
scroll to position [82, 0]
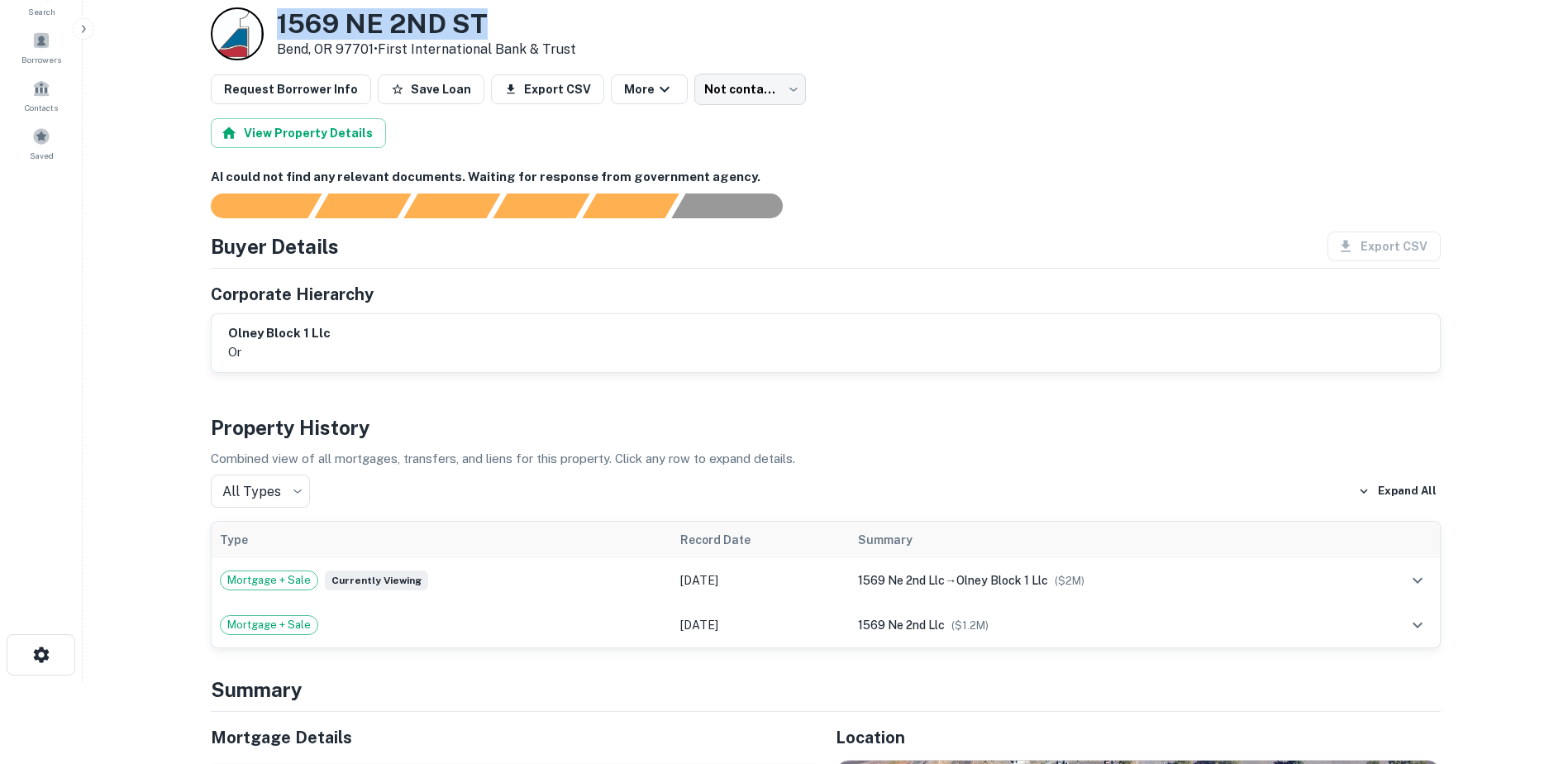
drag, startPoint x: 487, startPoint y: 17, endPoint x: 280, endPoint y: 26, distance: 207.2
click at [280, 26] on h3 "1569 NE 2ND ST" at bounding box center [427, 23] width 300 height 32
copy h3 "1569 NE 2ND ST"
click at [507, 34] on h3 "1569 NE 2ND ST" at bounding box center [427, 23] width 300 height 32
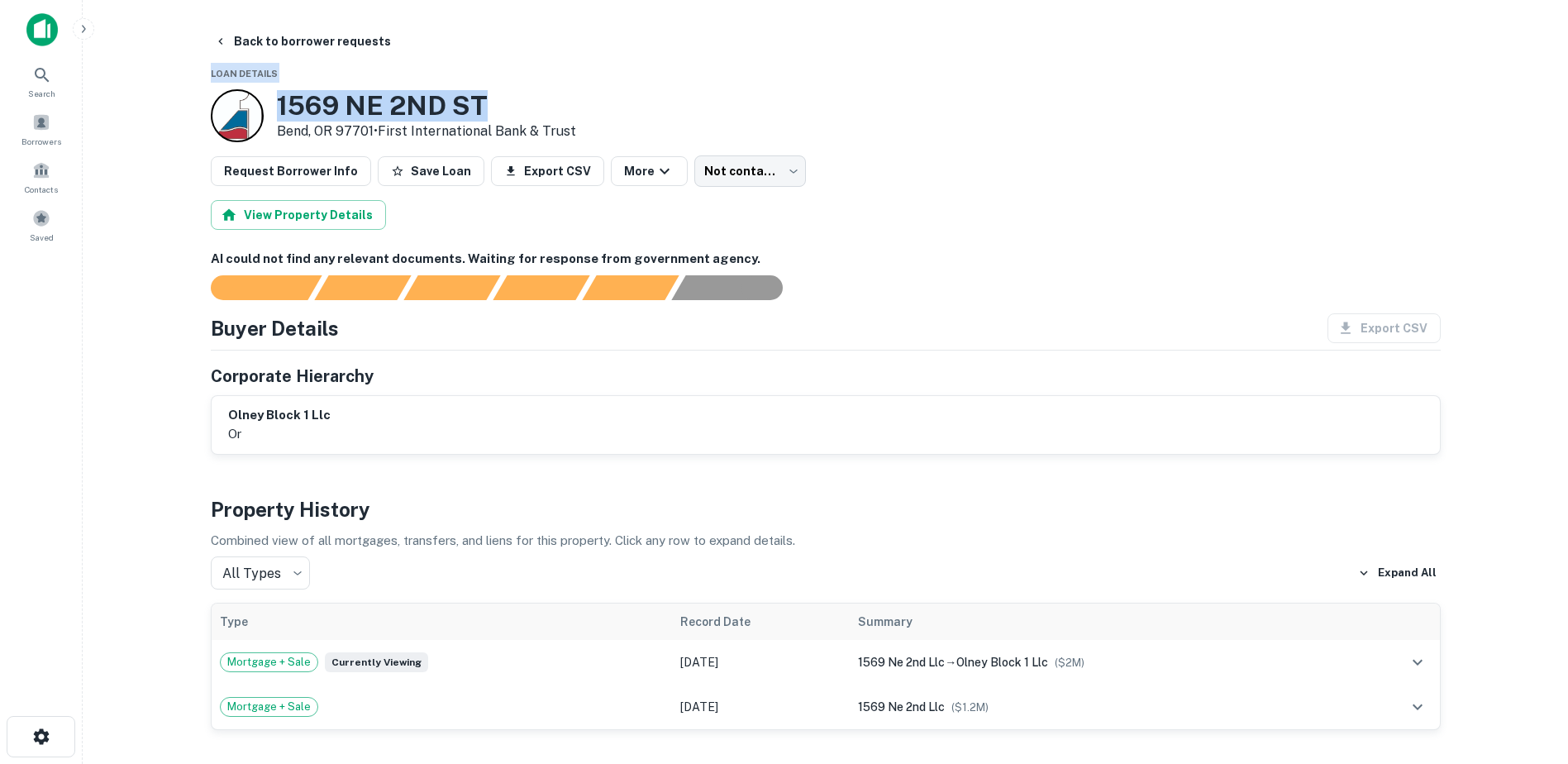
drag, startPoint x: 495, startPoint y: 24, endPoint x: 234, endPoint y: 8, distance: 261.5
click at [234, 8] on main "Back to borrower requests Loan Details [STREET_ADDRESS] • First International B…" at bounding box center [826, 382] width 1486 height 764
click at [496, 116] on h3 "1569 NE 2ND ST" at bounding box center [427, 106] width 300 height 32
click at [481, 109] on h3 "1569 NE 2ND ST" at bounding box center [427, 106] width 300 height 32
drag, startPoint x: 482, startPoint y: 109, endPoint x: 262, endPoint y: 103, distance: 220.1
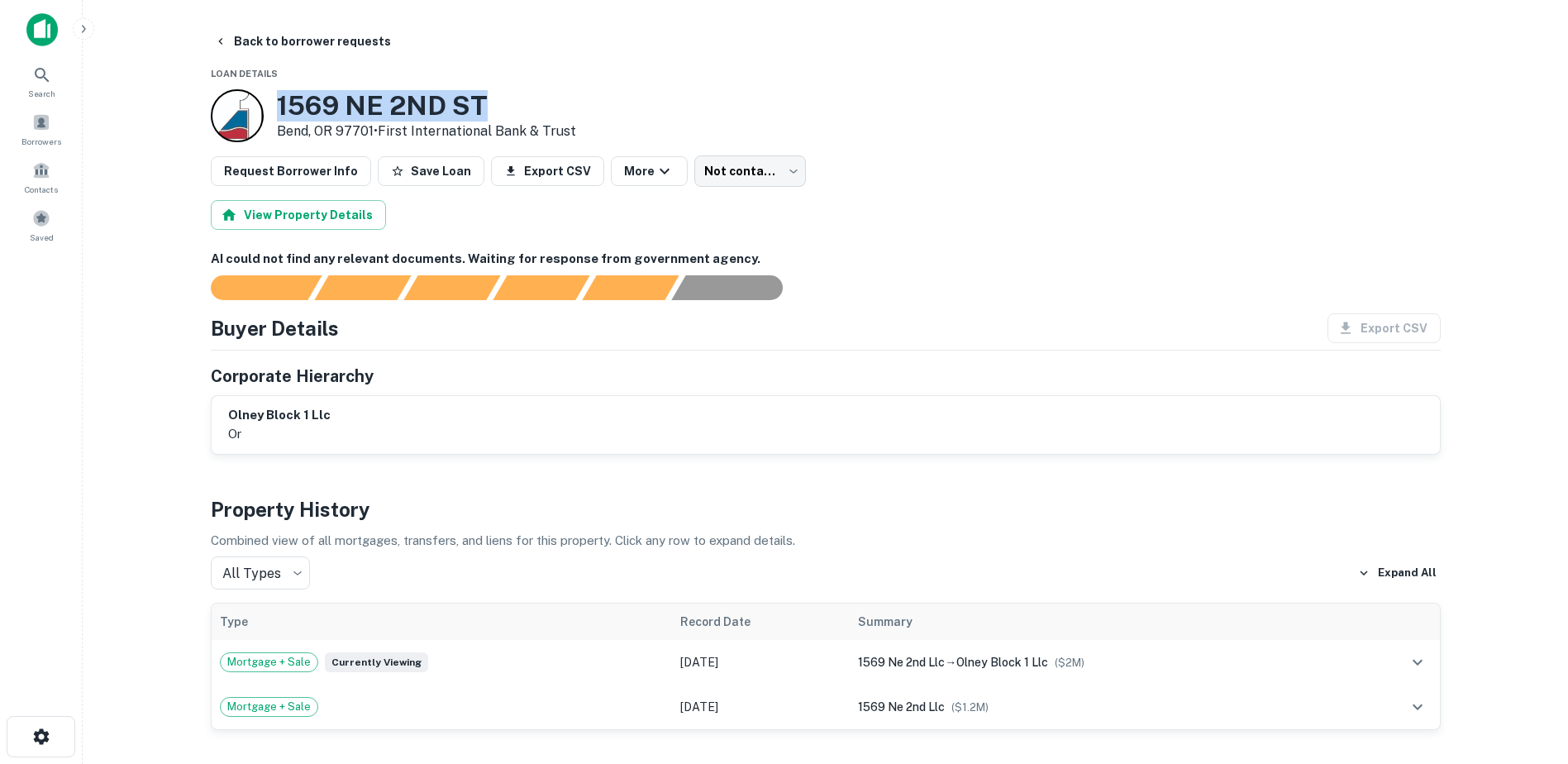
click at [262, 103] on div "1569 [STREET_ADDRESS] • First International Bank & Trust" at bounding box center [394, 116] width 366 height 53
copy div "1569 NE 2ND ST"
click at [232, 40] on button "Back to borrower requests" at bounding box center [302, 41] width 190 height 30
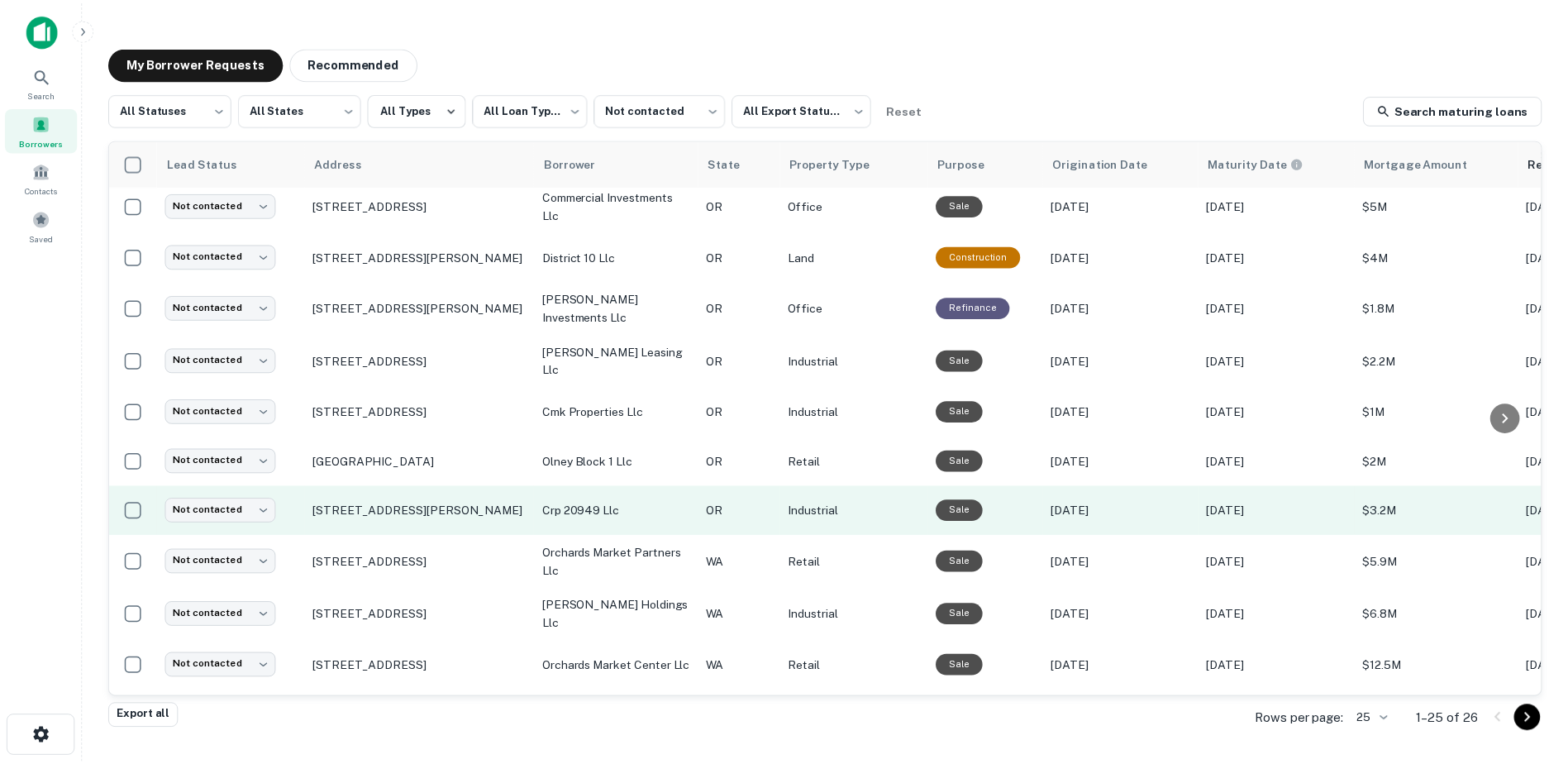
scroll to position [60, 0]
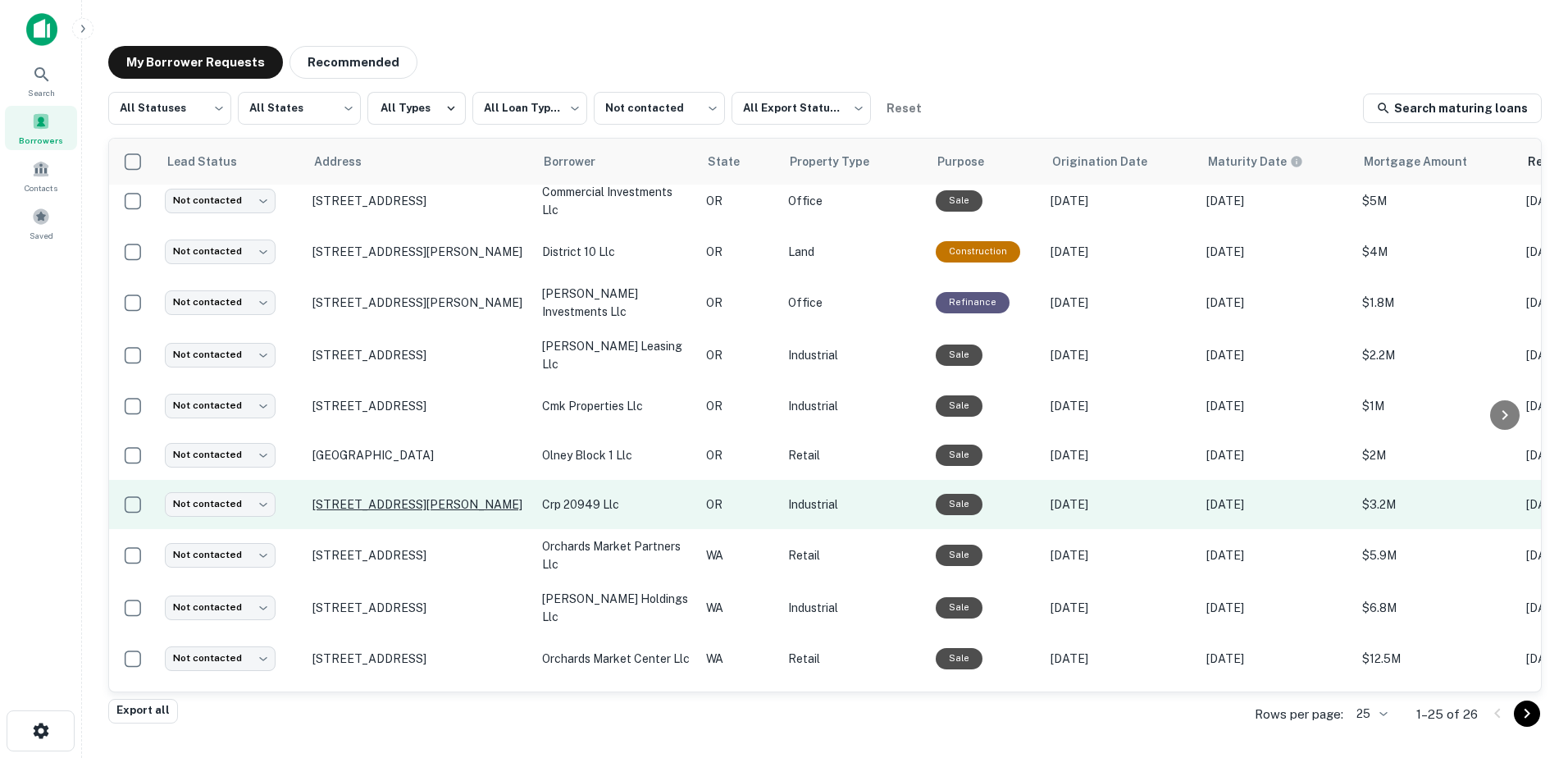
click at [347, 503] on p "[STREET_ADDRESS][PERSON_NAME]" at bounding box center [419, 504] width 213 height 14
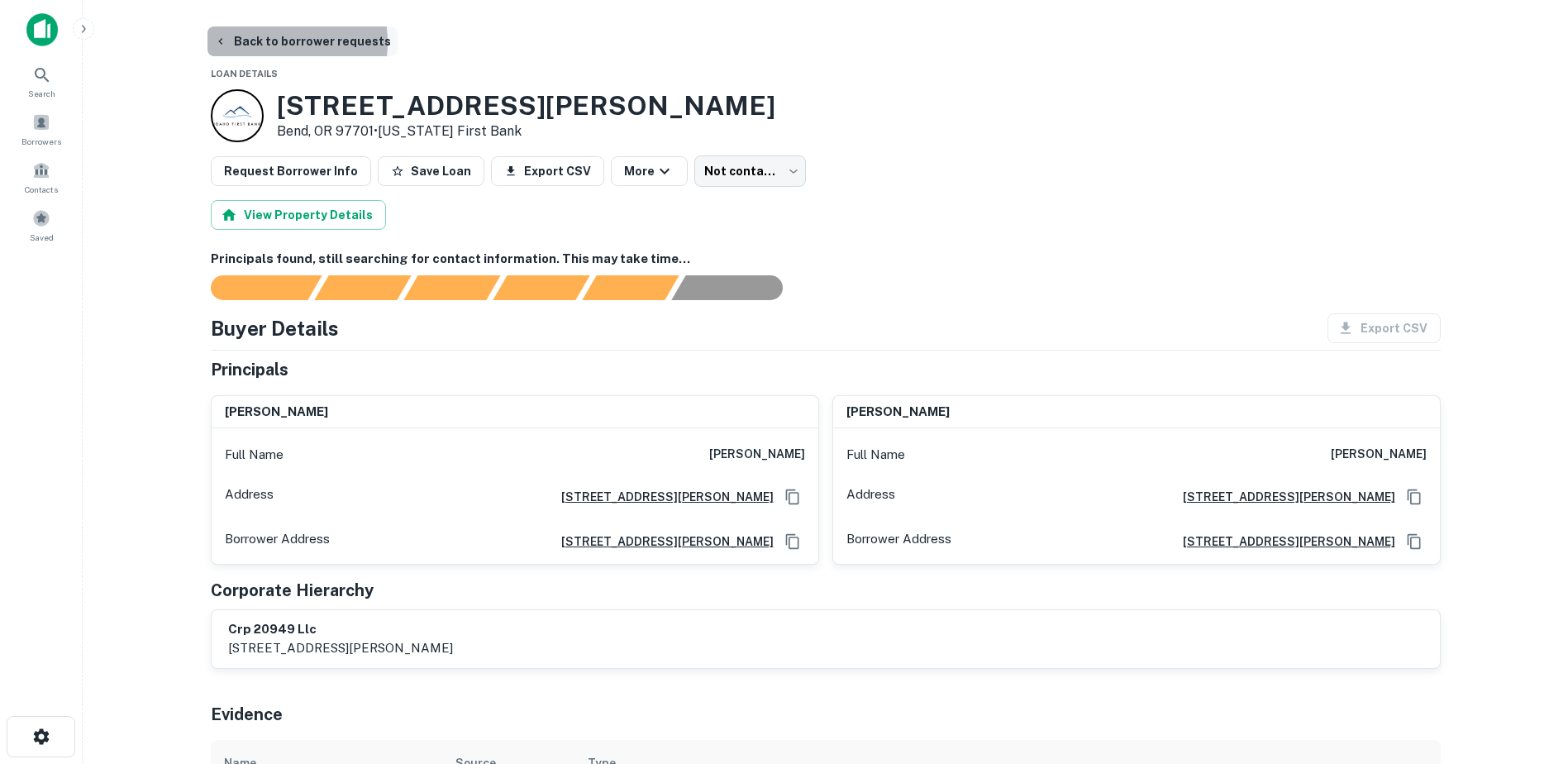
click at [261, 42] on button "Back to borrower requests" at bounding box center [302, 41] width 190 height 30
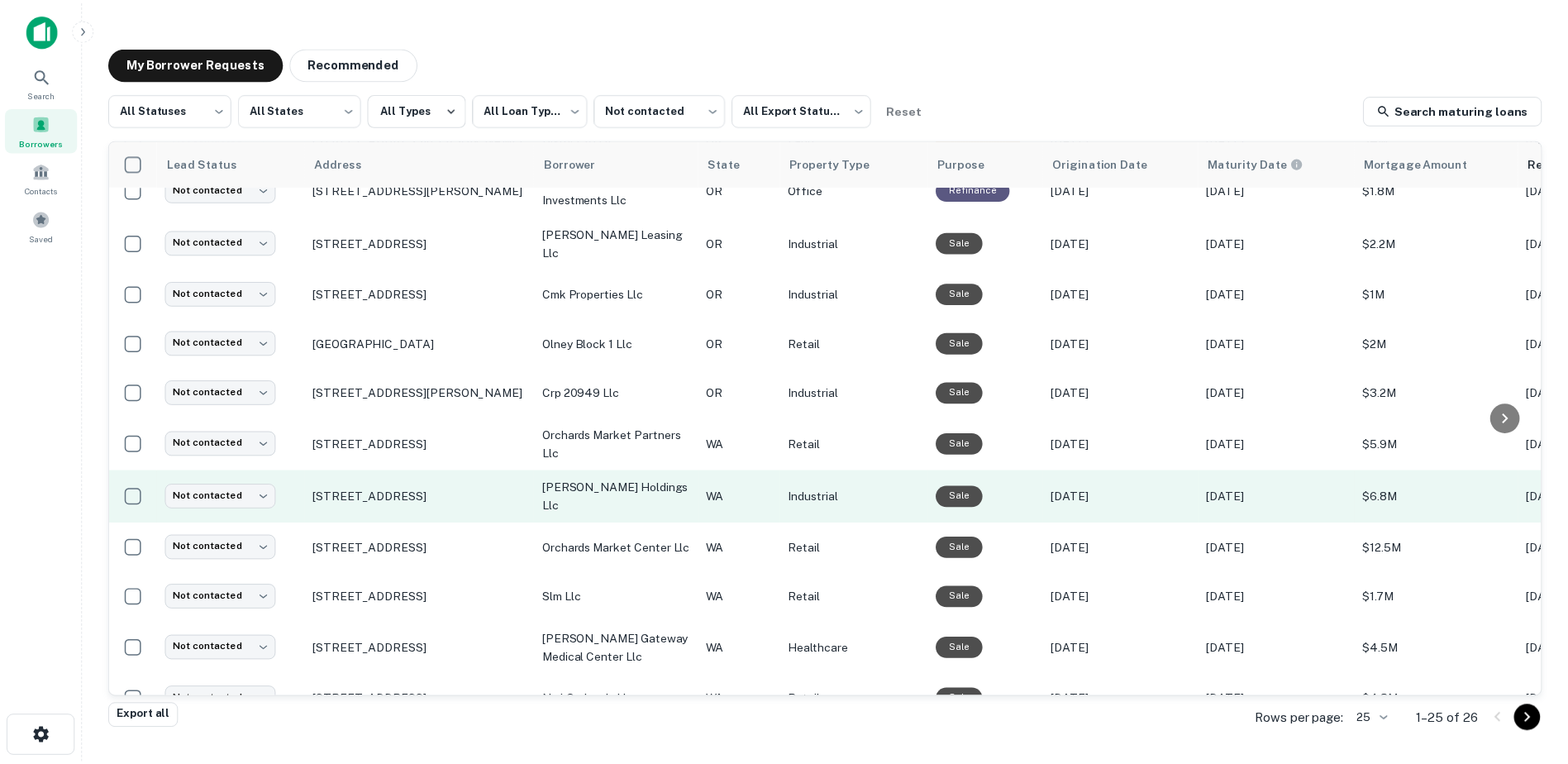
scroll to position [174, 0]
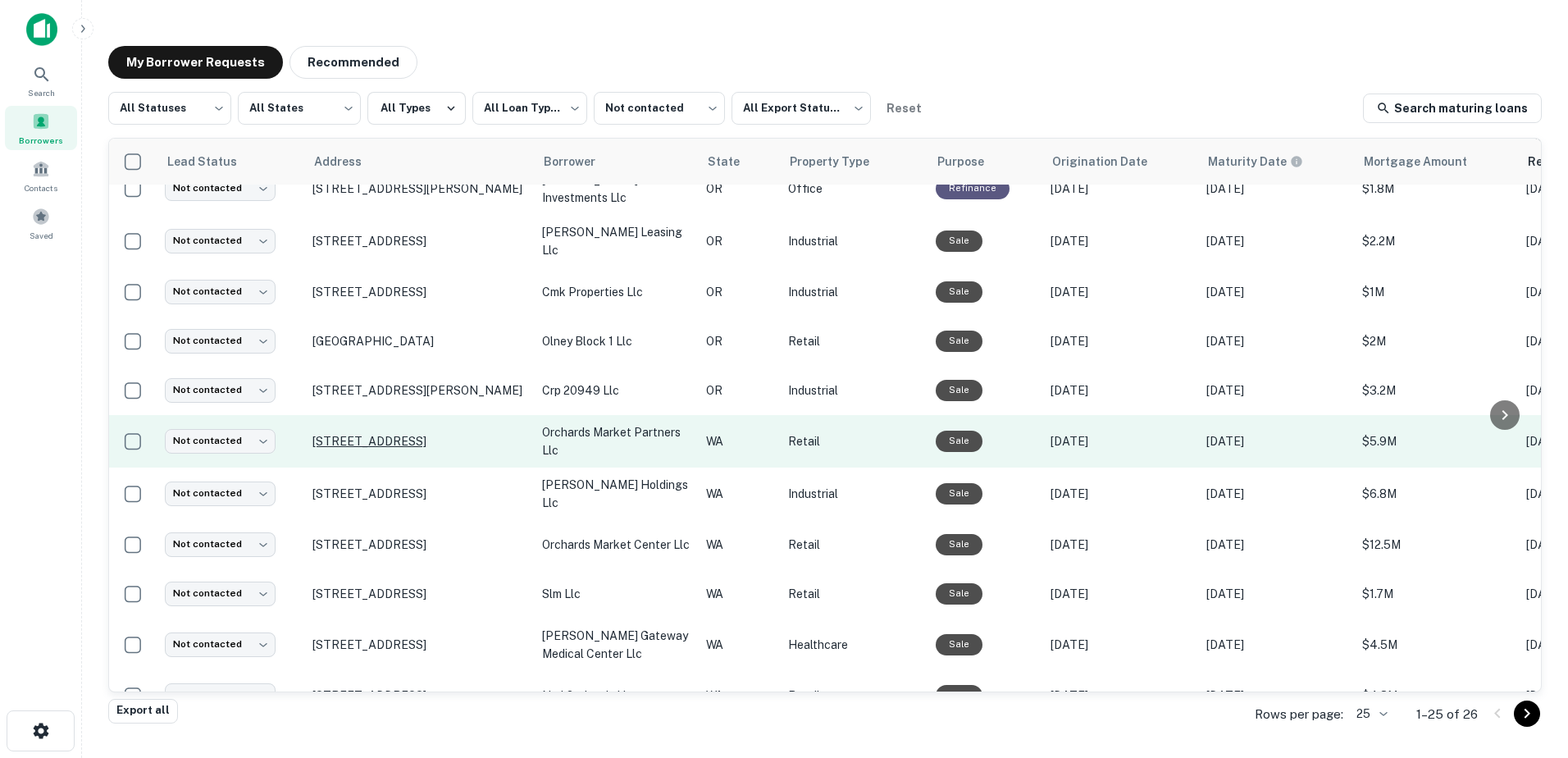
click at [346, 434] on p "[STREET_ADDRESS]" at bounding box center [419, 441] width 213 height 14
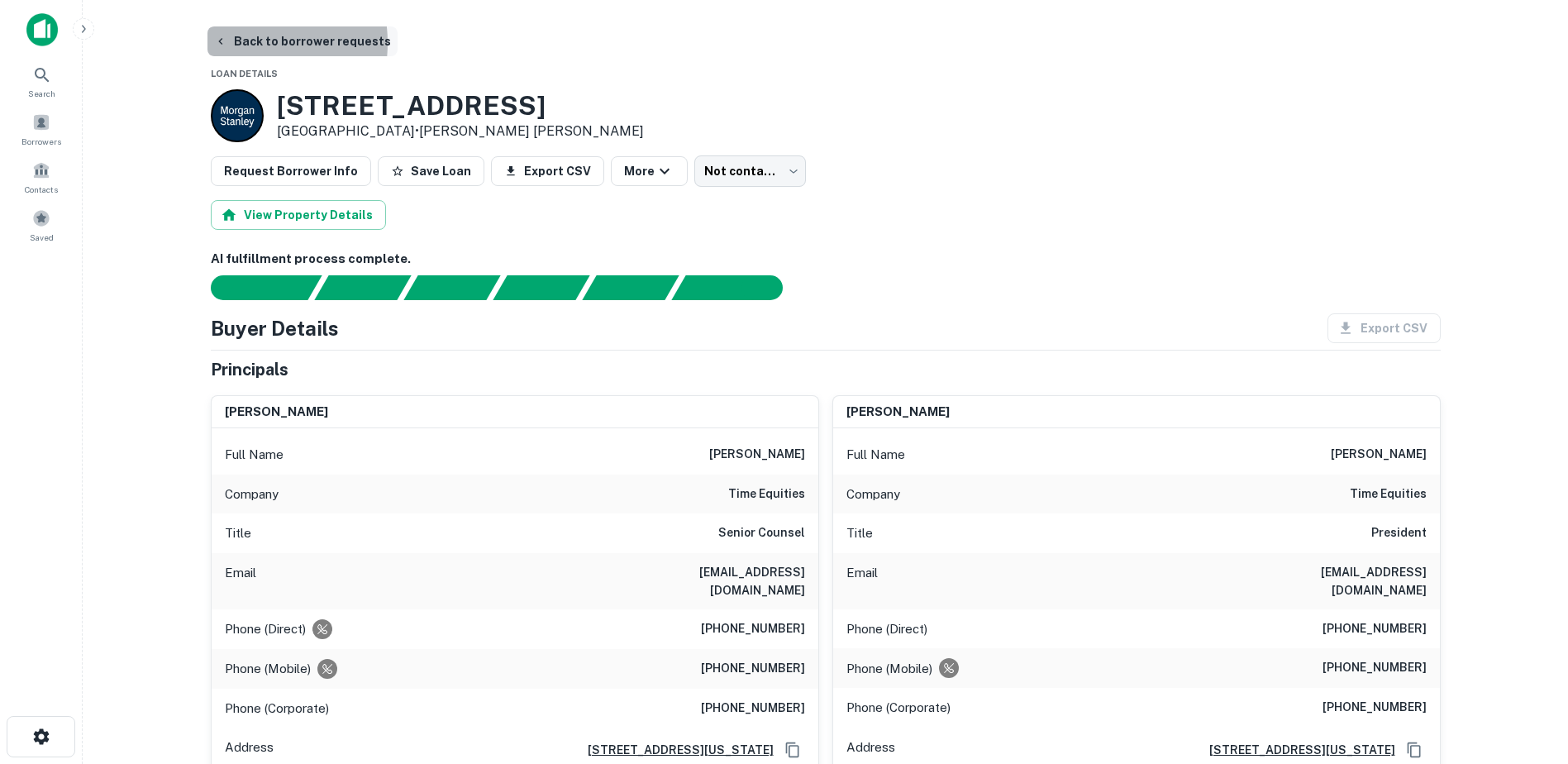
click at [231, 43] on button "Back to borrower requests" at bounding box center [302, 41] width 190 height 30
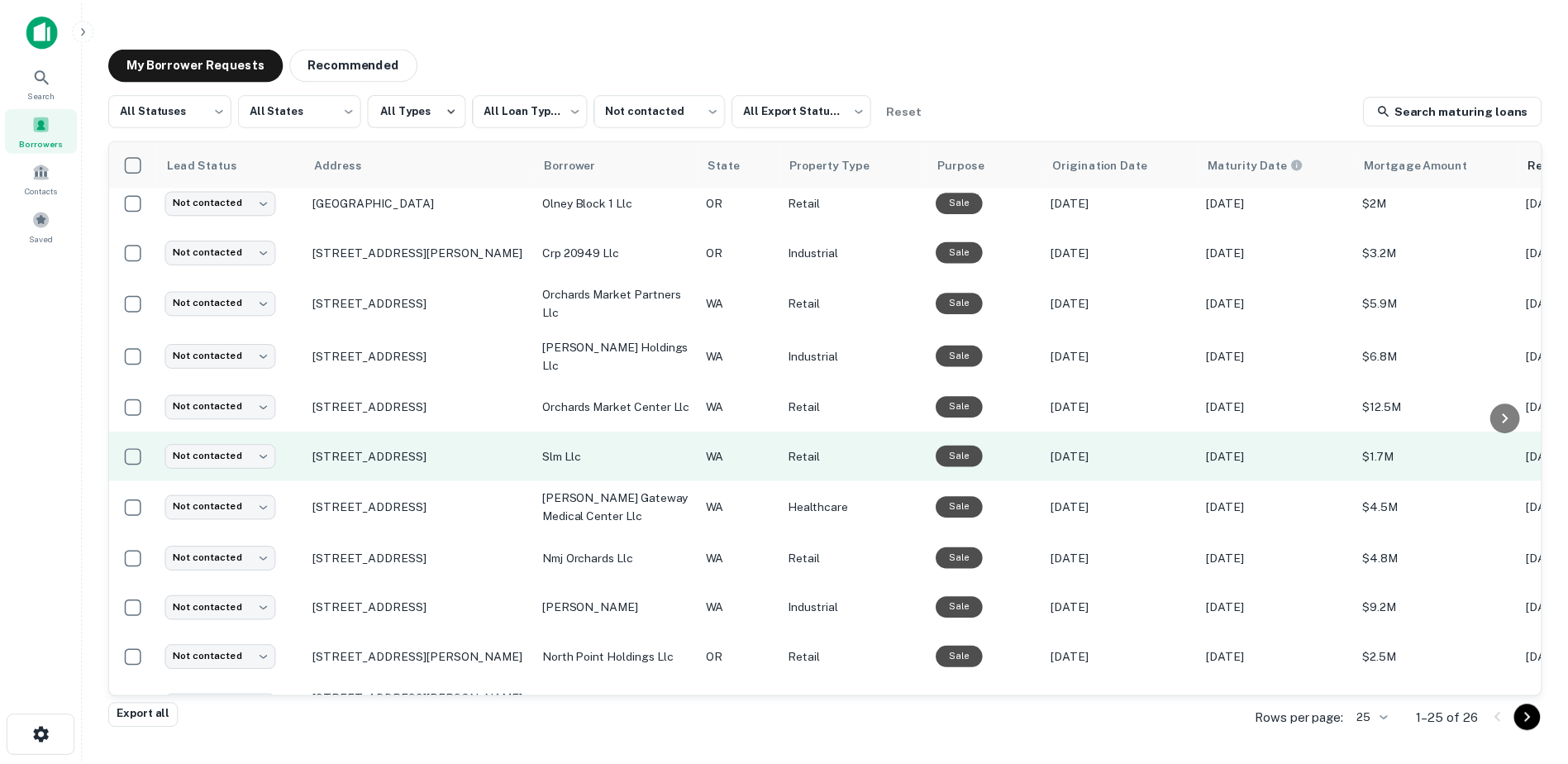
scroll to position [319, 0]
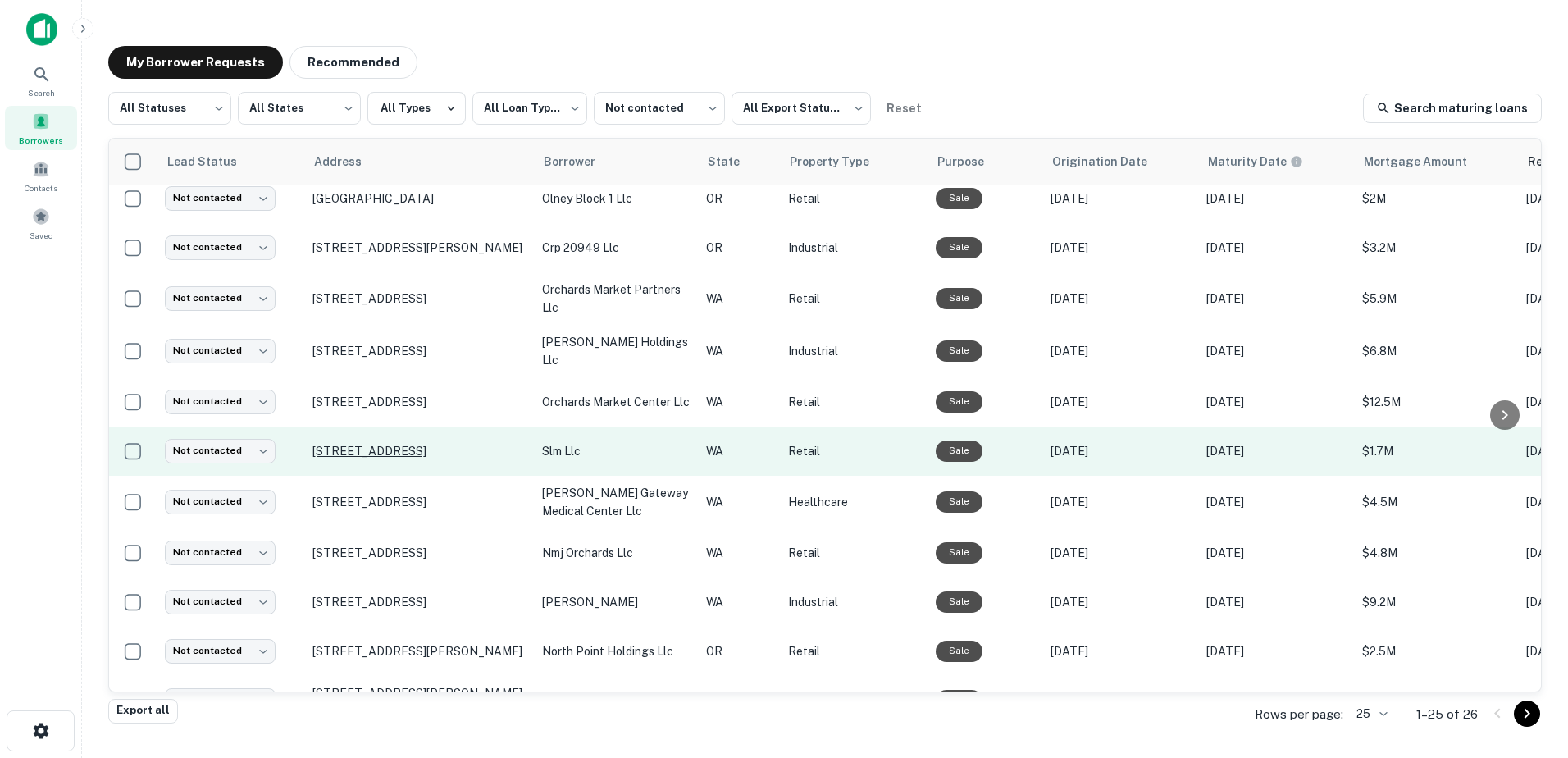
click at [427, 444] on p "[STREET_ADDRESS]" at bounding box center [419, 451] width 213 height 14
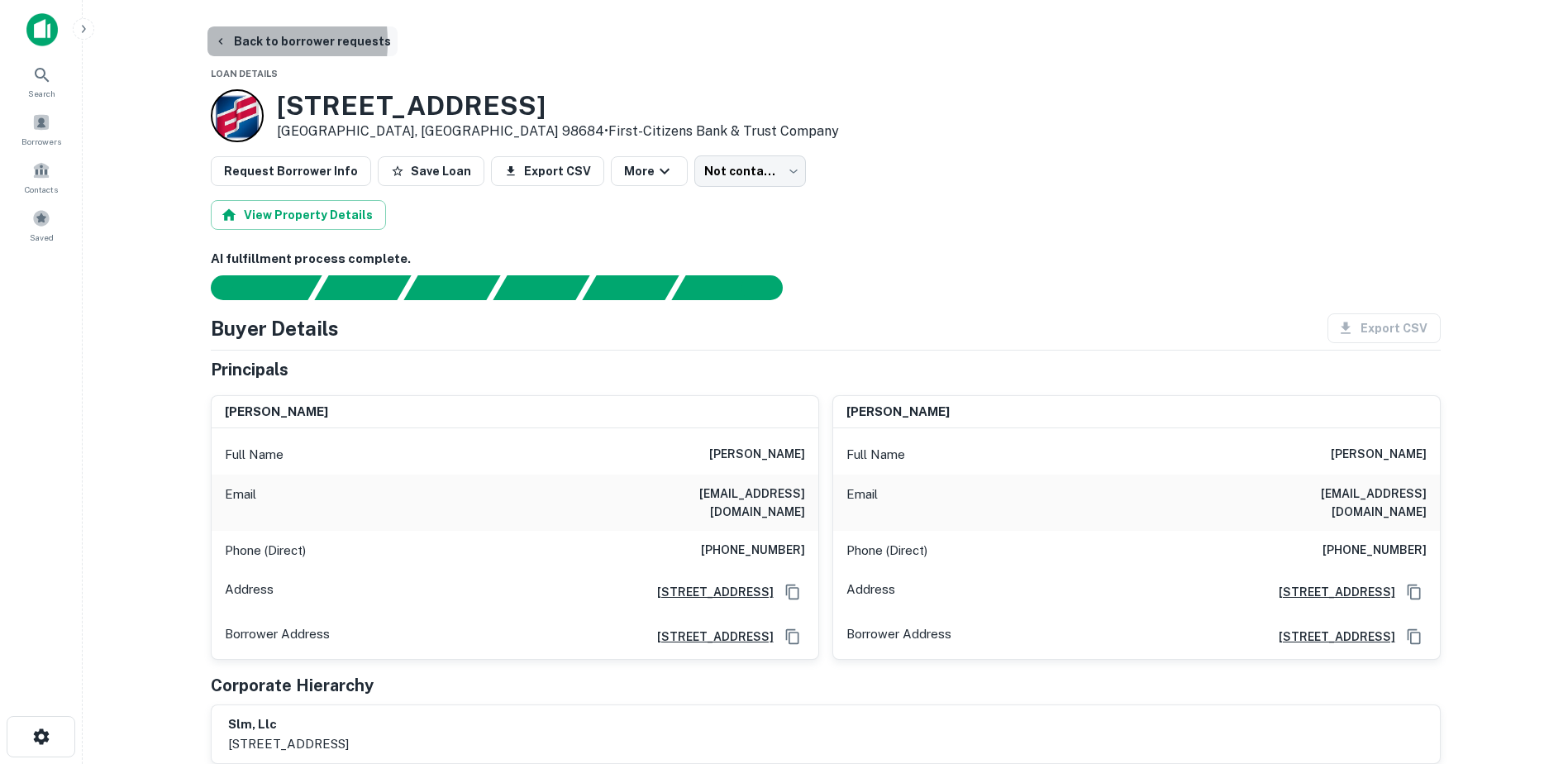
click at [221, 42] on icon "button" at bounding box center [220, 41] width 14 height 14
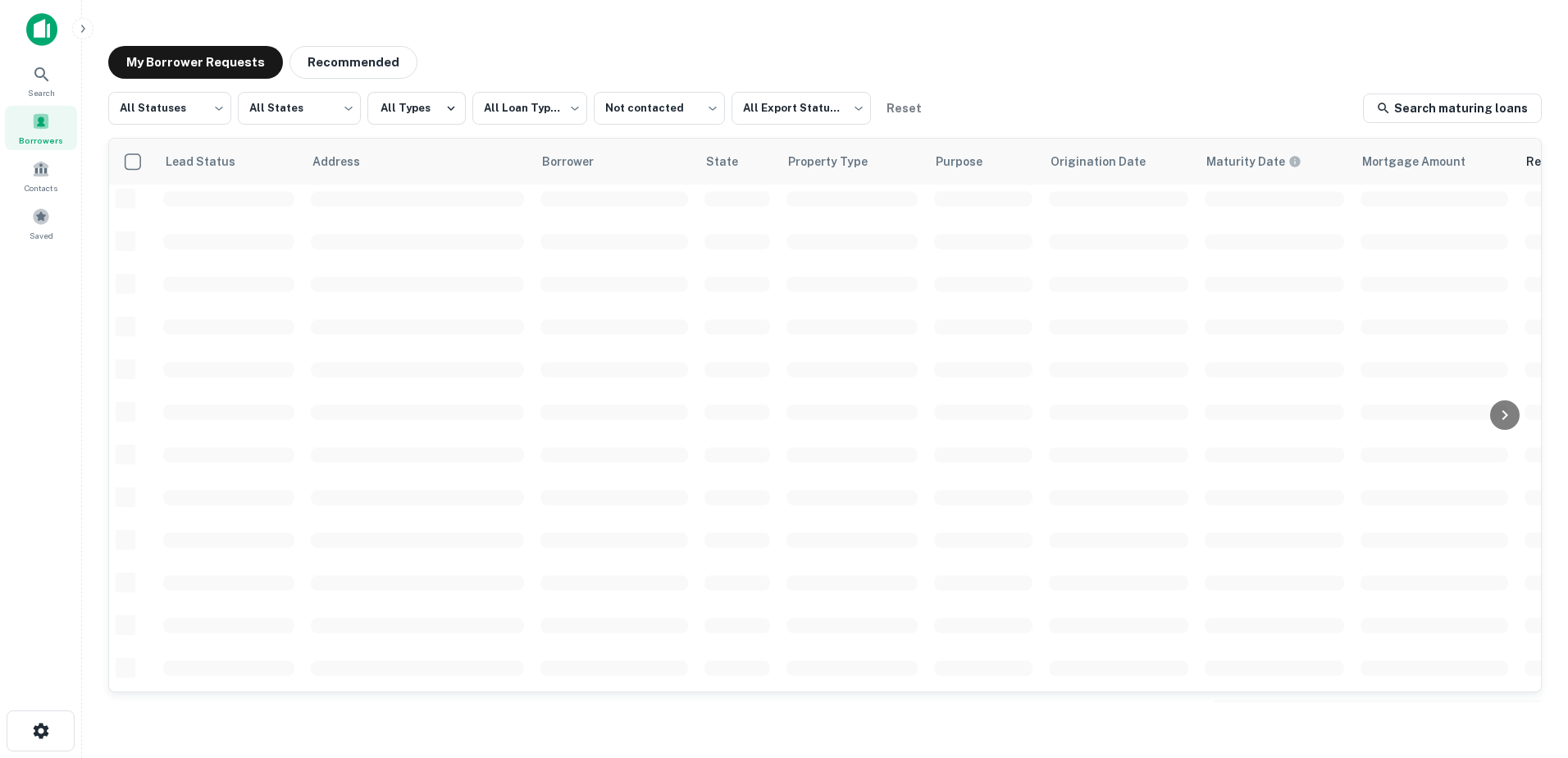
scroll to position [316, 0]
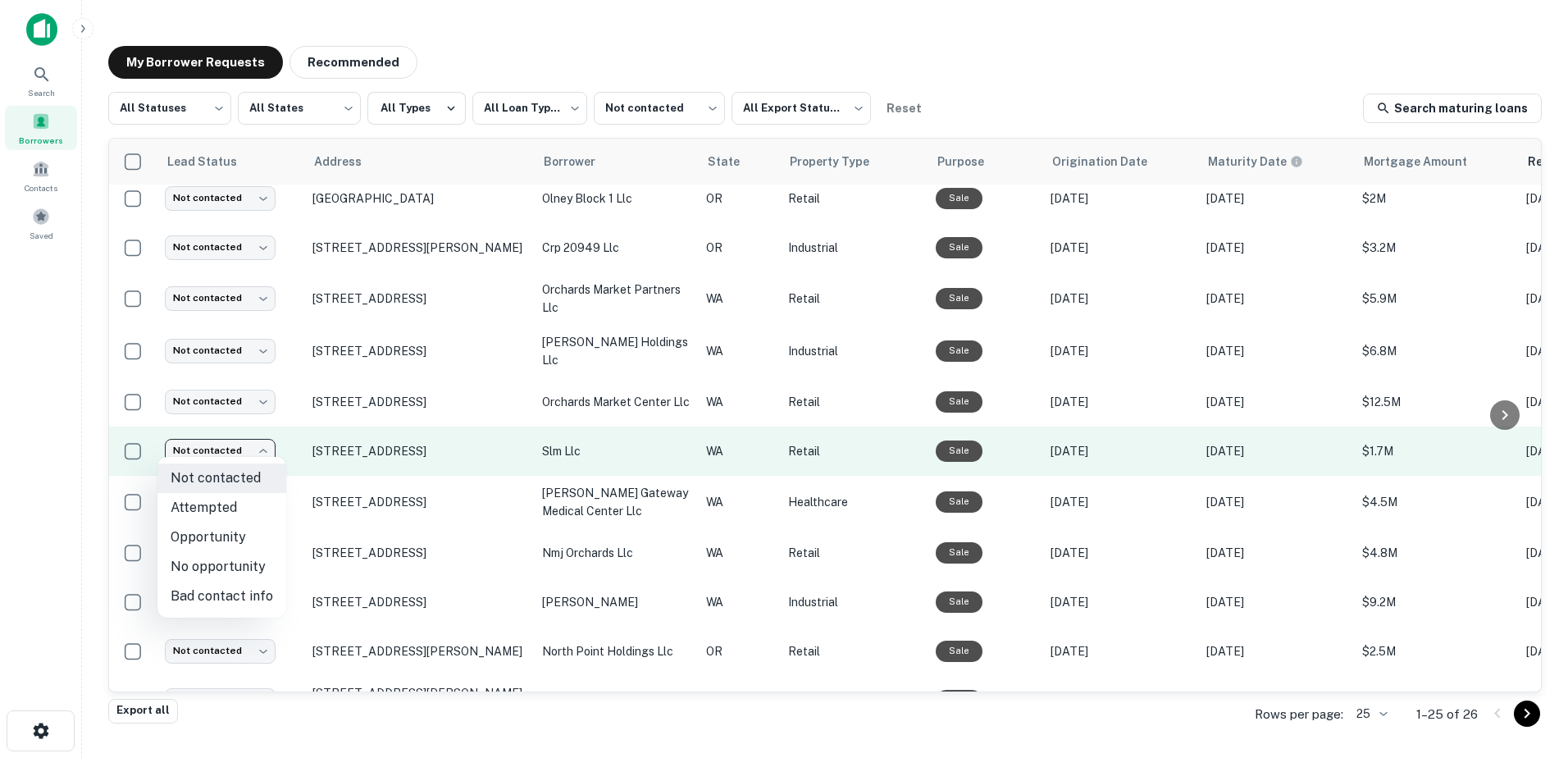
click at [250, 444] on body "**********" at bounding box center [784, 379] width 1568 height 758
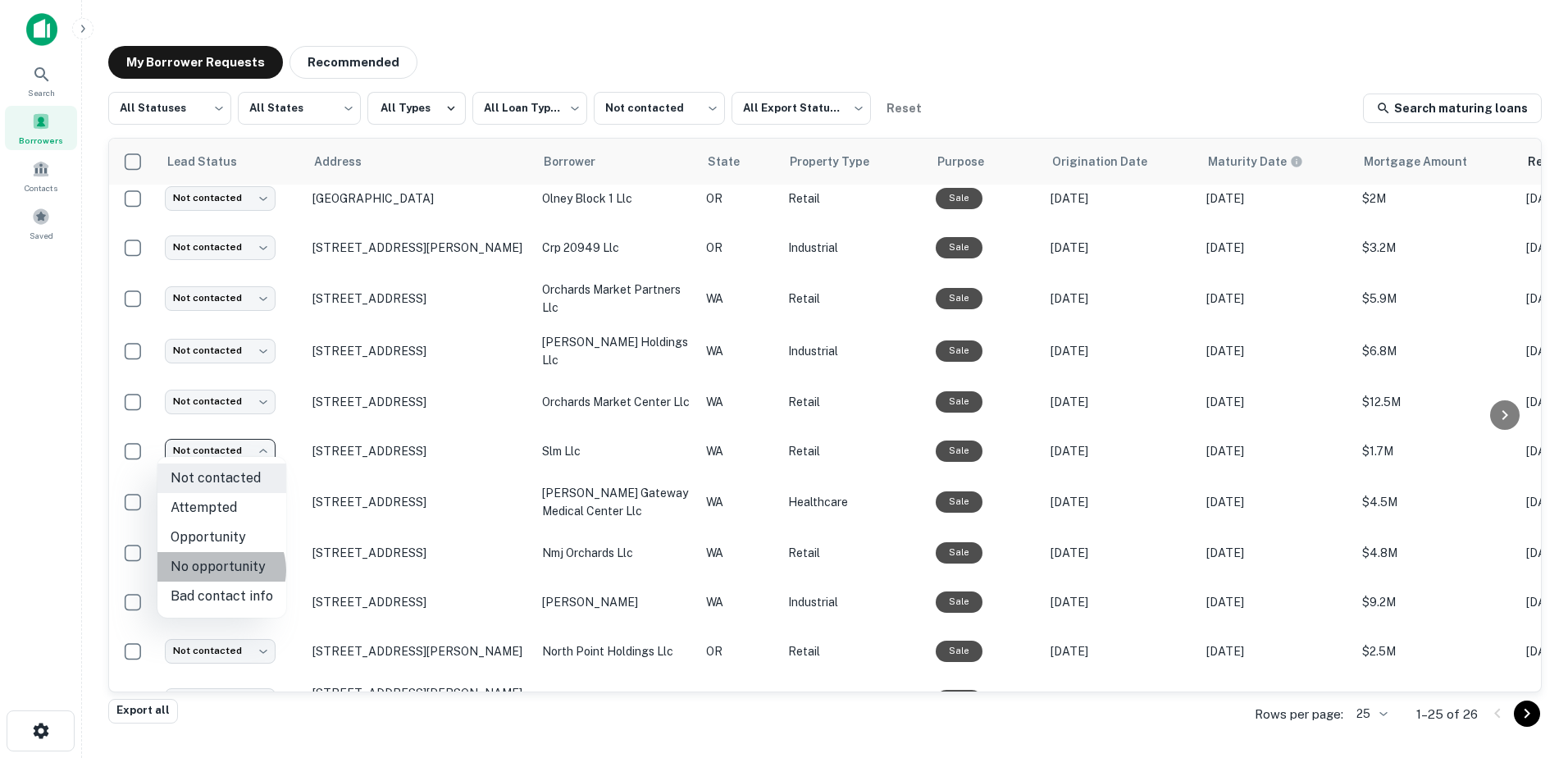
click at [219, 570] on li "No opportunity" at bounding box center [222, 566] width 129 height 30
type input "**********"
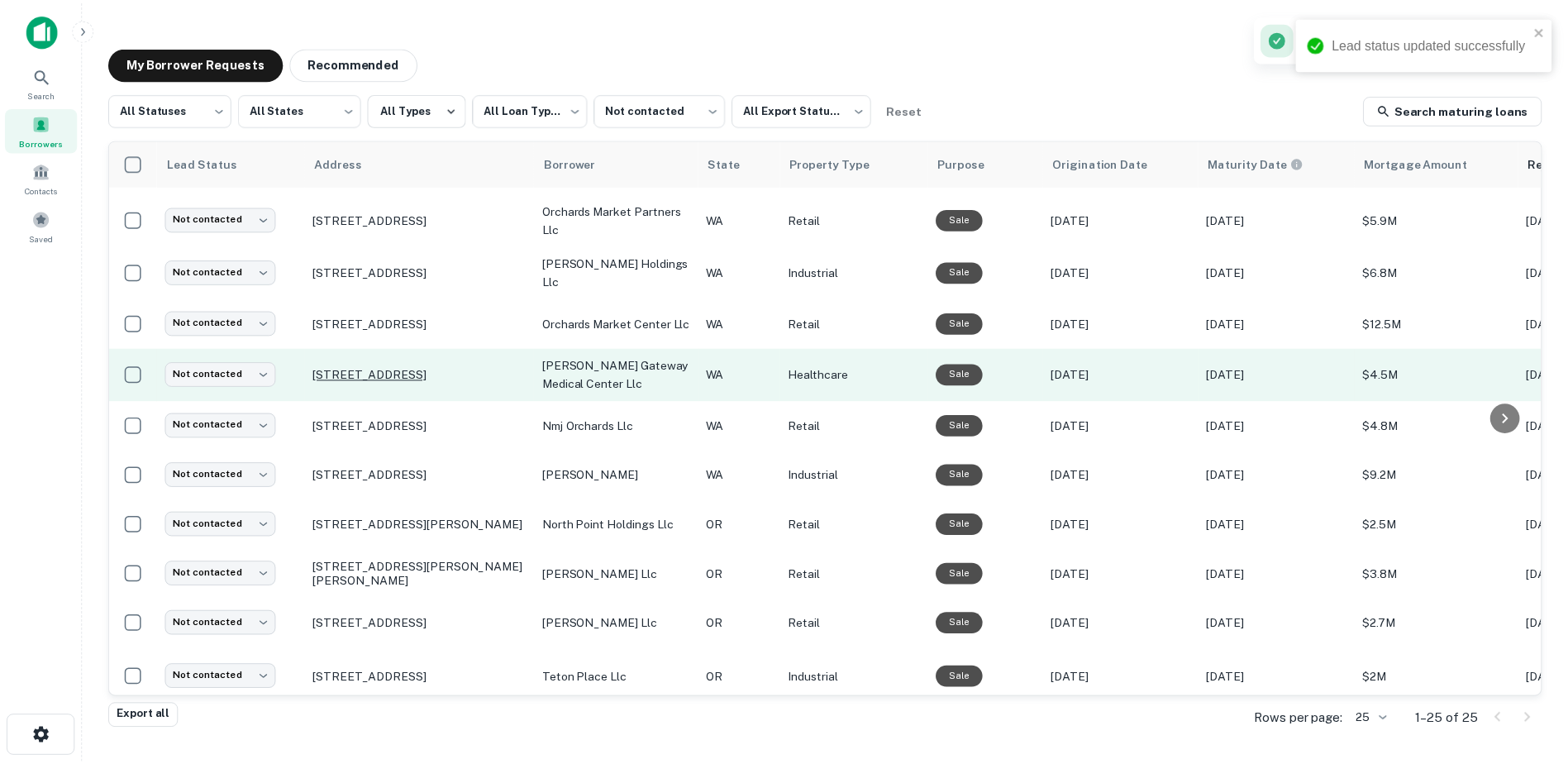
scroll to position [399, 0]
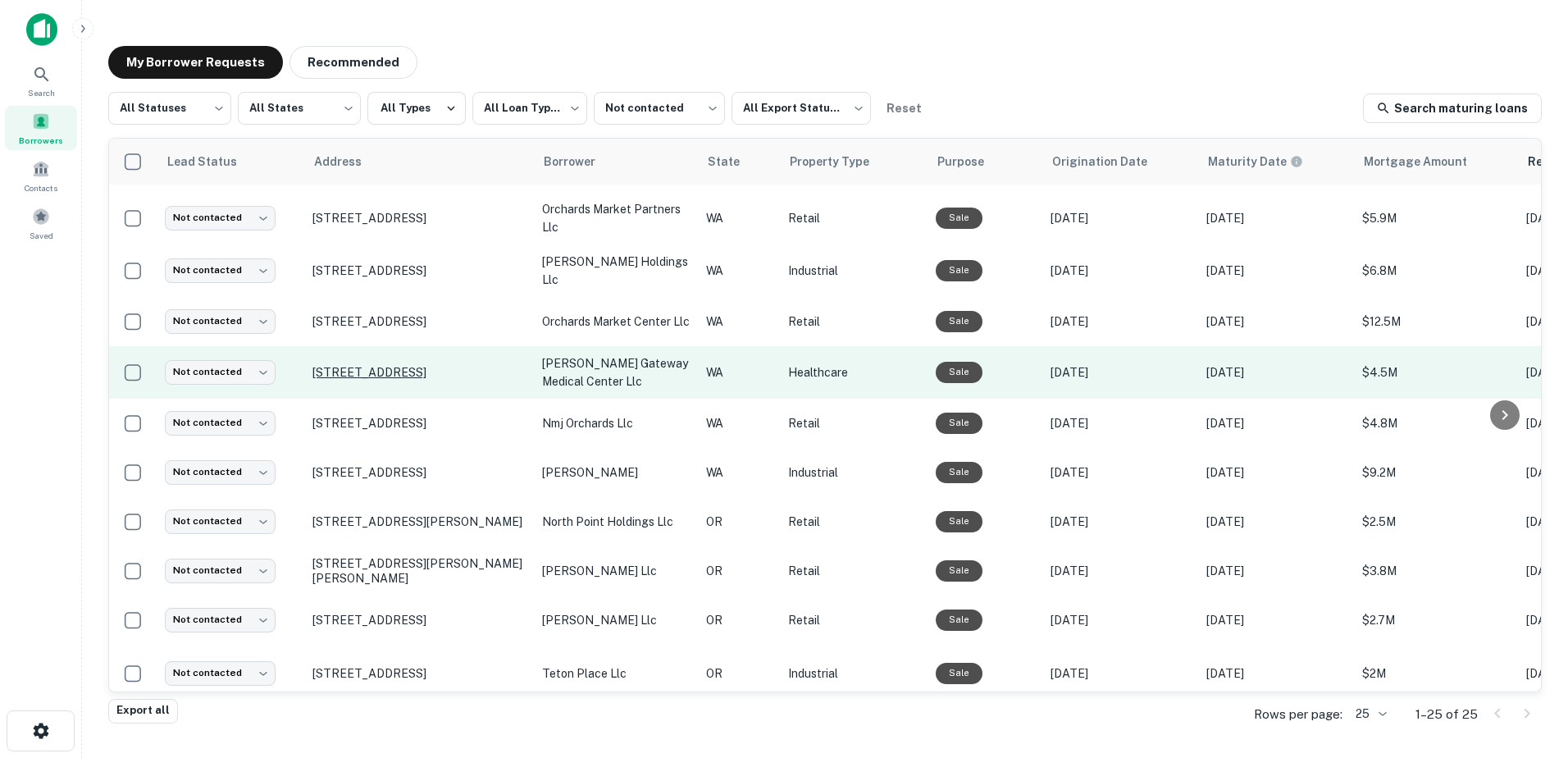
click at [383, 366] on p "[STREET_ADDRESS]" at bounding box center [419, 373] width 213 height 14
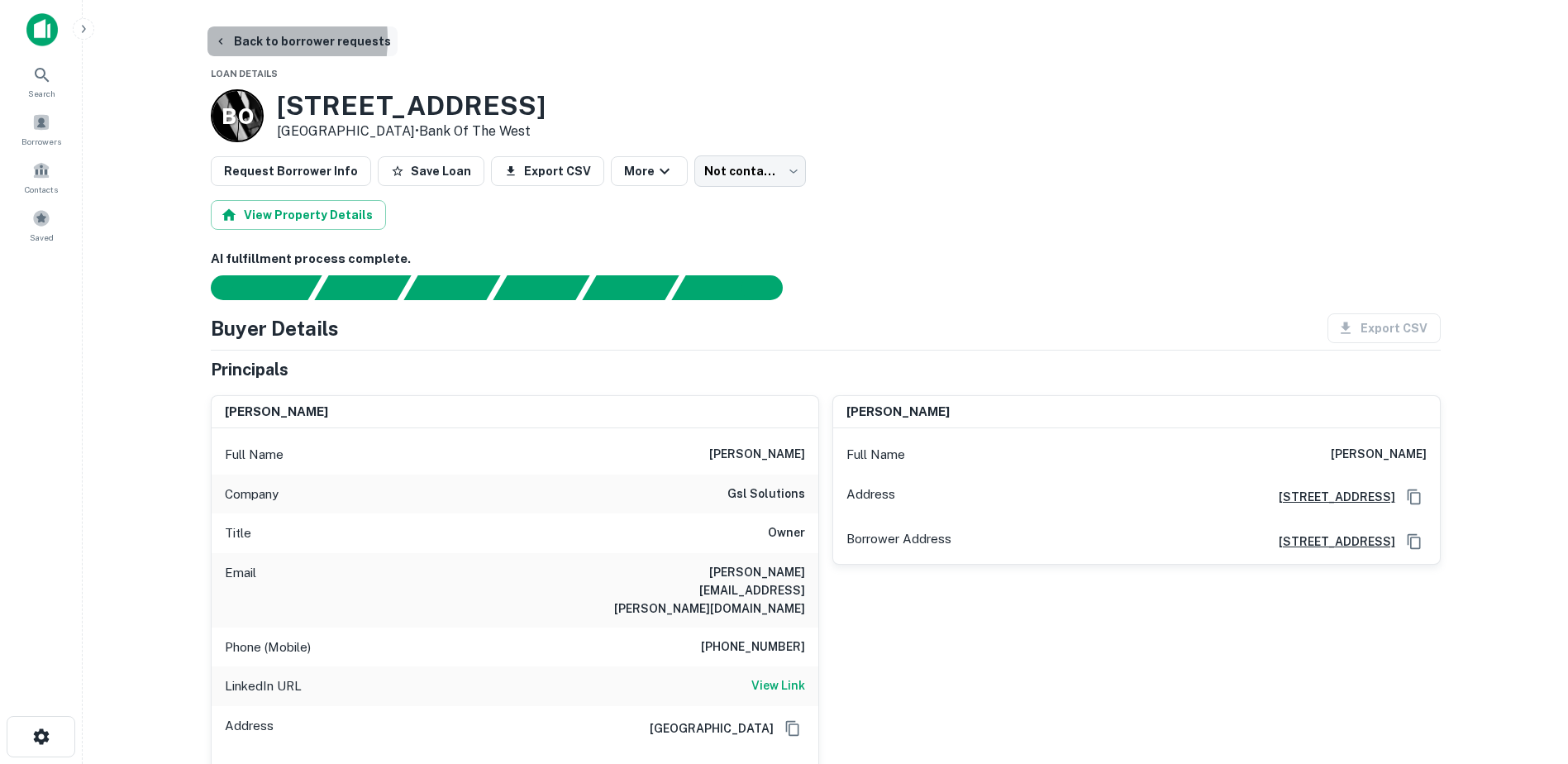
click at [234, 39] on button "Back to borrower requests" at bounding box center [302, 41] width 190 height 30
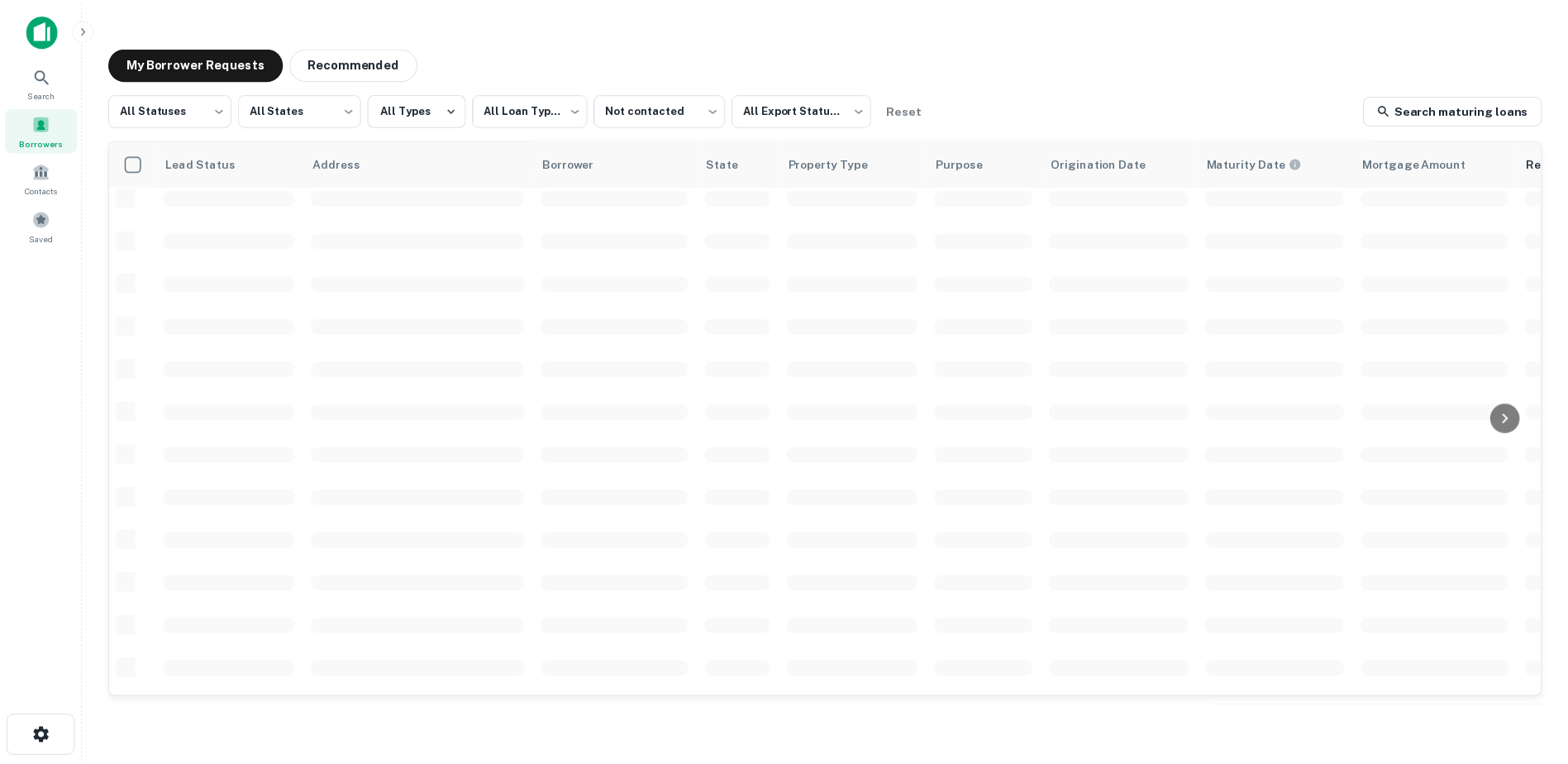
scroll to position [399, 0]
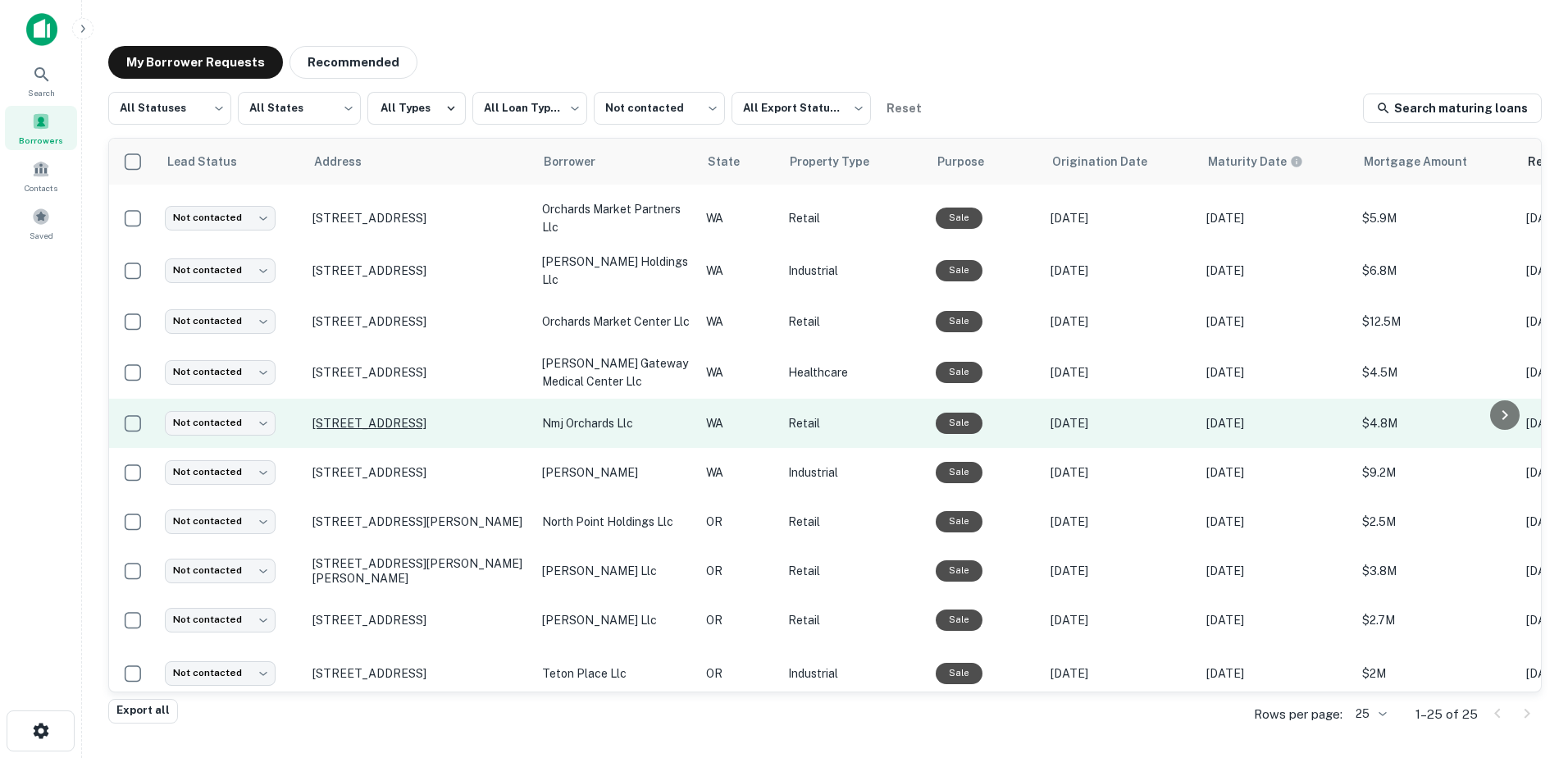
click at [351, 418] on p "[STREET_ADDRESS]" at bounding box center [419, 423] width 213 height 14
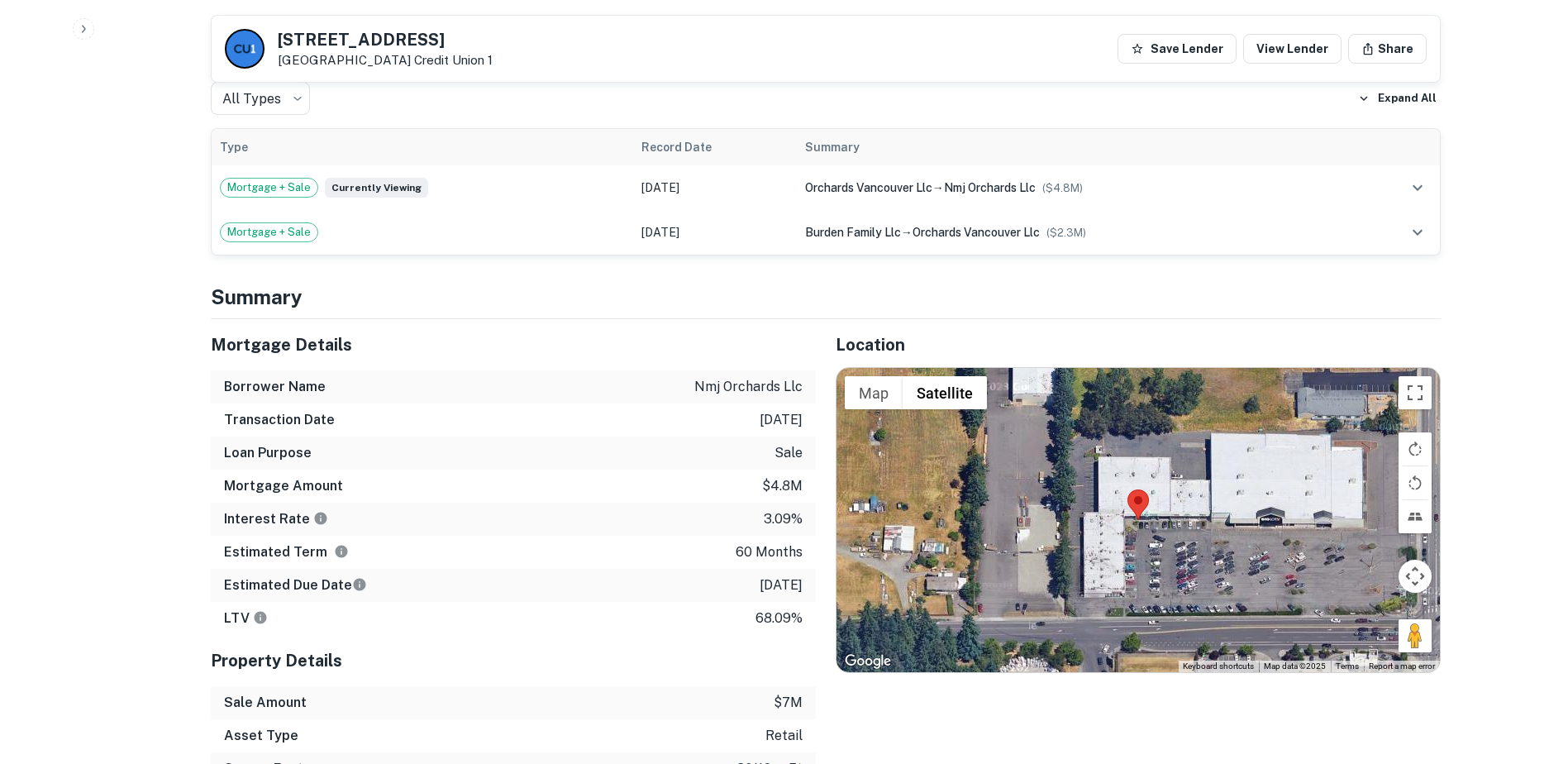
scroll to position [797, 0]
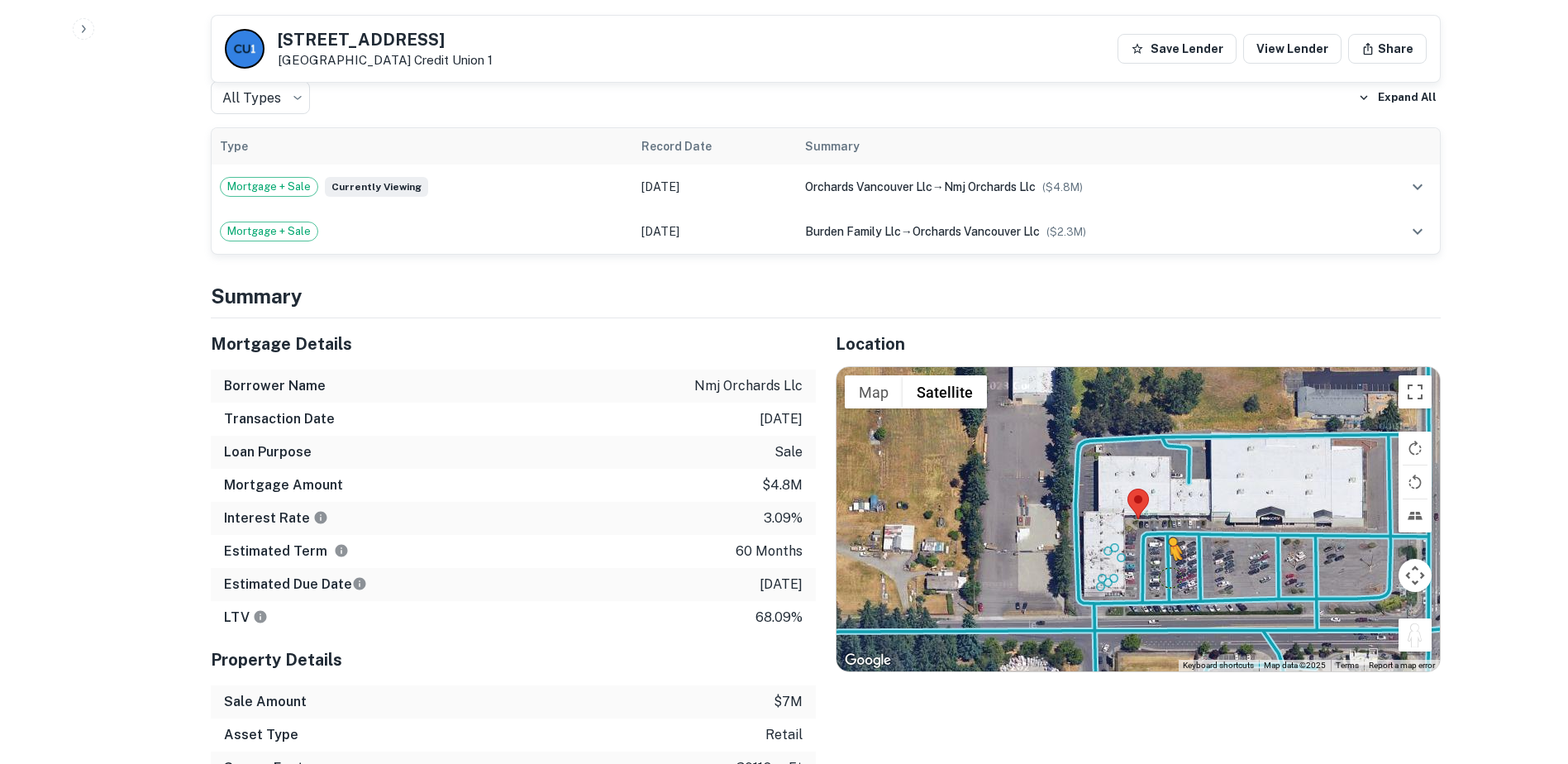
drag, startPoint x: 1416, startPoint y: 635, endPoint x: 1166, endPoint y: 576, distance: 256.9
click at [1166, 576] on div "To activate drag with keyboard, press Alt + Enter. Once in keyboard drag state,…" at bounding box center [1138, 519] width 604 height 304
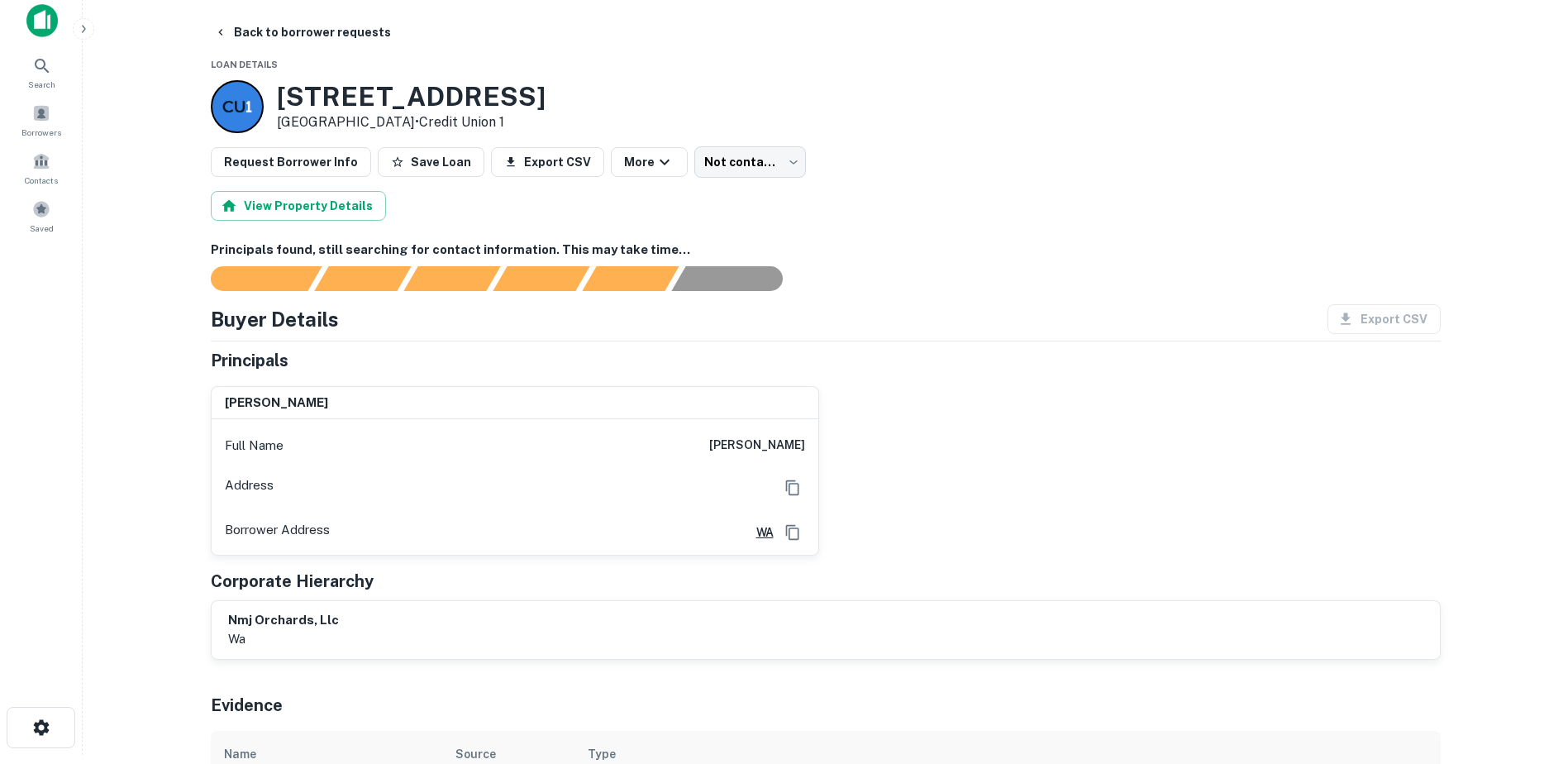
scroll to position [0, 0]
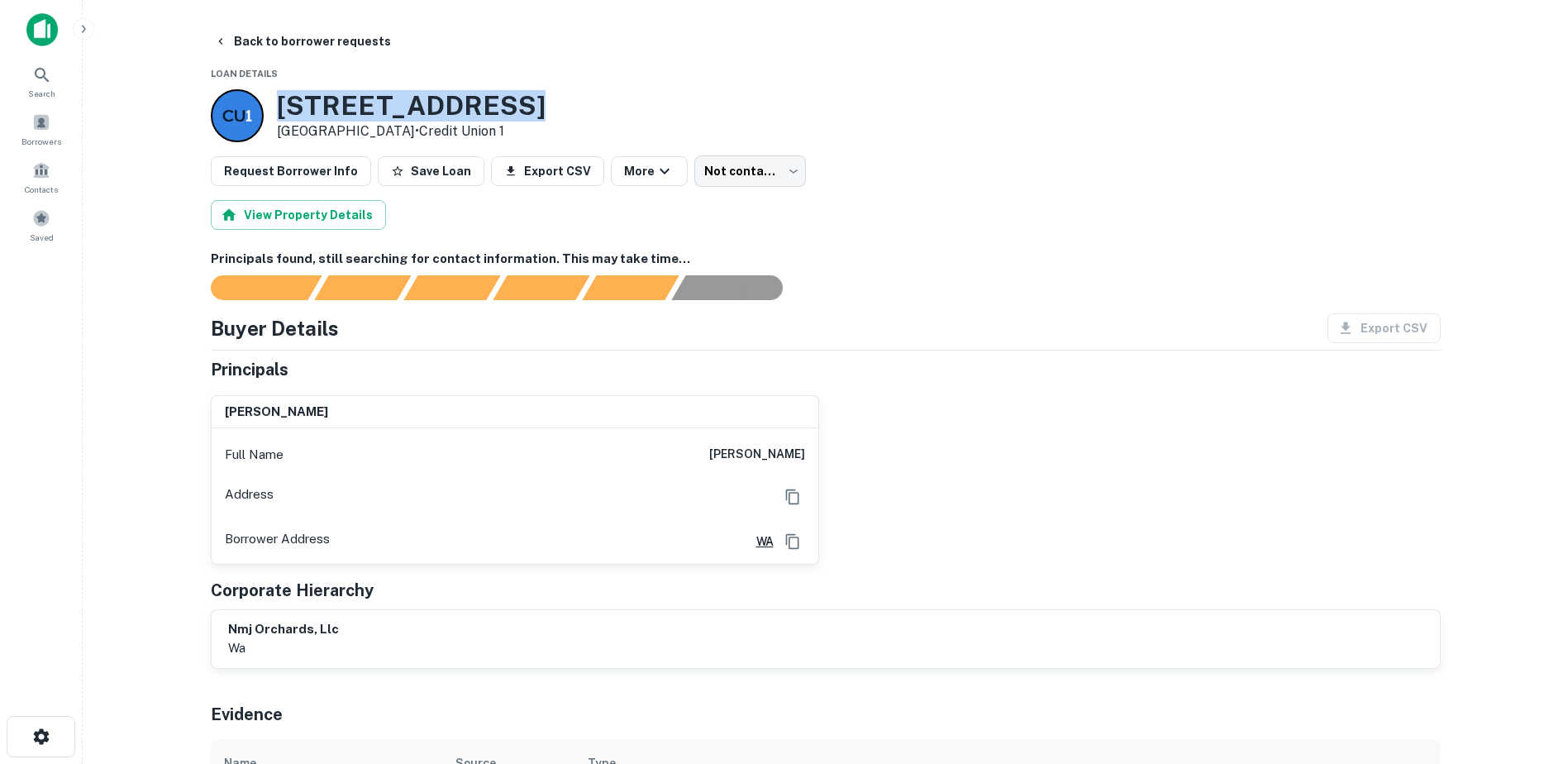
drag, startPoint x: 282, startPoint y: 109, endPoint x: 527, endPoint y: 120, distance: 245.2
click at [527, 120] on div "[STREET_ADDRESS] • Credit Union 1" at bounding box center [826, 116] width 1230 height 53
copy h3 "[STREET_ADDRESS]"
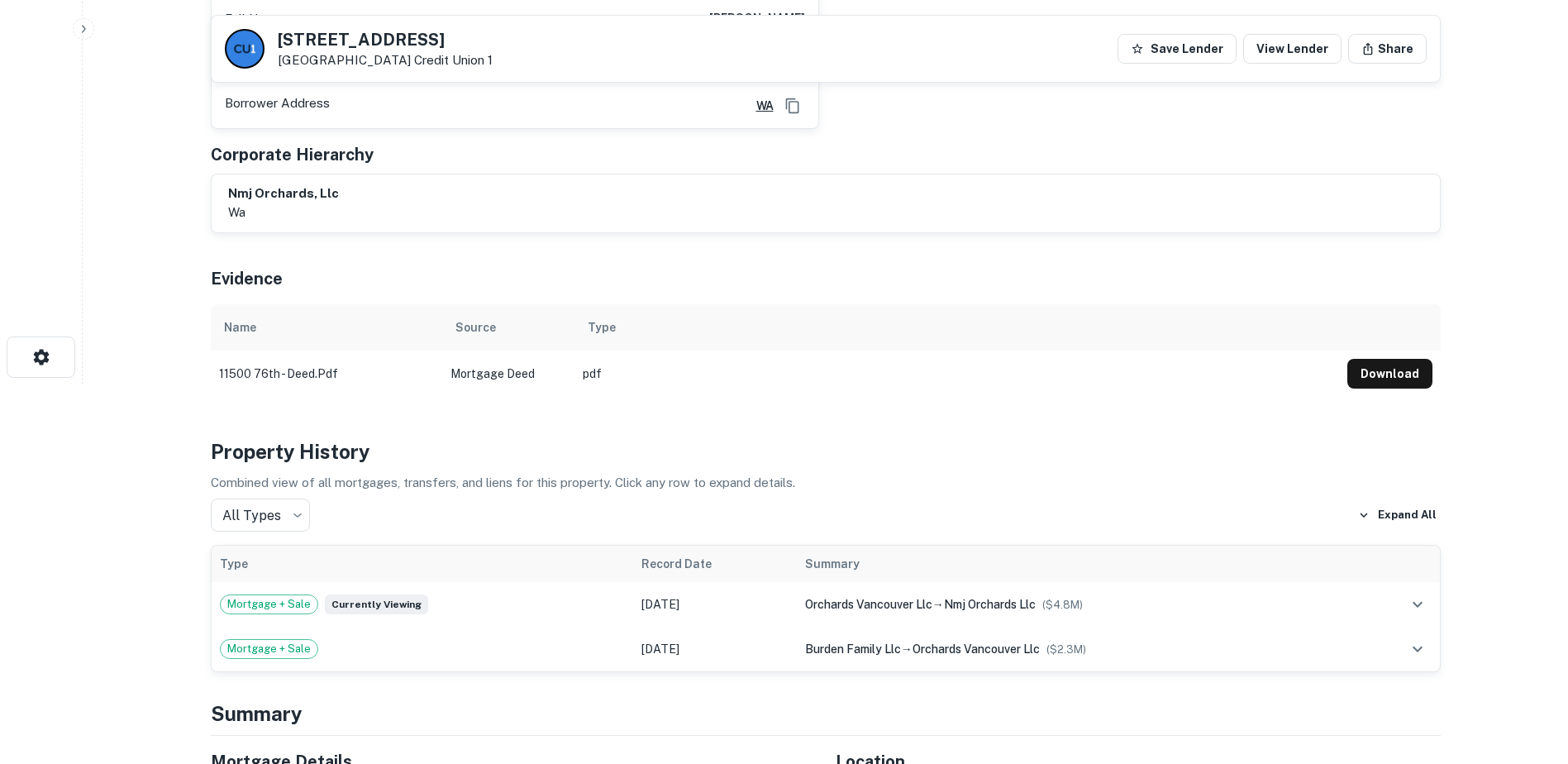
scroll to position [414, 0]
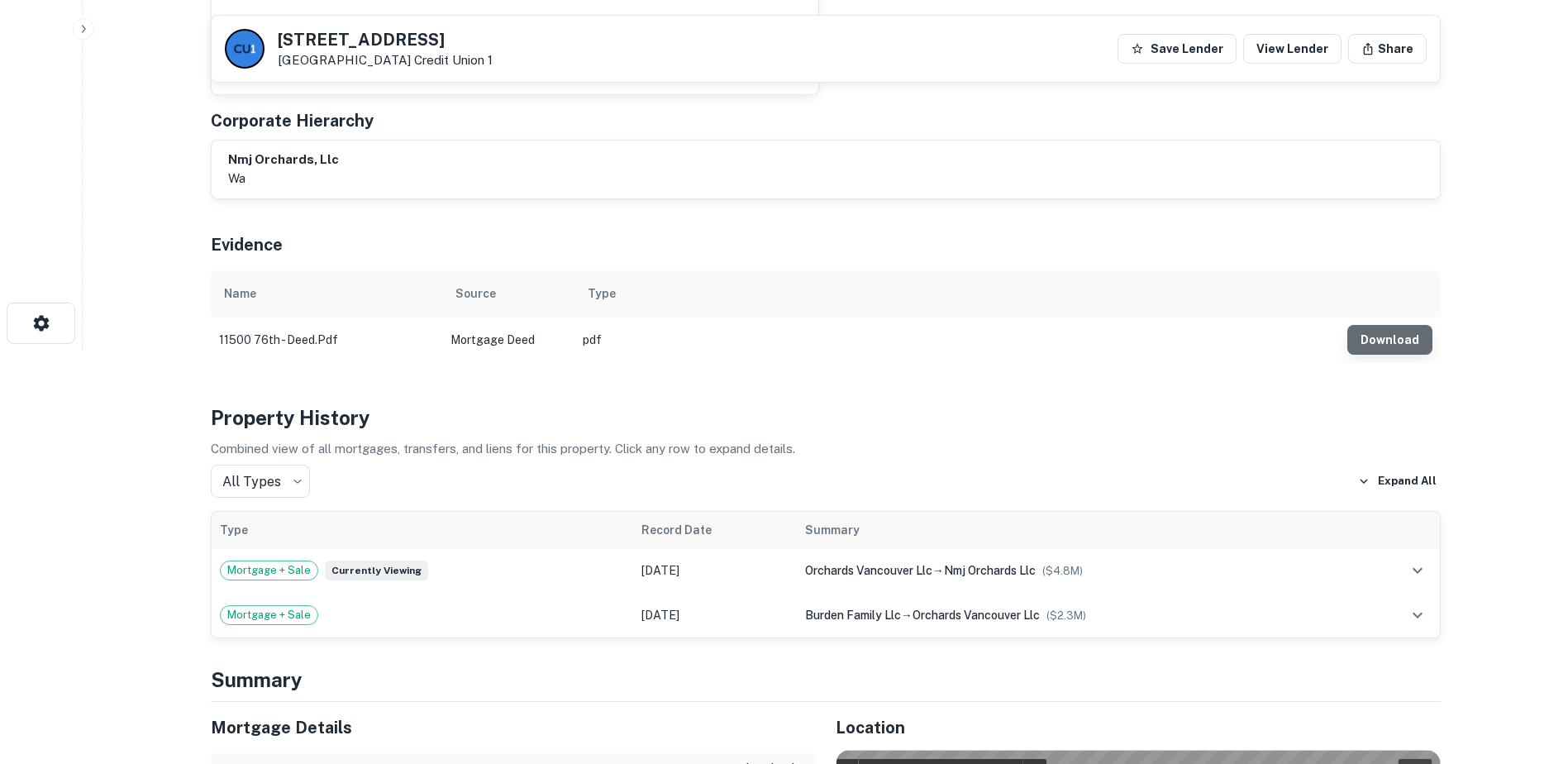
click at [1415, 337] on button "Download" at bounding box center [1390, 340] width 85 height 30
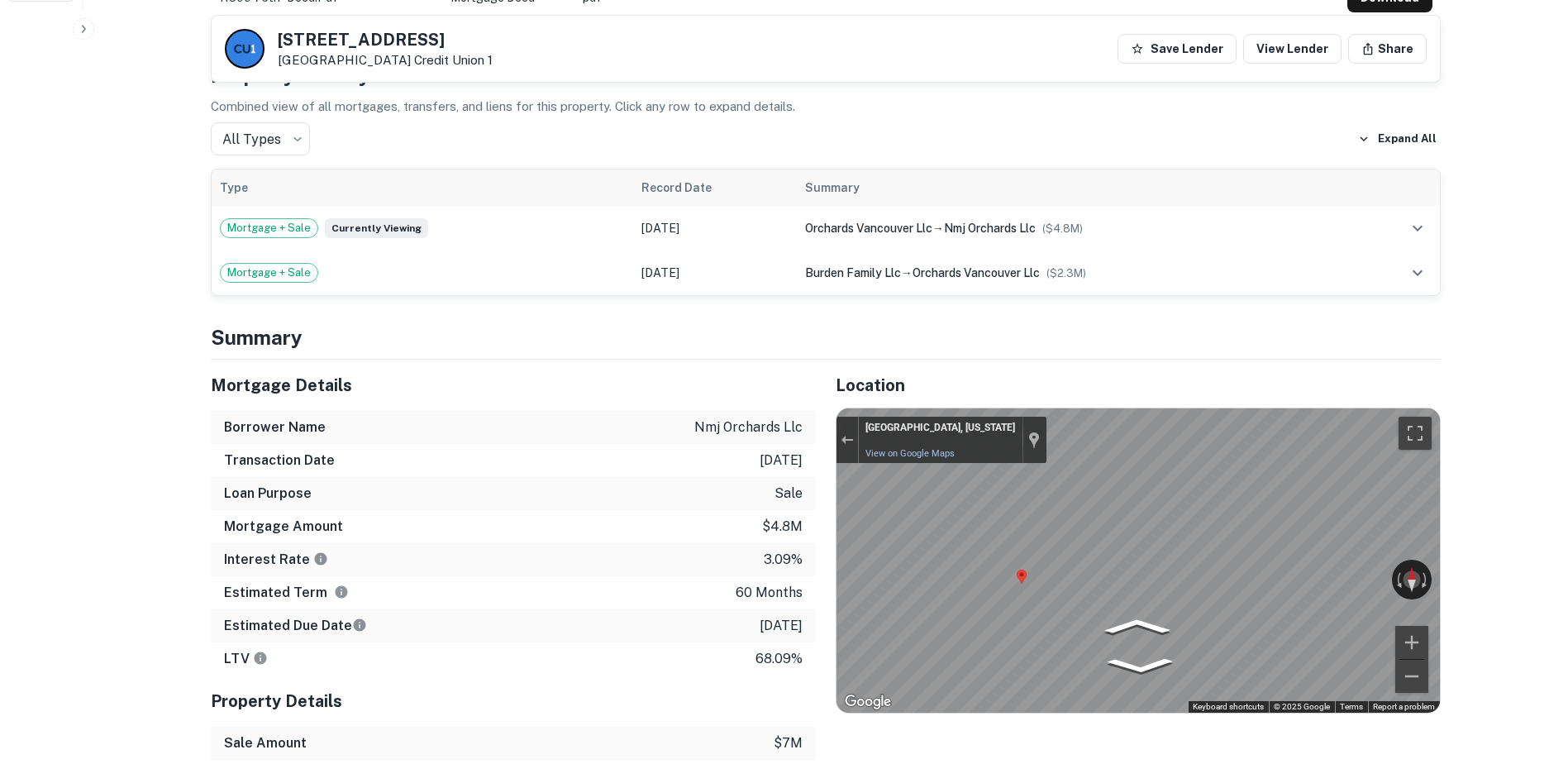
scroll to position [756, 0]
click at [1393, 131] on button "Expand All" at bounding box center [1397, 138] width 87 height 24
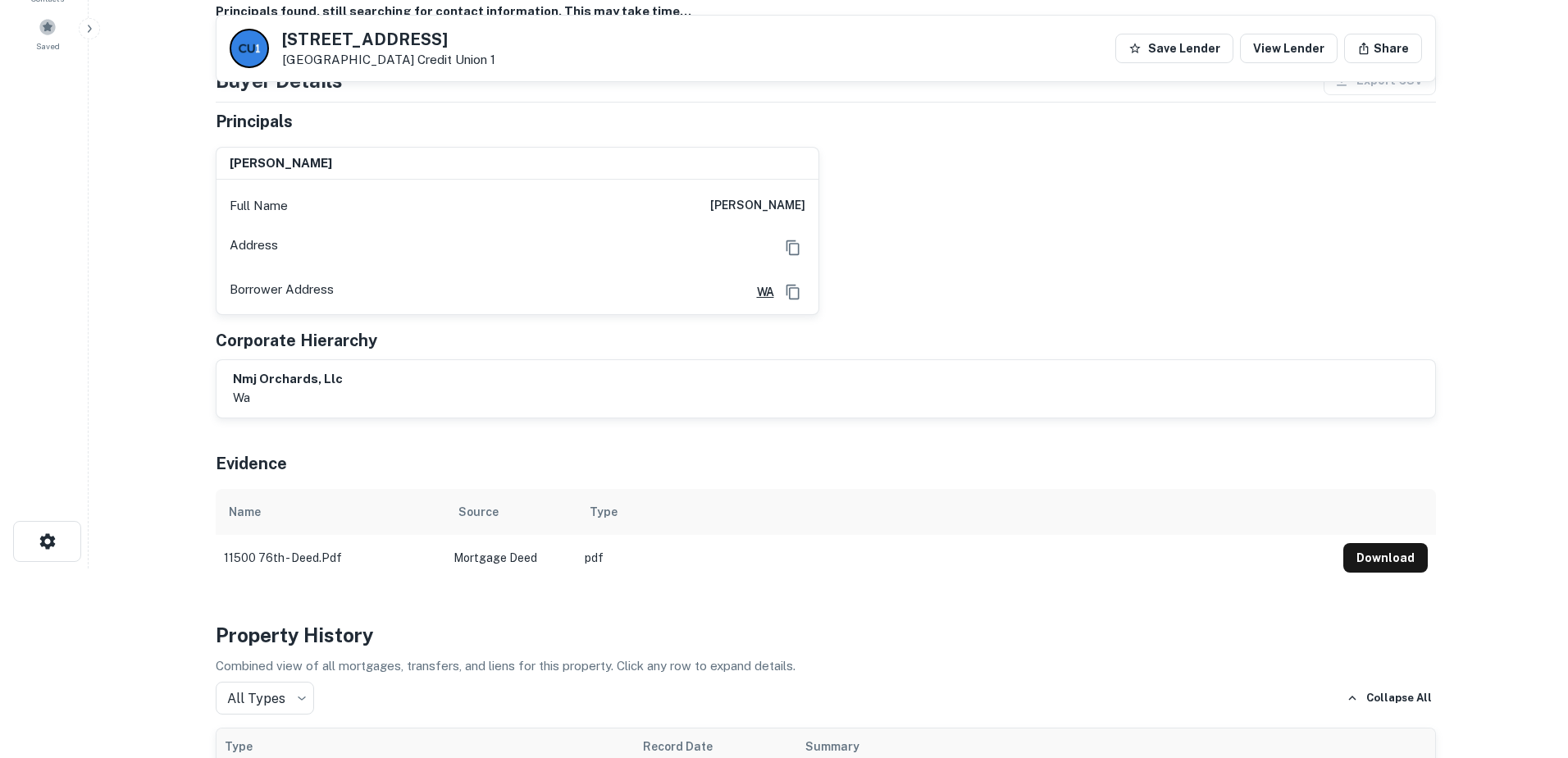
scroll to position [0, 0]
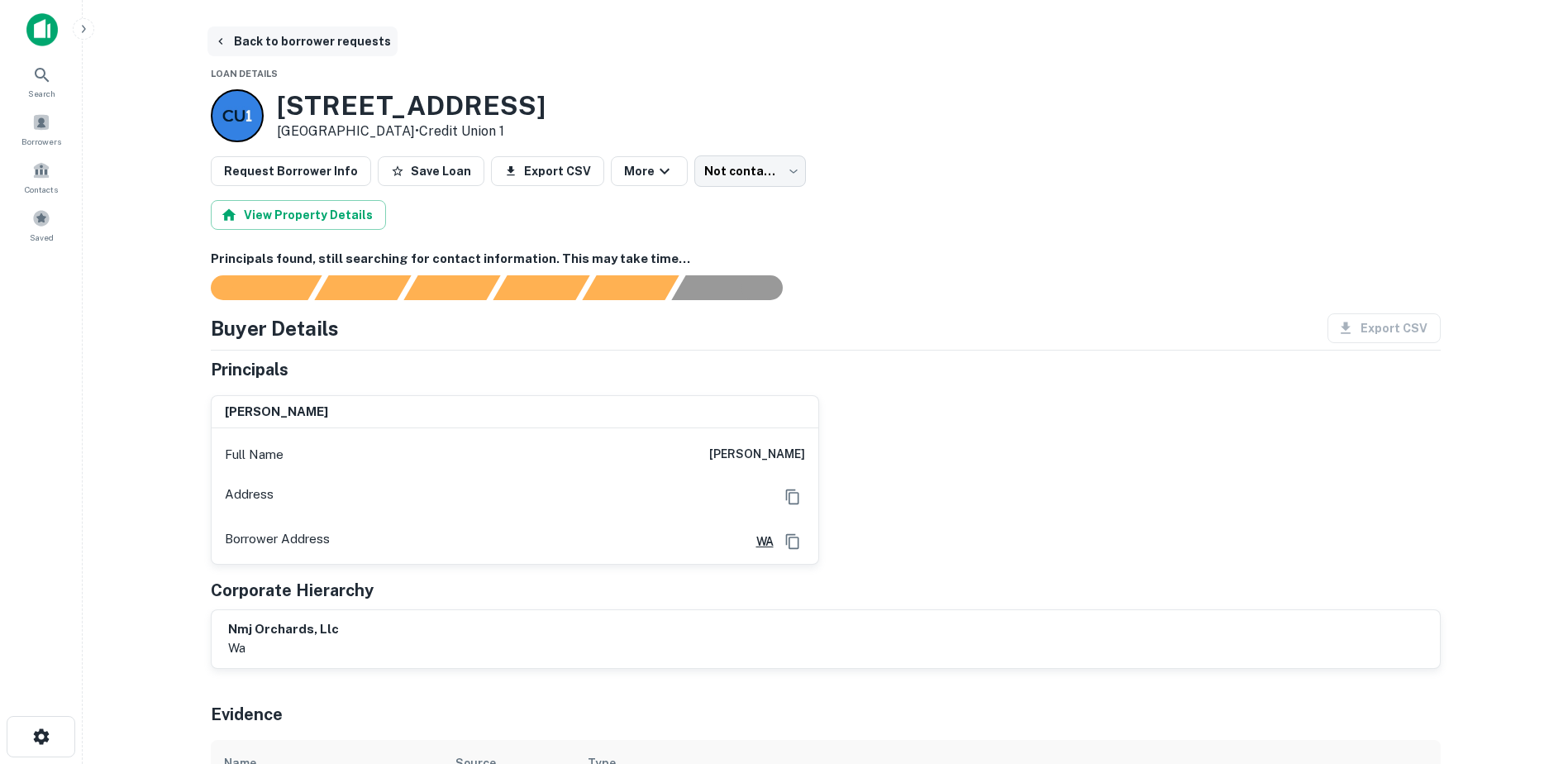
click at [219, 42] on icon "button" at bounding box center [220, 41] width 5 height 6
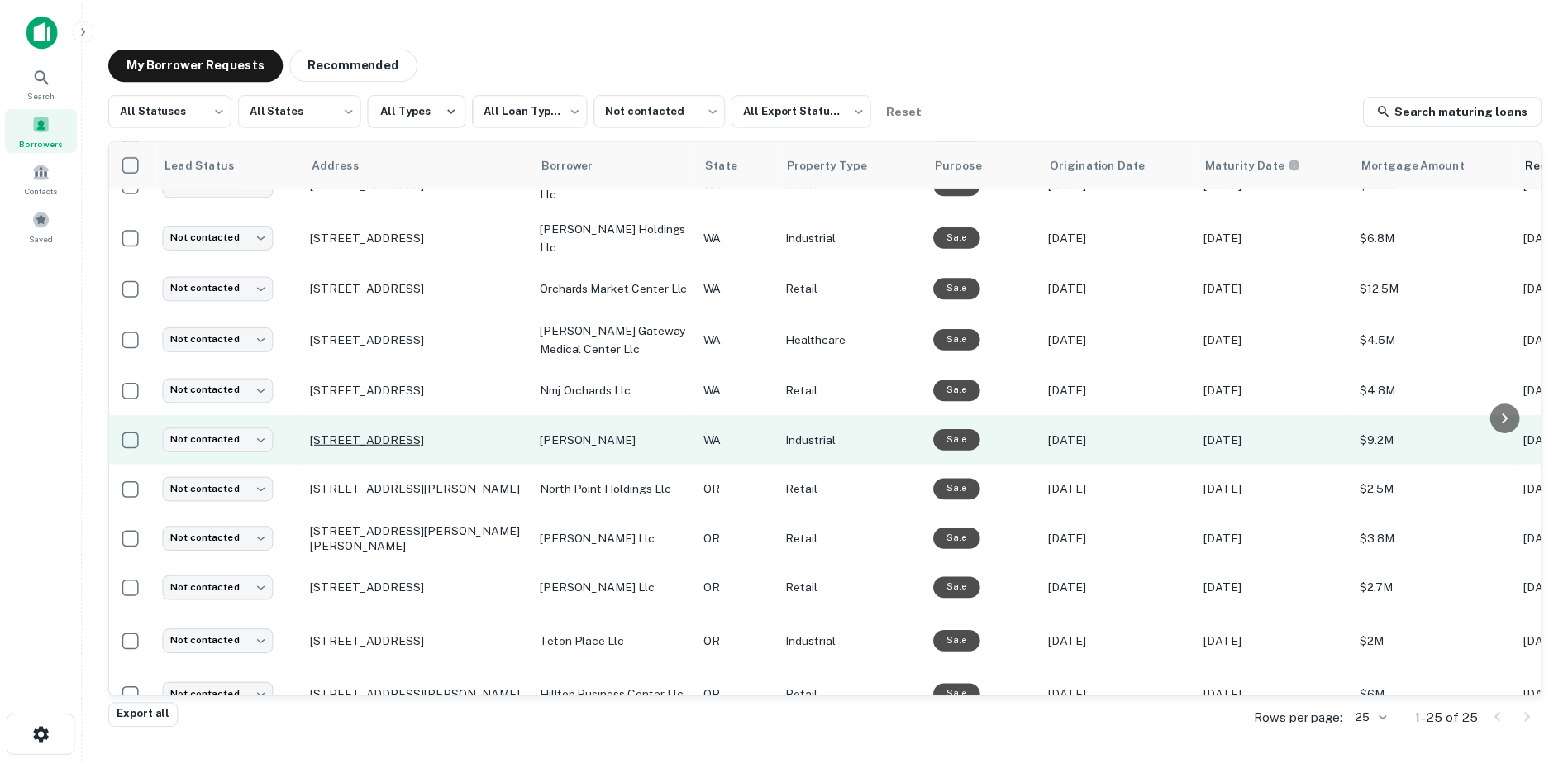
scroll to position [436, 0]
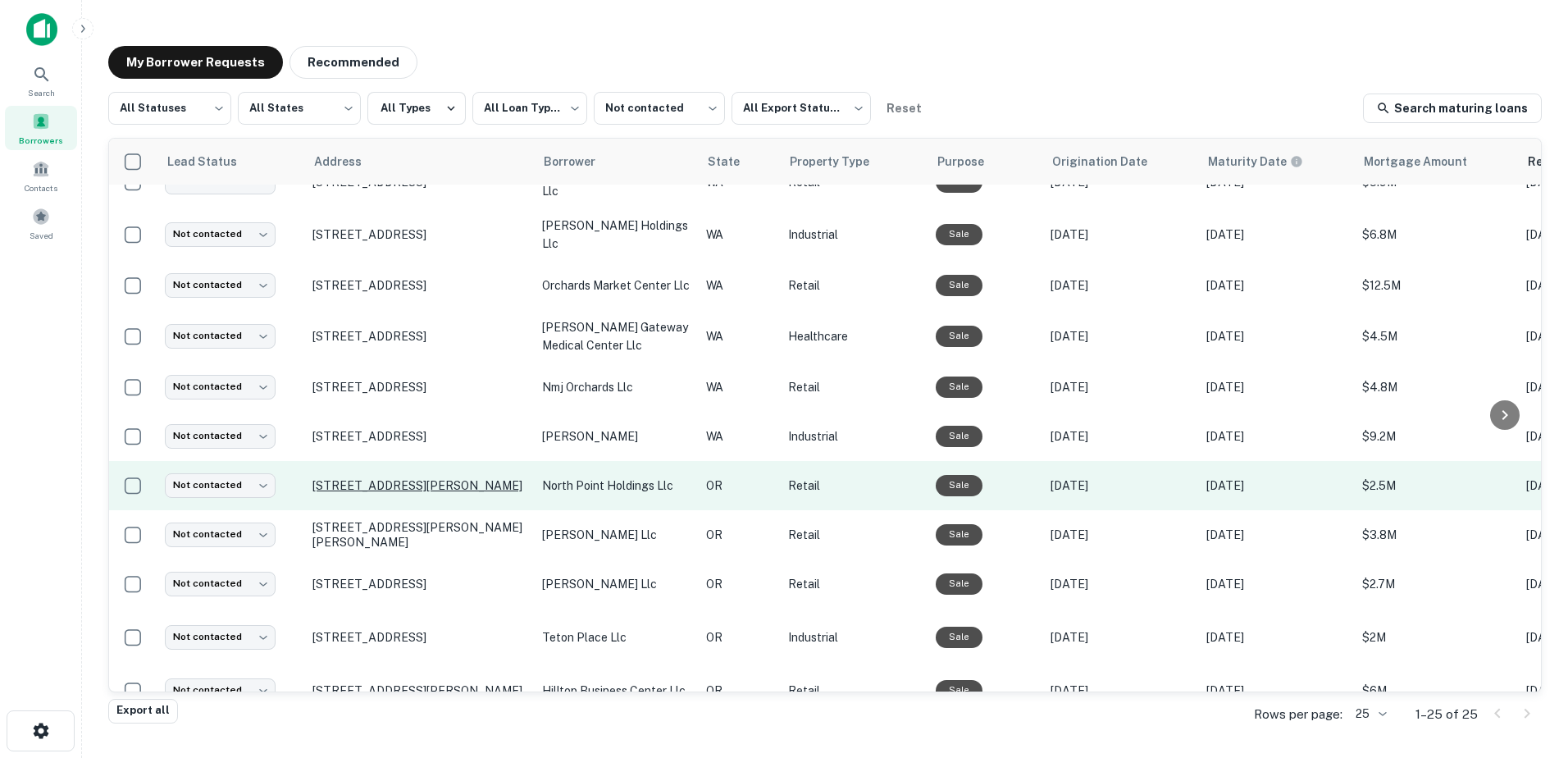
click at [384, 478] on p "[STREET_ADDRESS][PERSON_NAME]" at bounding box center [419, 486] width 213 height 14
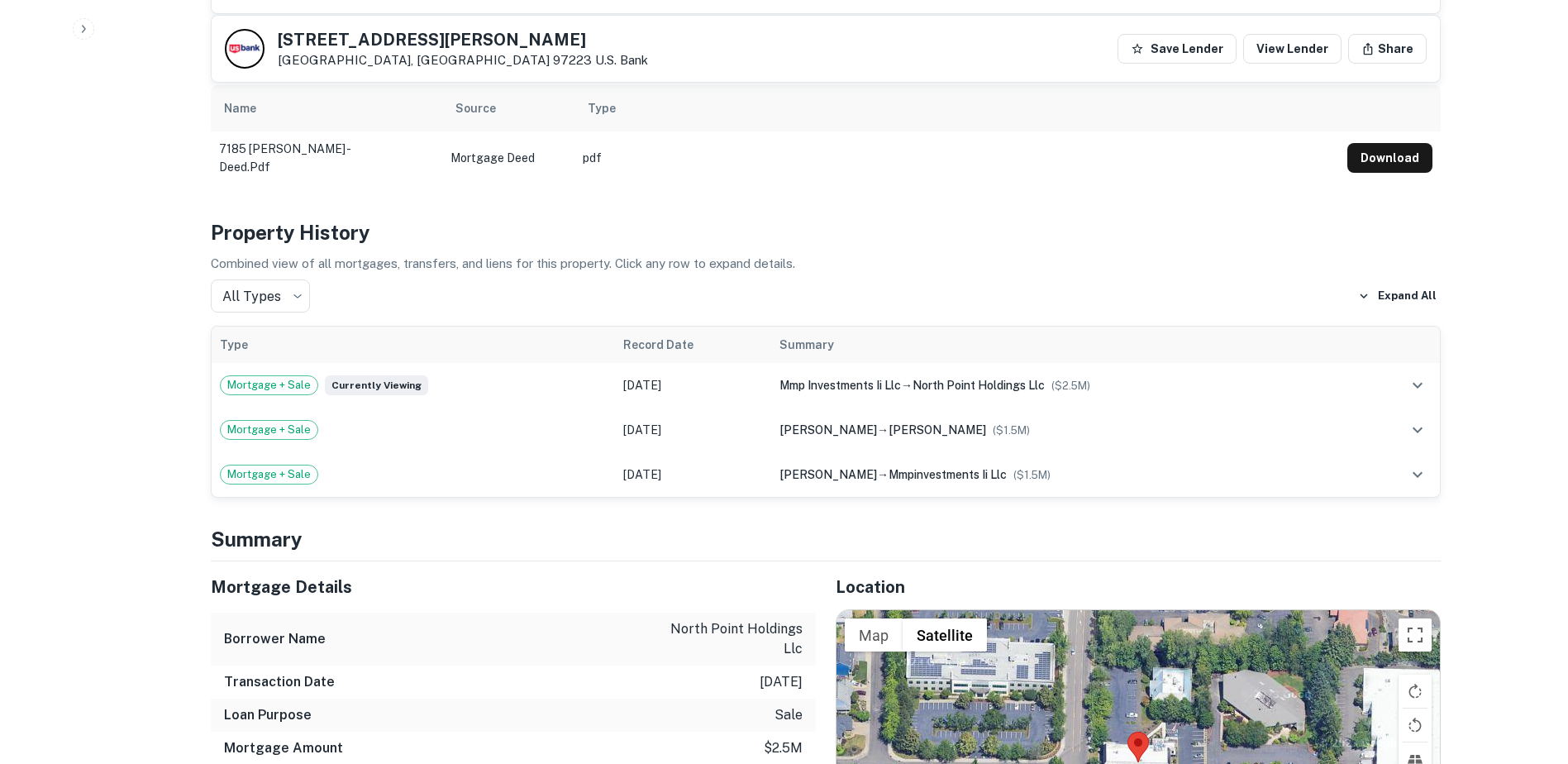
scroll to position [988, 0]
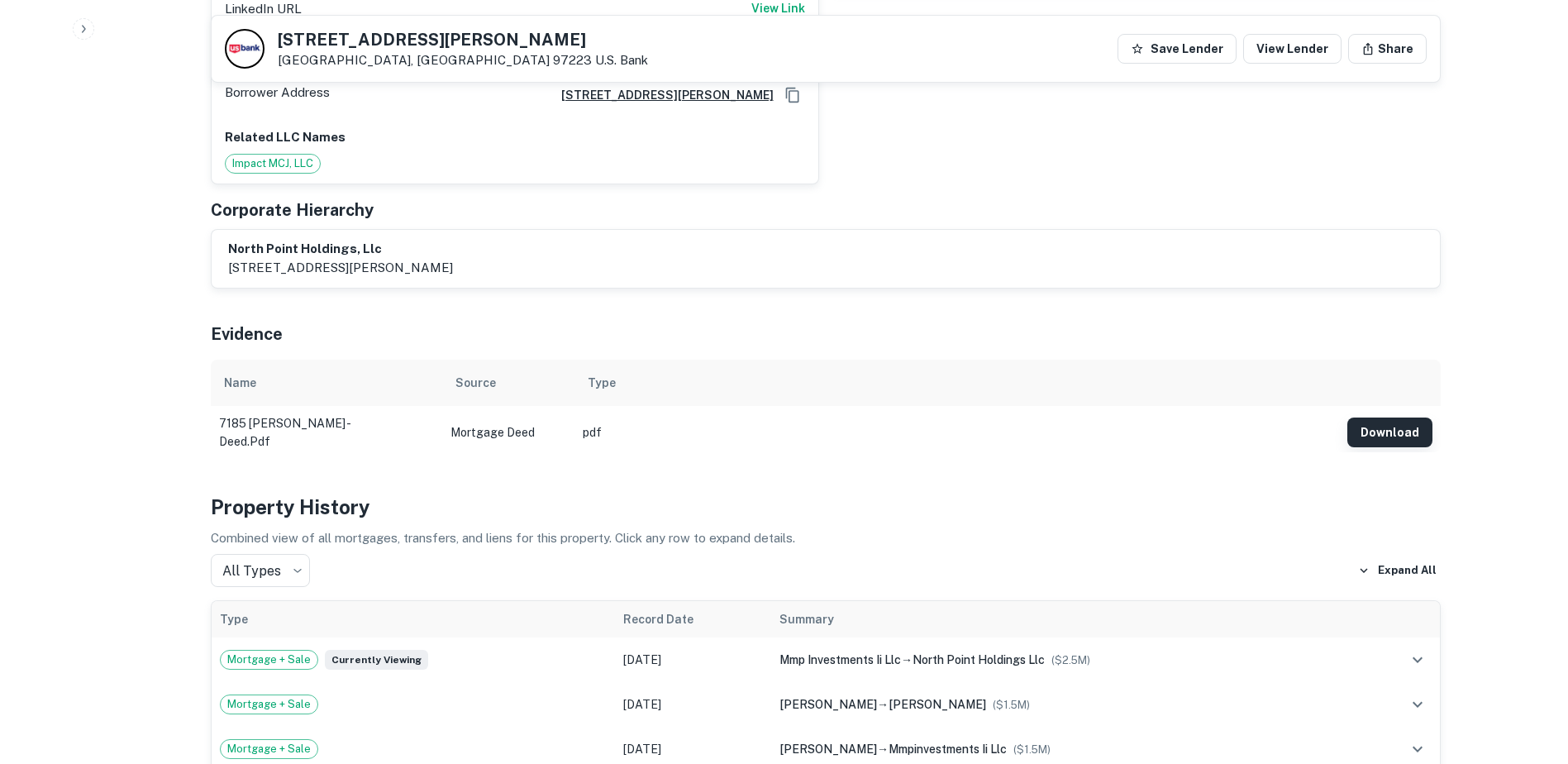
click at [1370, 417] on button "Download" at bounding box center [1390, 432] width 85 height 30
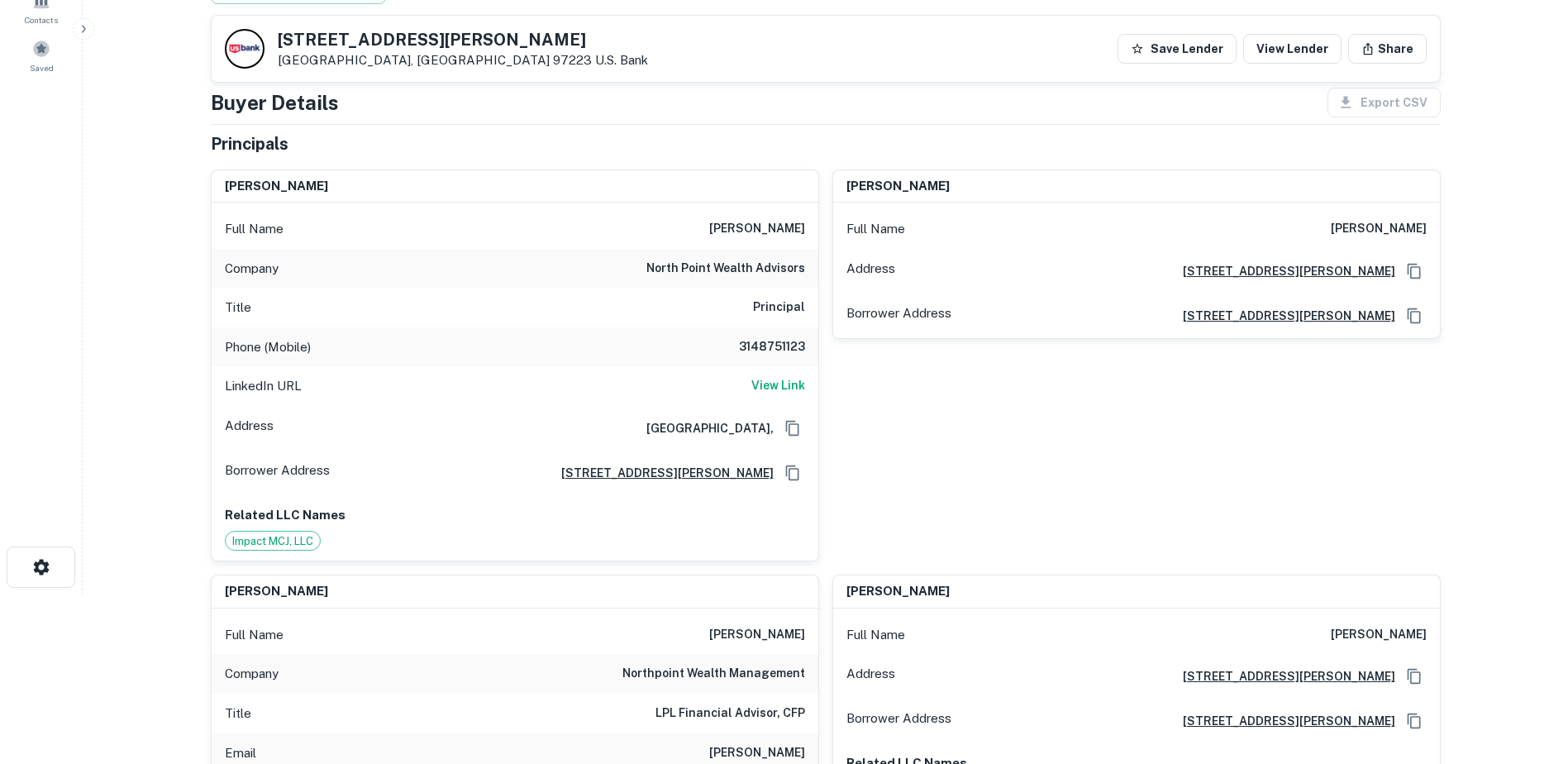
scroll to position [171, 0]
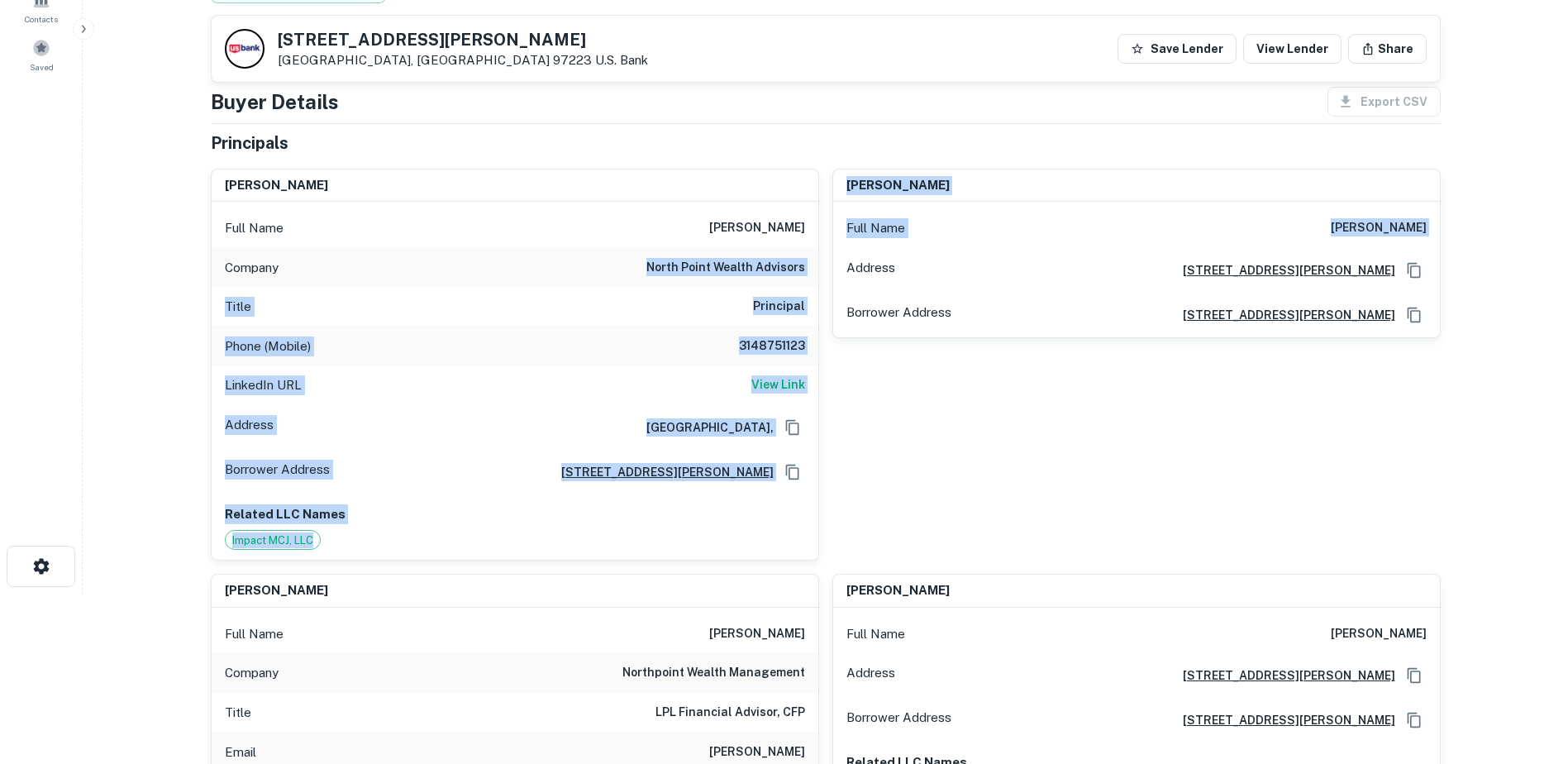
drag, startPoint x: 647, startPoint y: 266, endPoint x: 830, endPoint y: 275, distance: 183.2
click at [830, 275] on div "[PERSON_NAME] Full Name [PERSON_NAME] Company north point wealth advisors Title…" at bounding box center [819, 579] width 1243 height 847
drag, startPoint x: 830, startPoint y: 275, endPoint x: 657, endPoint y: 258, distance: 173.8
click at [657, 258] on h6 "north point wealth advisors" at bounding box center [726, 268] width 159 height 20
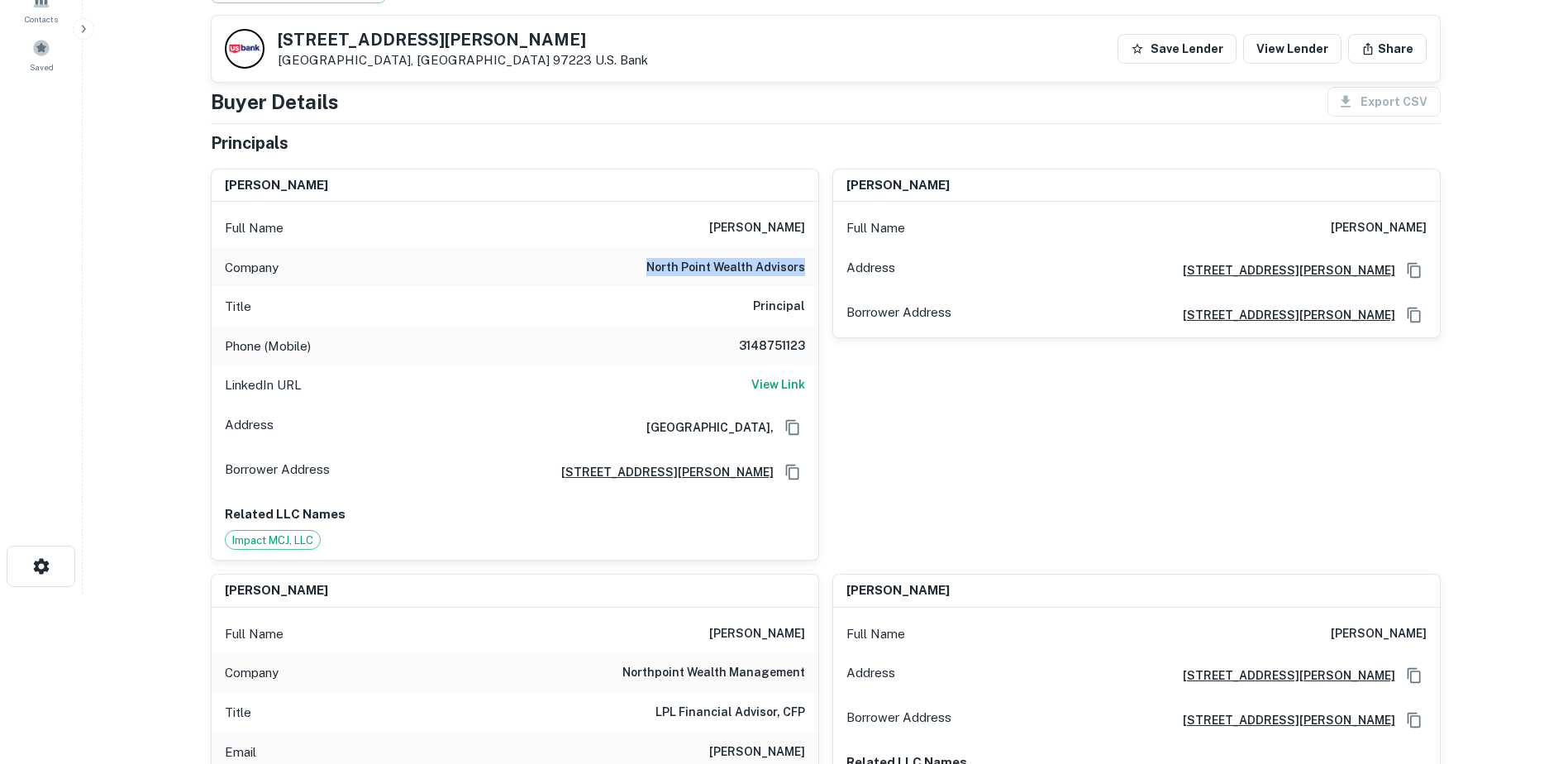
drag, startPoint x: 647, startPoint y: 261, endPoint x: 810, endPoint y: 270, distance: 163.2
click at [810, 270] on div "Company north point wealth advisors" at bounding box center [515, 268] width 607 height 40
copy h6 "north point wealth advisors"
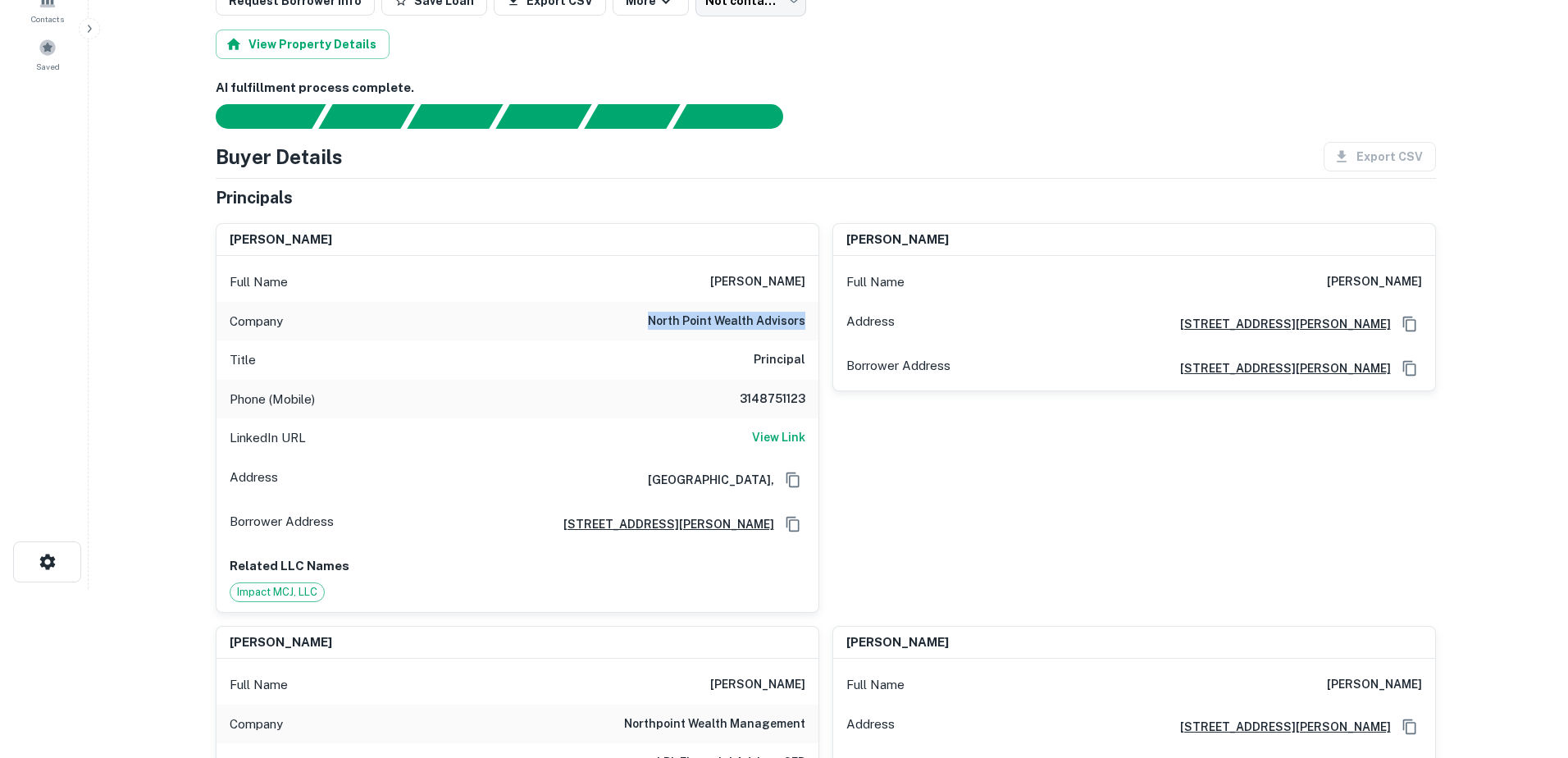
scroll to position [0, 0]
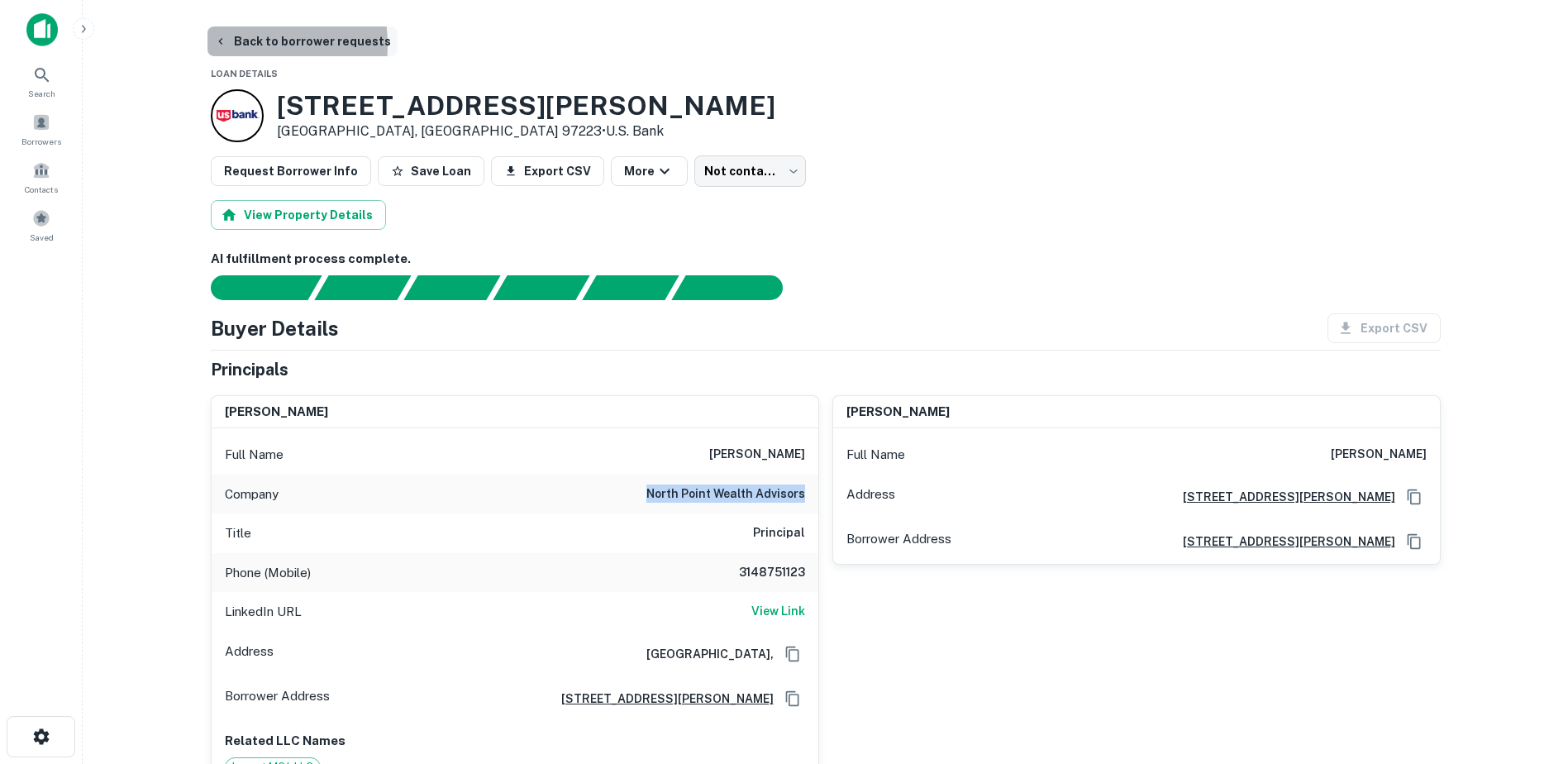
click at [223, 45] on icon "button" at bounding box center [220, 41] width 14 height 14
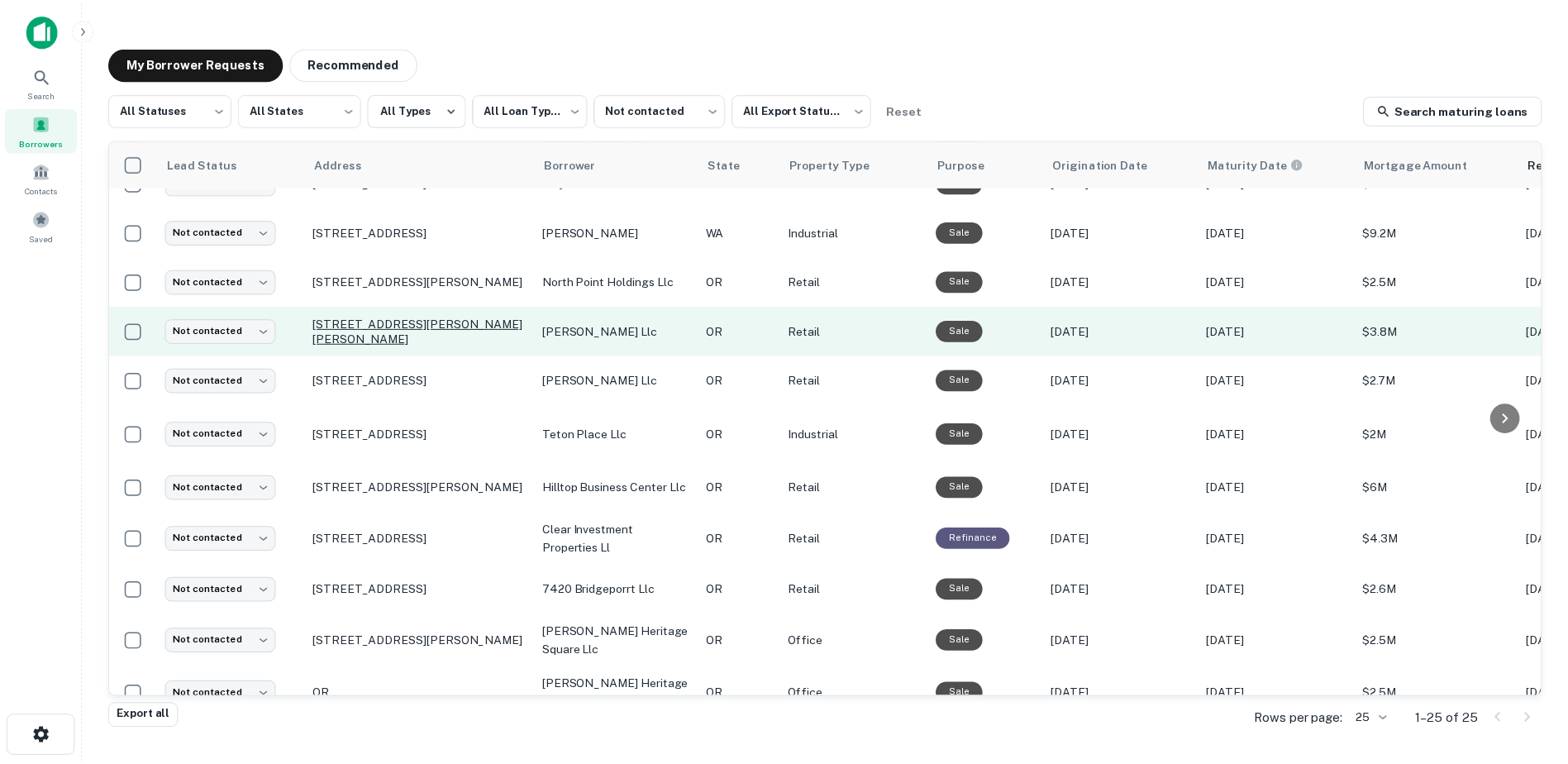
scroll to position [646, 0]
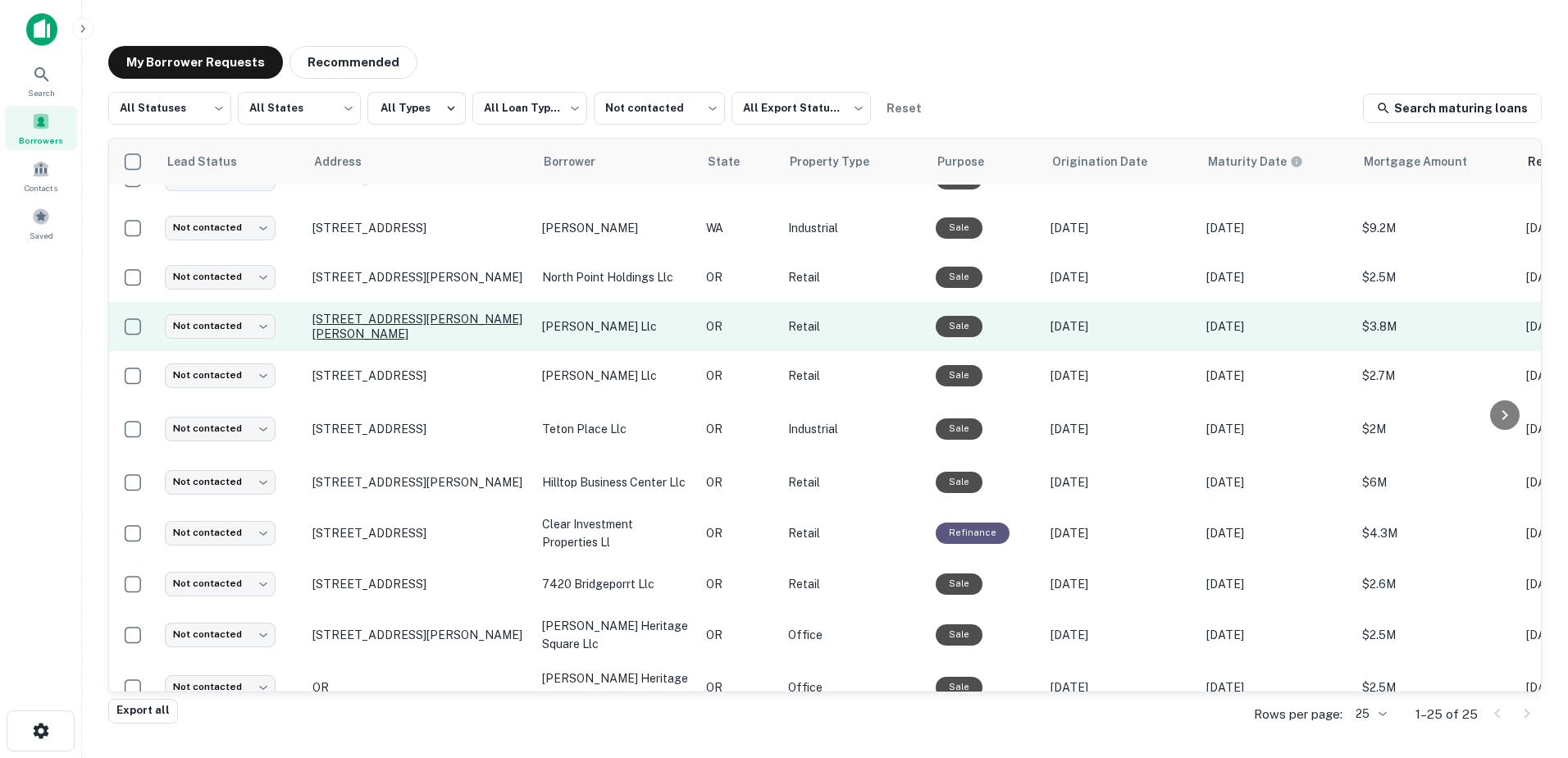
click at [382, 319] on p "[STREET_ADDRESS][PERSON_NAME][PERSON_NAME]" at bounding box center [419, 326] width 213 height 30
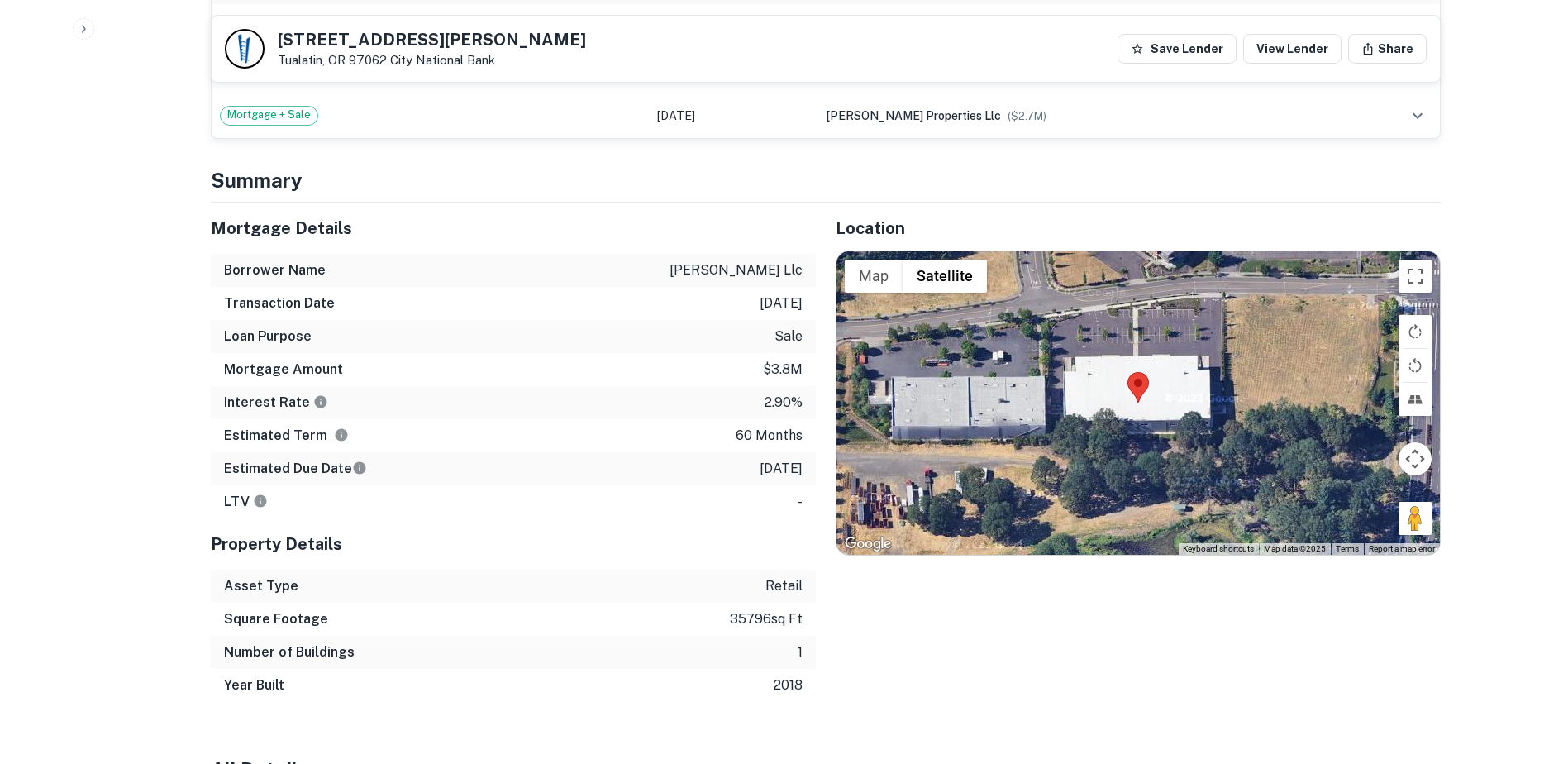
scroll to position [1253, 0]
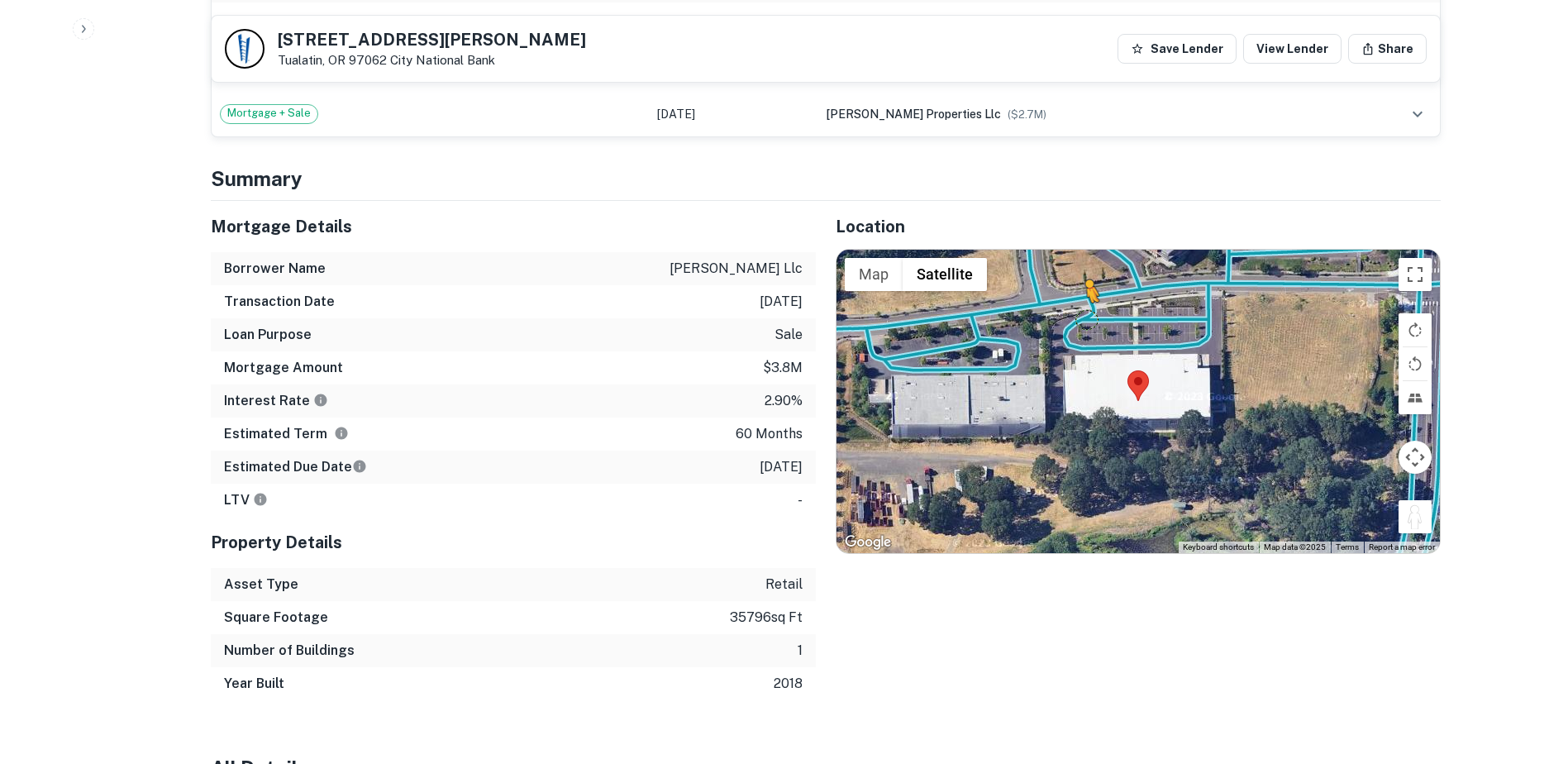
drag, startPoint x: 1416, startPoint y: 504, endPoint x: 1076, endPoint y: 300, distance: 396.5
click at [1076, 300] on div "To activate drag with keyboard, press Alt + Enter. Once in keyboard drag state,…" at bounding box center [1138, 402] width 604 height 304
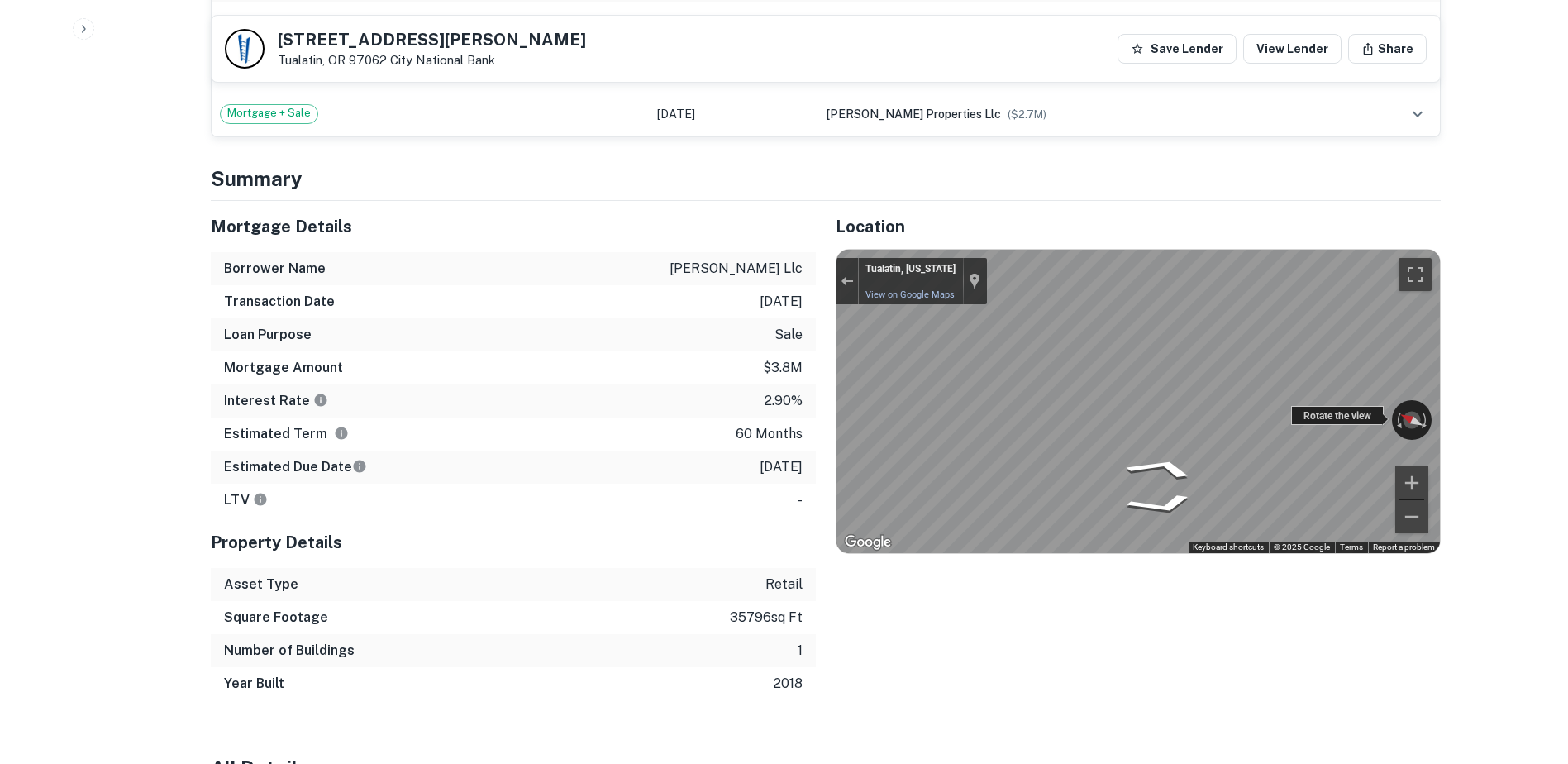
click at [967, 377] on div "← Move left → Move right ↑ Move up ↓ Move down + Zoom in - Zoom out [GEOGRAPHIC…" at bounding box center [1138, 402] width 604 height 304
drag, startPoint x: 1294, startPoint y: 396, endPoint x: 820, endPoint y: 382, distance: 474.2
click at [820, 382] on div "Location ← Move left → Move right ↑ Move up ↓ Move down + Zoom in - Zoom out Ho…" at bounding box center [1128, 451] width 625 height 499
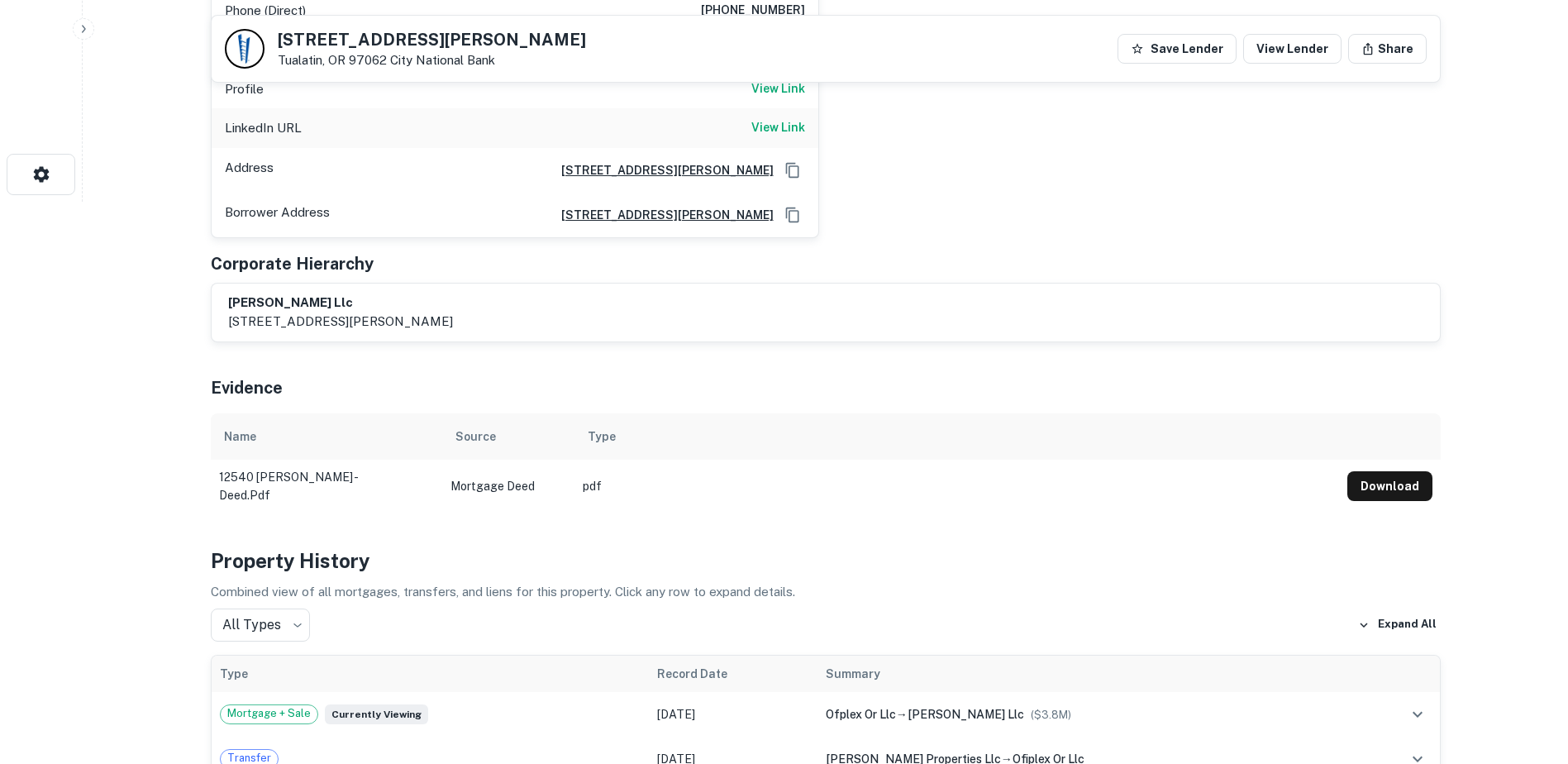
scroll to position [561, 0]
click at [1381, 473] on button "Download" at bounding box center [1390, 488] width 85 height 30
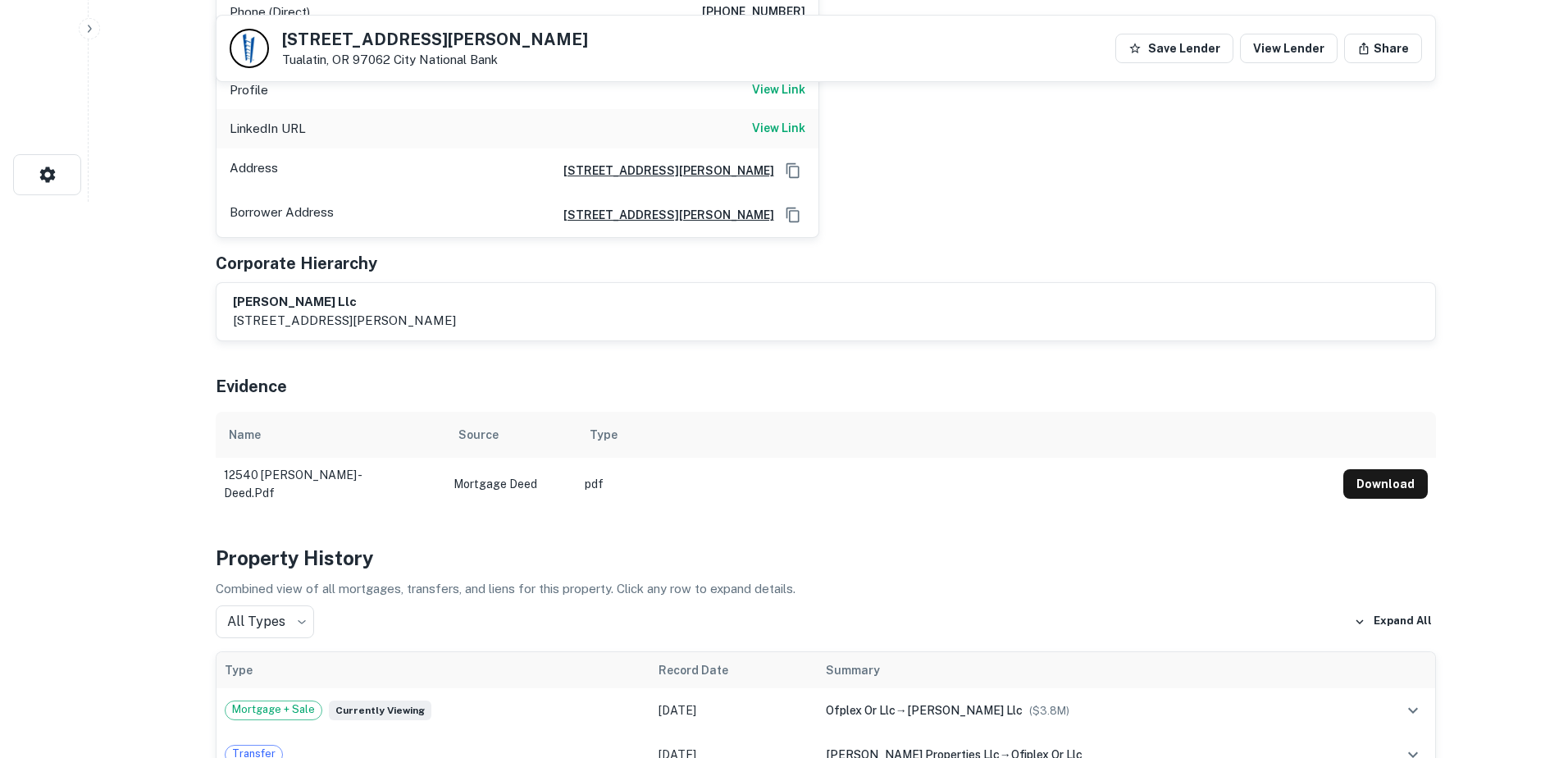
scroll to position [0, 0]
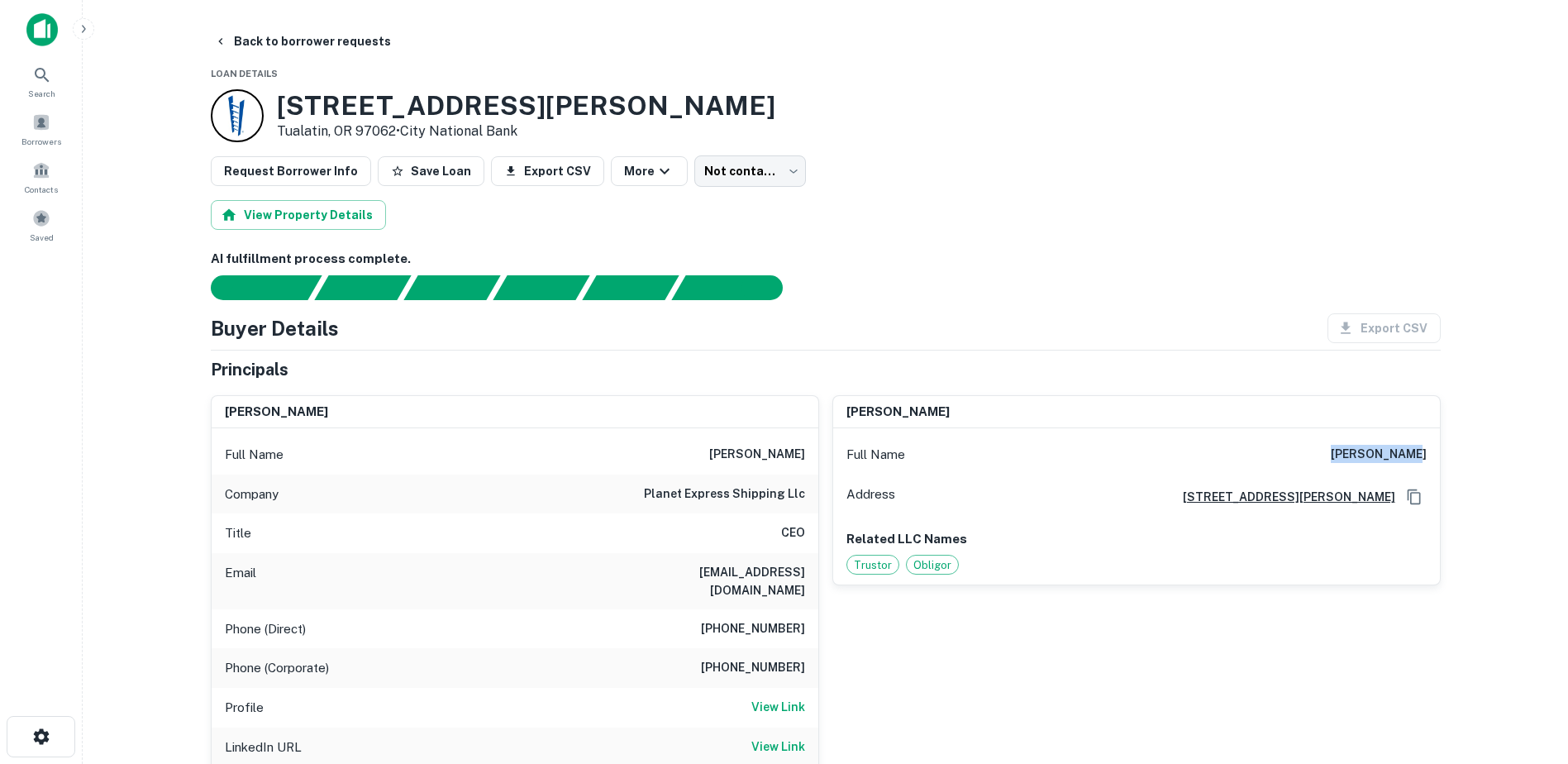
drag, startPoint x: 1429, startPoint y: 459, endPoint x: 1350, endPoint y: 455, distance: 79.1
click at [1350, 455] on div "Full Name [PERSON_NAME]" at bounding box center [1137, 455] width 607 height 40
copy h6 "[PERSON_NAME]"
click at [225, 35] on icon "button" at bounding box center [220, 41] width 14 height 14
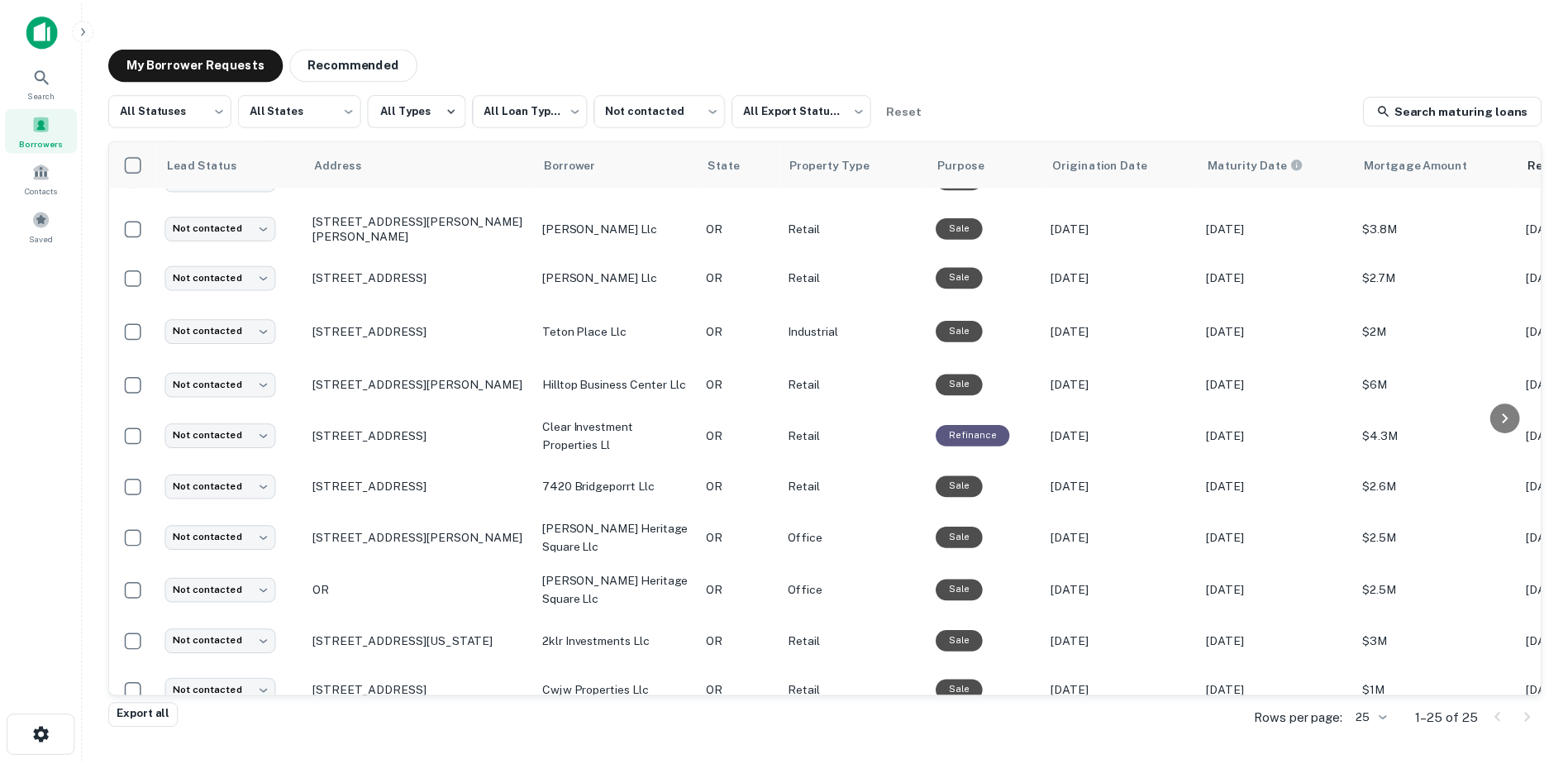
scroll to position [767, 0]
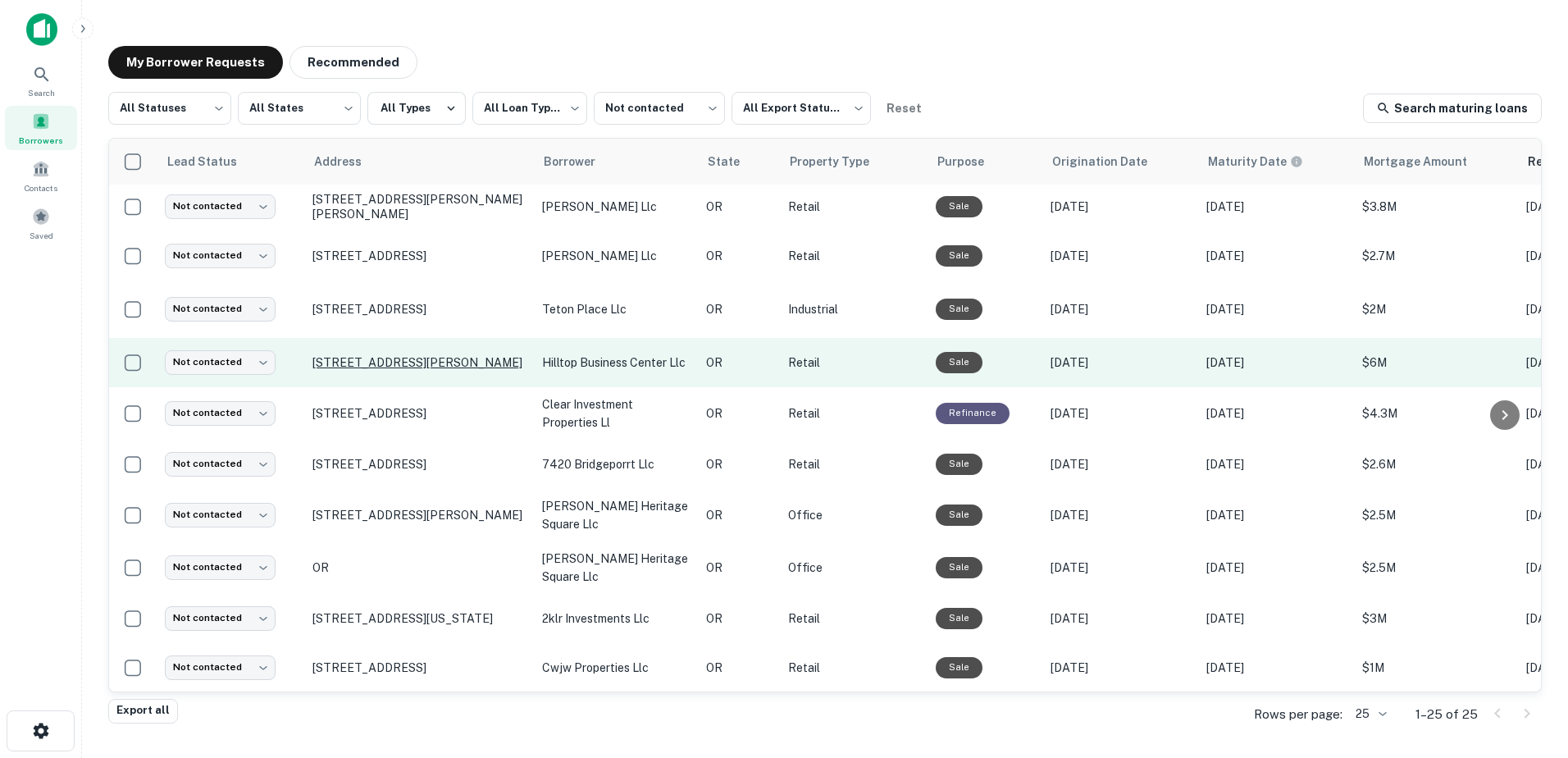
click at [444, 356] on p "[STREET_ADDRESS][PERSON_NAME]" at bounding box center [419, 363] width 213 height 14
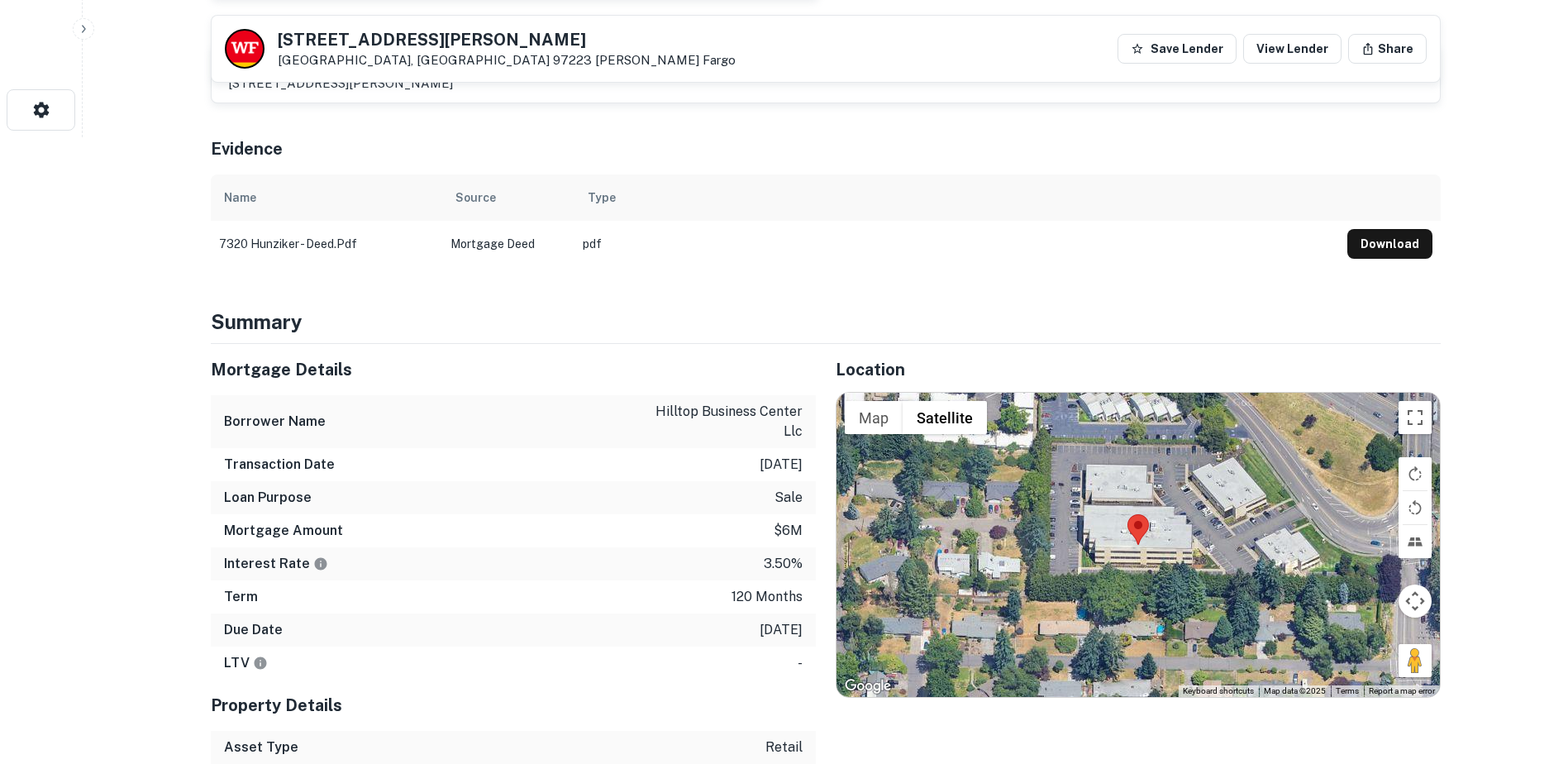
scroll to position [626, 0]
